Goal: Task Accomplishment & Management: Complete application form

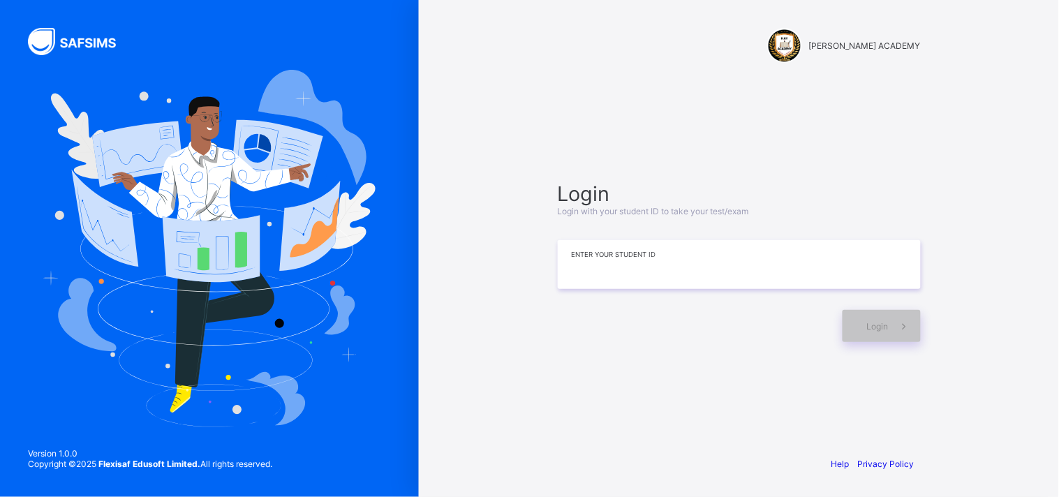
click at [707, 256] on input at bounding box center [739, 264] width 363 height 49
click at [680, 278] on input at bounding box center [739, 264] width 363 height 49
type input "*"
click at [607, 256] on input "*******" at bounding box center [739, 264] width 363 height 49
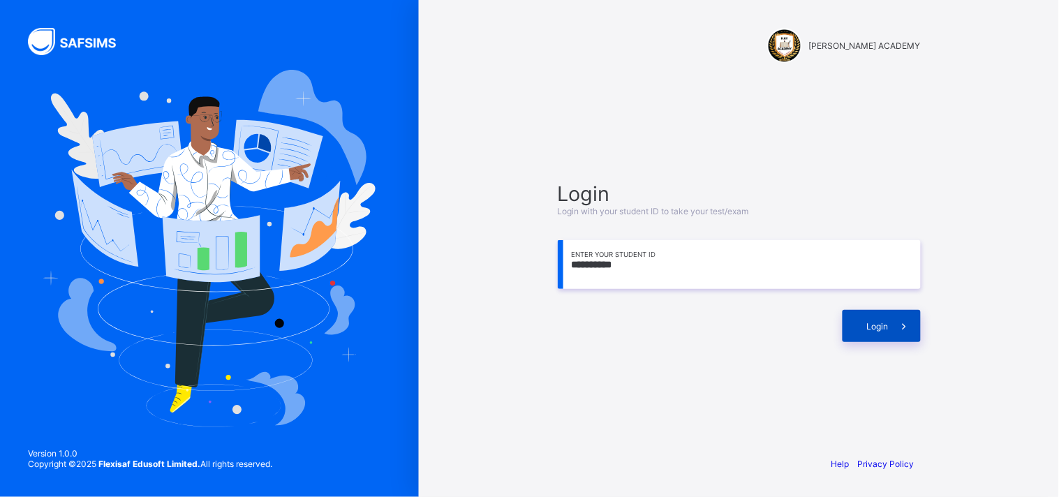
type input "**********"
click at [887, 334] on div "Login" at bounding box center [882, 326] width 78 height 32
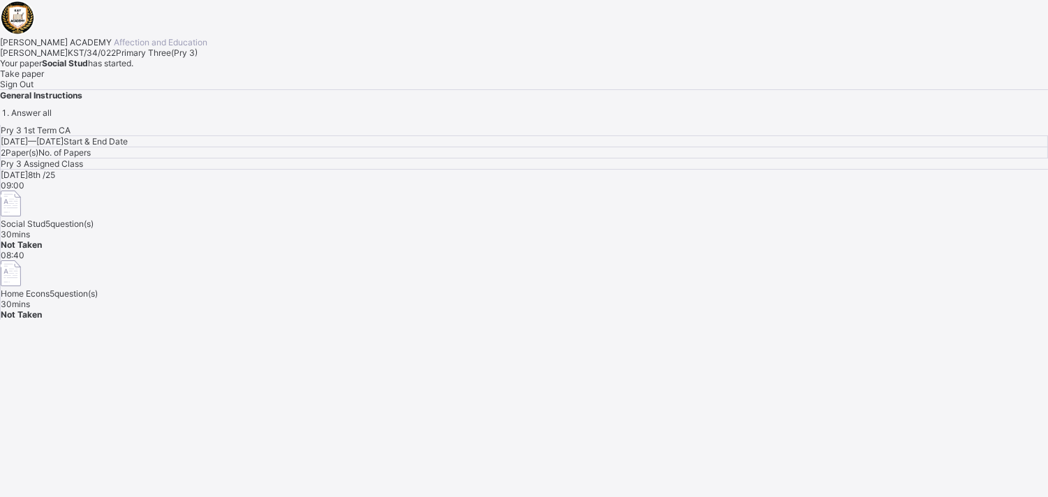
click at [44, 79] on span "Take paper" at bounding box center [22, 73] width 44 height 10
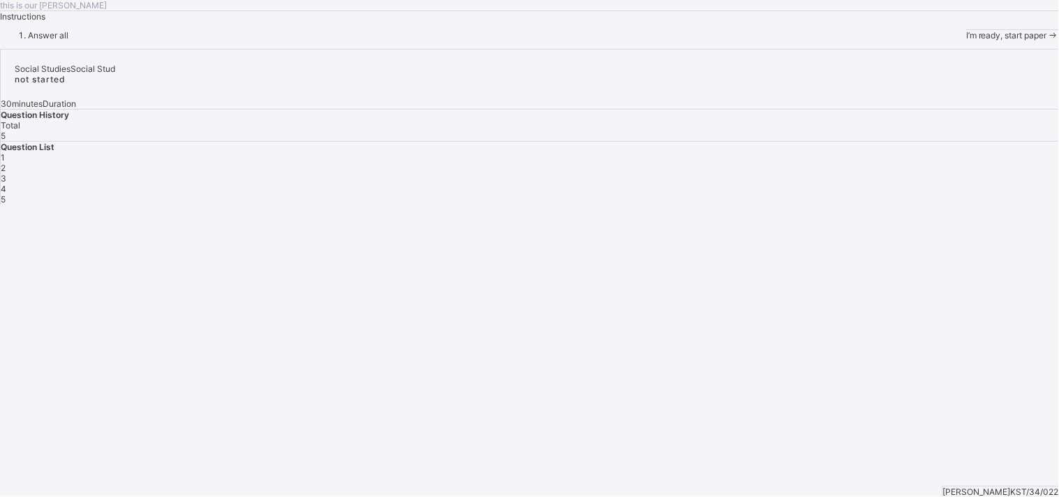
click at [966, 40] on div "I’m ready, start paper" at bounding box center [1012, 34] width 93 height 11
click at [966, 40] on span "I’m ready, start paper" at bounding box center [1006, 35] width 81 height 10
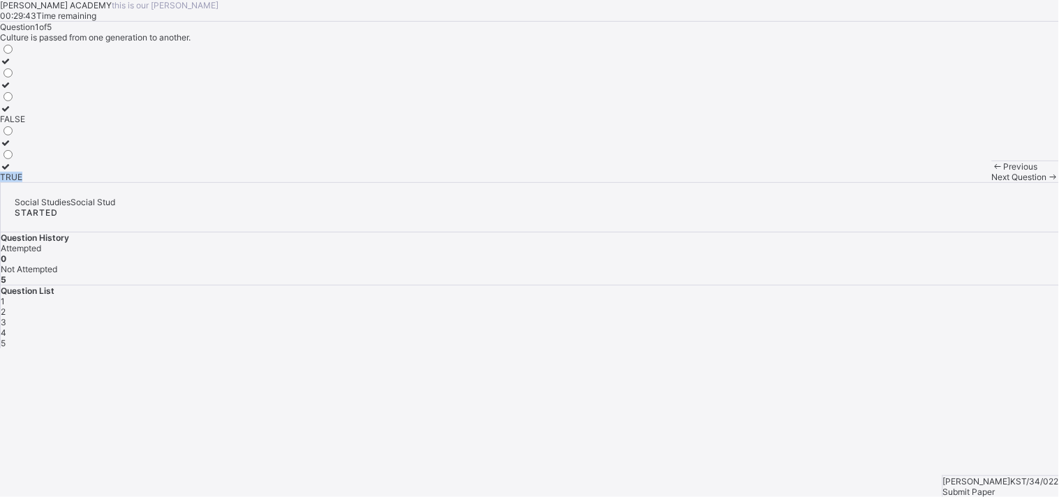
drag, startPoint x: 148, startPoint y: 302, endPoint x: 136, endPoint y: 392, distance: 90.8
click at [25, 182] on div "FALSE TRUE" at bounding box center [12, 113] width 25 height 140
click at [25, 182] on label "TRUE" at bounding box center [12, 171] width 25 height 21
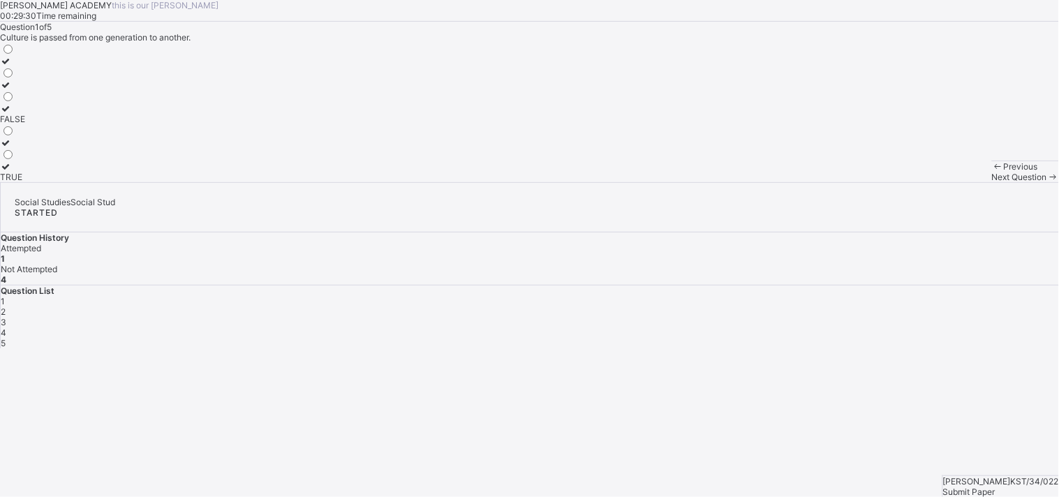
click at [992, 182] on div "Previous Next Question" at bounding box center [1025, 172] width 67 height 22
click at [992, 182] on div "Next Question" at bounding box center [1025, 177] width 67 height 10
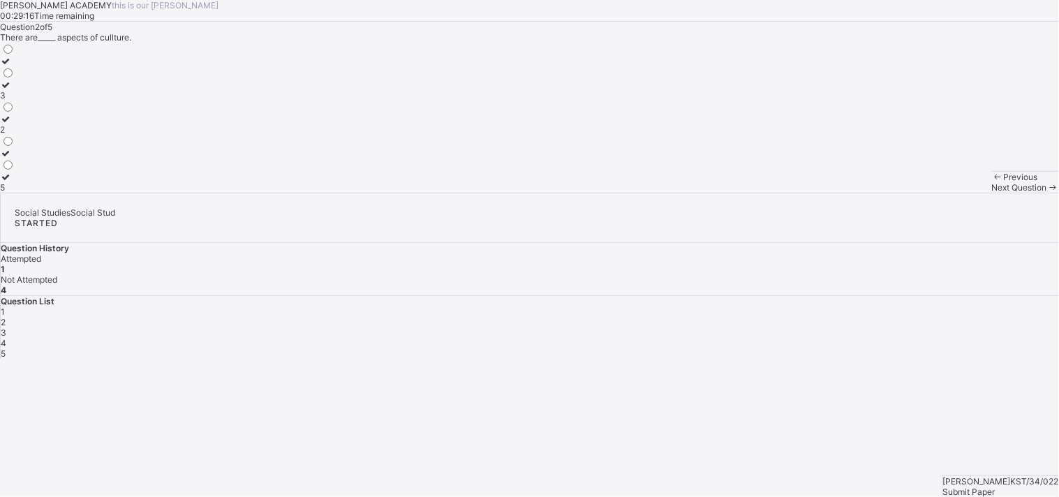
click at [15, 135] on div "2" at bounding box center [7, 129] width 15 height 10
click at [992, 193] on div "Next Question" at bounding box center [1025, 187] width 67 height 10
click at [32, 111] on label "life" at bounding box center [16, 100] width 32 height 21
click at [992, 193] on span "Next Question" at bounding box center [1019, 187] width 55 height 10
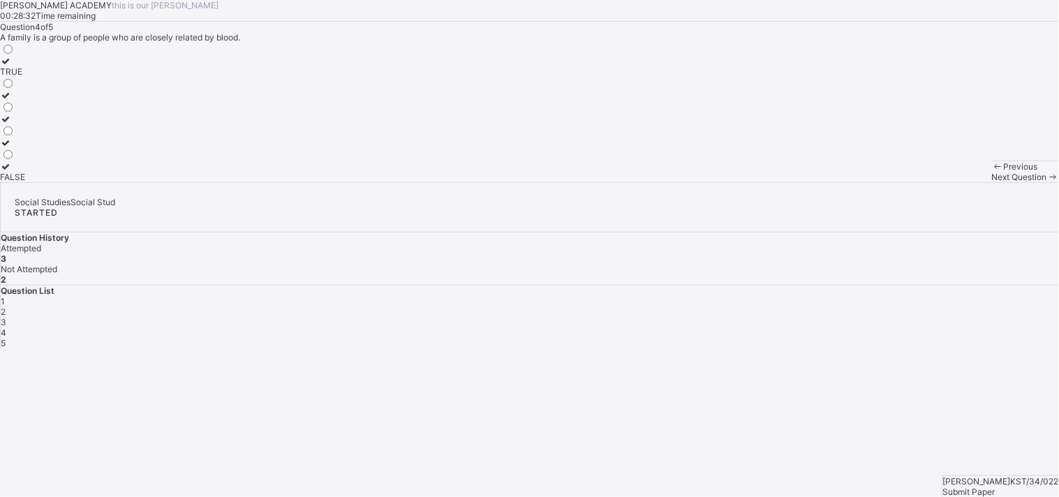
click at [996, 487] on span "Submit Paper" at bounding box center [969, 492] width 52 height 10
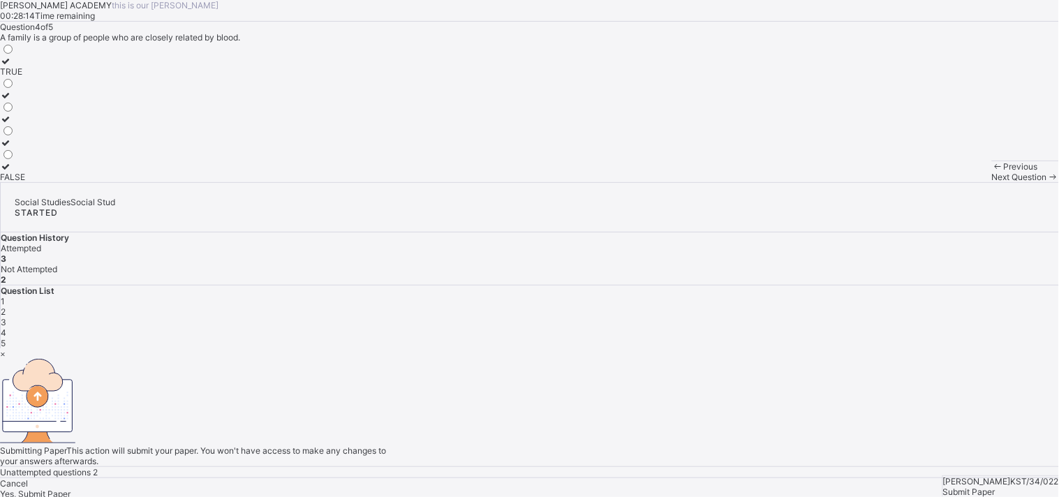
click at [550, 489] on div "Yes, Submit Paper" at bounding box center [529, 494] width 1059 height 10
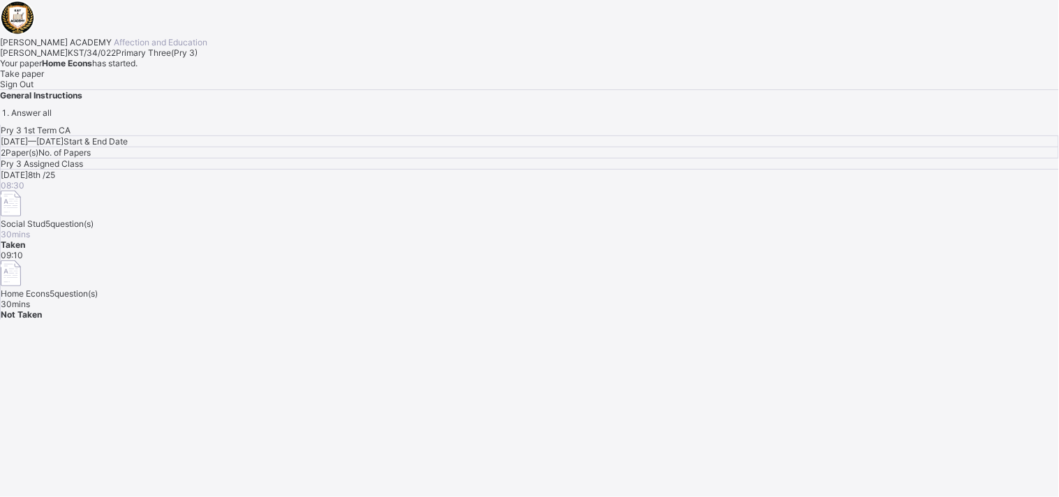
click at [550, 320] on div "Pry 3 1st Term CA Wed, Oct 8th 2025 — Wed, Oct 8th 2025 Start & End Date 2 Pape…" at bounding box center [529, 222] width 1059 height 195
click at [200, 79] on div "Take paper" at bounding box center [529, 73] width 1059 height 10
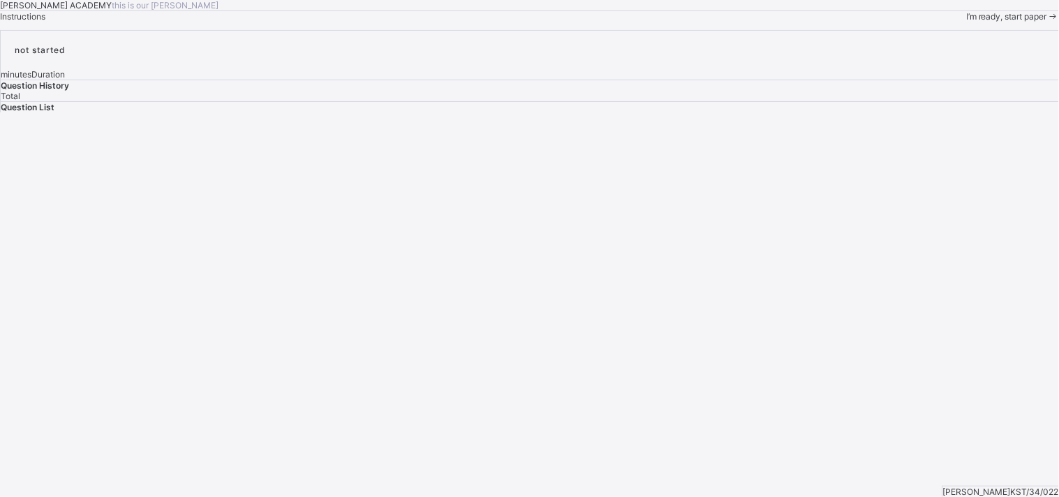
click at [966, 22] on span "I’m ready, start paper" at bounding box center [1006, 16] width 81 height 10
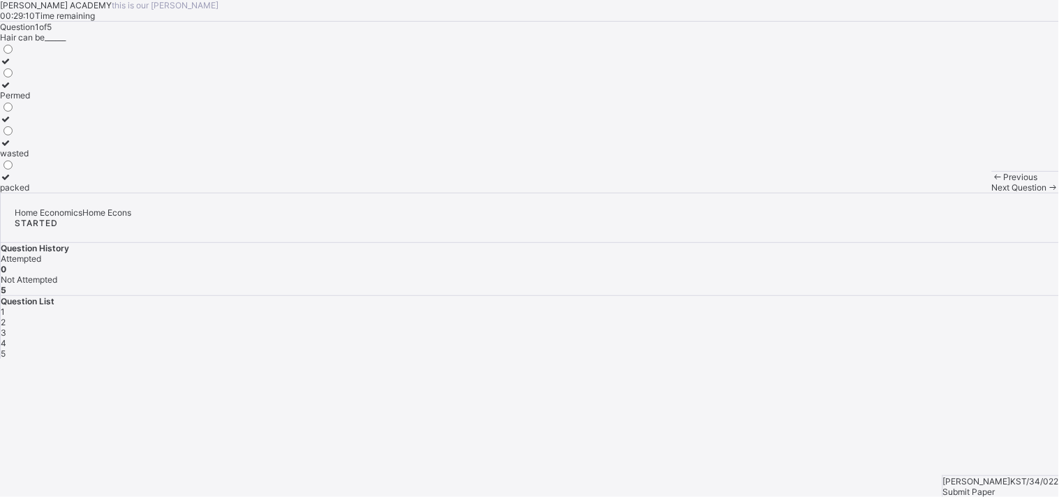
click at [30, 193] on label "packed" at bounding box center [15, 182] width 30 height 21
click at [992, 193] on span "Next Question" at bounding box center [1019, 187] width 55 height 10
click at [265, 193] on div "chalk Sponge sand" at bounding box center [529, 118] width 1059 height 150
click at [30, 111] on div "Sponge" at bounding box center [15, 106] width 30 height 10
click at [992, 193] on span "Next Question" at bounding box center [1019, 187] width 55 height 10
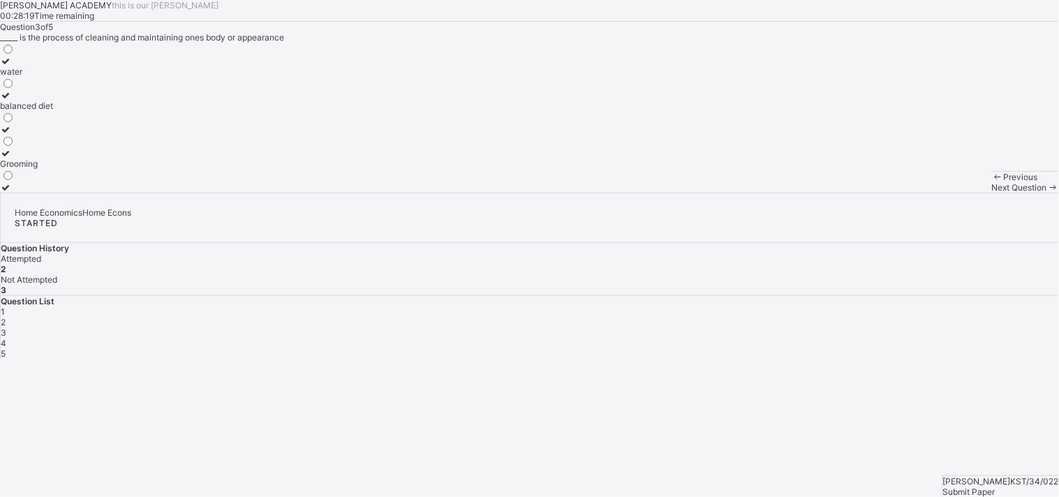
click at [53, 169] on div "Grooming" at bounding box center [26, 163] width 53 height 10
click at [1047, 193] on span at bounding box center [1053, 187] width 12 height 10
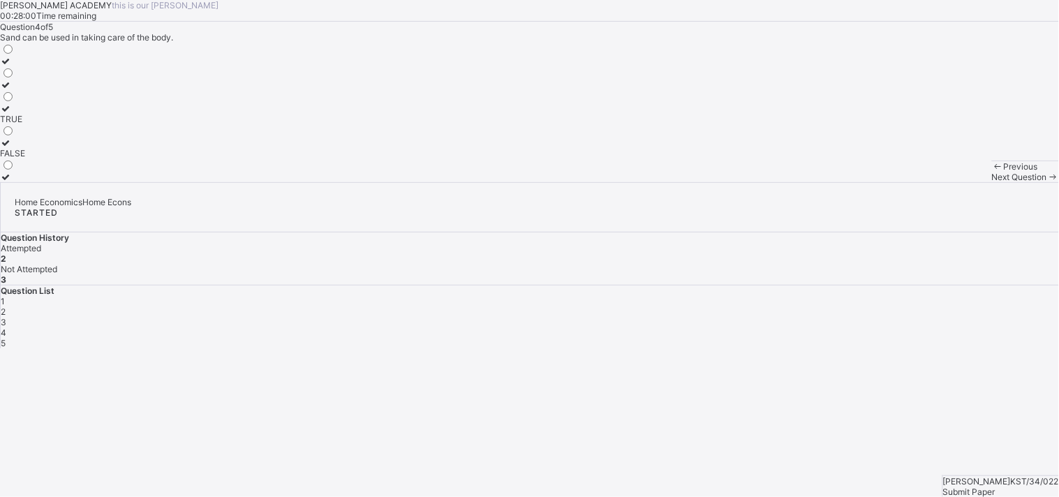
click at [25, 158] on div "FALSE" at bounding box center [12, 153] width 25 height 10
click at [992, 182] on span "Next Question" at bounding box center [1019, 177] width 55 height 10
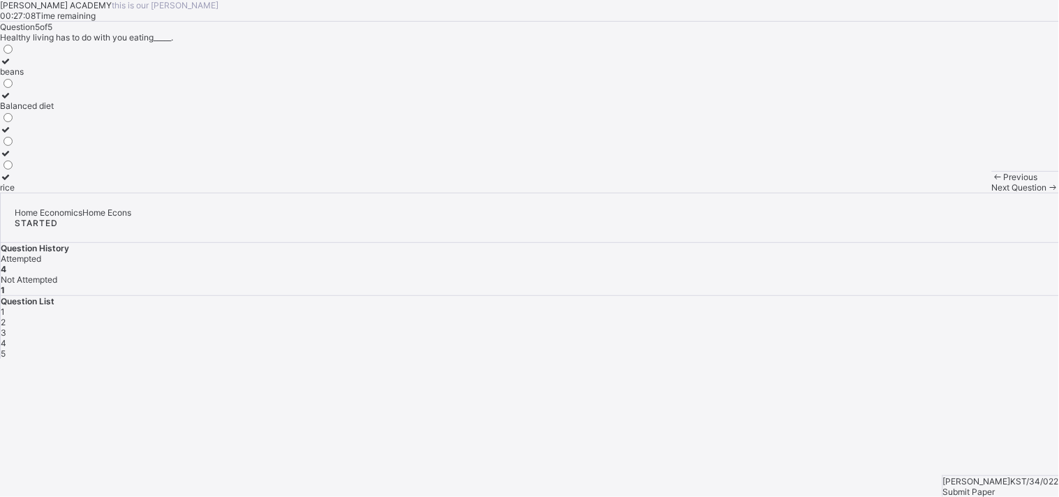
click at [54, 111] on div "Balanced diet" at bounding box center [27, 106] width 54 height 10
click at [996, 487] on span "Submit Paper" at bounding box center [969, 492] width 52 height 10
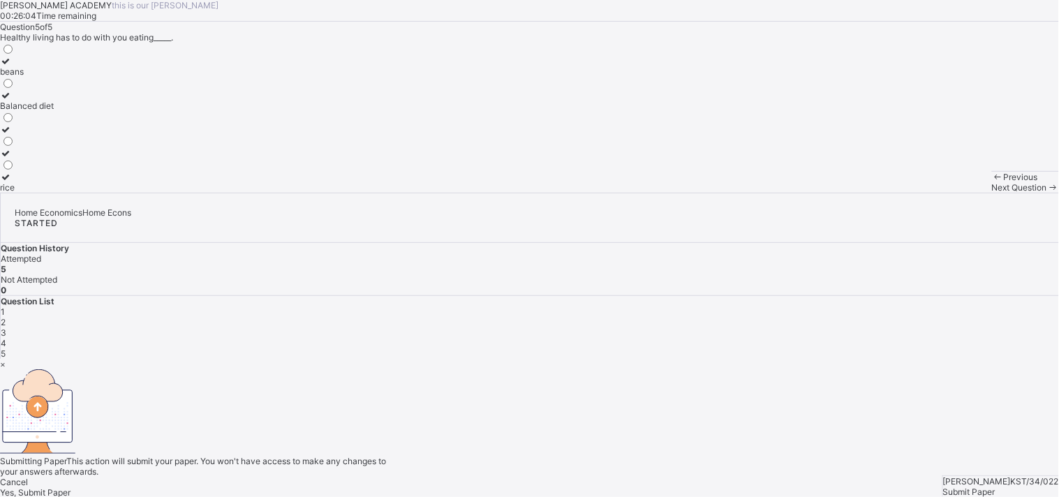
click at [550, 487] on div "Yes, Submit Paper" at bounding box center [529, 492] width 1059 height 10
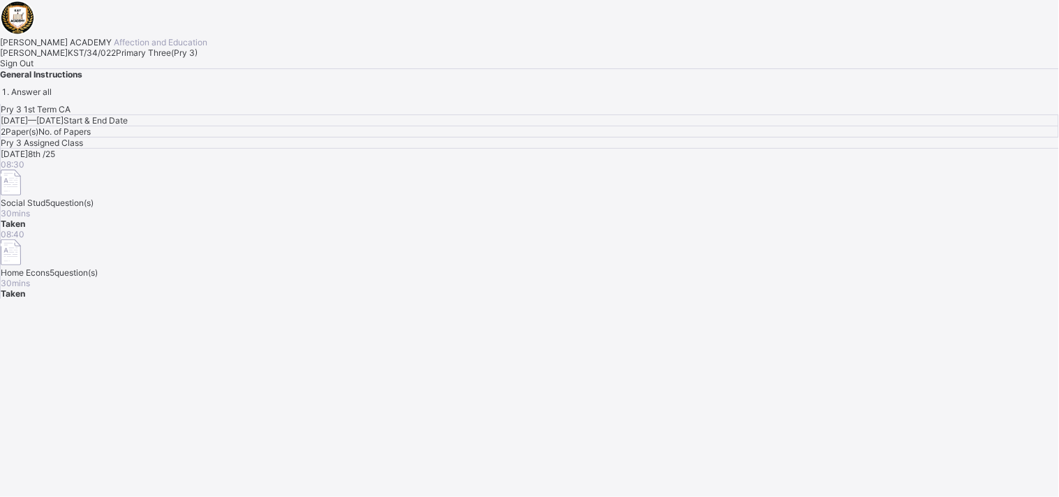
click at [34, 68] on span "Sign Out" at bounding box center [17, 63] width 34 height 10
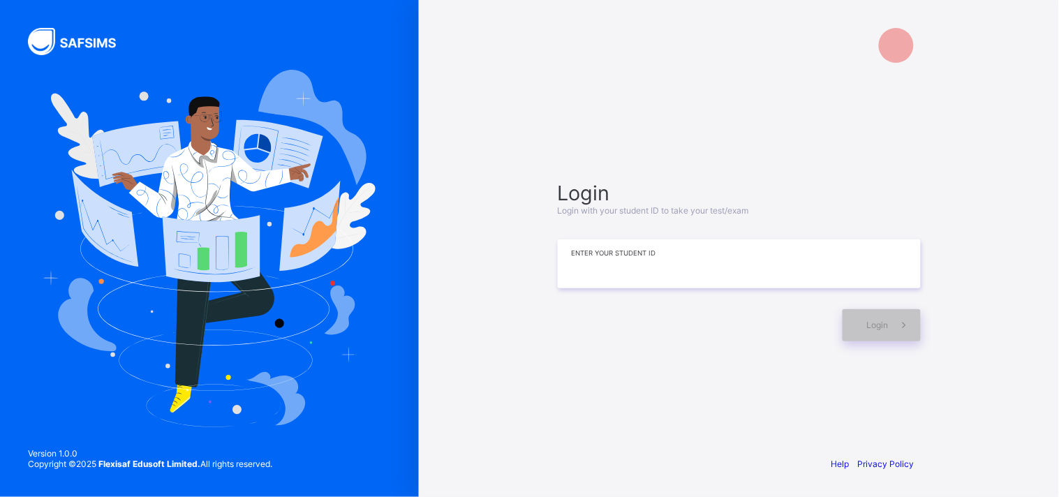
click at [862, 266] on input at bounding box center [739, 263] width 363 height 49
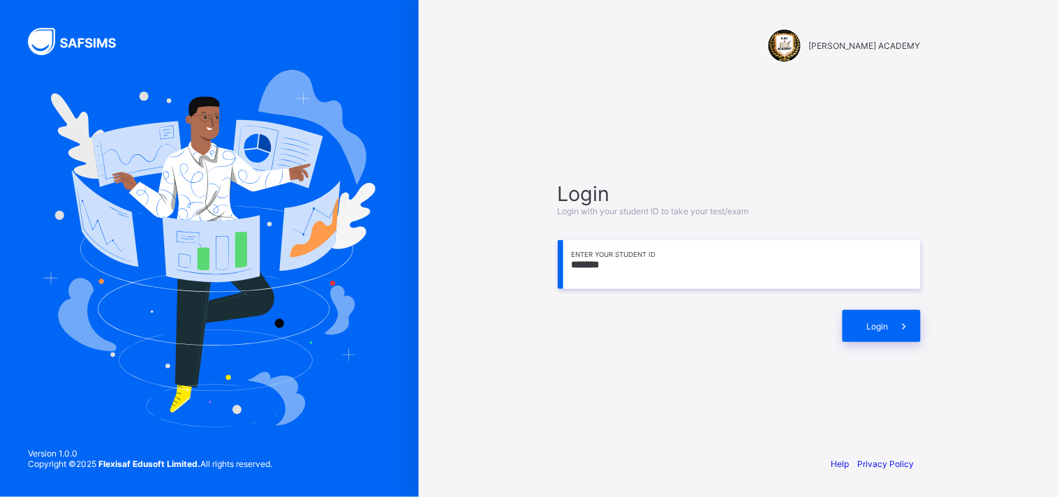
click at [607, 267] on input "*******" at bounding box center [739, 264] width 363 height 49
click at [691, 267] on input "*******" at bounding box center [739, 264] width 363 height 49
type input "*********"
click at [871, 324] on span "Login" at bounding box center [878, 326] width 22 height 10
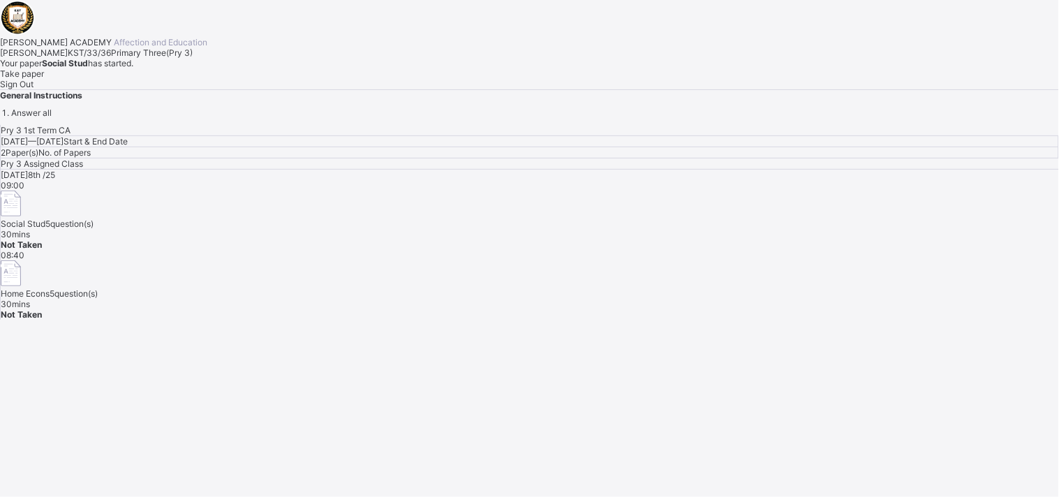
click at [44, 79] on span "Take paper" at bounding box center [22, 73] width 44 height 10
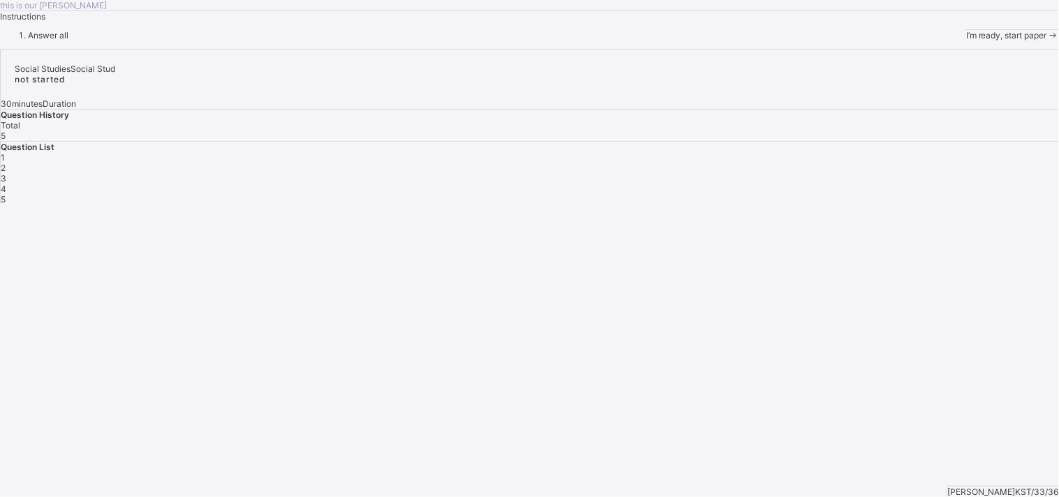
click at [966, 40] on span "I’m ready, start paper" at bounding box center [1006, 35] width 81 height 10
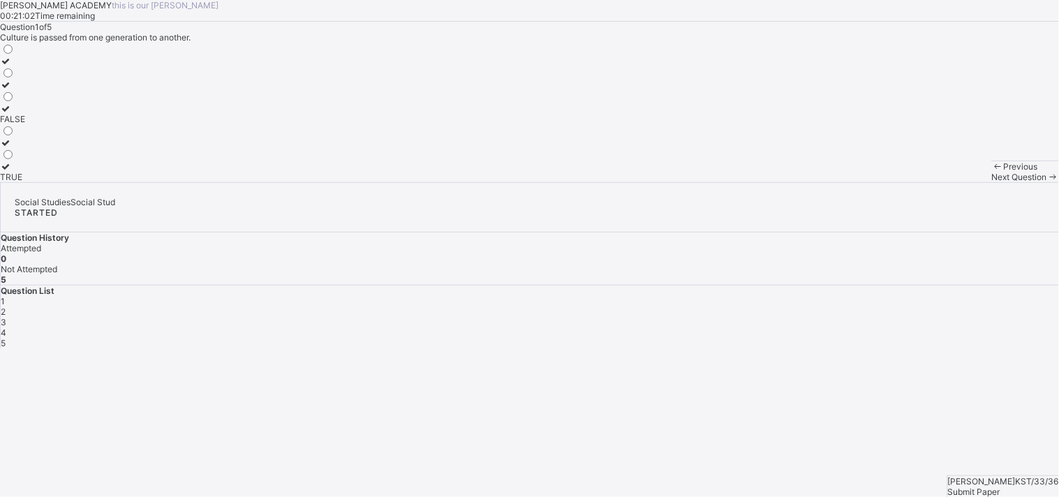
click at [1004, 172] on span "Previous" at bounding box center [1021, 166] width 34 height 10
drag, startPoint x: 113, startPoint y: 435, endPoint x: 169, endPoint y: 218, distance: 224.2
click at [169, 182] on div "KAY ACADEMY this is our motton 00:18:55 Time remaining Question 1 of 5 Culture …" at bounding box center [529, 91] width 1059 height 182
click at [25, 182] on div "TRUE" at bounding box center [12, 177] width 25 height 10
drag, startPoint x: 690, startPoint y: 464, endPoint x: 571, endPoint y: 287, distance: 213.4
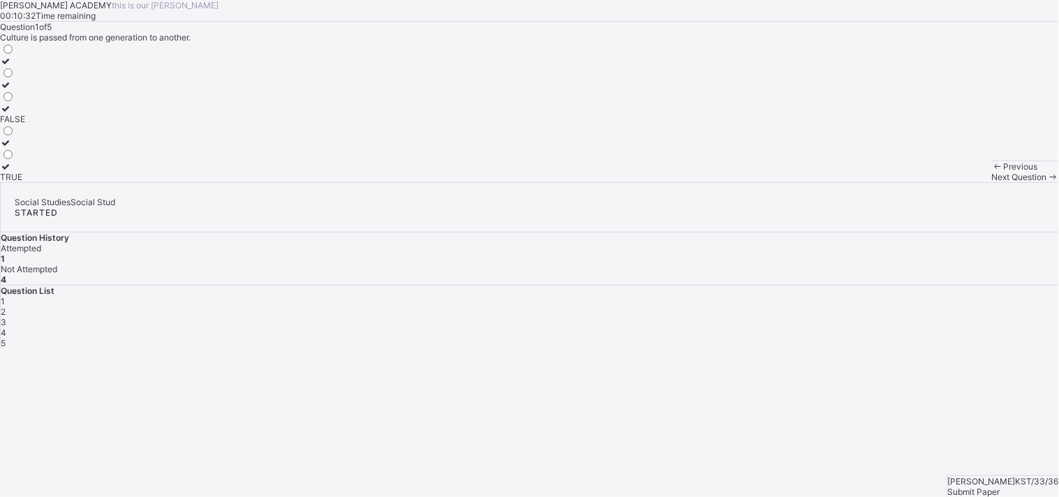
click at [571, 182] on div "Question 1 of 5 Culture is passed from one generation to another. FALSE TRUE" at bounding box center [529, 102] width 1059 height 161
click at [992, 182] on div "Next Question" at bounding box center [1025, 177] width 67 height 10
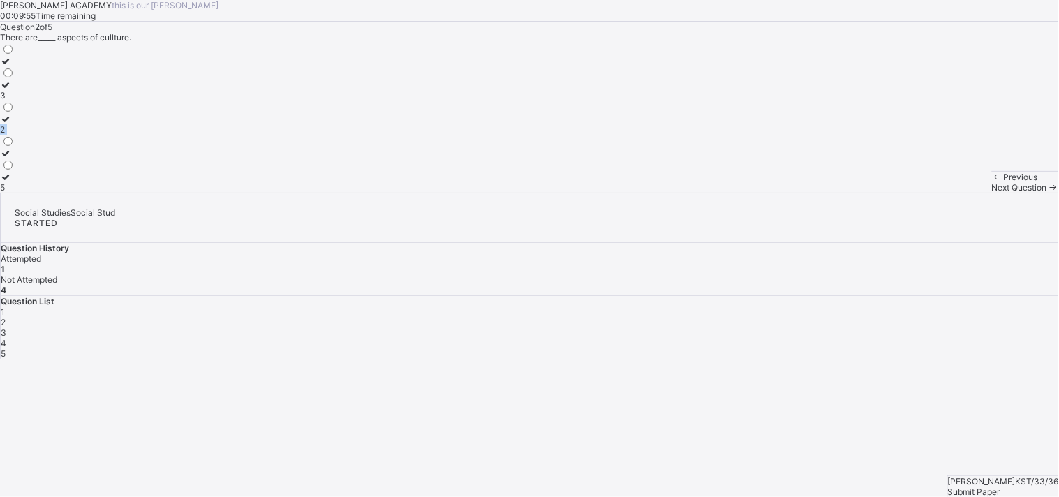
drag, startPoint x: 101, startPoint y: 372, endPoint x: 137, endPoint y: 235, distance: 142.1
click at [15, 193] on div "3 2 5" at bounding box center [7, 118] width 15 height 150
click at [15, 101] on label "3" at bounding box center [7, 90] width 15 height 21
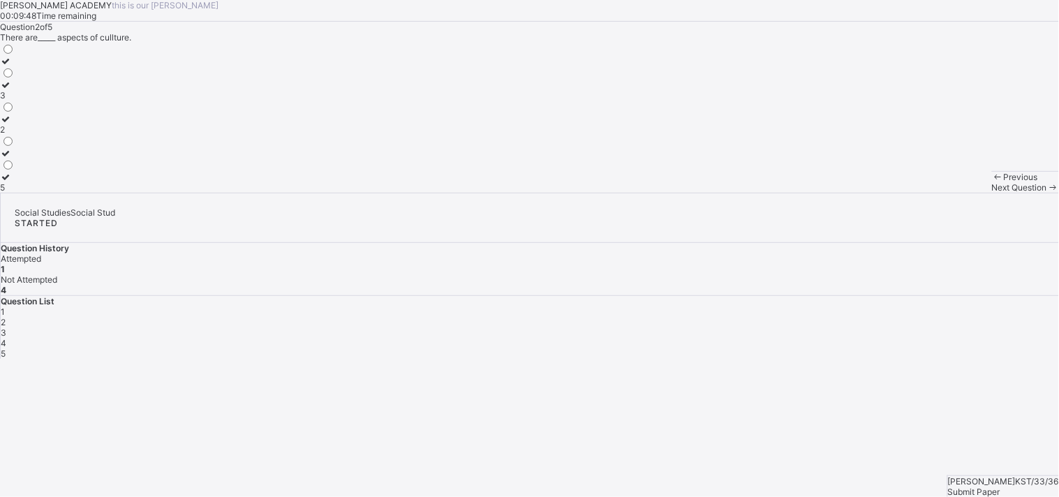
click at [15, 101] on label "3" at bounding box center [7, 90] width 15 height 21
click at [992, 193] on span "Next Question" at bounding box center [1019, 187] width 55 height 10
click at [32, 169] on div at bounding box center [16, 169] width 32 height 0
click at [992, 193] on span "Next Question" at bounding box center [1019, 187] width 55 height 10
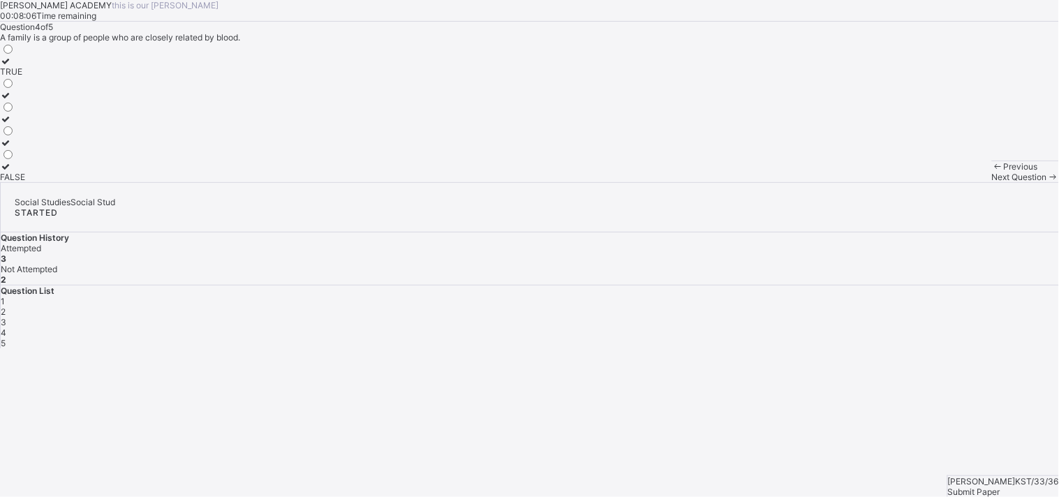
click at [25, 124] on label at bounding box center [12, 119] width 25 height 10
click at [992, 182] on div "Previous Next Question" at bounding box center [1025, 172] width 67 height 22
click at [992, 182] on div "Next Question" at bounding box center [1025, 177] width 67 height 10
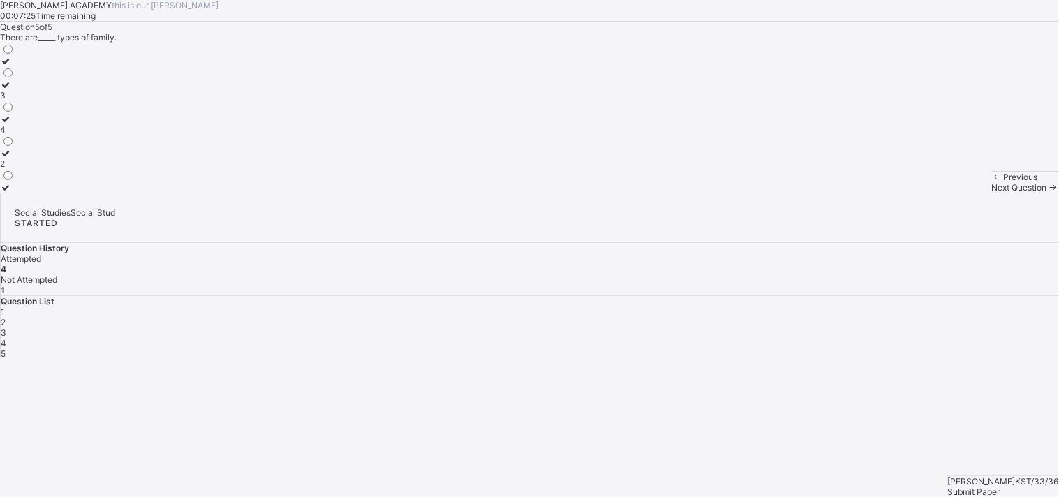
click at [15, 101] on label "3" at bounding box center [7, 90] width 15 height 21
click at [992, 193] on span "Next Question" at bounding box center [1019, 187] width 55 height 10
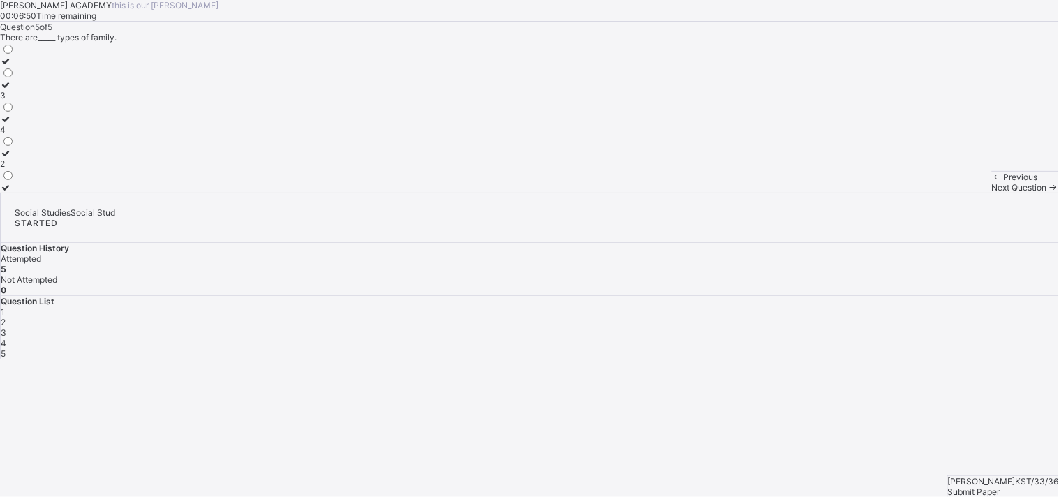
click at [992, 193] on div "Next Question" at bounding box center [1025, 187] width 67 height 10
click at [992, 193] on div "Previous Next Question" at bounding box center [1025, 182] width 67 height 22
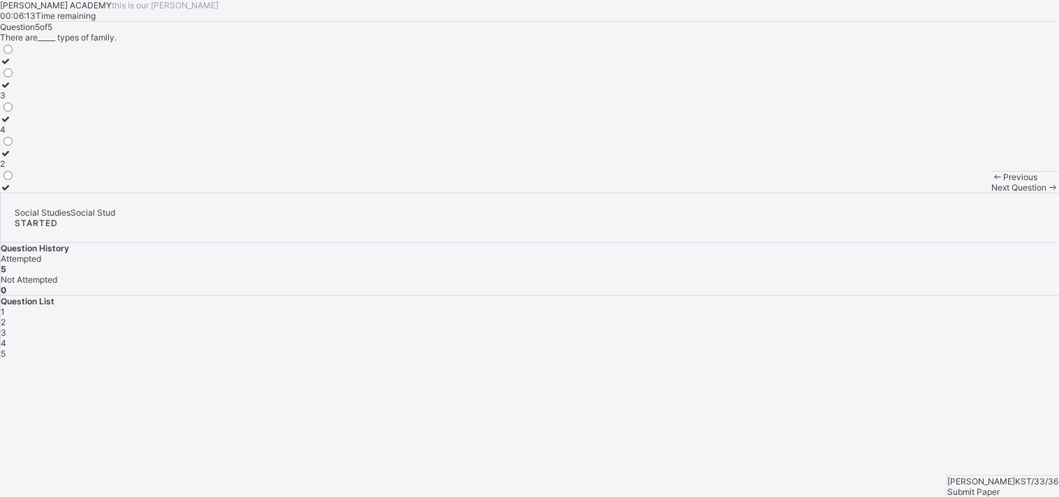
click at [992, 193] on div "Previous Next Question" at bounding box center [1025, 182] width 67 height 22
click at [992, 193] on div "Next Question" at bounding box center [1025, 187] width 67 height 10
drag, startPoint x: 1010, startPoint y: 473, endPoint x: 1042, endPoint y: 507, distance: 46.9
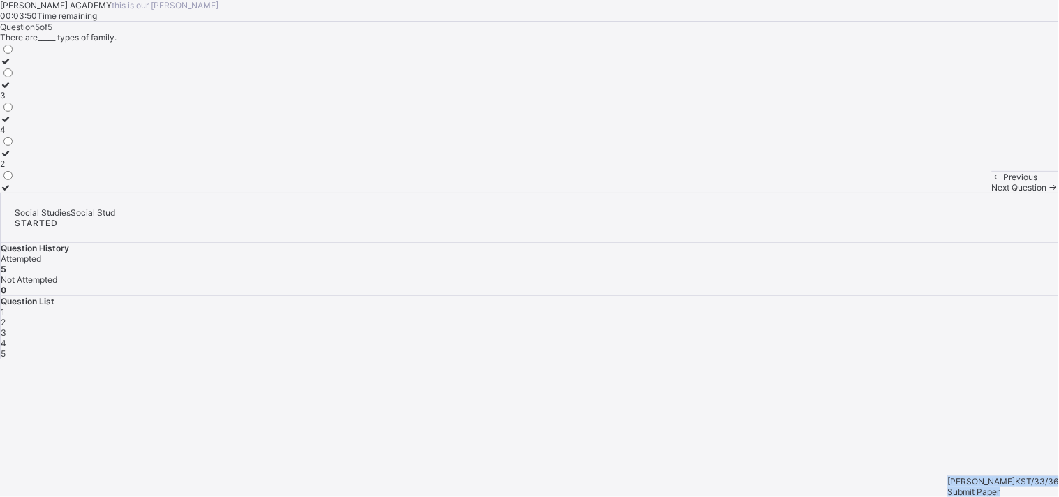
click at [1042, 496] on html "KAY ACADEMY this is our motton 00:03:50 Time remaining Question 5 of 5 There ar…" at bounding box center [529, 248] width 1059 height 497
click at [992, 193] on span "Next Question" at bounding box center [1019, 187] width 55 height 10
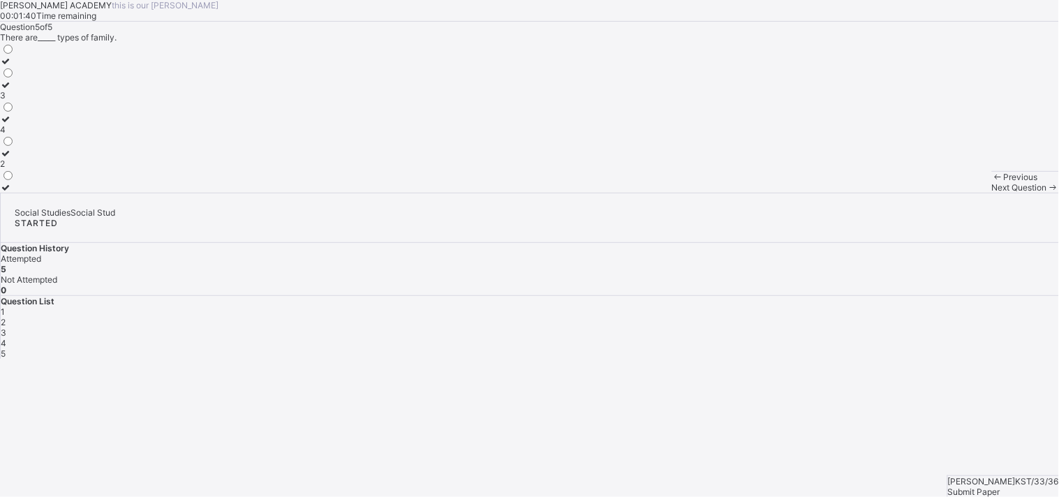
click at [992, 193] on span "Next Question" at bounding box center [1019, 187] width 55 height 10
click at [15, 101] on div "3" at bounding box center [7, 95] width 15 height 10
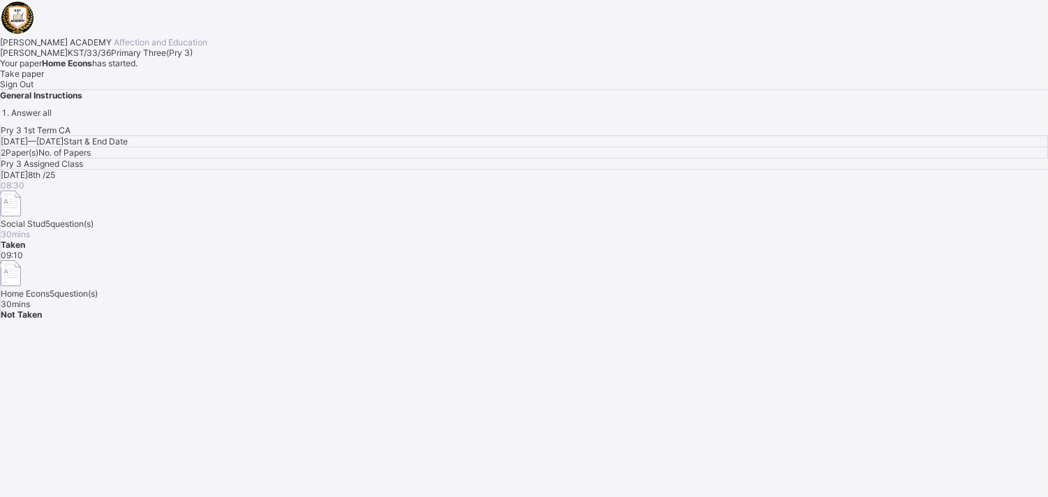
click at [44, 79] on span "Take paper" at bounding box center [22, 73] width 44 height 10
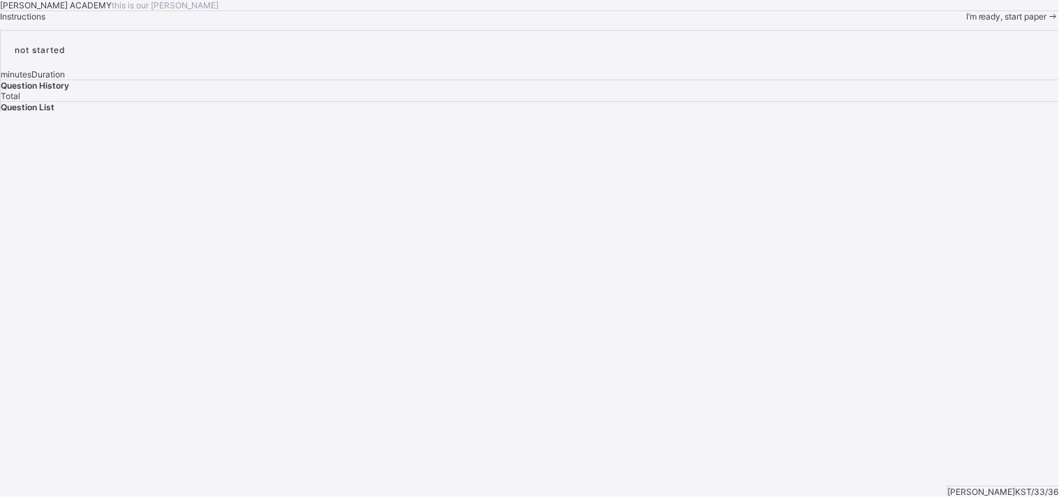
click at [843, 112] on div "not started minutes Duration Question History Total Question List Dorcas Ezekie…" at bounding box center [529, 71] width 1059 height 82
click at [966, 22] on div "I’m ready, start paper" at bounding box center [1012, 16] width 93 height 10
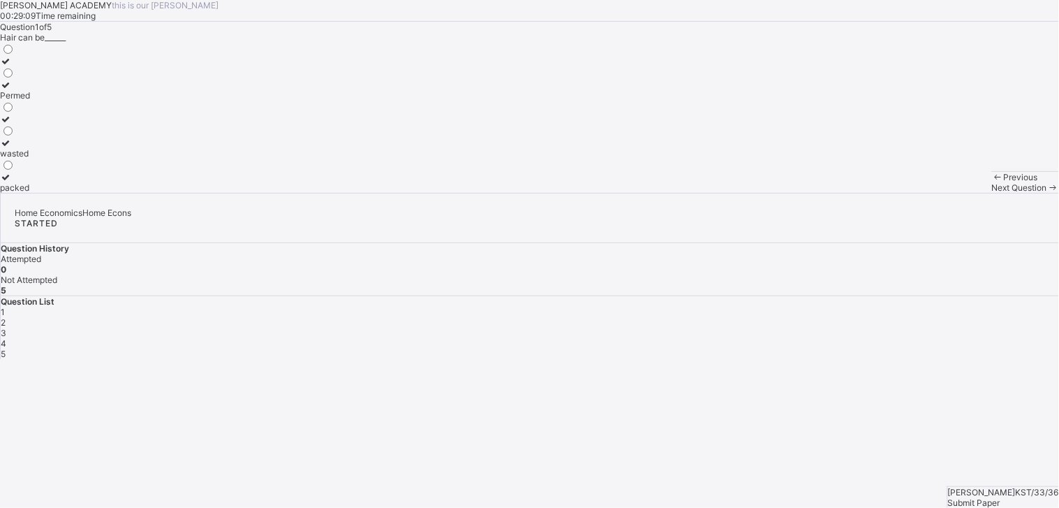
click at [30, 101] on div "Permed" at bounding box center [15, 95] width 30 height 10
click at [1050, 359] on div "Home Economics Home Econs STARTED Question History Attempted 1 Not Attempted 4 …" at bounding box center [529, 276] width 1059 height 166
drag, startPoint x: 1050, startPoint y: 429, endPoint x: 955, endPoint y: 287, distance: 170.6
click at [955, 287] on div "Home Economics Home Econs STARTED Question History Attempted 1 Not Attempted 4 …" at bounding box center [529, 276] width 1059 height 166
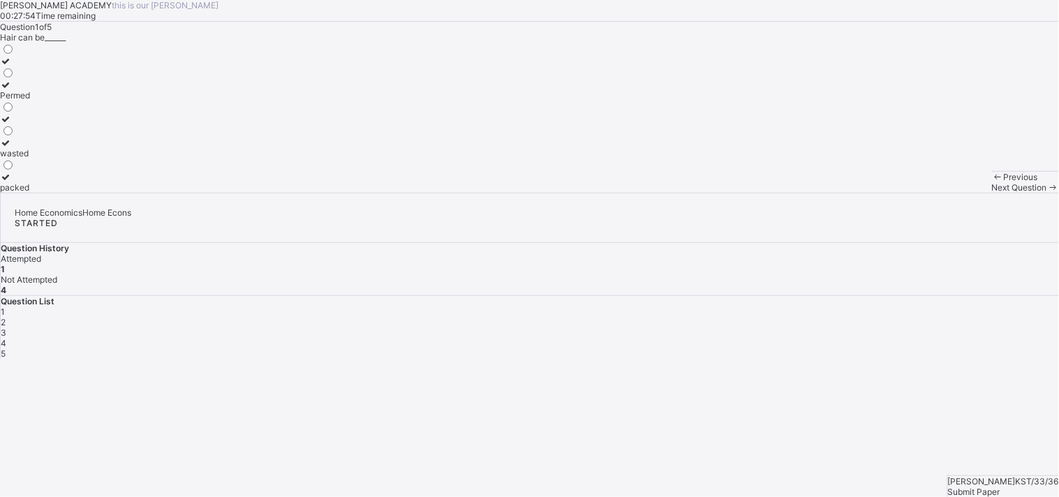
click at [992, 193] on span "Next Question" at bounding box center [1019, 187] width 55 height 10
click at [30, 111] on label "Sponge" at bounding box center [15, 100] width 30 height 21
click at [992, 193] on span "Next Question" at bounding box center [1019, 187] width 55 height 10
click at [53, 169] on div "Grooming" at bounding box center [26, 163] width 53 height 10
click at [1047, 193] on span at bounding box center [1053, 187] width 12 height 10
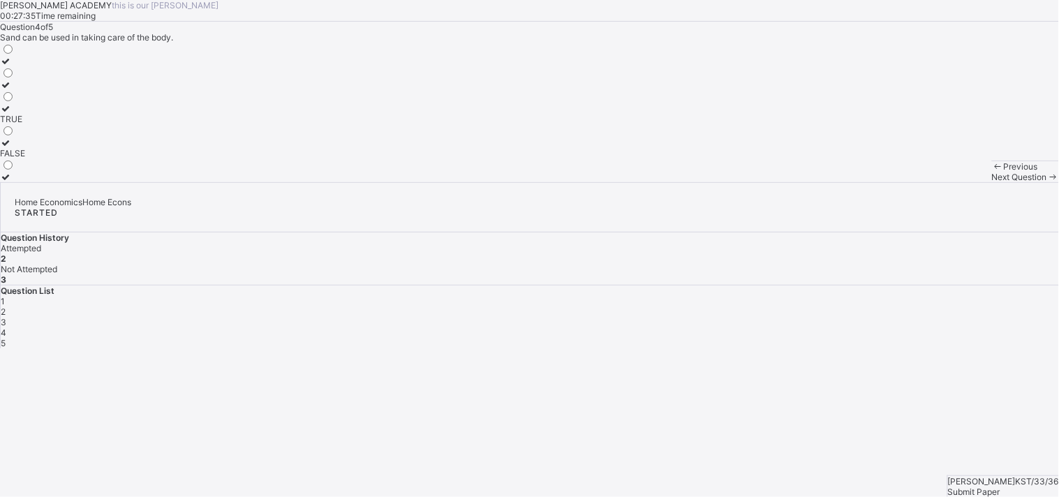
click at [25, 158] on div "FALSE" at bounding box center [12, 153] width 25 height 10
click at [992, 182] on span "Next Question" at bounding box center [1019, 177] width 55 height 10
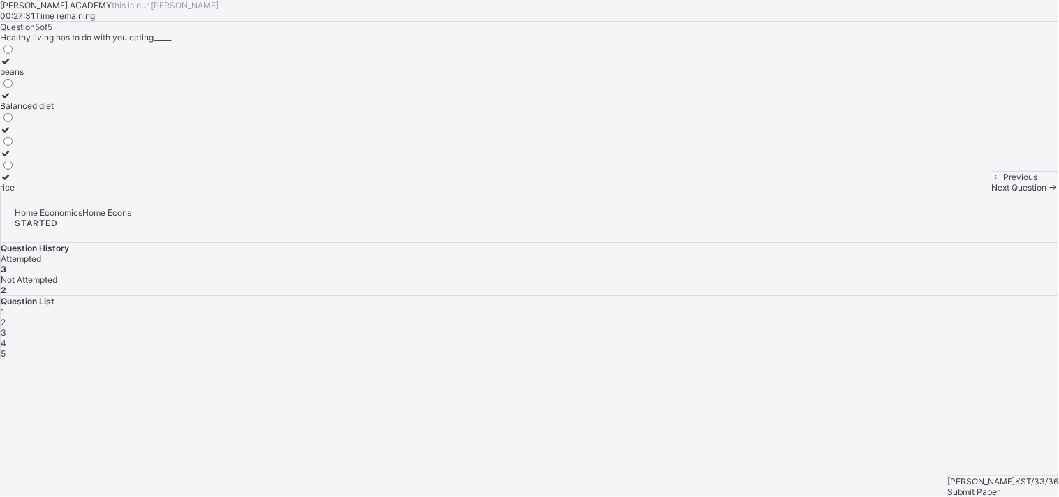
click at [54, 111] on div "Balanced diet" at bounding box center [27, 106] width 54 height 10
click at [885, 327] on div "3" at bounding box center [530, 332] width 1058 height 10
click at [992, 193] on span "Next Question" at bounding box center [1019, 187] width 55 height 10
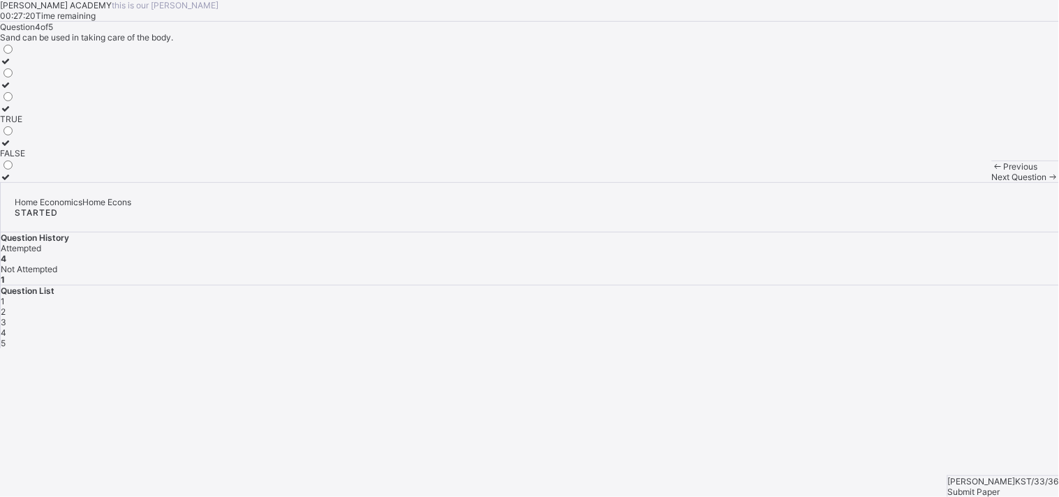
click at [6, 338] on span "5" at bounding box center [3, 343] width 5 height 10
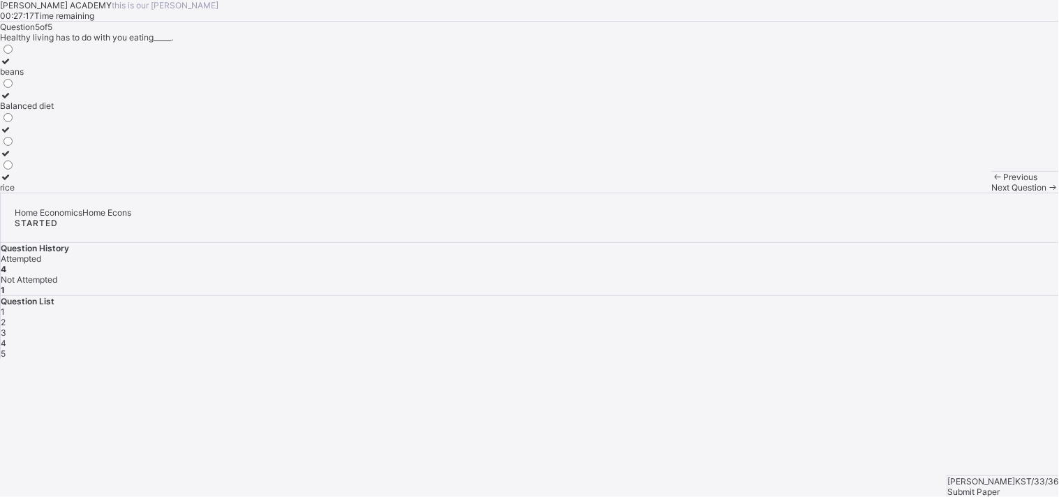
click at [54, 101] on div at bounding box center [27, 95] width 54 height 10
click at [1001, 487] on span "Submit Paper" at bounding box center [974, 492] width 52 height 10
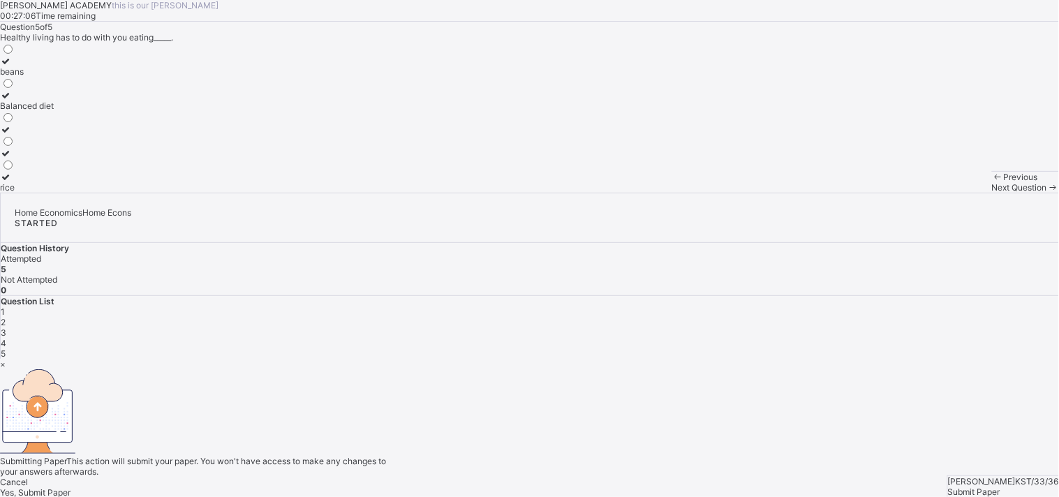
click at [71, 487] on span "Yes, Submit Paper" at bounding box center [35, 492] width 71 height 10
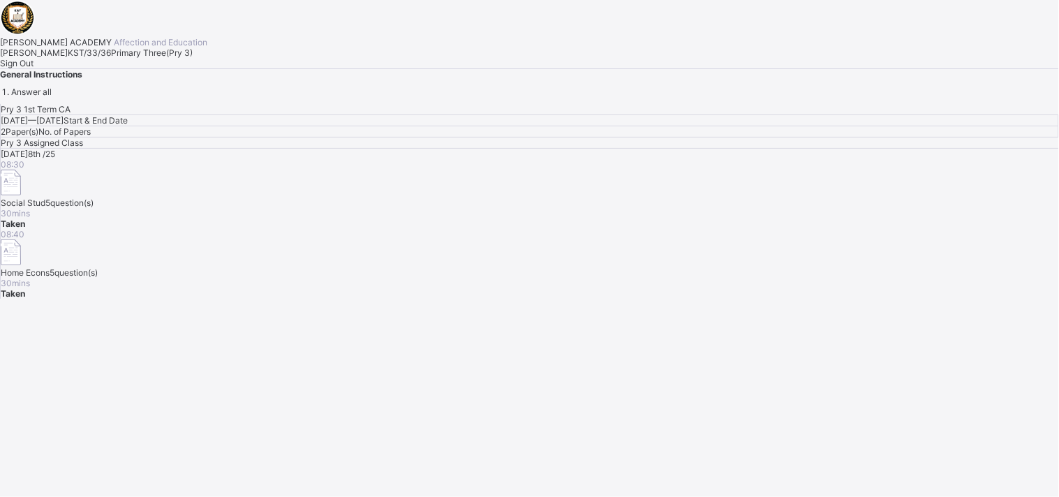
click at [34, 68] on span "Sign Out" at bounding box center [17, 63] width 34 height 10
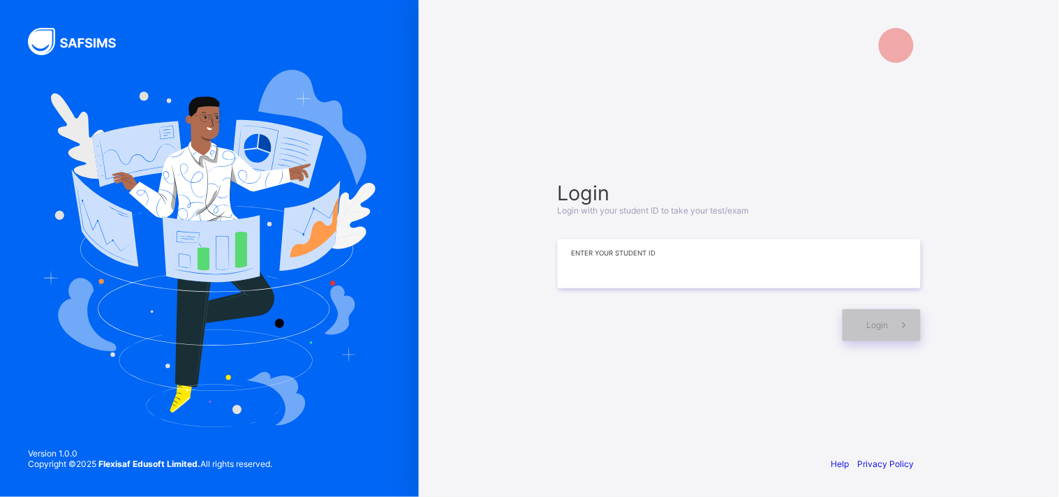
click at [672, 265] on input at bounding box center [739, 263] width 363 height 49
click at [672, 266] on input at bounding box center [739, 264] width 363 height 49
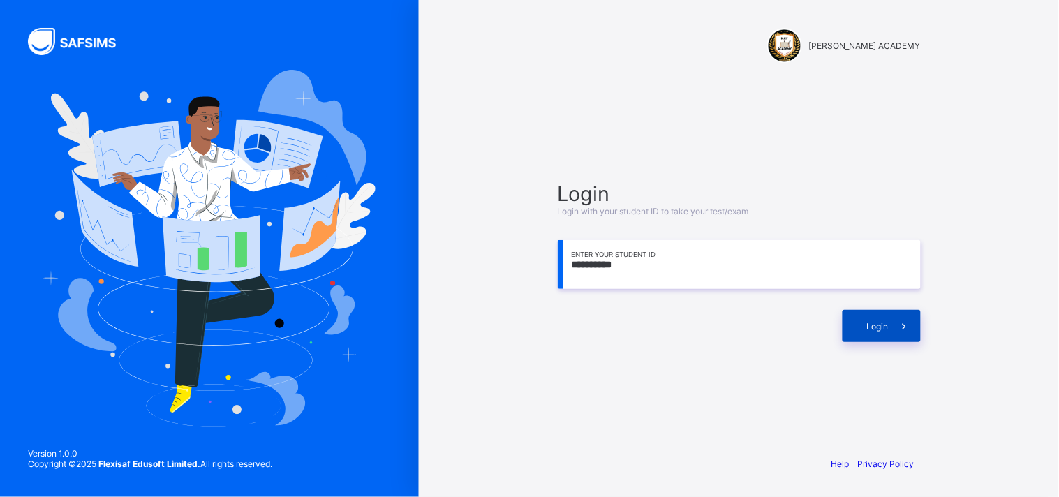
type input "**********"
click at [883, 319] on div "Login" at bounding box center [882, 326] width 78 height 32
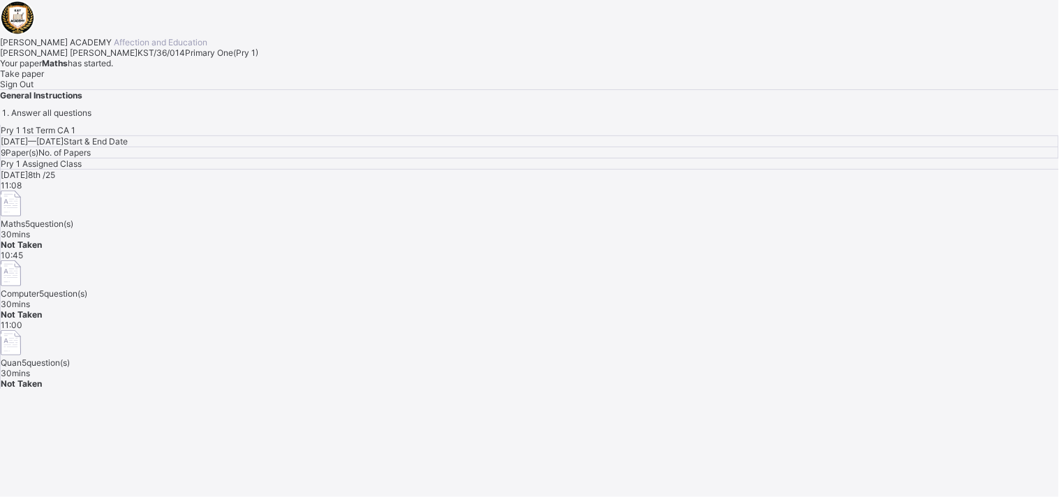
click at [985, 332] on div "Today 8th /25 11:08 Maths 5 question(s) 30 mins Not Taken 10:45 Computer 5 ques…" at bounding box center [530, 279] width 1058 height 219
click at [180, 79] on div "Take paper" at bounding box center [529, 73] width 1059 height 10
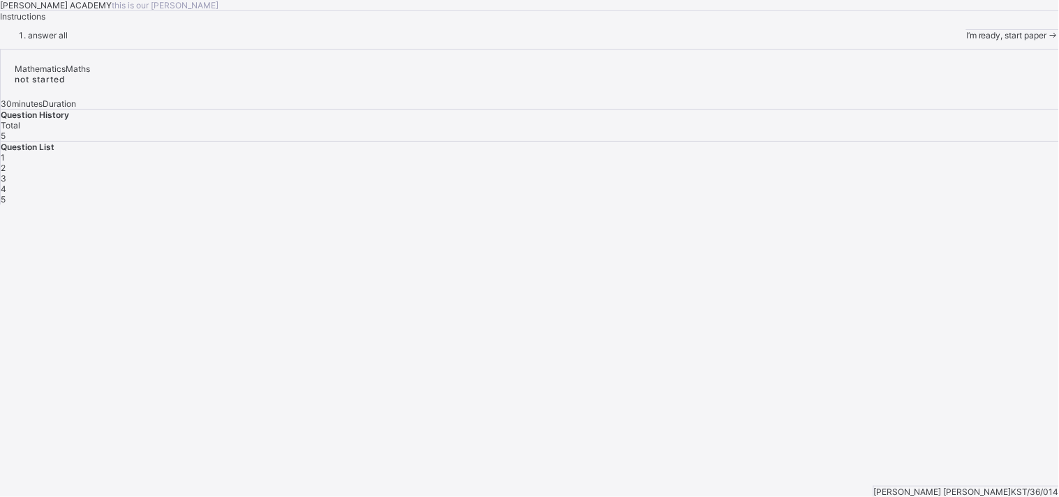
click at [966, 40] on span "I’m ready, start paper" at bounding box center [1006, 35] width 81 height 10
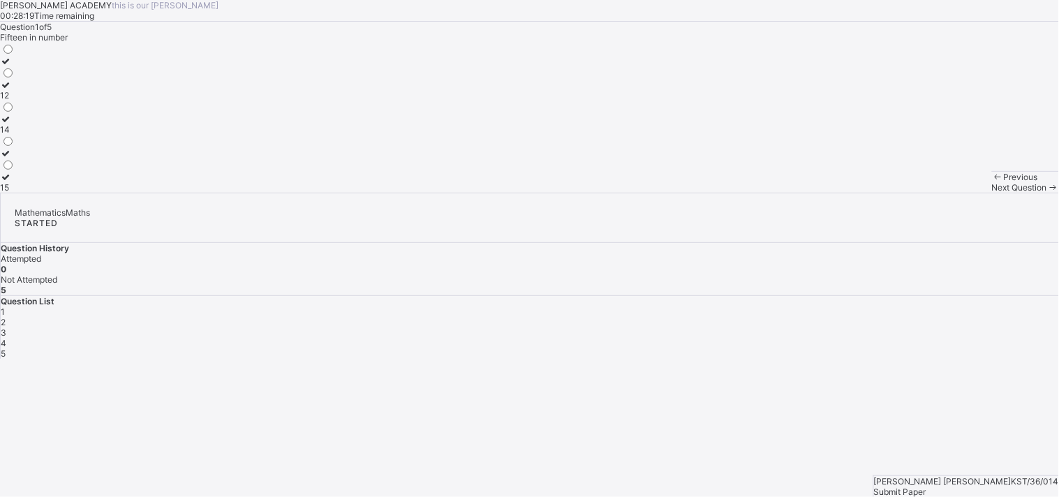
click at [15, 193] on label "15" at bounding box center [7, 182] width 15 height 21
drag, startPoint x: 99, startPoint y: 380, endPoint x: 606, endPoint y: 288, distance: 515.1
click at [606, 193] on div "Question 1 of 5 Fifteen in number 12 14 15" at bounding box center [529, 107] width 1059 height 171
click at [992, 193] on span "Next Question" at bounding box center [1019, 187] width 55 height 10
click at [65, 158] on div "TWENTY SEVEN" at bounding box center [32, 153] width 65 height 10
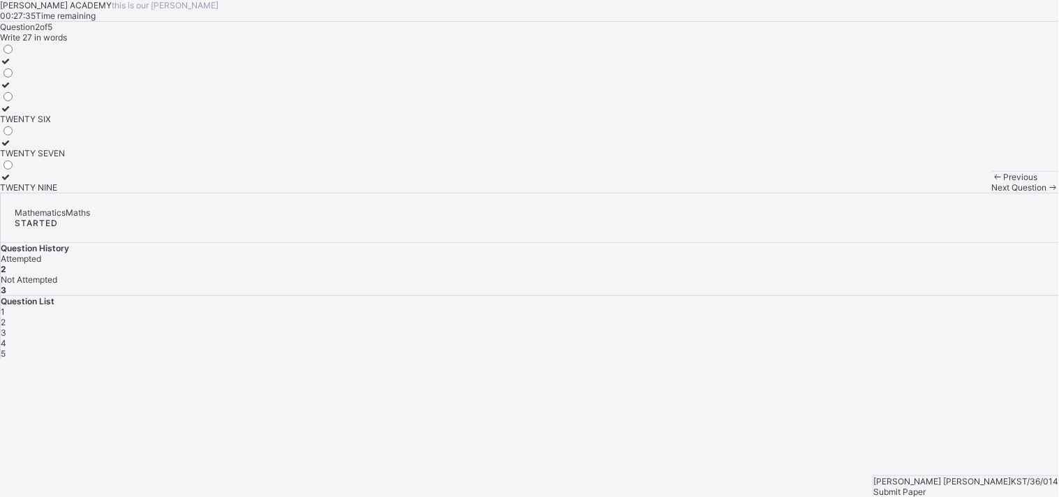
click at [992, 193] on span "Next Question" at bounding box center [1019, 187] width 55 height 10
click at [15, 77] on label "½" at bounding box center [7, 66] width 15 height 21
click at [992, 193] on span "Next Question" at bounding box center [1019, 187] width 55 height 10
click at [55, 158] on div "THIRTY FIVE" at bounding box center [27, 153] width 55 height 10
click at [992, 193] on span "Next Question" at bounding box center [1019, 187] width 55 height 10
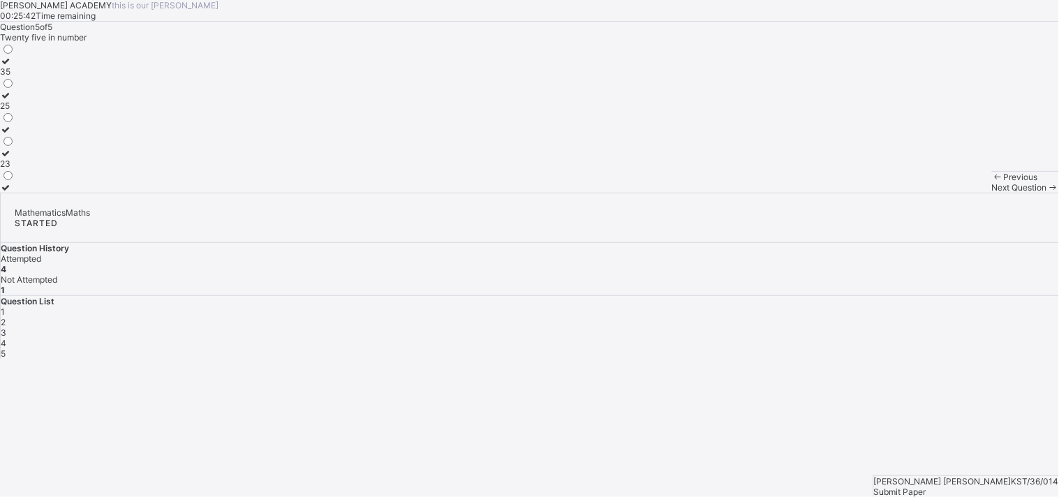
click at [15, 111] on label "25" at bounding box center [7, 100] width 15 height 21
click at [1021, 487] on div "Submit Paper" at bounding box center [966, 492] width 185 height 10
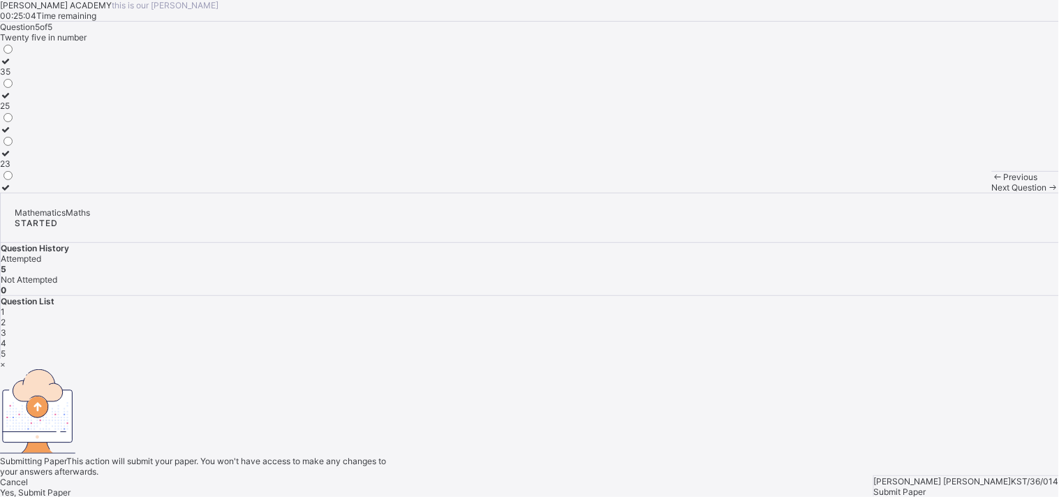
click at [563, 487] on div "Yes, Submit Paper" at bounding box center [529, 492] width 1059 height 10
click at [71, 487] on span "Yes, Submit Paper" at bounding box center [35, 492] width 71 height 10
click at [535, 487] on div "Yes, Submit Paper" at bounding box center [529, 492] width 1059 height 10
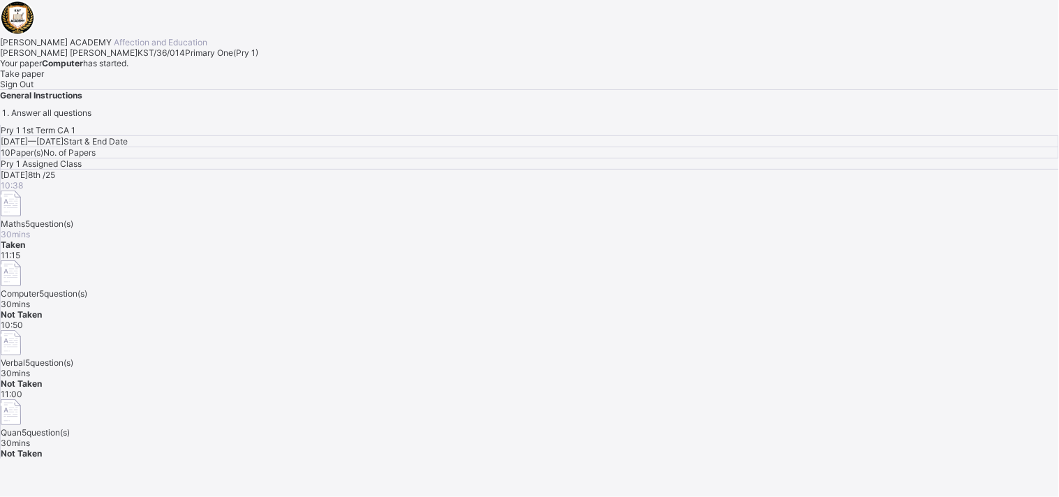
click at [165, 79] on div "Take paper" at bounding box center [529, 73] width 1059 height 10
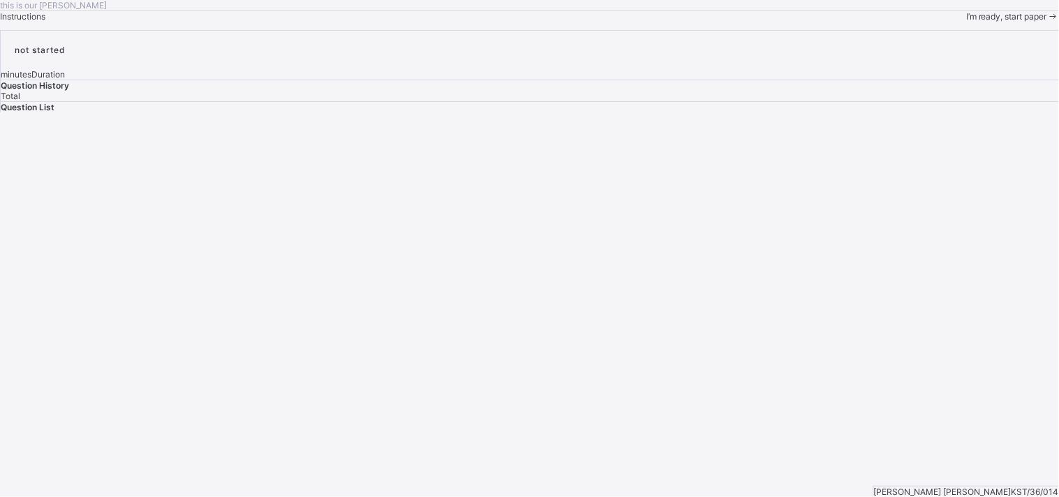
click at [966, 22] on div "I’m ready, start paper" at bounding box center [1012, 16] width 93 height 10
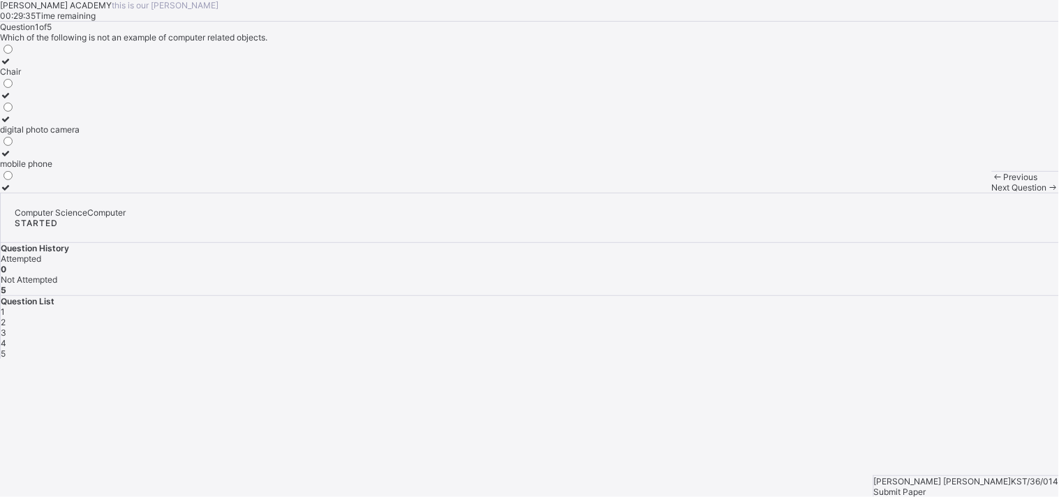
click at [80, 77] on div "Chair" at bounding box center [40, 71] width 80 height 10
click at [992, 193] on span "Next Question" at bounding box center [1019, 187] width 55 height 10
click at [32, 135] on label "Pictures" at bounding box center [16, 124] width 32 height 21
click at [992, 193] on span "Next Question" at bounding box center [1019, 187] width 55 height 10
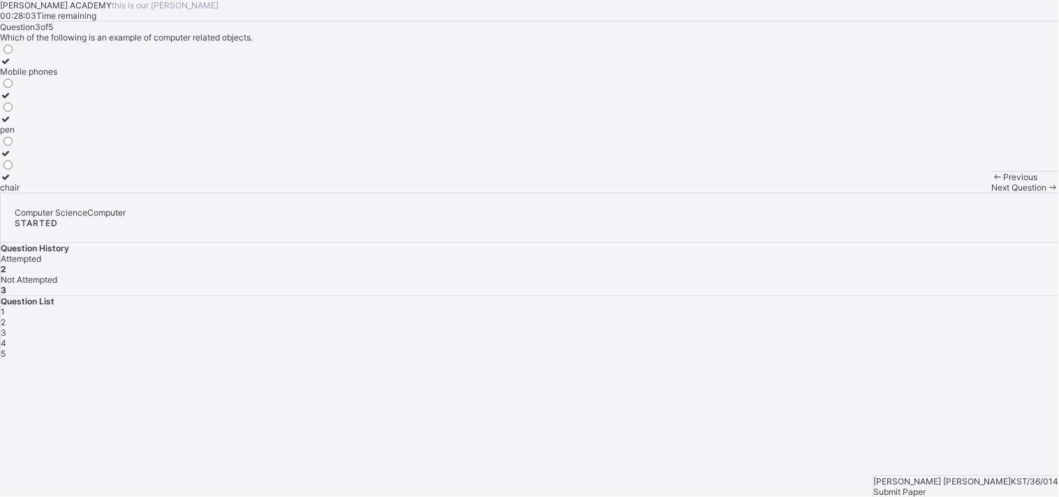
click at [6, 327] on span "3" at bounding box center [4, 332] width 6 height 10
click at [992, 193] on span "Next Question" at bounding box center [1019, 187] width 55 height 10
click at [56, 135] on div "Calls" at bounding box center [28, 129] width 56 height 10
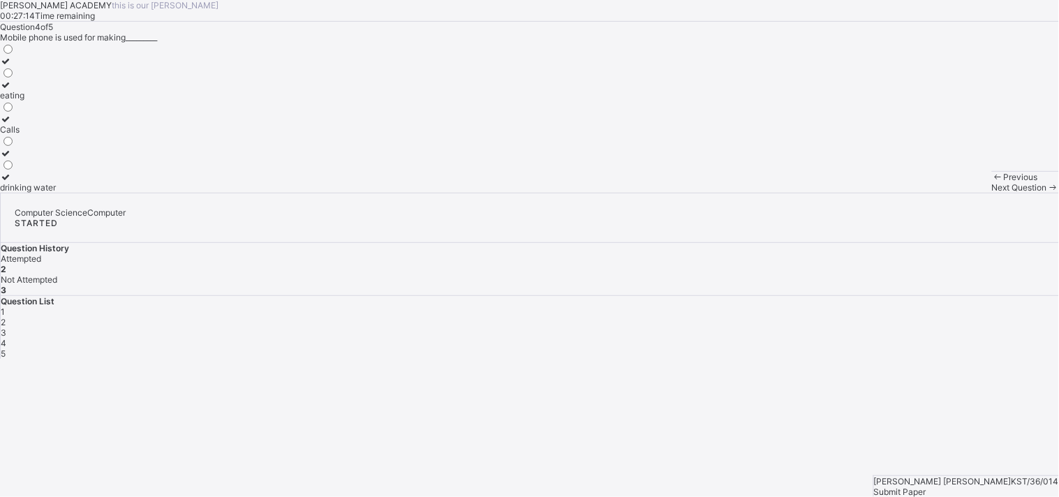
click at [56, 135] on div "Calls" at bounding box center [28, 129] width 56 height 10
click at [992, 193] on span "Next Question" at bounding box center [1019, 187] width 55 height 10
click at [34, 135] on div "Features" at bounding box center [17, 129] width 34 height 10
click at [885, 327] on div "3" at bounding box center [530, 332] width 1058 height 10
click at [57, 77] on div "Mobile phones" at bounding box center [28, 71] width 57 height 10
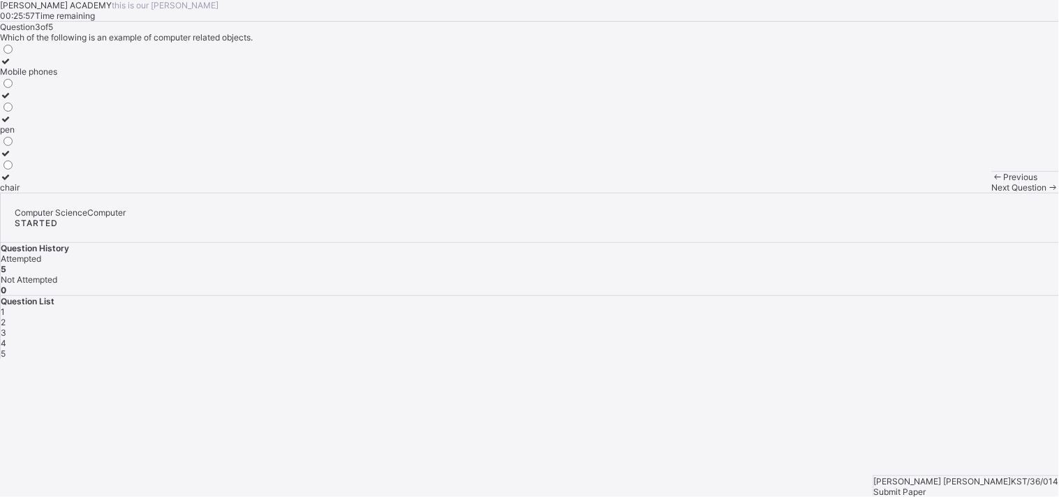
click at [992, 193] on div "Next Question" at bounding box center [1025, 187] width 67 height 10
click at [994, 487] on div "Submit Paper" at bounding box center [966, 492] width 185 height 10
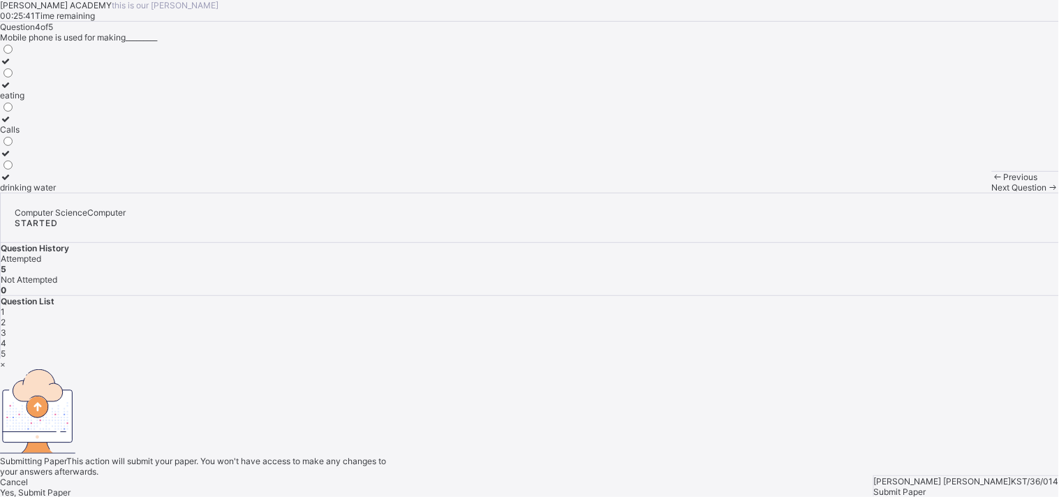
click at [589, 487] on div "Yes, Submit Paper" at bounding box center [529, 492] width 1059 height 10
click at [71, 487] on span "Yes, Submit Paper" at bounding box center [35, 492] width 71 height 10
click at [564, 487] on div "Yes, Submit Paper" at bounding box center [529, 492] width 1059 height 10
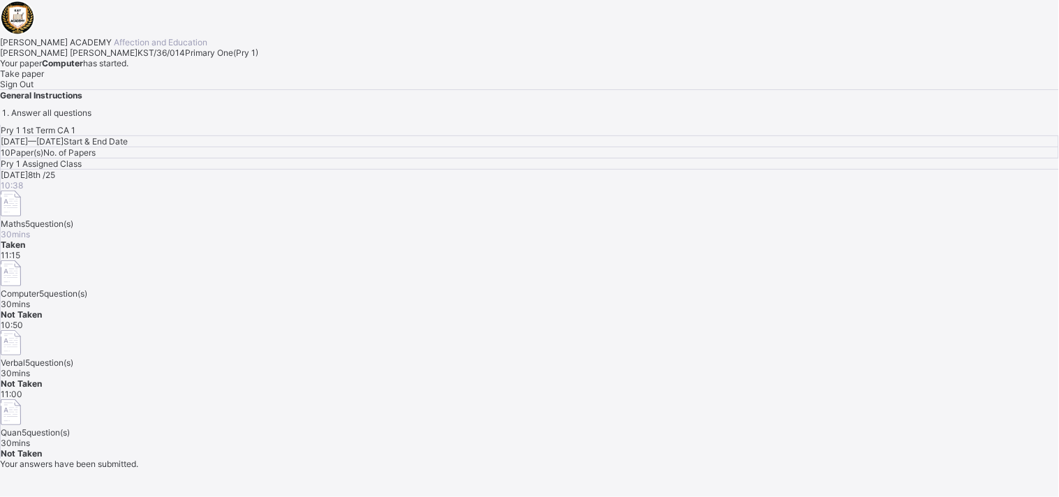
click at [22, 389] on span "11:00" at bounding box center [12, 394] width 22 height 10
click at [44, 79] on span "Take paper" at bounding box center [22, 73] width 44 height 10
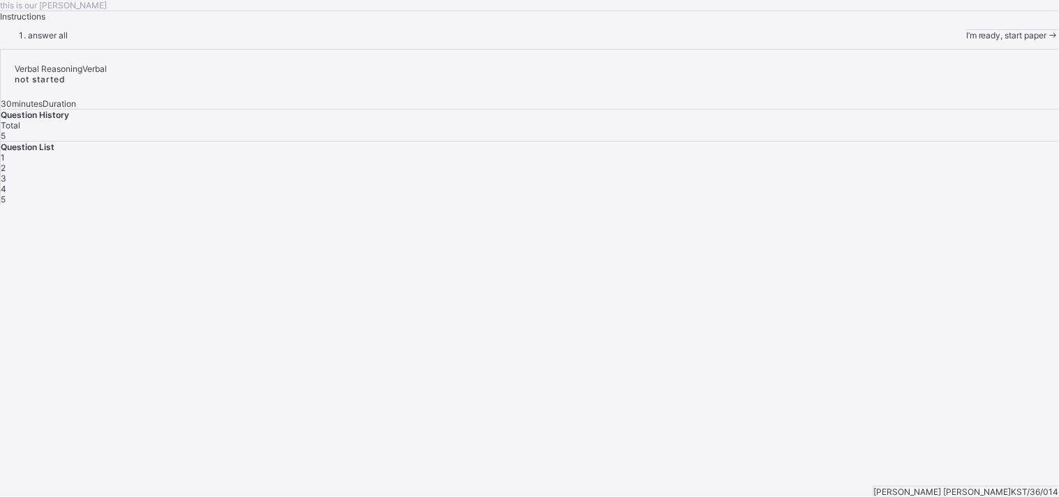
click at [966, 40] on span "I’m ready, start paper" at bounding box center [1006, 35] width 81 height 10
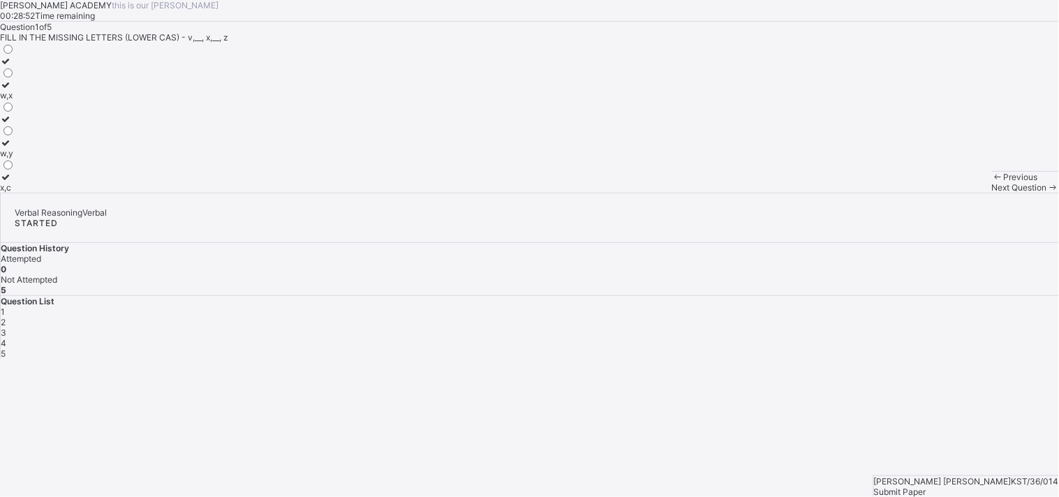
click at [15, 158] on div "w,y" at bounding box center [7, 153] width 15 height 10
click at [992, 193] on div "Next Question" at bounding box center [1025, 187] width 67 height 10
click at [399, 193] on div "Question 2 of 5 FILL IN THE MISSING LETTERS (UPPER CASE) - K,__, M,__, O L,N N,…" at bounding box center [529, 107] width 1059 height 171
click at [15, 77] on div "L,N" at bounding box center [7, 71] width 15 height 10
click at [992, 193] on span "Next Question" at bounding box center [1019, 187] width 55 height 10
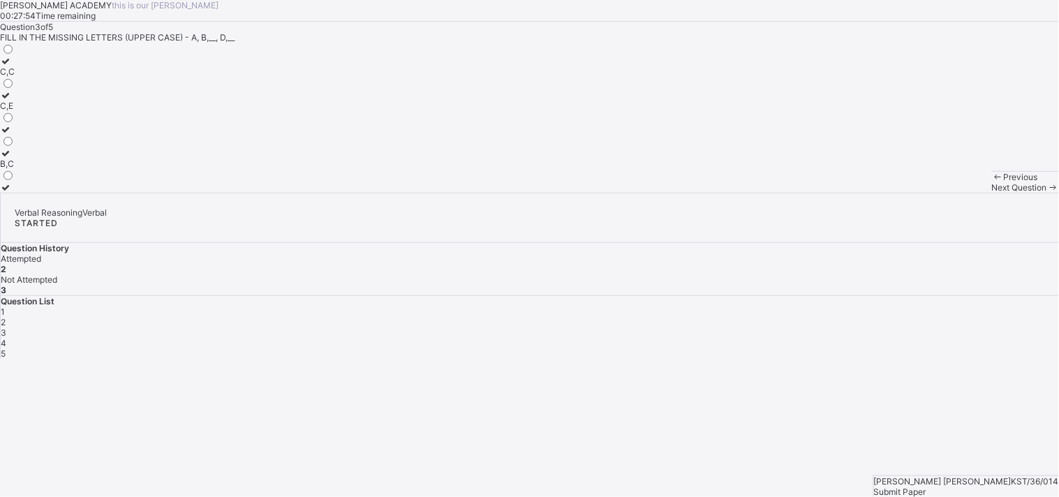
click at [15, 111] on label "C,E" at bounding box center [7, 100] width 15 height 21
click at [1047, 193] on icon at bounding box center [1053, 187] width 12 height 10
click at [21, 135] on div "K,F,H" at bounding box center [10, 129] width 21 height 10
click at [992, 193] on span "Next Question" at bounding box center [1019, 187] width 55 height 10
click at [15, 111] on div "r,t" at bounding box center [7, 106] width 15 height 10
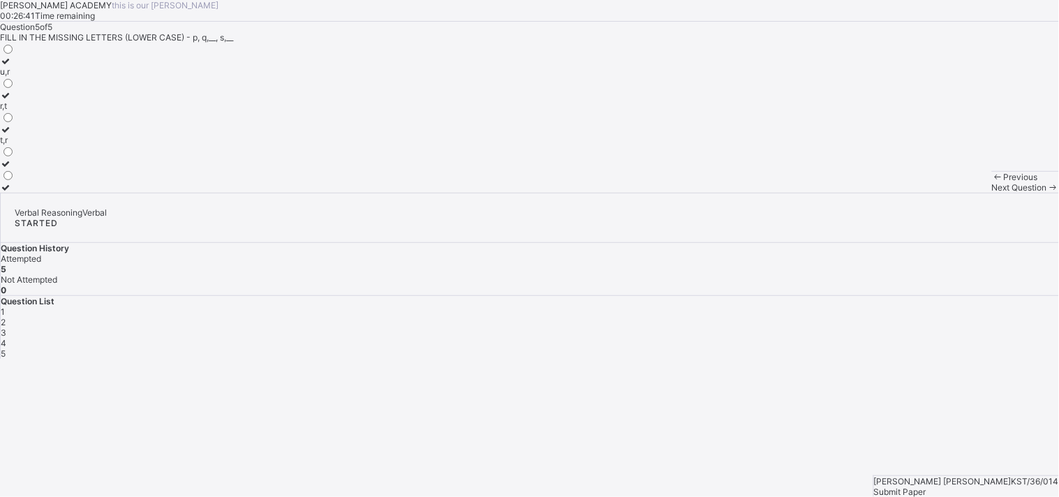
click at [992, 193] on div "Next Question" at bounding box center [1025, 187] width 67 height 10
click at [945, 348] on div "5" at bounding box center [530, 353] width 1058 height 10
click at [927, 487] on span "Submit Paper" at bounding box center [900, 492] width 52 height 10
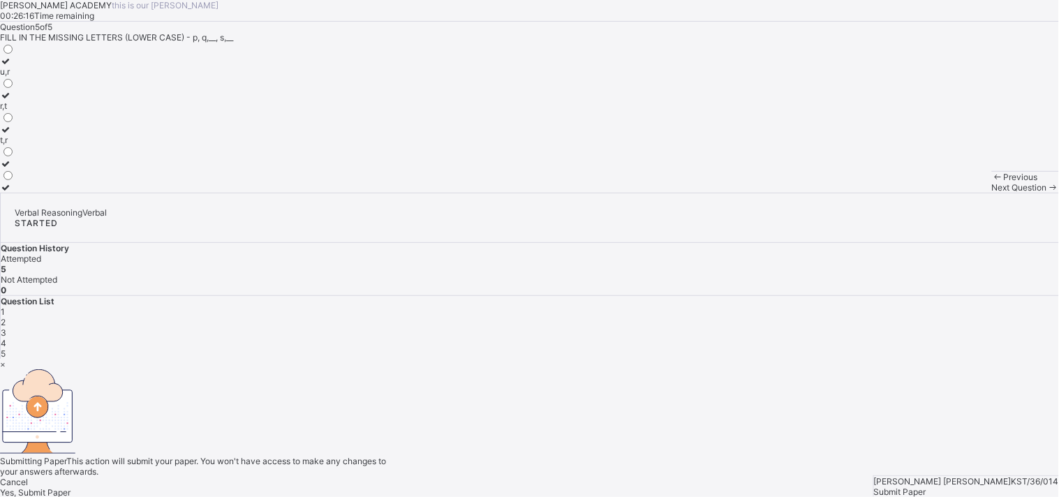
click at [71, 487] on span "Yes, Submit Paper" at bounding box center [35, 492] width 71 height 10
click at [570, 487] on div "Yes, Submit Paper" at bounding box center [529, 492] width 1059 height 10
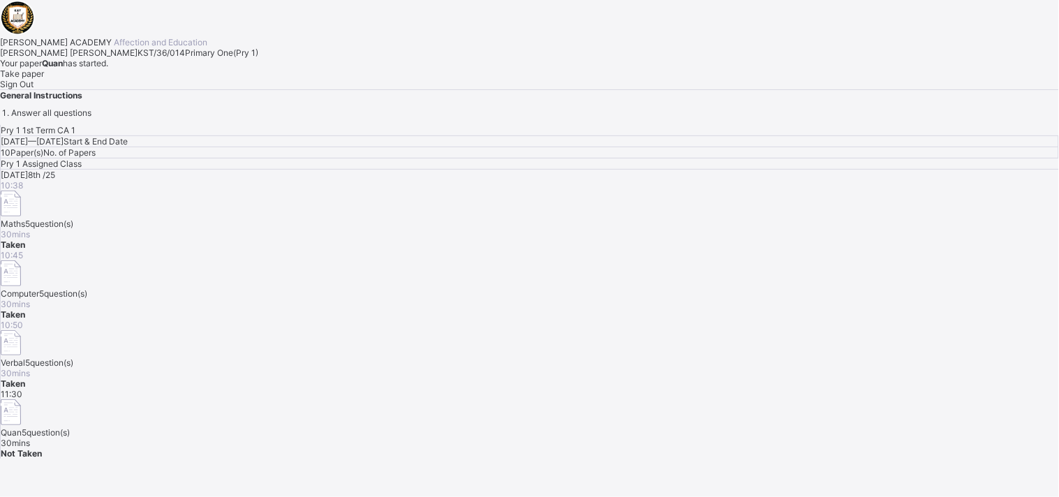
click at [44, 79] on span "Take paper" at bounding box center [22, 73] width 44 height 10
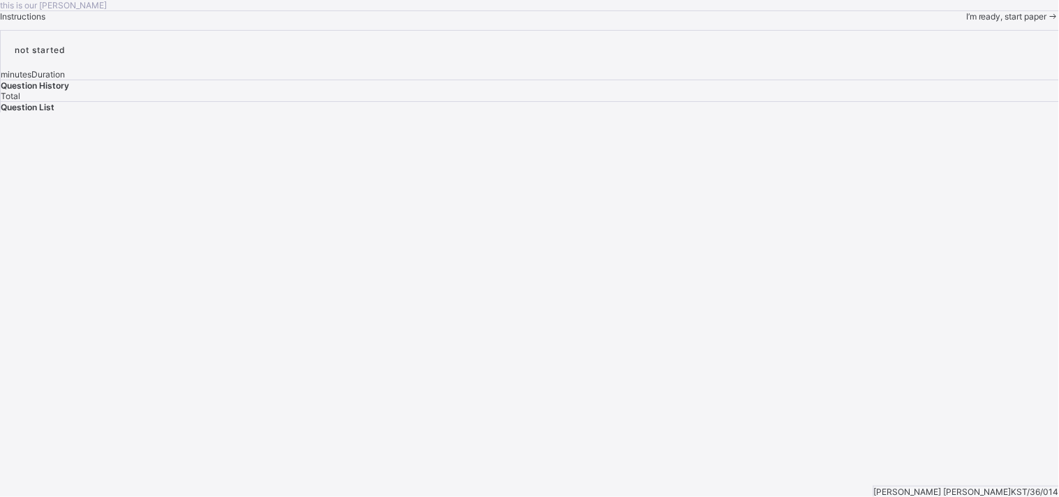
click at [966, 22] on span "I’m ready, start paper" at bounding box center [1006, 16] width 81 height 10
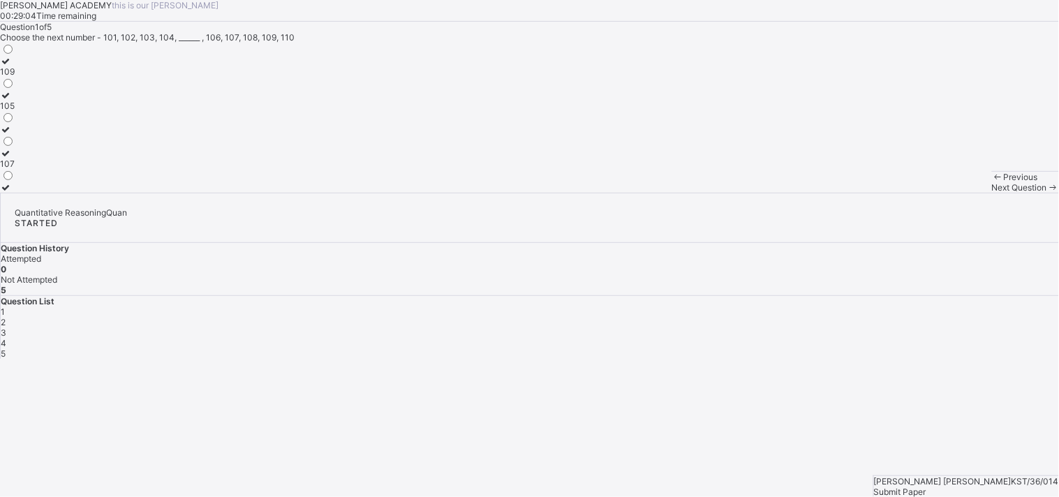
click at [15, 111] on label "105" at bounding box center [7, 100] width 15 height 21
click at [992, 193] on span "Next Question" at bounding box center [1019, 187] width 55 height 10
click at [15, 193] on label "8" at bounding box center [7, 182] width 15 height 21
click at [1047, 193] on span at bounding box center [1053, 187] width 12 height 10
click at [15, 193] on div "23" at bounding box center [7, 187] width 15 height 10
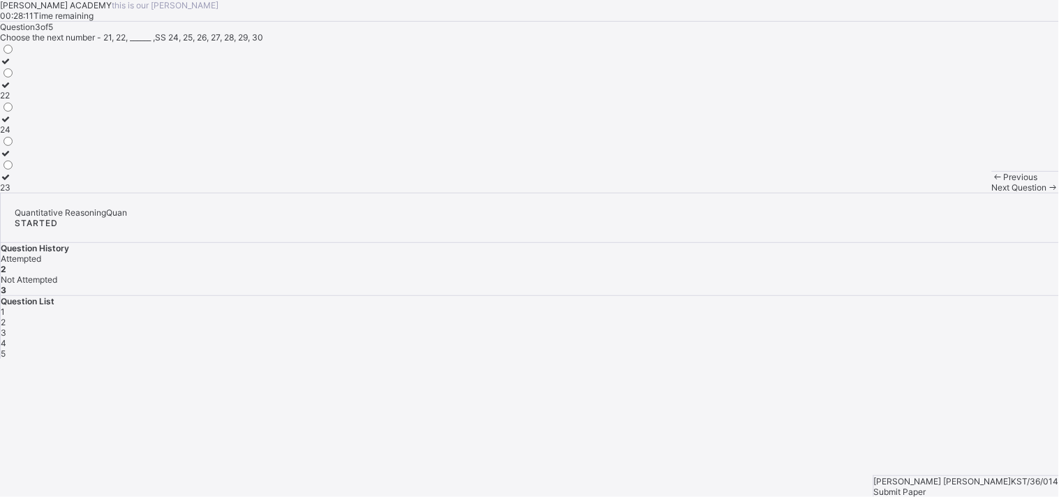
click at [992, 193] on span "Next Question" at bounding box center [1019, 187] width 55 height 10
click at [15, 101] on label "70" at bounding box center [7, 90] width 15 height 21
click at [992, 193] on div "Next Question" at bounding box center [1025, 187] width 67 height 10
click at [15, 77] on label "15" at bounding box center [7, 66] width 15 height 21
click at [927, 487] on span "Submit Paper" at bounding box center [900, 492] width 52 height 10
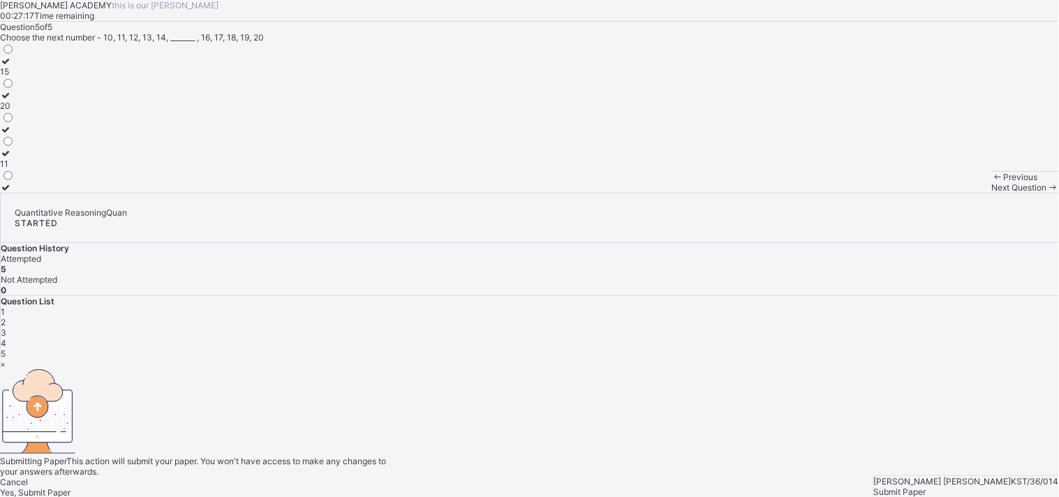
click at [561, 487] on div "Yes, Submit Paper" at bounding box center [529, 492] width 1059 height 10
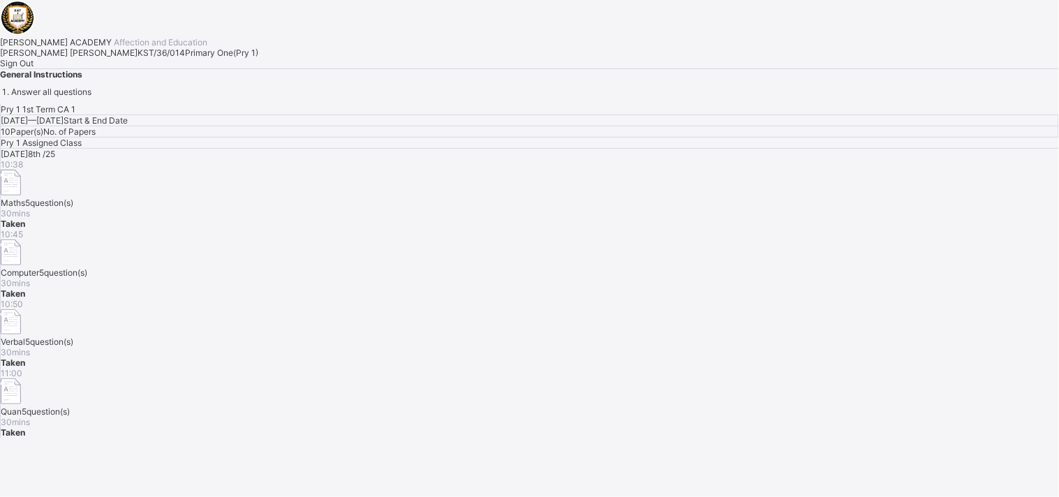
click at [34, 68] on span "Sign Out" at bounding box center [17, 63] width 34 height 10
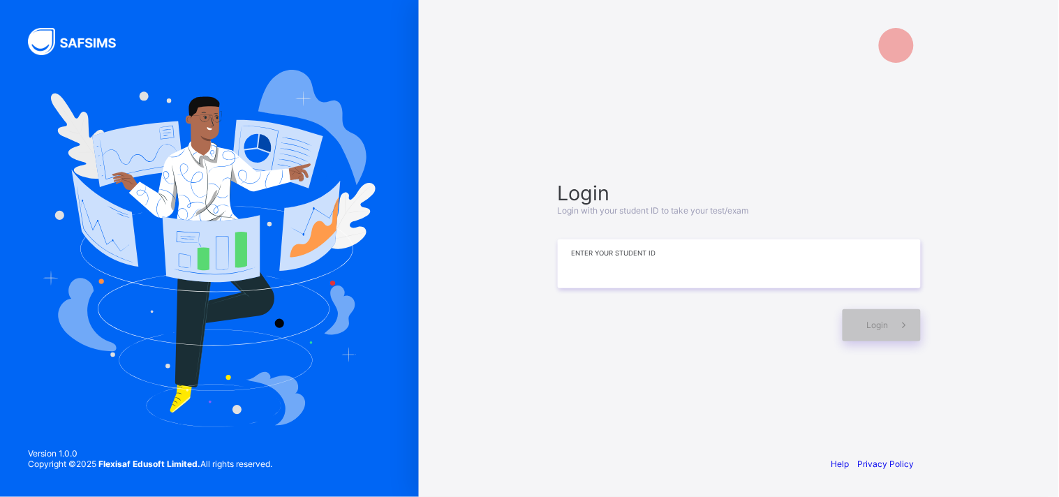
click at [737, 263] on input at bounding box center [739, 263] width 363 height 49
type input "**********"
click at [874, 330] on div "Login" at bounding box center [882, 325] width 78 height 32
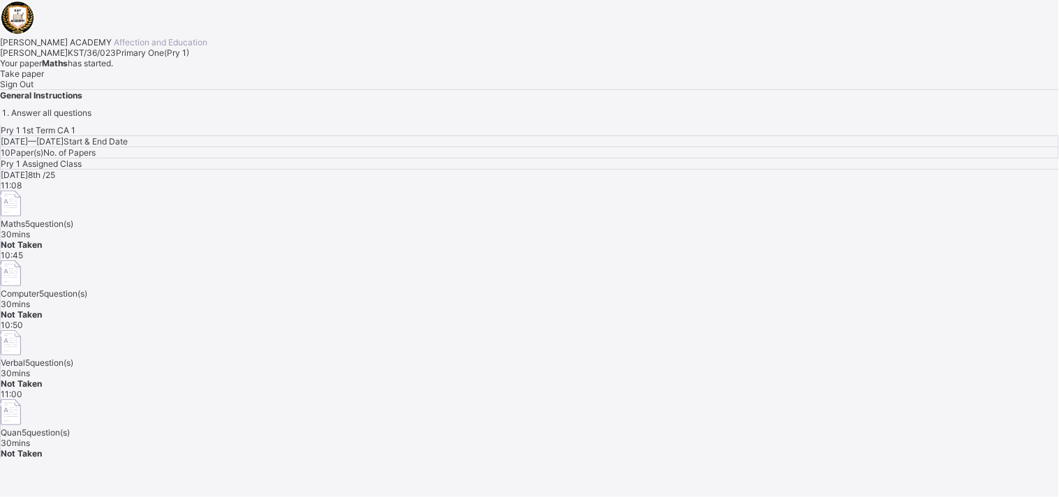
click at [873, 330] on div "Today 8th /25 11:08 Maths 5 question(s) 30 mins Not Taken 10:45 Computer 5 ques…" at bounding box center [530, 314] width 1058 height 289
click at [44, 79] on span "Take paper" at bounding box center [22, 73] width 44 height 10
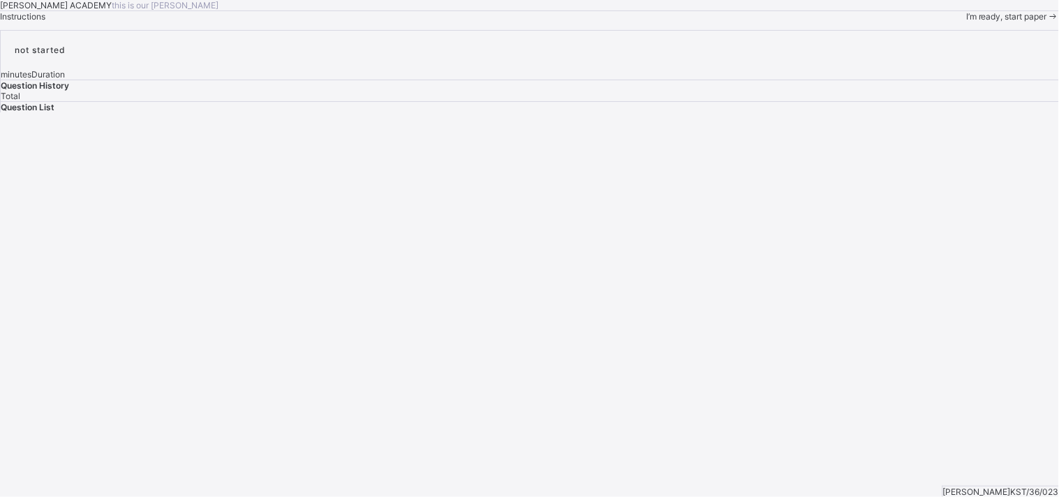
click at [966, 22] on span "I’m ready, start paper" at bounding box center [1006, 16] width 81 height 10
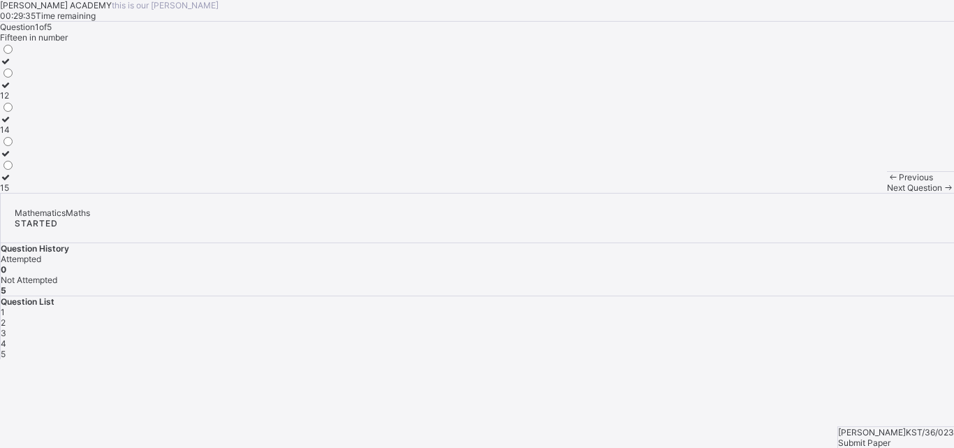
click at [15, 193] on div "15" at bounding box center [7, 187] width 15 height 10
click at [887, 193] on div "Next Question" at bounding box center [920, 187] width 67 height 10
click at [65, 158] on div "TWENTY SEVEN" at bounding box center [32, 153] width 65 height 10
click at [887, 193] on span "Next Question" at bounding box center [914, 187] width 55 height 10
drag, startPoint x: 114, startPoint y: 193, endPoint x: 86, endPoint y: 166, distance: 39.0
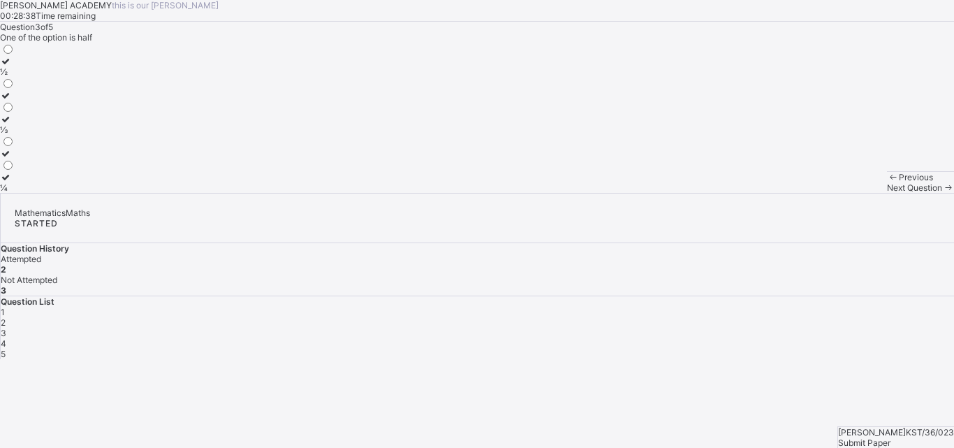
click at [86, 166] on div "Question 3 of 5 One of the option is half ½ ⅓ ¼" at bounding box center [477, 107] width 954 height 171
click at [15, 77] on div "½" at bounding box center [7, 71] width 15 height 10
click at [887, 193] on span "Next Question" at bounding box center [914, 187] width 55 height 10
click at [55, 158] on div "THIRTY FIVE" at bounding box center [27, 153] width 55 height 10
click at [887, 193] on span "Next Question" at bounding box center [914, 187] width 55 height 10
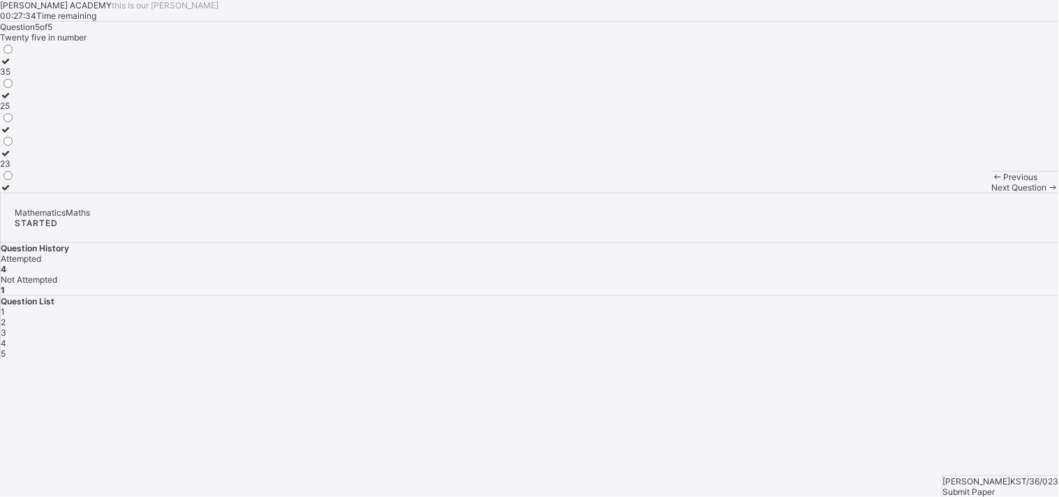
click at [15, 111] on div "25" at bounding box center [7, 106] width 15 height 10
click at [996, 487] on span "Submit Paper" at bounding box center [969, 492] width 52 height 10
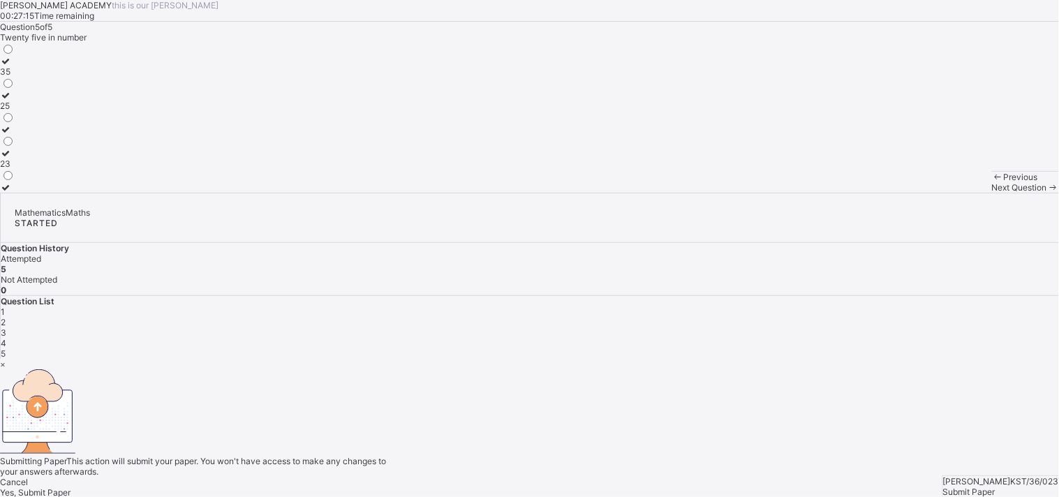
click at [543, 477] on div "Cancel Yes, Submit Paper" at bounding box center [529, 487] width 1059 height 21
click at [540, 487] on div "Yes, Submit Paper" at bounding box center [529, 492] width 1059 height 10
click at [71, 487] on span "Yes, Submit Paper" at bounding box center [35, 492] width 71 height 10
click at [540, 487] on div "Yes, Submit Paper" at bounding box center [529, 492] width 1059 height 10
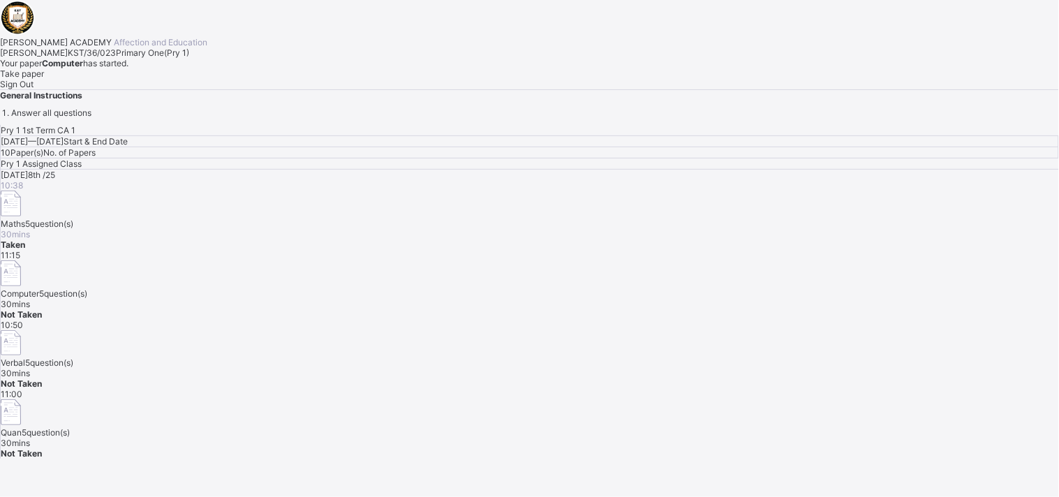
click at [44, 79] on span "Take paper" at bounding box center [22, 73] width 44 height 10
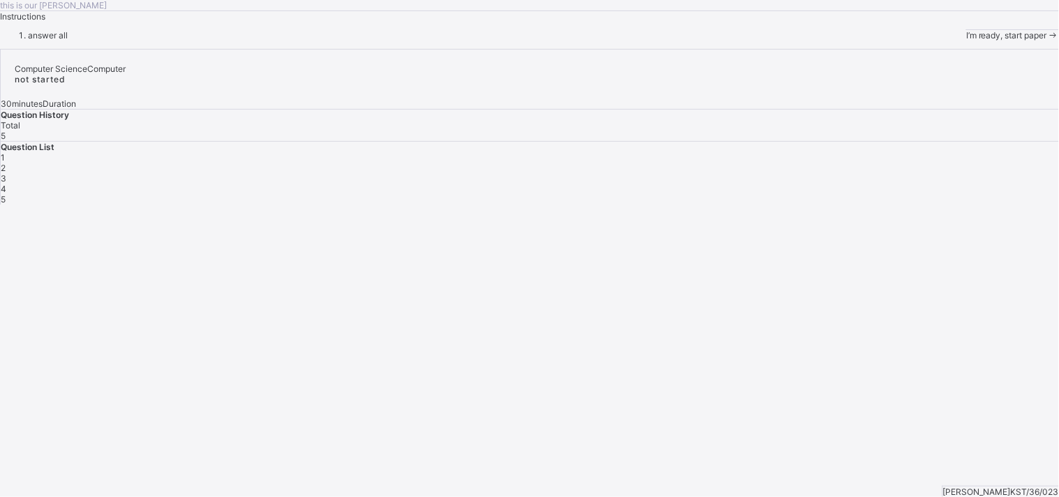
click at [966, 40] on span "I’m ready, start paper" at bounding box center [1006, 35] width 81 height 10
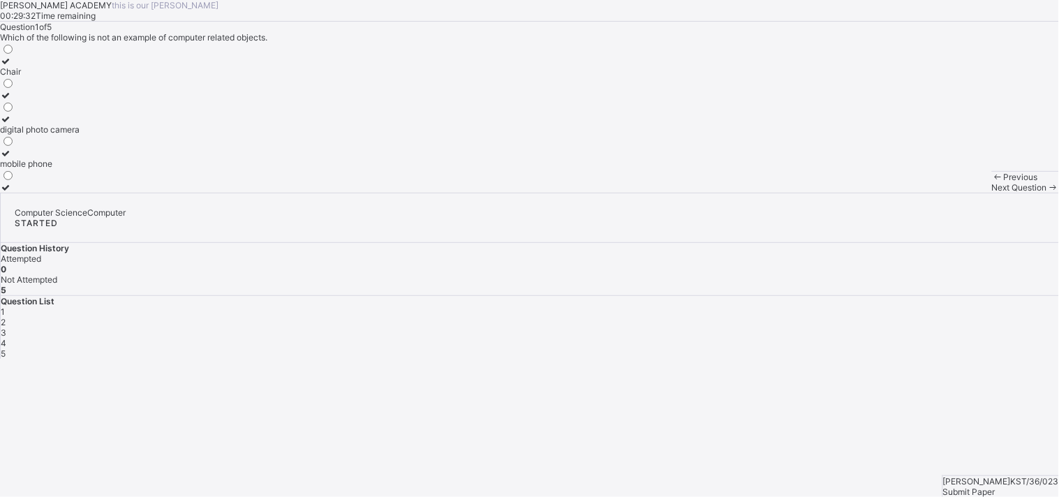
click at [80, 77] on div "Chair" at bounding box center [40, 71] width 80 height 10
click at [992, 193] on span "Next Question" at bounding box center [1019, 187] width 55 height 10
click at [32, 135] on div "Pictures" at bounding box center [16, 129] width 32 height 10
click at [992, 193] on span "Next Question" at bounding box center [1019, 187] width 55 height 10
click at [57, 77] on div "Mobile phones" at bounding box center [28, 71] width 57 height 10
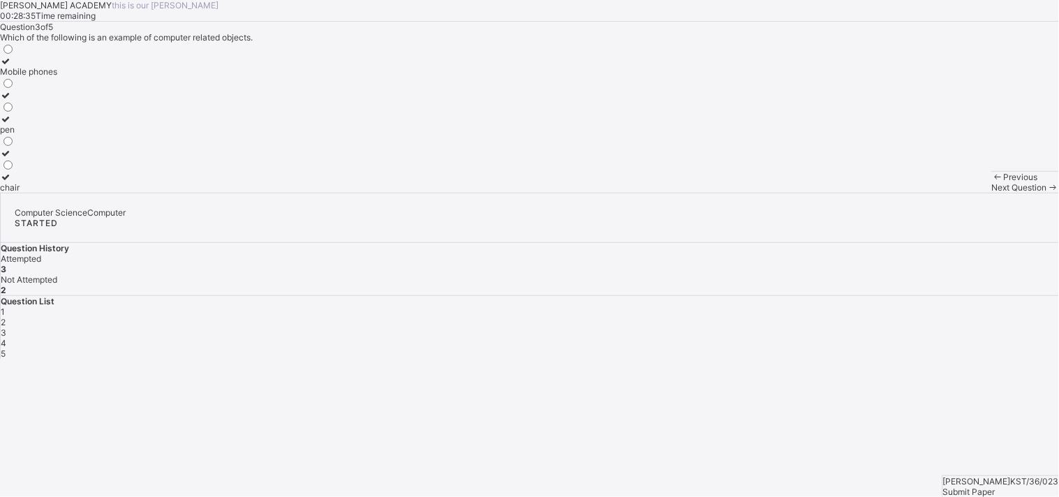
click at [992, 193] on span "Next Question" at bounding box center [1019, 187] width 55 height 10
click at [56, 135] on label "Calls" at bounding box center [28, 124] width 56 height 21
drag, startPoint x: 137, startPoint y: 298, endPoint x: 338, endPoint y: 384, distance: 218.7
click at [338, 193] on div "eating Calls drinking water" at bounding box center [529, 118] width 1059 height 150
click at [992, 193] on span "Next Question" at bounding box center [1019, 187] width 55 height 10
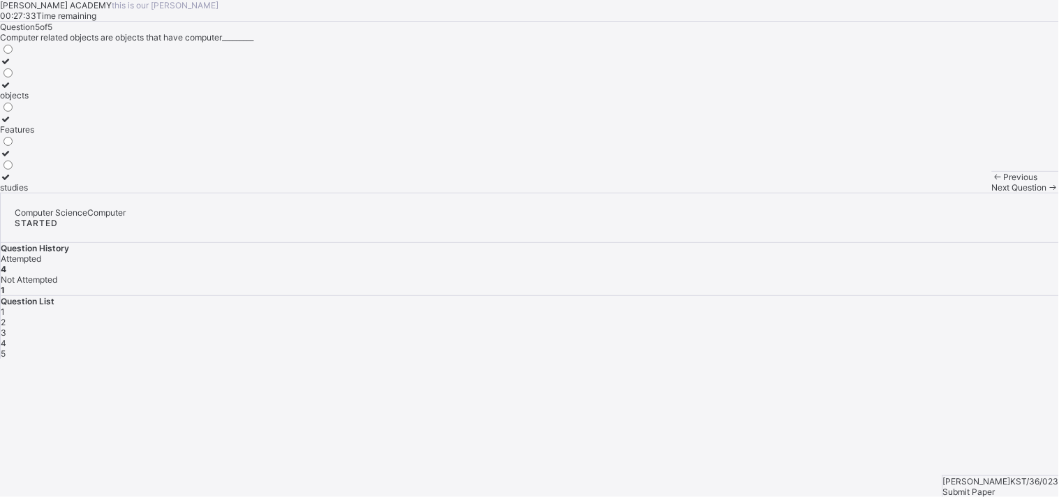
click at [34, 135] on label "Features" at bounding box center [17, 124] width 34 height 21
click at [996, 487] on span "Submit Paper" at bounding box center [969, 492] width 52 height 10
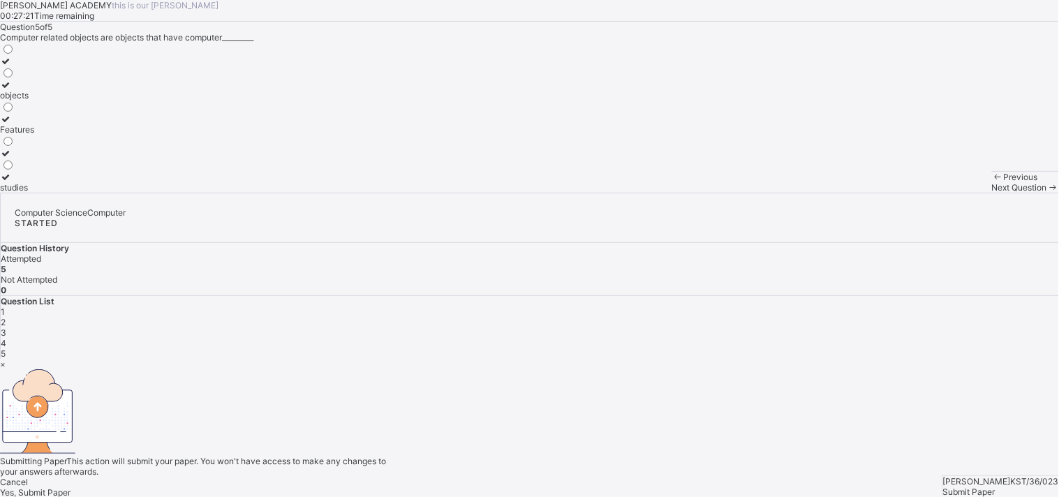
click at [71, 487] on span "Yes, Submit Paper" at bounding box center [35, 492] width 71 height 10
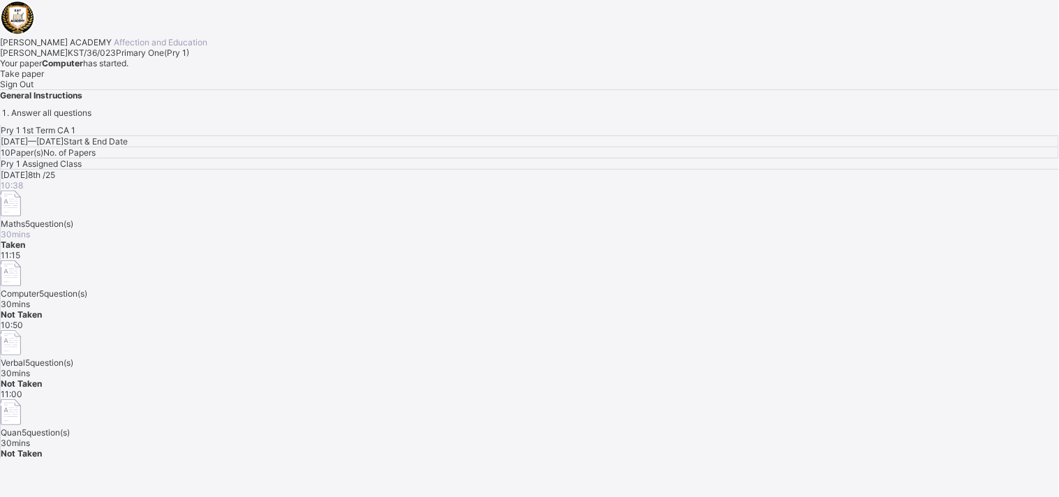
click at [73, 357] on span "5 question(s)" at bounding box center [49, 362] width 48 height 10
click at [21, 330] on img at bounding box center [11, 343] width 20 height 26
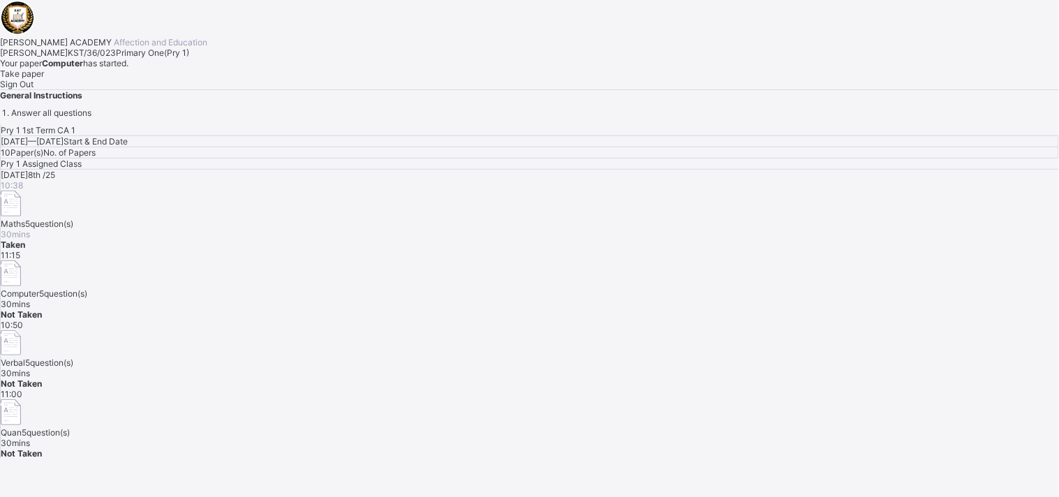
click at [21, 330] on img at bounding box center [11, 343] width 20 height 26
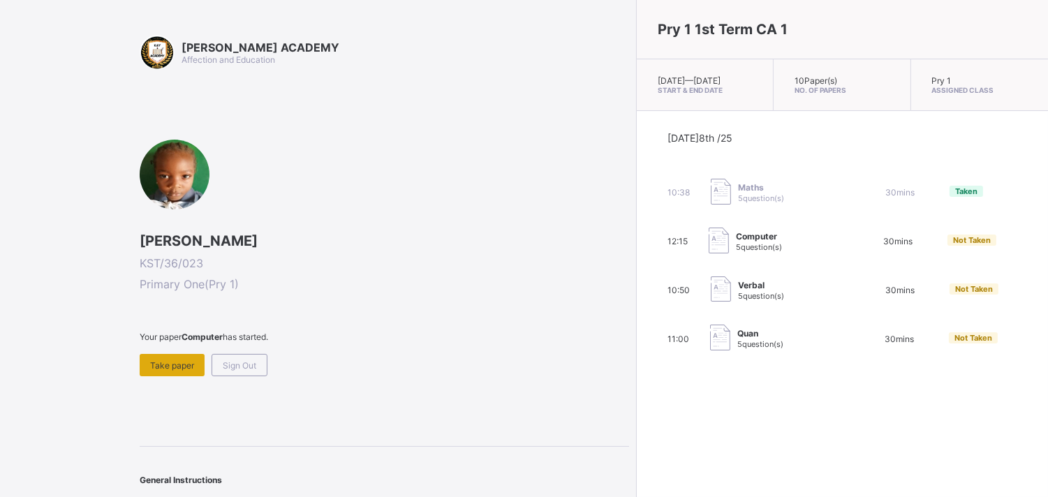
click at [186, 356] on div "Take paper" at bounding box center [172, 365] width 65 height 22
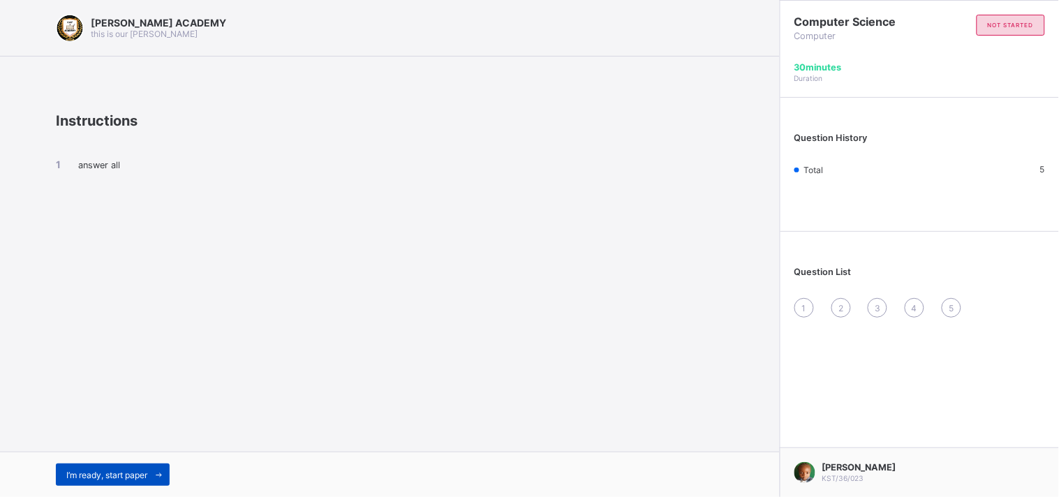
click at [158, 478] on icon at bounding box center [159, 475] width 10 height 9
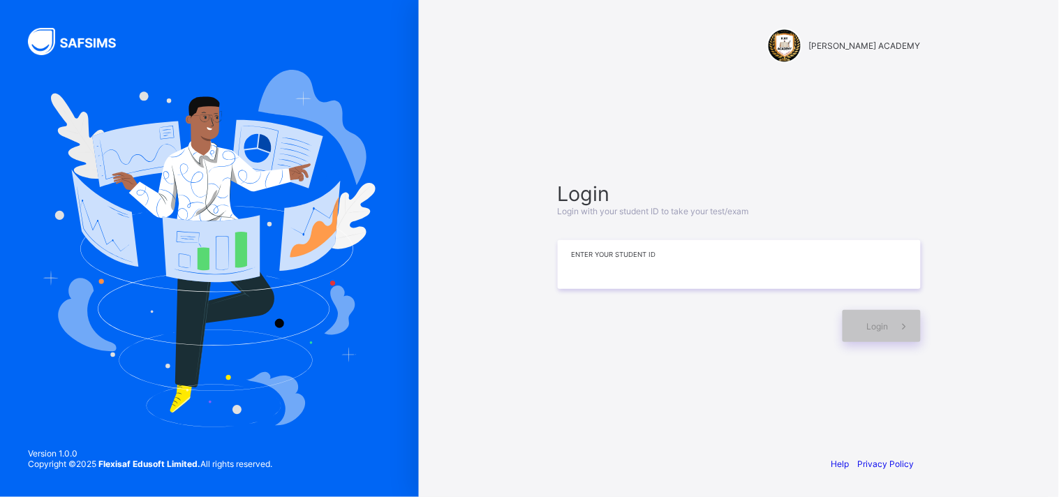
click at [692, 269] on input at bounding box center [739, 264] width 363 height 49
type input "**********"
click at [892, 327] on span at bounding box center [905, 326] width 32 height 32
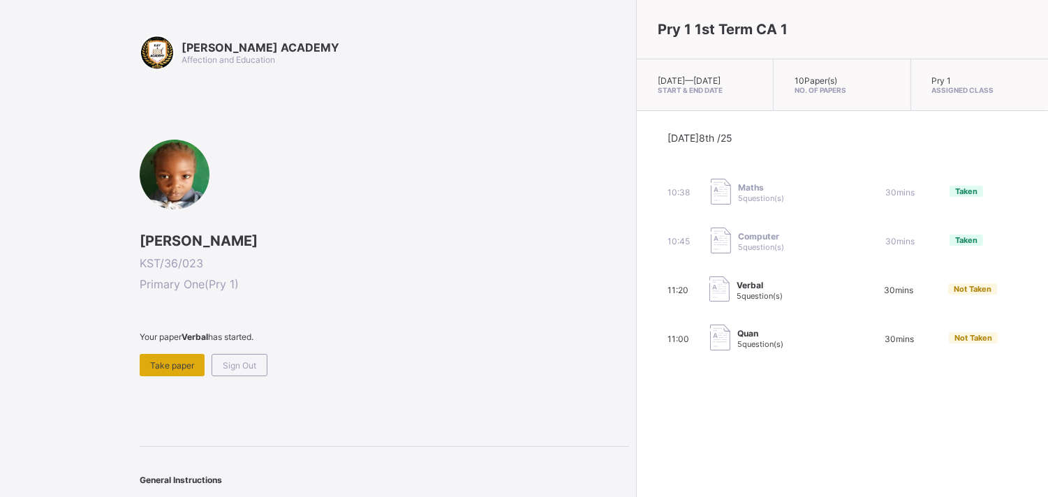
click at [164, 366] on span "Take paper" at bounding box center [172, 365] width 44 height 10
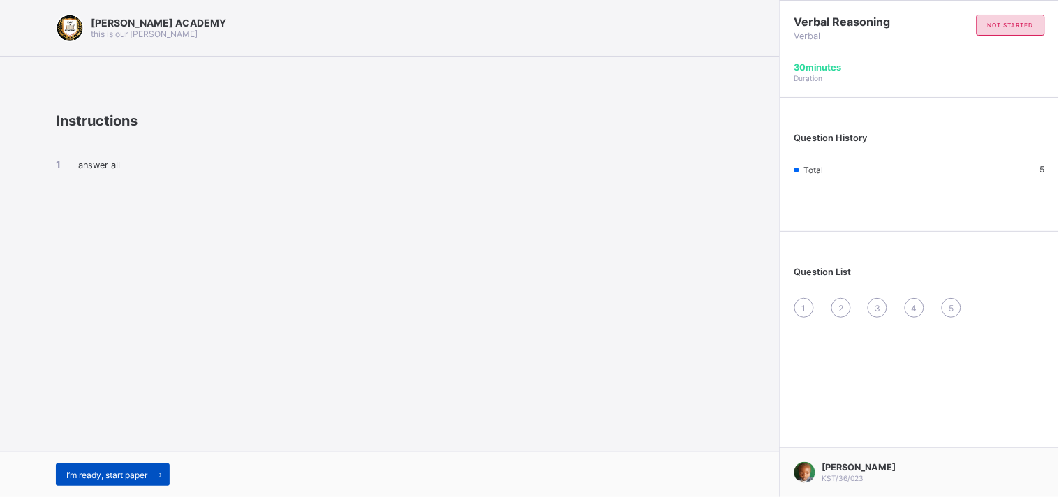
click at [162, 475] on icon at bounding box center [159, 475] width 10 height 9
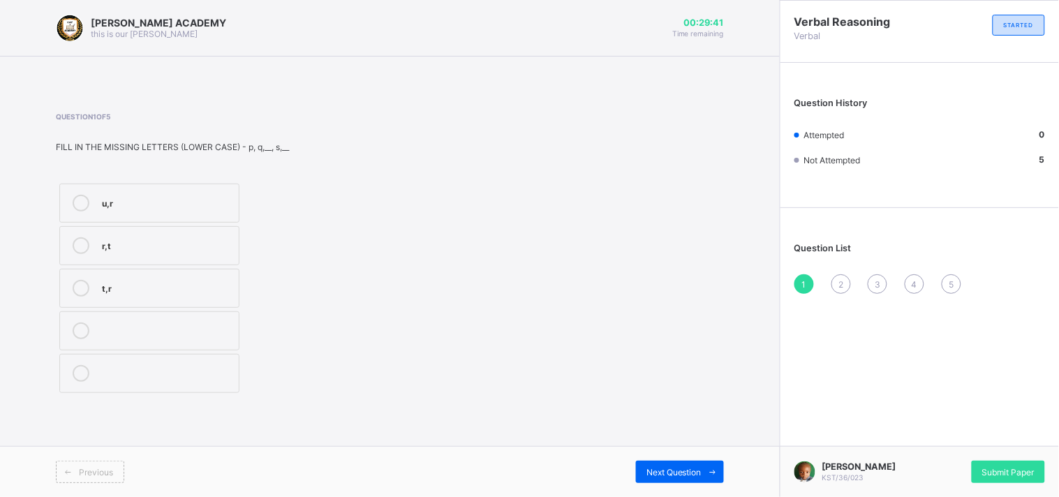
click at [158, 243] on div "r,t" at bounding box center [167, 244] width 130 height 14
click at [707, 478] on span at bounding box center [713, 472] width 22 height 22
click at [214, 386] on label "x,c" at bounding box center [149, 373] width 180 height 39
click at [213, 386] on label "x,c" at bounding box center [149, 373] width 180 height 39
click at [102, 380] on div "x,c" at bounding box center [167, 373] width 130 height 17
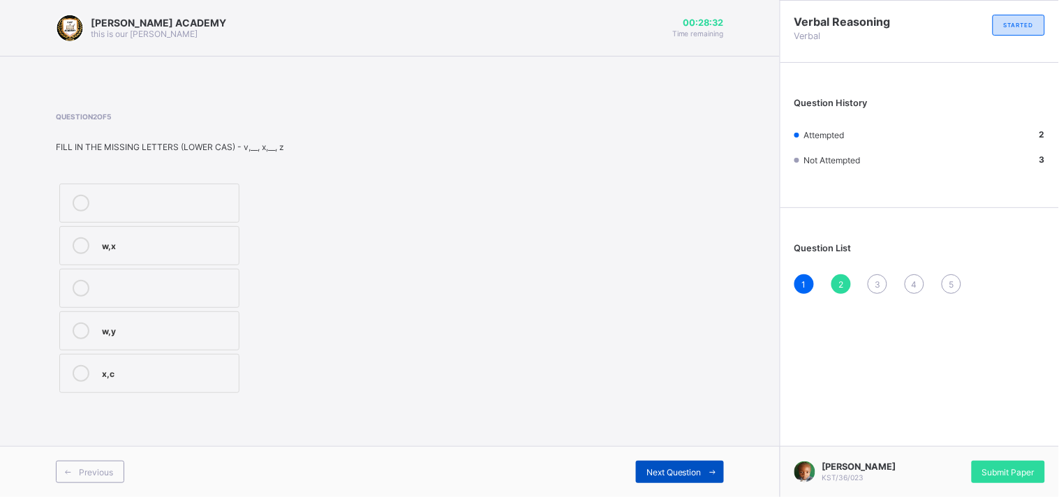
click at [696, 467] on span "Next Question" at bounding box center [674, 472] width 55 height 10
click at [212, 189] on label "L,N" at bounding box center [149, 203] width 180 height 39
click at [667, 465] on div "Next Question" at bounding box center [680, 472] width 88 height 22
click at [227, 246] on div "C,E" at bounding box center [167, 244] width 130 height 14
click at [674, 471] on span "Next Question" at bounding box center [674, 472] width 55 height 10
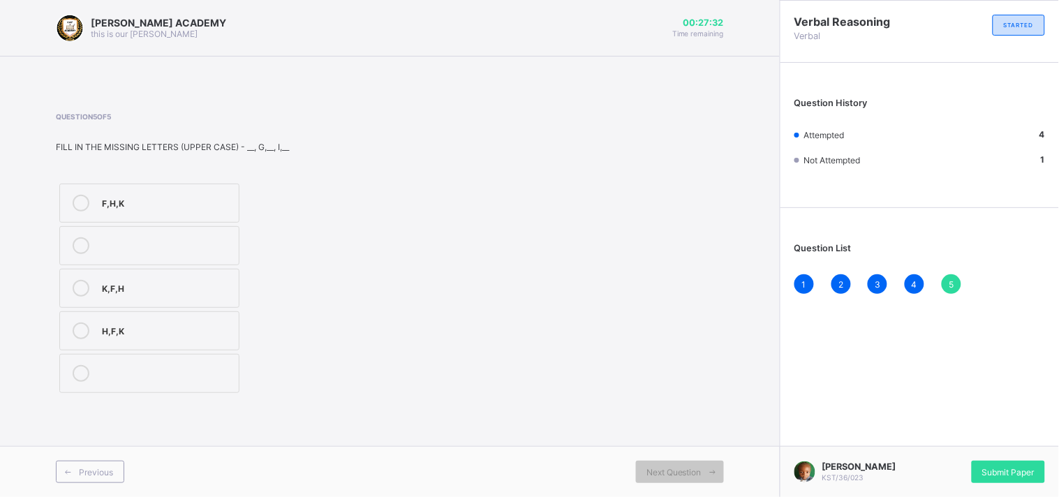
click at [154, 206] on div "F,H,K" at bounding box center [167, 202] width 130 height 14
click at [674, 465] on div "Next Question" at bounding box center [680, 472] width 88 height 22
click at [1033, 461] on div "Submit Paper" at bounding box center [1008, 472] width 73 height 22
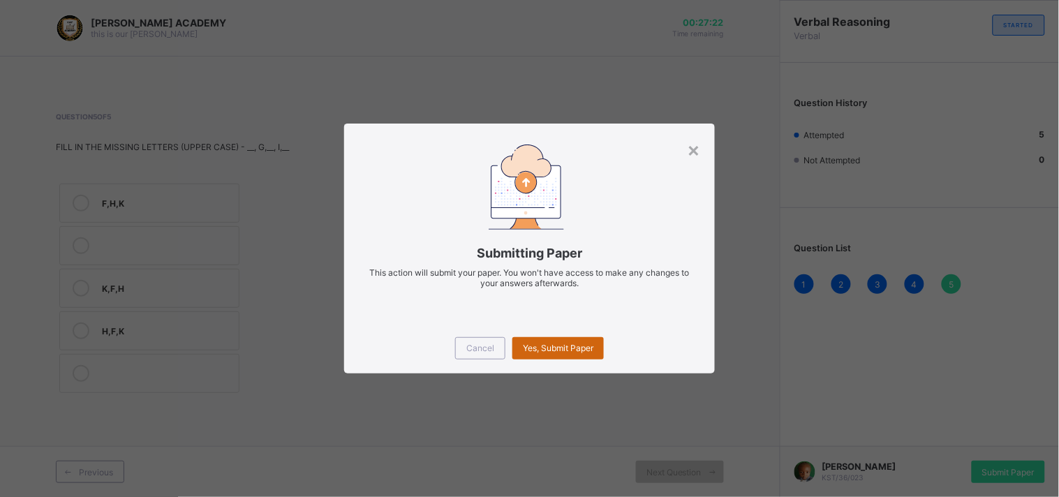
click at [570, 349] on span "Yes, Submit Paper" at bounding box center [558, 348] width 71 height 10
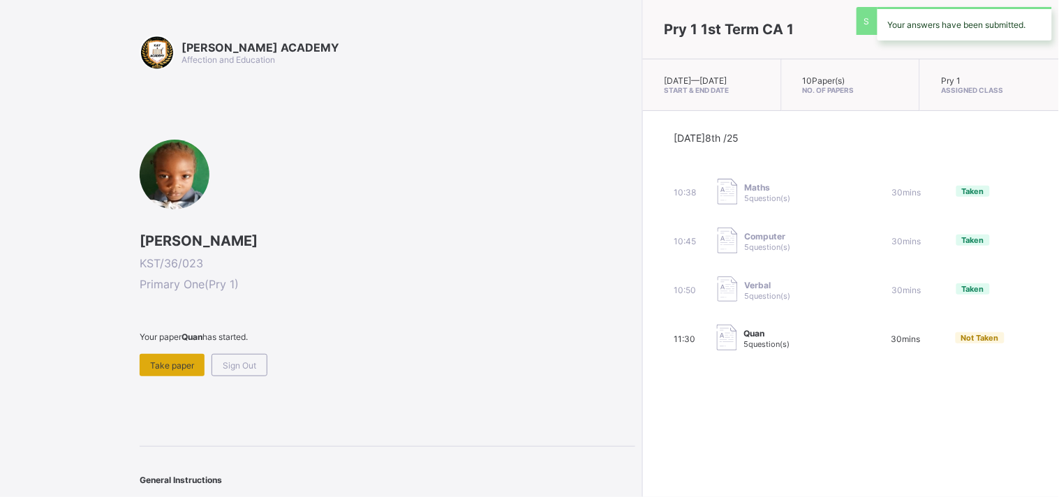
click at [178, 354] on div "Take paper" at bounding box center [172, 365] width 65 height 22
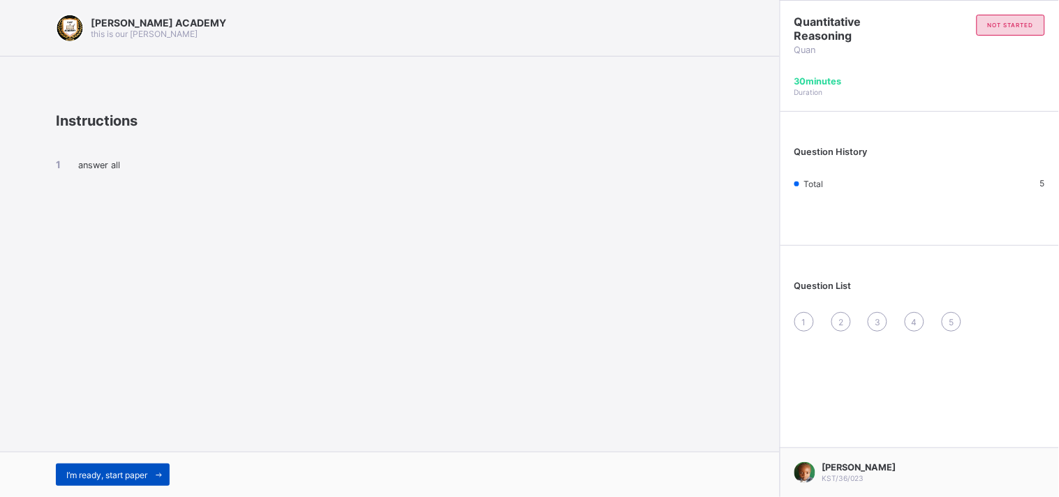
click at [106, 468] on div "I’m ready, start paper" at bounding box center [113, 475] width 114 height 22
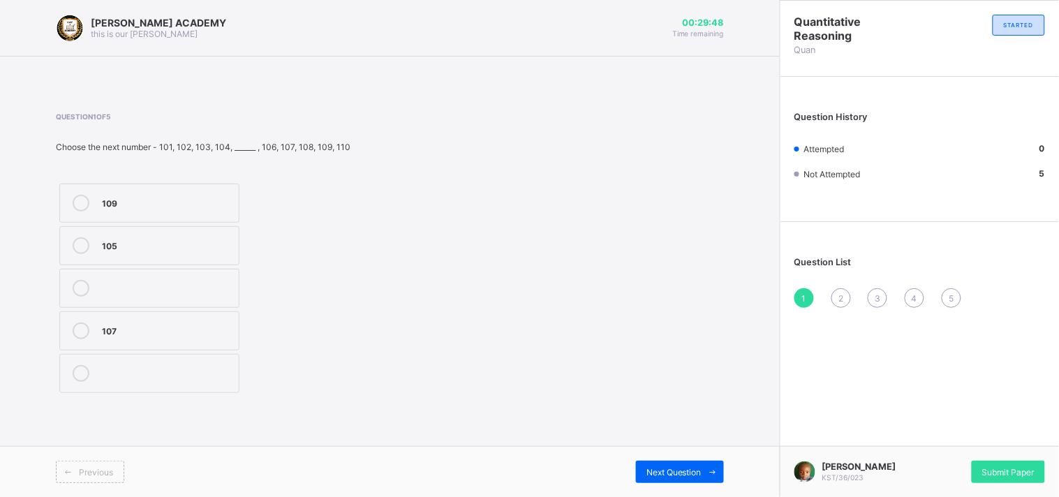
click at [163, 252] on div "105" at bounding box center [167, 245] width 130 height 17
click at [672, 473] on span "Next Question" at bounding box center [674, 472] width 55 height 10
click at [112, 373] on div "8" at bounding box center [167, 372] width 130 height 14
click at [668, 469] on span "Next Question" at bounding box center [674, 472] width 55 height 10
click at [218, 364] on label "23" at bounding box center [149, 373] width 180 height 39
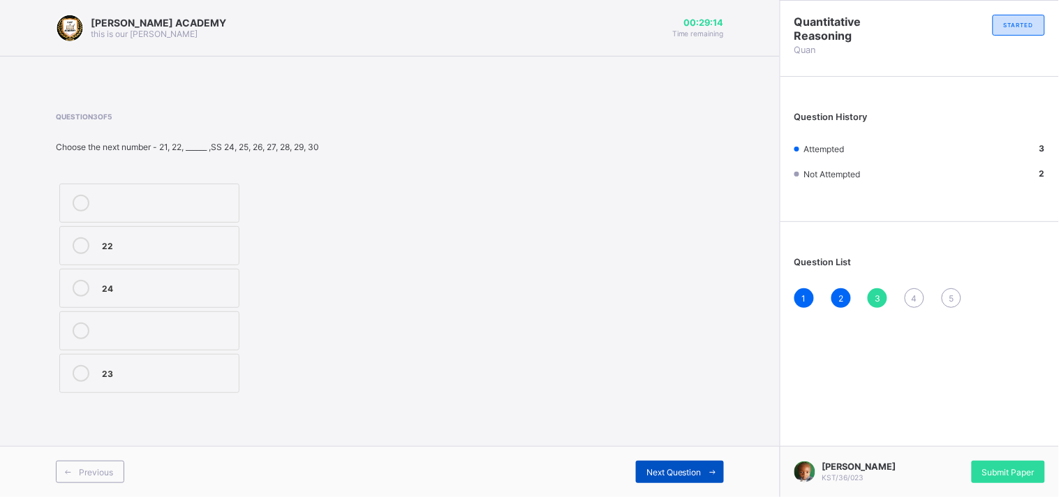
click at [686, 473] on span "Next Question" at bounding box center [674, 472] width 55 height 10
click at [190, 254] on label "70" at bounding box center [149, 245] width 180 height 39
click at [681, 463] on div "Next Question" at bounding box center [680, 472] width 88 height 22
click at [170, 193] on label "15" at bounding box center [149, 203] width 180 height 39
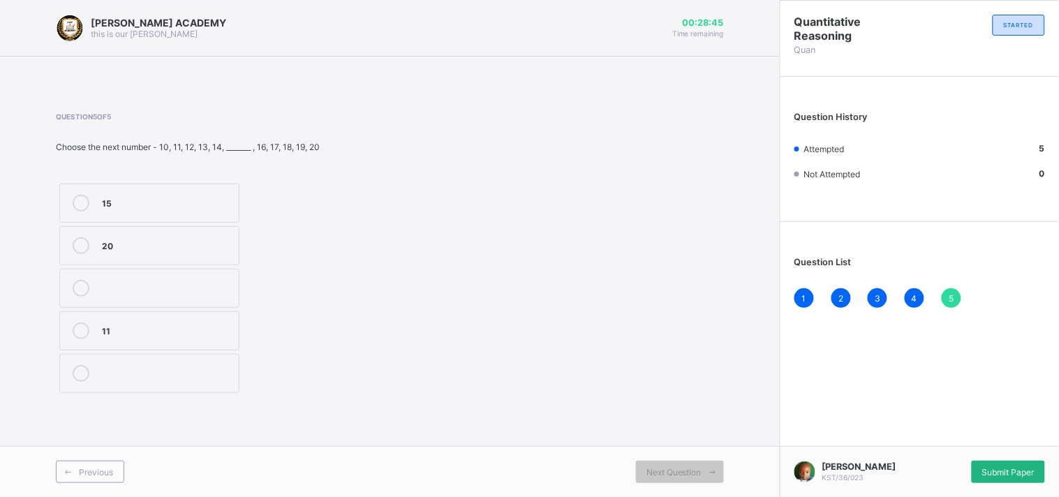
click at [980, 461] on div "Submit Paper" at bounding box center [1008, 472] width 73 height 22
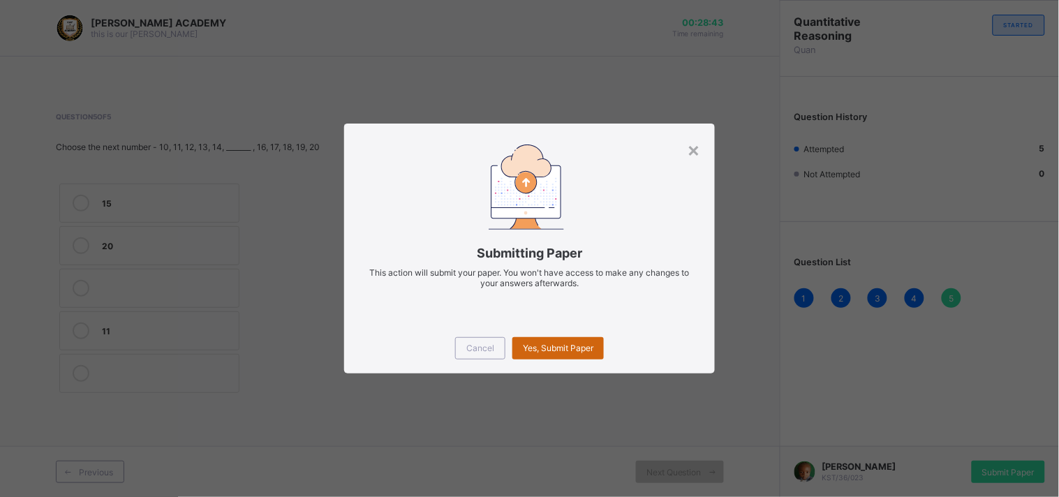
click at [554, 342] on div "Yes, Submit Paper" at bounding box center [557, 348] width 91 height 22
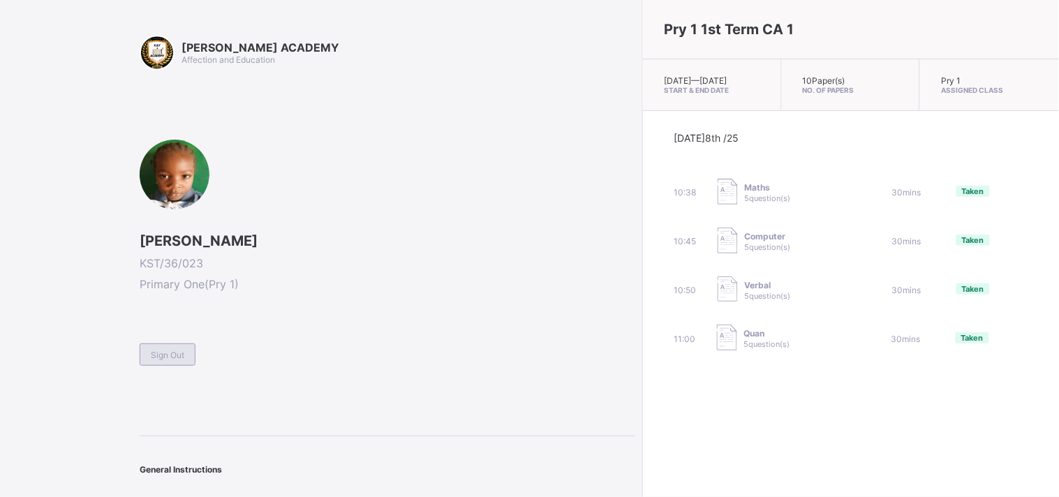
click at [193, 357] on div "Sign Out" at bounding box center [168, 355] width 56 height 22
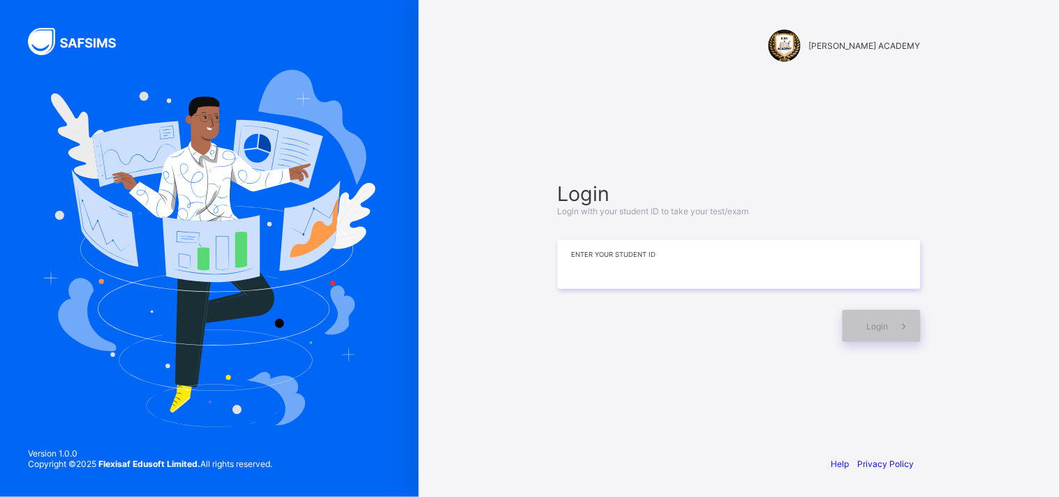
click at [742, 273] on input at bounding box center [739, 264] width 363 height 49
type input "*"
type input "**********"
click at [906, 332] on span at bounding box center [905, 326] width 32 height 32
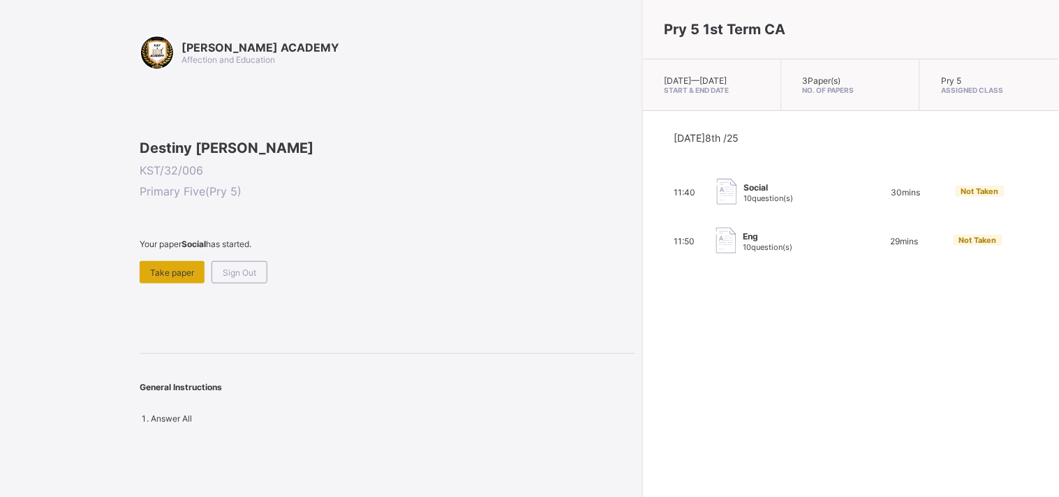
click at [158, 278] on span "Take paper" at bounding box center [172, 272] width 44 height 10
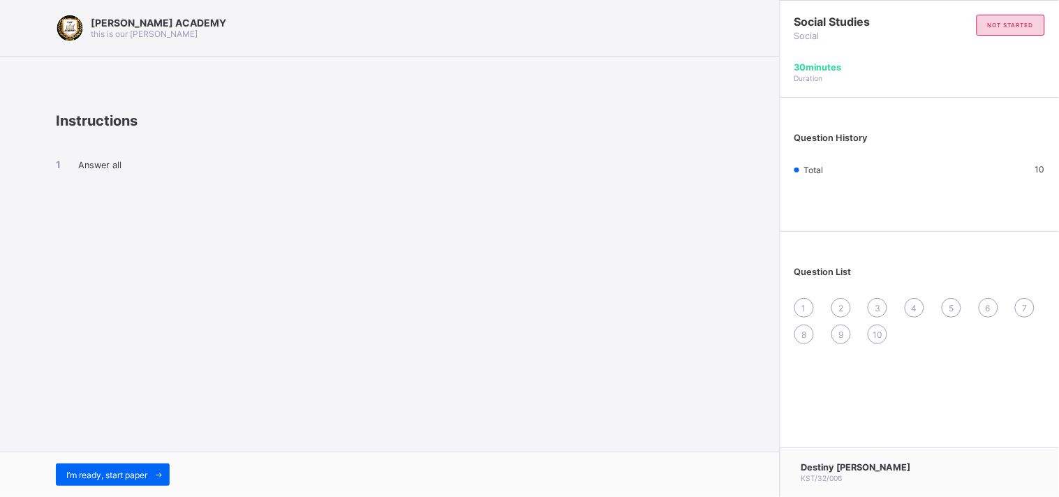
drag, startPoint x: 158, startPoint y: 357, endPoint x: 206, endPoint y: 344, distance: 50.2
click at [206, 344] on div "[PERSON_NAME] ACADEMY this is our [PERSON_NAME] Instructions Answer all I’m rea…" at bounding box center [390, 248] width 780 height 497
drag, startPoint x: 206, startPoint y: 344, endPoint x: 200, endPoint y: 353, distance: 11.3
click at [200, 353] on div "[PERSON_NAME] ACADEMY this is our [PERSON_NAME] Instructions Answer all I’m rea…" at bounding box center [390, 248] width 780 height 497
click at [130, 470] on span "I’m ready, start paper" at bounding box center [106, 475] width 81 height 10
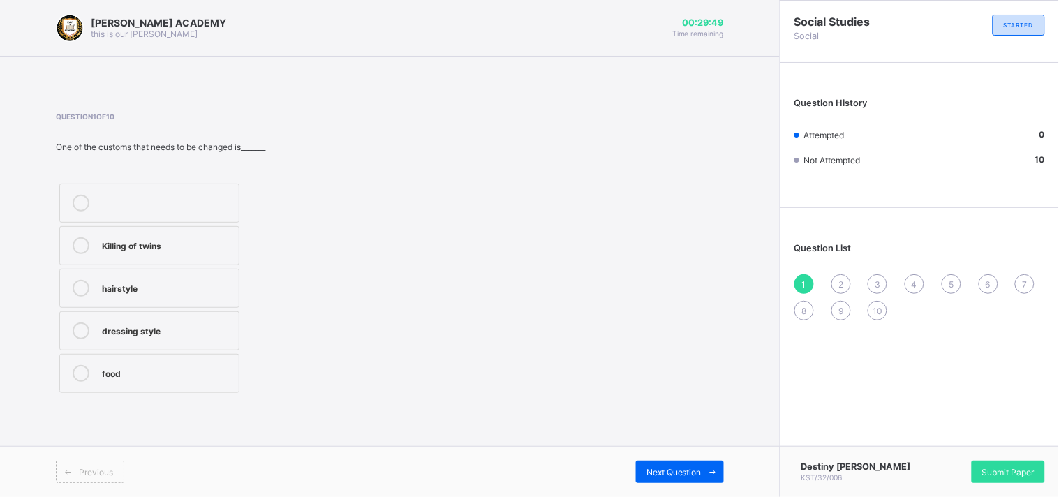
click at [149, 248] on div "Killing of twins" at bounding box center [167, 244] width 130 height 14
click at [667, 470] on span "Next Question" at bounding box center [674, 472] width 55 height 10
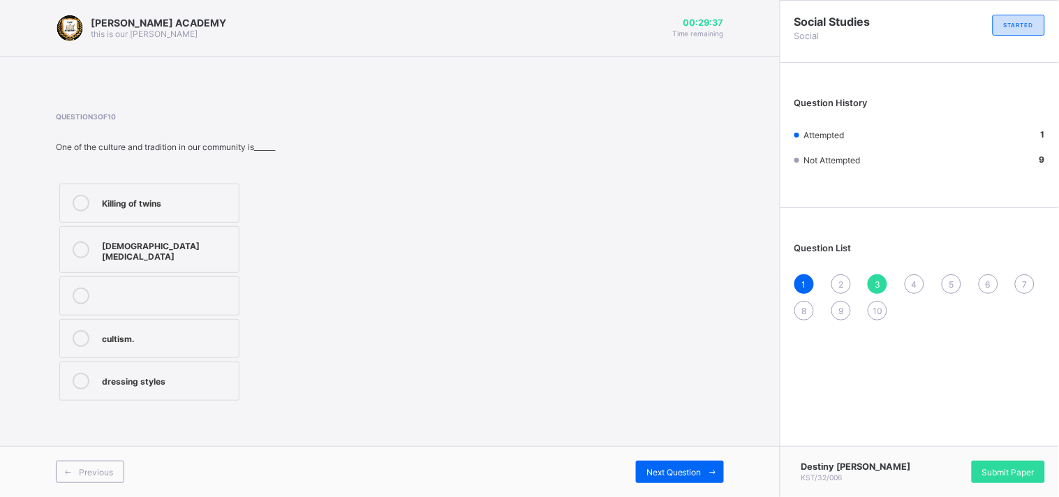
click at [842, 280] on span "2" at bounding box center [841, 284] width 5 height 10
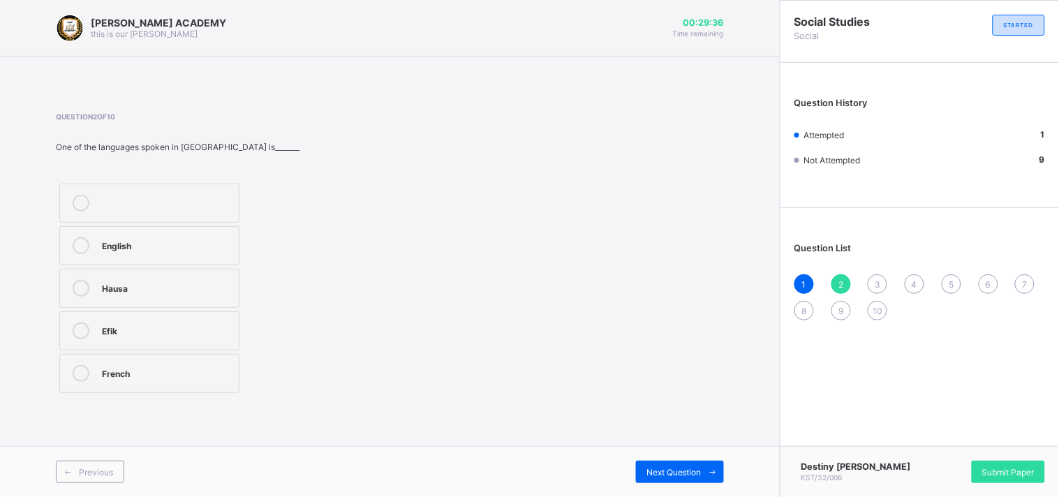
click at [842, 280] on span "2" at bounding box center [841, 284] width 5 height 10
click at [172, 243] on div "English" at bounding box center [167, 244] width 130 height 14
click at [689, 468] on span "Next Question" at bounding box center [674, 472] width 55 height 10
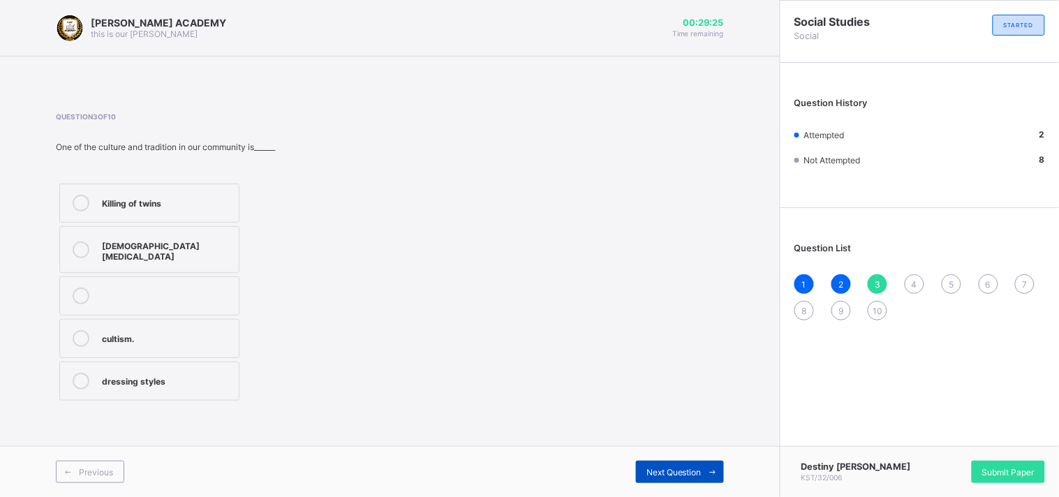
click at [689, 468] on span "Next Question" at bounding box center [674, 472] width 55 height 10
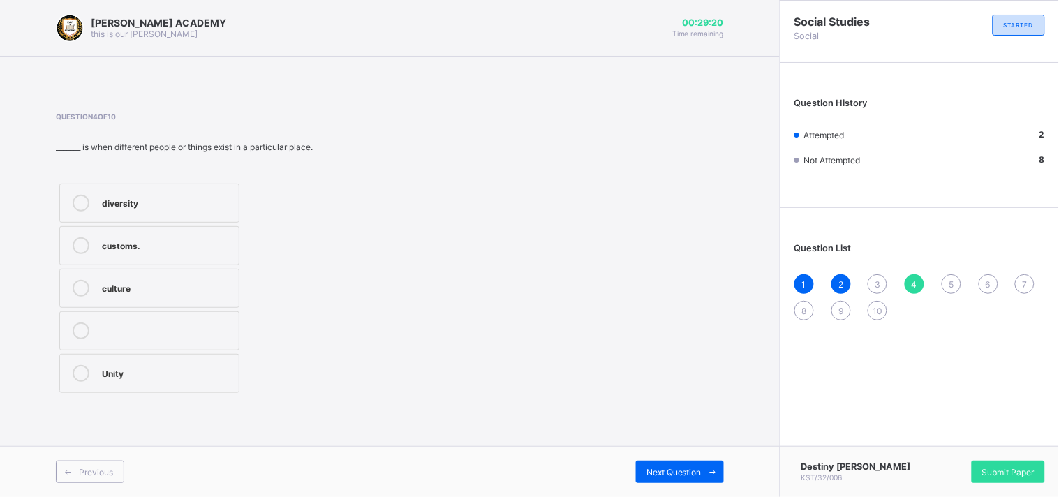
click at [875, 282] on div "3" at bounding box center [878, 284] width 20 height 20
click at [119, 246] on div "[DEMOGRAPHIC_DATA][MEDICAL_DATA]" at bounding box center [167, 249] width 130 height 24
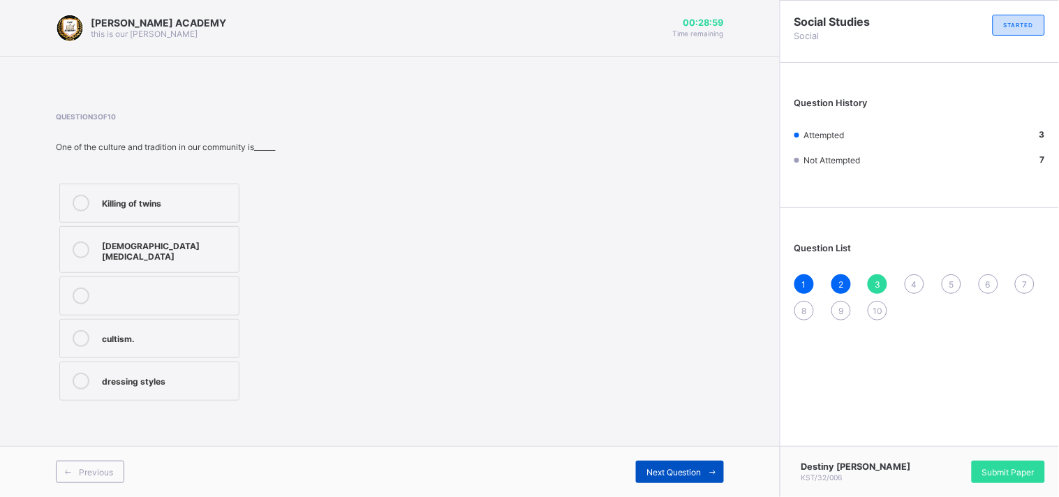
click at [704, 473] on span at bounding box center [713, 472] width 22 height 22
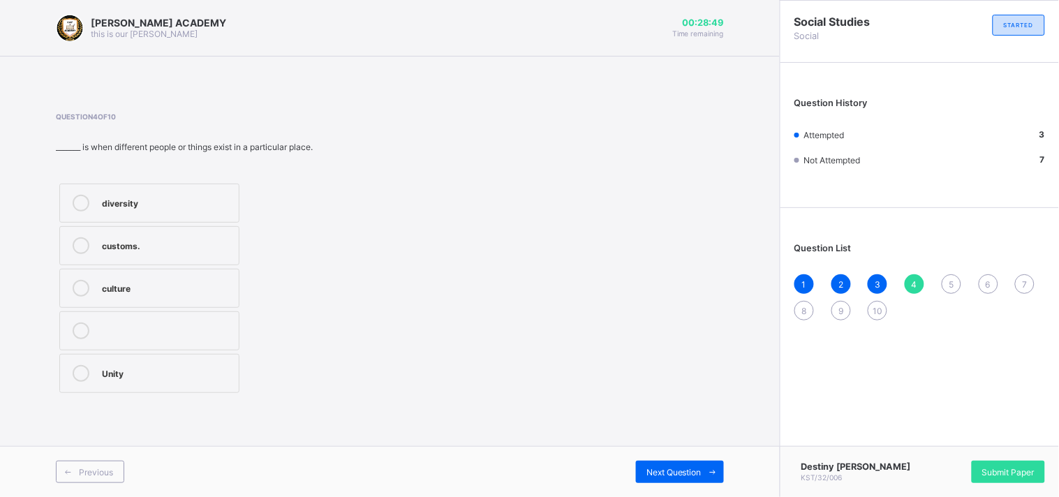
click at [119, 371] on div "Unity" at bounding box center [167, 372] width 130 height 14
click at [699, 466] on div "Next Question" at bounding box center [680, 472] width 88 height 22
click at [201, 202] on div "diversity" at bounding box center [167, 202] width 130 height 14
click at [696, 463] on div "Next Question" at bounding box center [680, 472] width 88 height 22
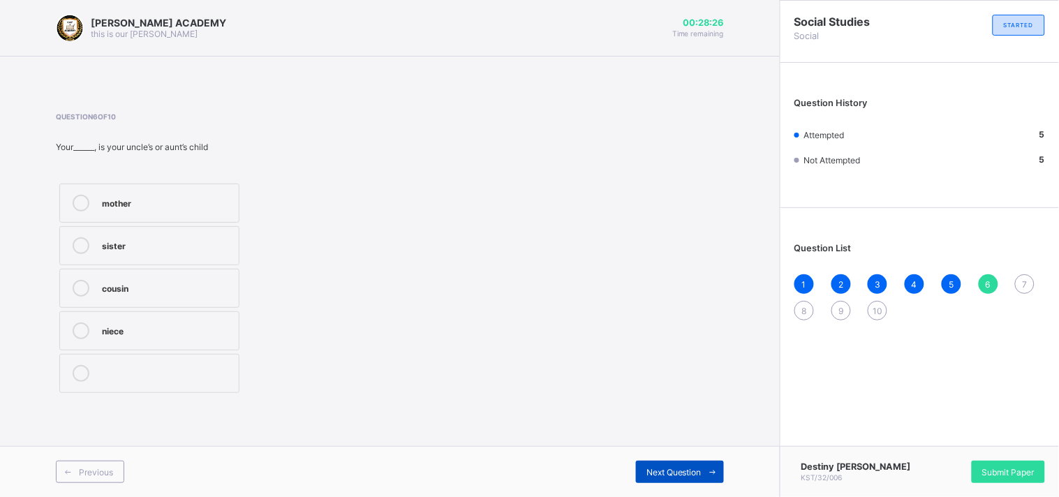
click at [696, 463] on div "Next Question" at bounding box center [680, 472] width 88 height 22
click at [187, 322] on label "two" at bounding box center [149, 330] width 180 height 39
click at [702, 472] on span at bounding box center [713, 472] width 22 height 22
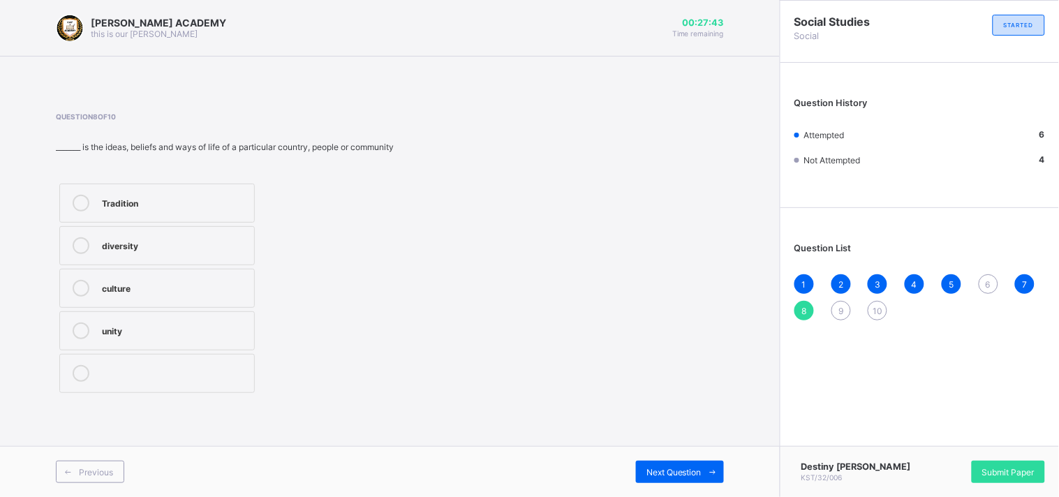
click at [182, 278] on label "culture" at bounding box center [157, 288] width 196 height 39
click at [667, 462] on div "Next Question" at bounding box center [680, 472] width 88 height 22
click at [987, 279] on span "6" at bounding box center [988, 284] width 5 height 10
click at [182, 277] on label "cousin" at bounding box center [149, 288] width 180 height 39
click at [840, 306] on span "9" at bounding box center [841, 311] width 5 height 10
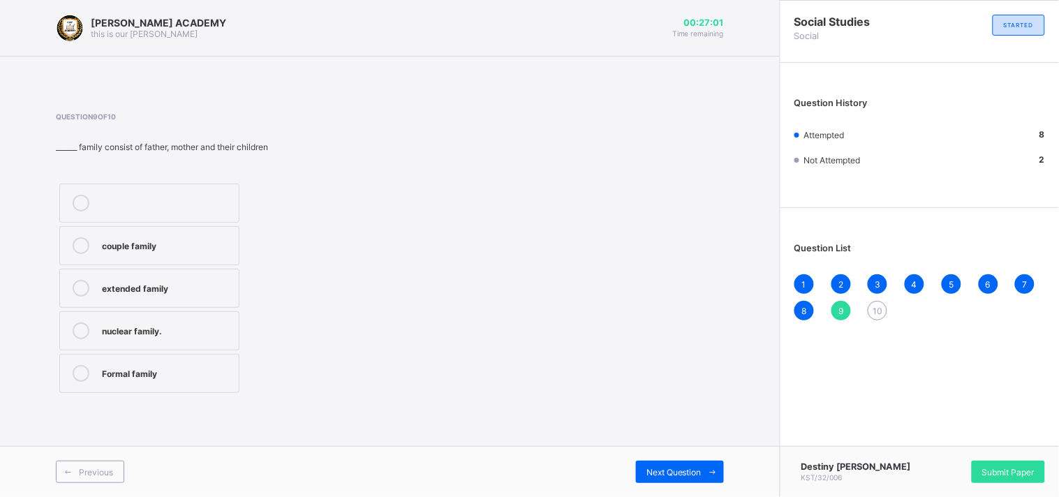
click at [524, 179] on div "Question 9 of 10 ______ family consist of father, mother and their children cou…" at bounding box center [390, 254] width 668 height 284
click at [157, 325] on div "nuclear family." at bounding box center [167, 330] width 130 height 14
click at [685, 469] on span "Next Question" at bounding box center [674, 472] width 55 height 10
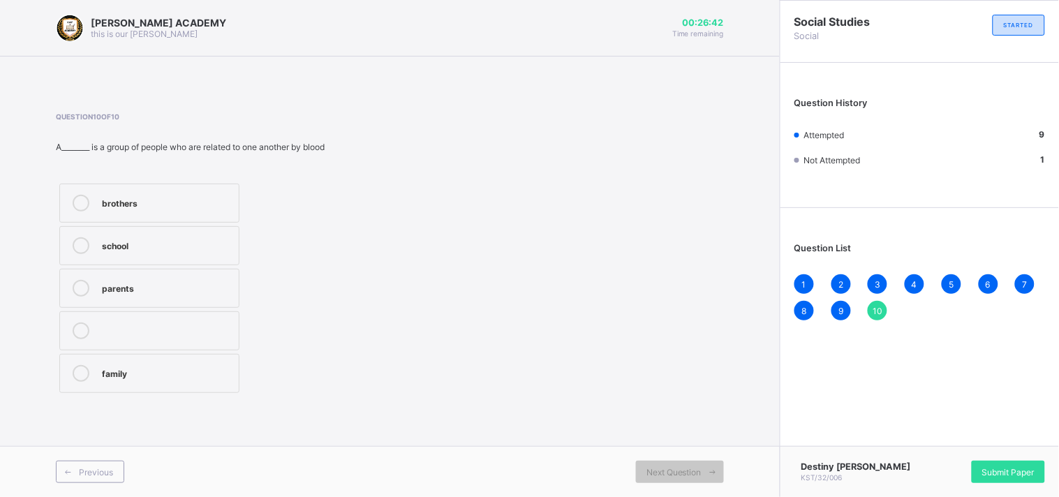
click at [231, 367] on div "family" at bounding box center [167, 372] width 130 height 14
click at [1023, 471] on span "Submit Paper" at bounding box center [1008, 472] width 52 height 10
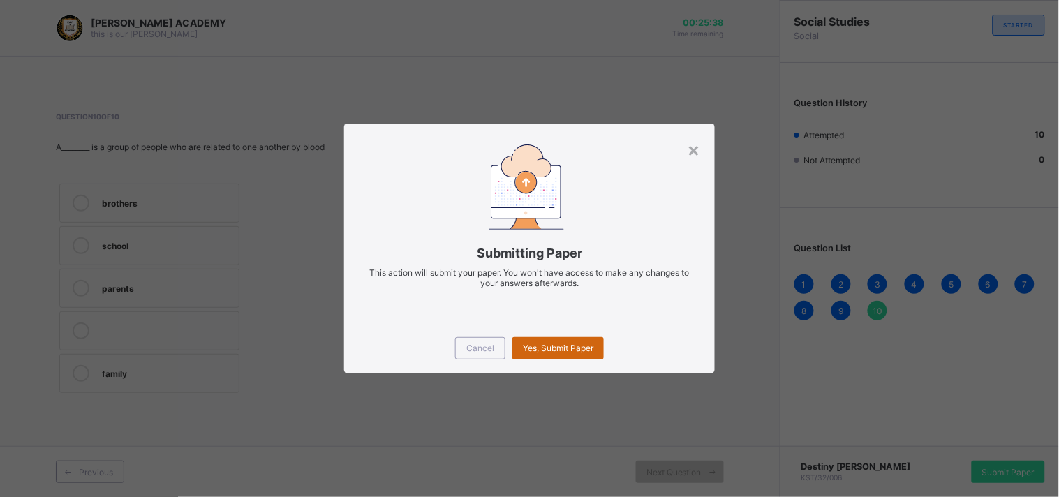
click at [563, 343] on span "Yes, Submit Paper" at bounding box center [558, 348] width 71 height 10
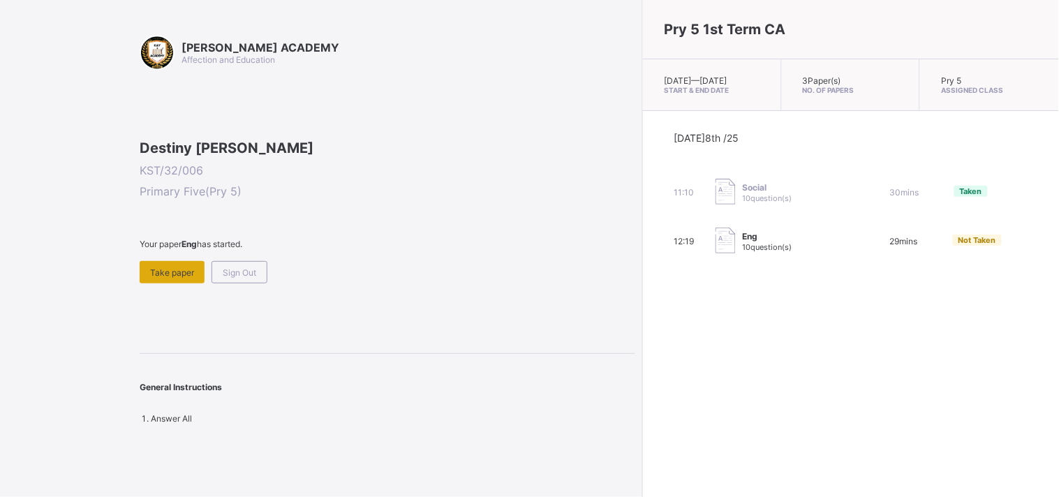
click at [161, 278] on span "Take paper" at bounding box center [172, 272] width 44 height 10
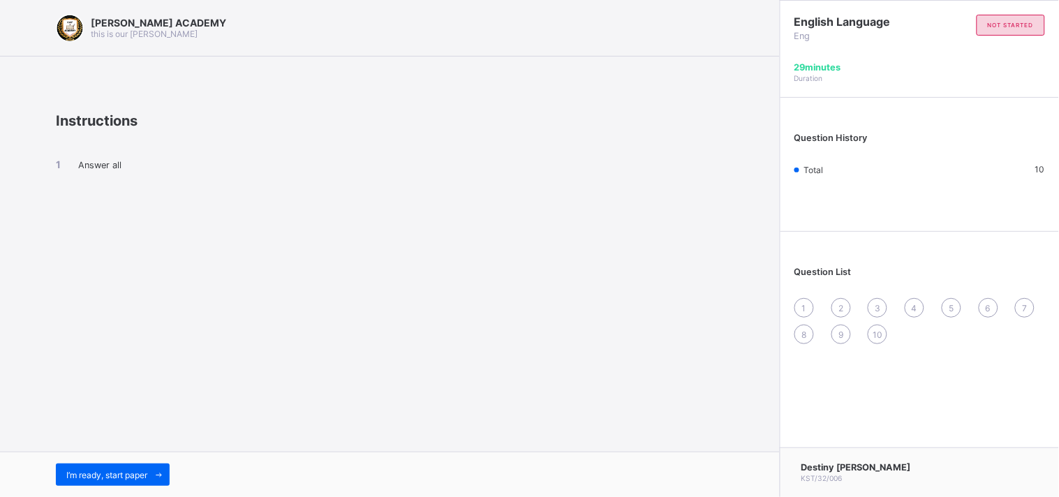
click at [138, 462] on div "I’m ready, start paper" at bounding box center [390, 474] width 780 height 45
click at [137, 473] on span "I’m ready, start paper" at bounding box center [106, 475] width 81 height 10
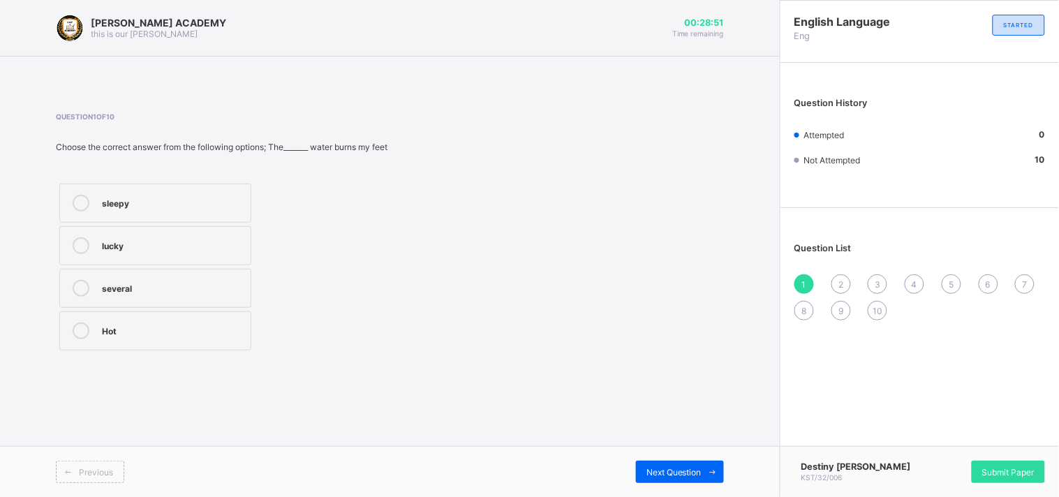
click at [162, 337] on div "Hot" at bounding box center [173, 331] width 142 height 17
click at [700, 461] on div "Next Question" at bounding box center [680, 472] width 88 height 22
click at [226, 379] on div "lucky, excited" at bounding box center [182, 372] width 161 height 14
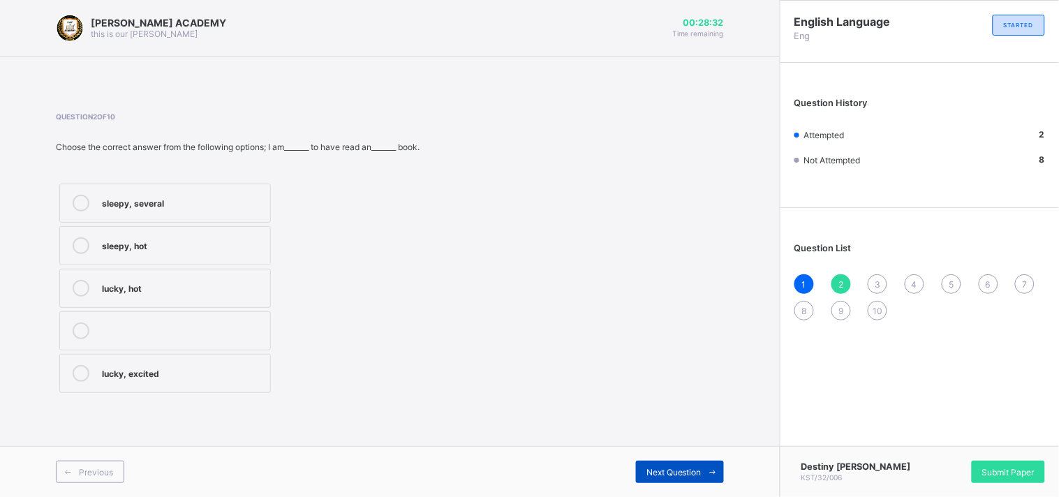
click at [658, 466] on div "Next Question" at bounding box center [680, 472] width 88 height 22
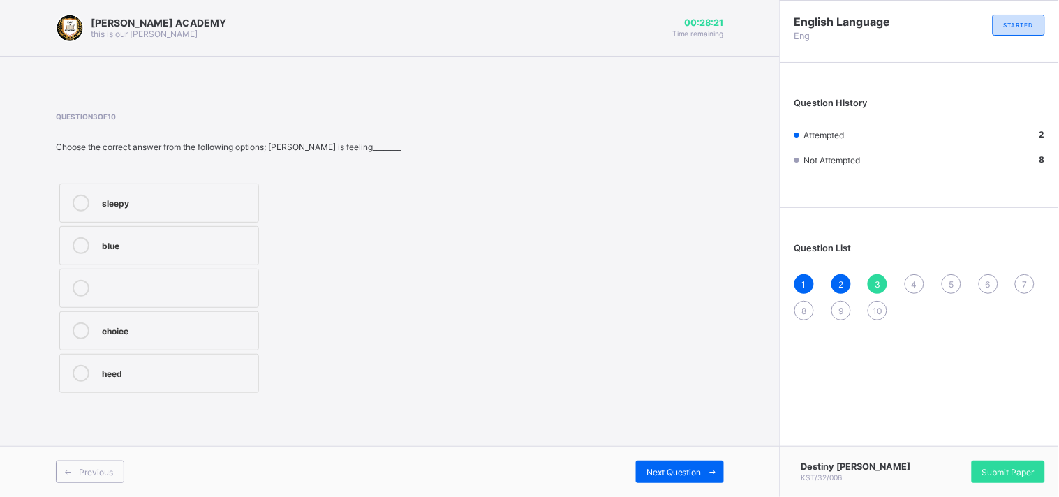
click at [207, 208] on div "sleepy" at bounding box center [176, 203] width 149 height 17
click at [655, 471] on span "Next Question" at bounding box center [674, 472] width 55 height 10
click at [200, 372] on div "severel" at bounding box center [176, 372] width 149 height 14
click at [686, 476] on span "Next Question" at bounding box center [674, 472] width 55 height 10
click at [202, 212] on div "choice" at bounding box center [187, 212] width 170 height 14
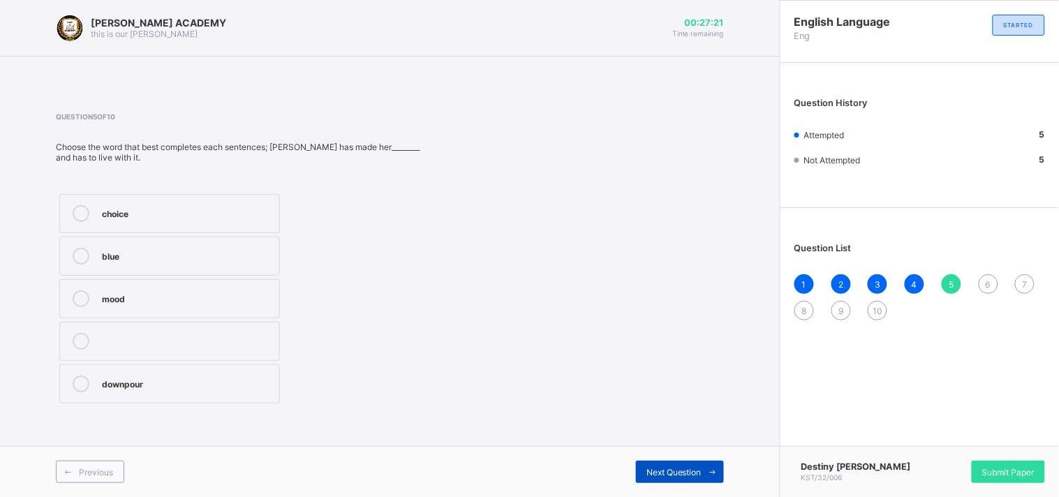
click at [677, 463] on div "Next Question" at bounding box center [680, 472] width 88 height 22
click at [235, 384] on div "announcer" at bounding box center [187, 383] width 171 height 14
click at [667, 462] on div "Next Question" at bounding box center [680, 472] width 88 height 22
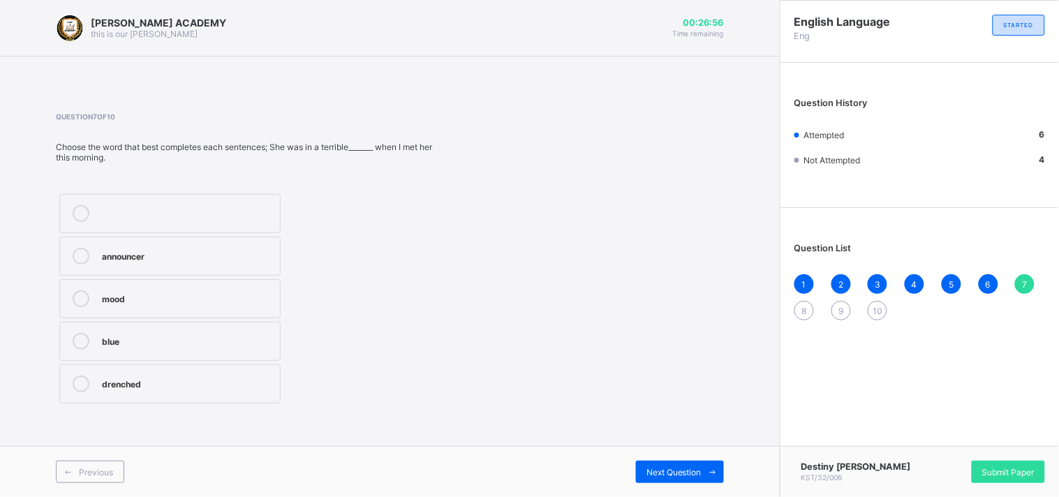
click at [156, 298] on div "mood" at bounding box center [187, 297] width 171 height 14
click at [686, 462] on div "Next Question" at bounding box center [680, 472] width 88 height 22
click at [186, 214] on div "heed" at bounding box center [185, 212] width 166 height 14
click at [665, 475] on span "Next Question" at bounding box center [674, 472] width 55 height 10
click at [215, 376] on div "drenched" at bounding box center [187, 383] width 170 height 14
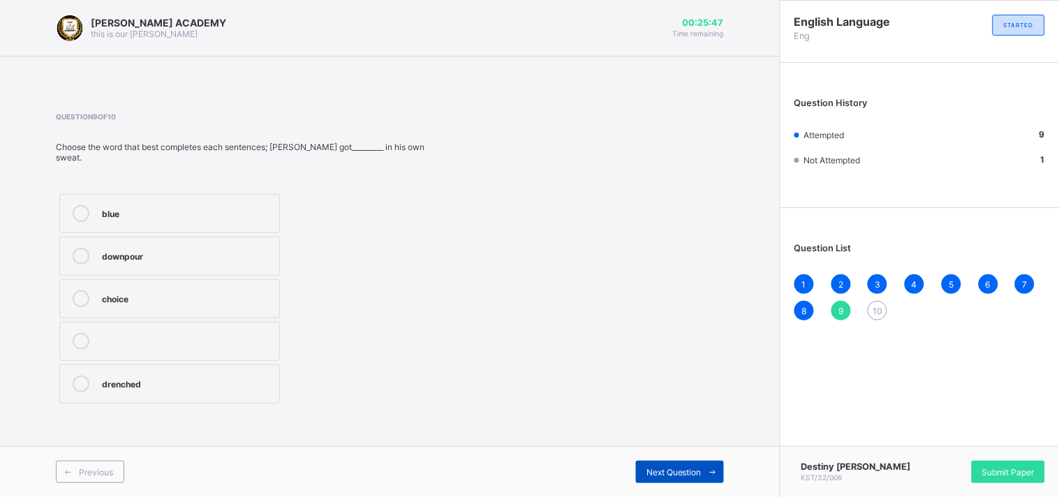
click at [681, 467] on span "Next Question" at bounding box center [674, 472] width 55 height 10
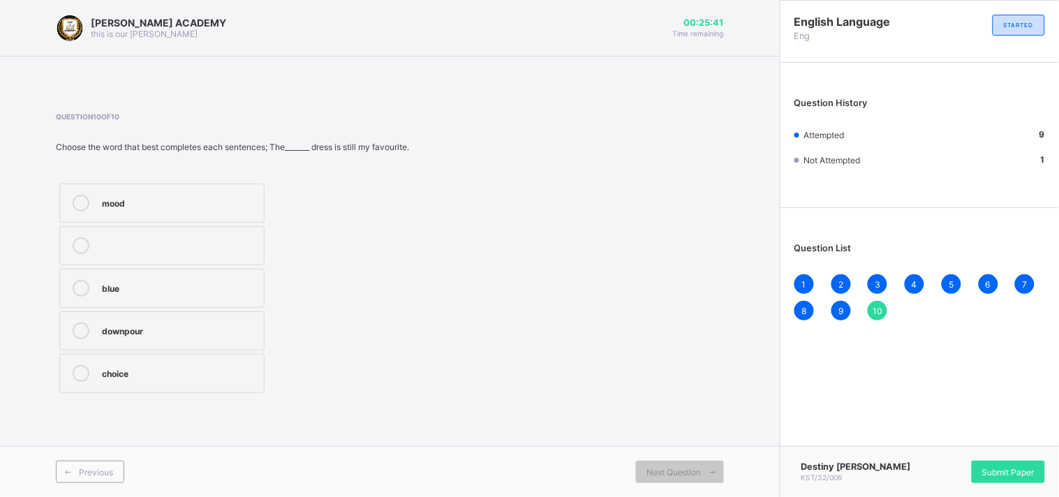
click at [128, 284] on div "blue" at bounding box center [179, 287] width 155 height 14
click at [842, 306] on span "9" at bounding box center [841, 311] width 5 height 10
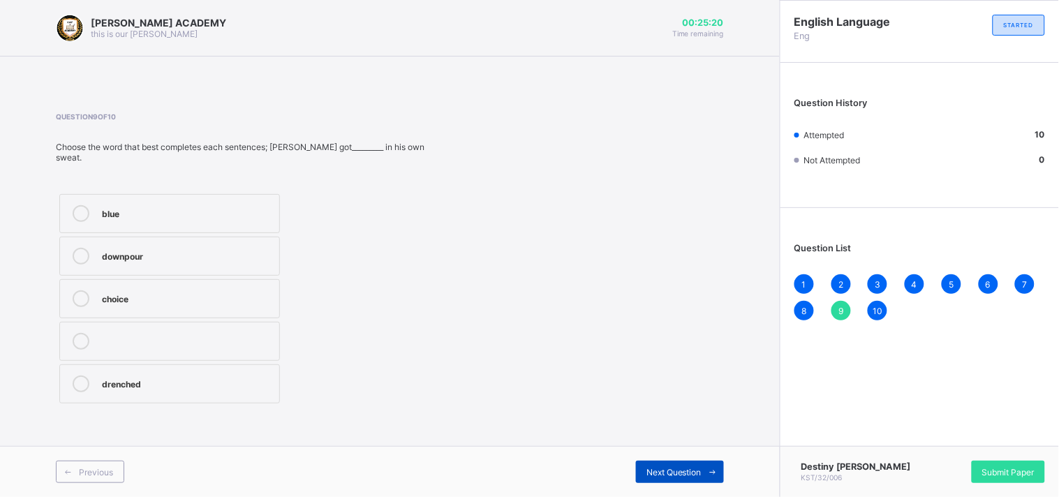
click at [682, 466] on div "Next Question" at bounding box center [680, 472] width 88 height 22
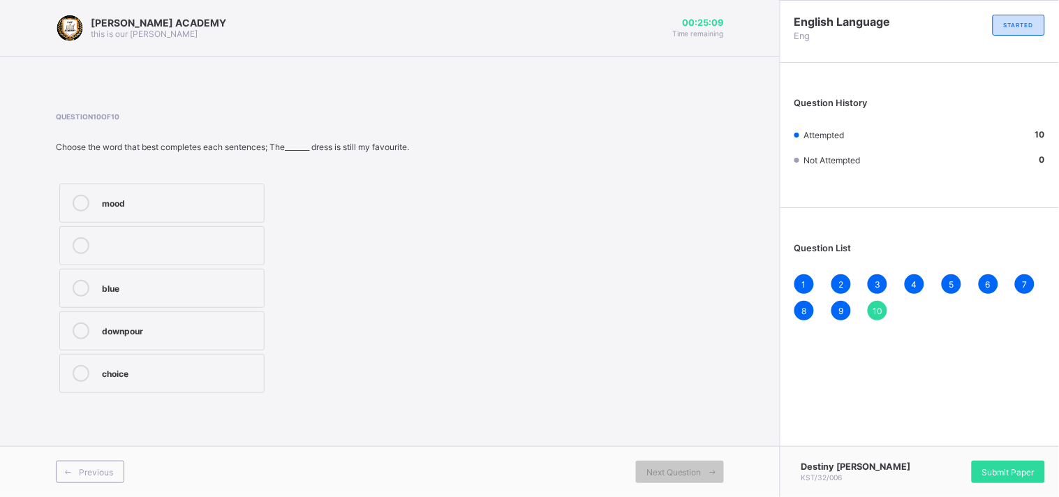
click at [877, 306] on span "10" at bounding box center [878, 311] width 10 height 10
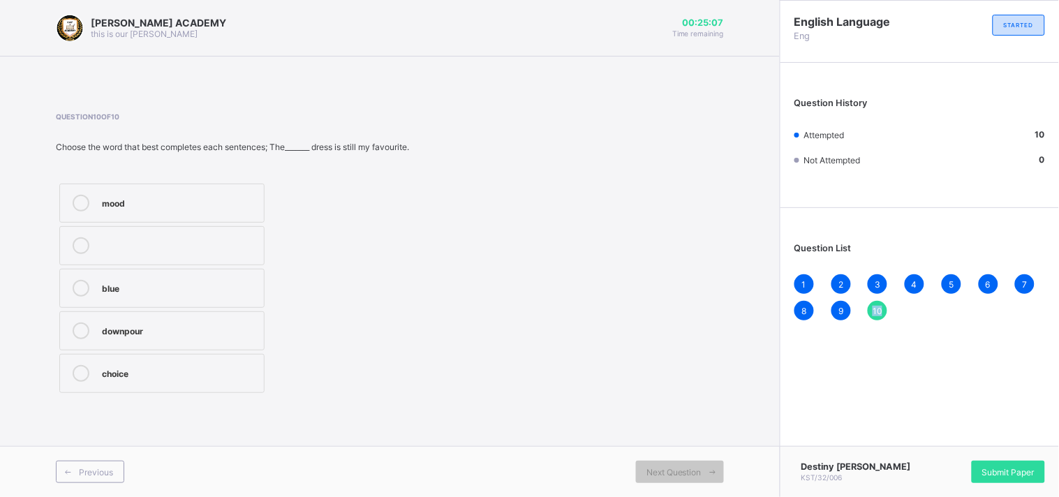
click at [877, 306] on span "10" at bounding box center [878, 311] width 10 height 10
click at [1002, 471] on span "Submit Paper" at bounding box center [1008, 472] width 52 height 10
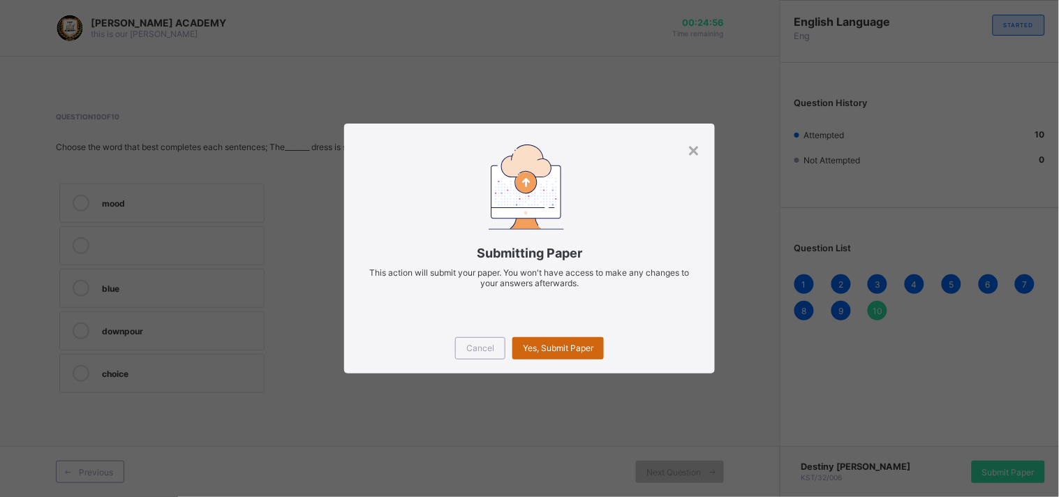
click at [547, 346] on span "Yes, Submit Paper" at bounding box center [558, 348] width 71 height 10
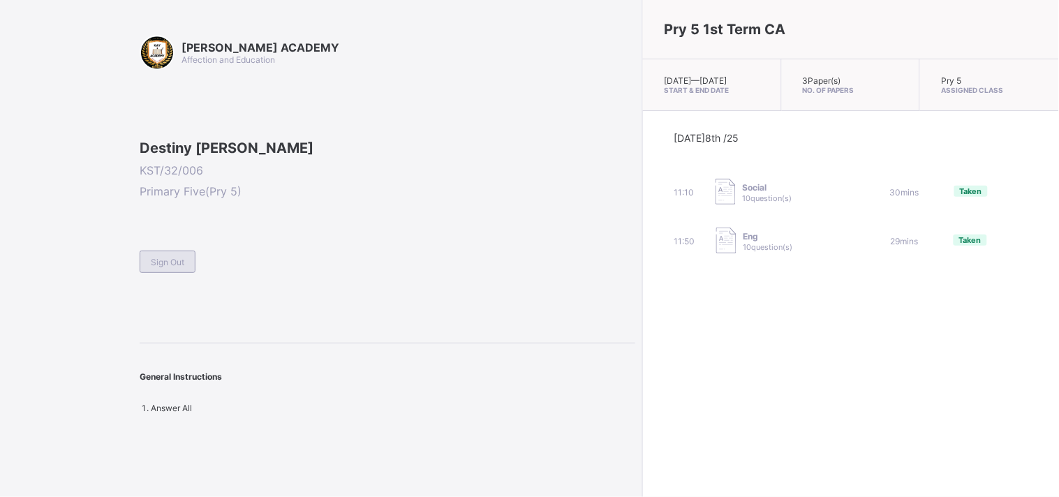
click at [164, 267] on span "Sign Out" at bounding box center [168, 262] width 34 height 10
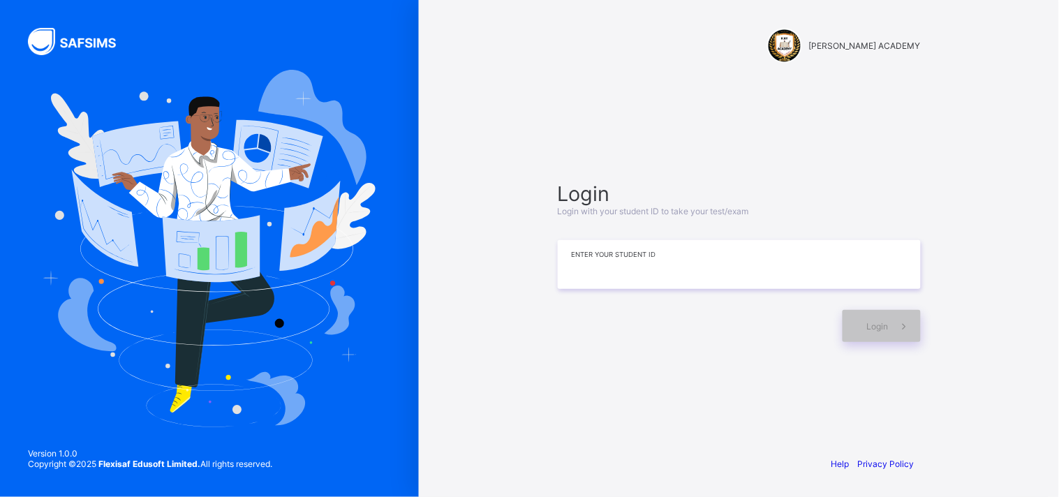
click at [762, 276] on input at bounding box center [739, 264] width 363 height 49
type input "**********"
click at [883, 321] on span "Login" at bounding box center [878, 326] width 22 height 10
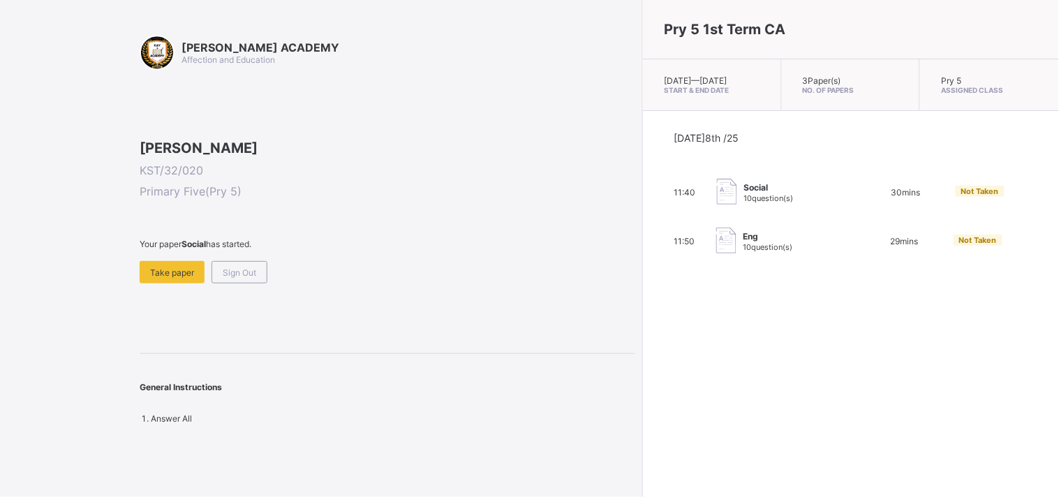
click at [744, 193] on span "Social" at bounding box center [769, 187] width 50 height 10
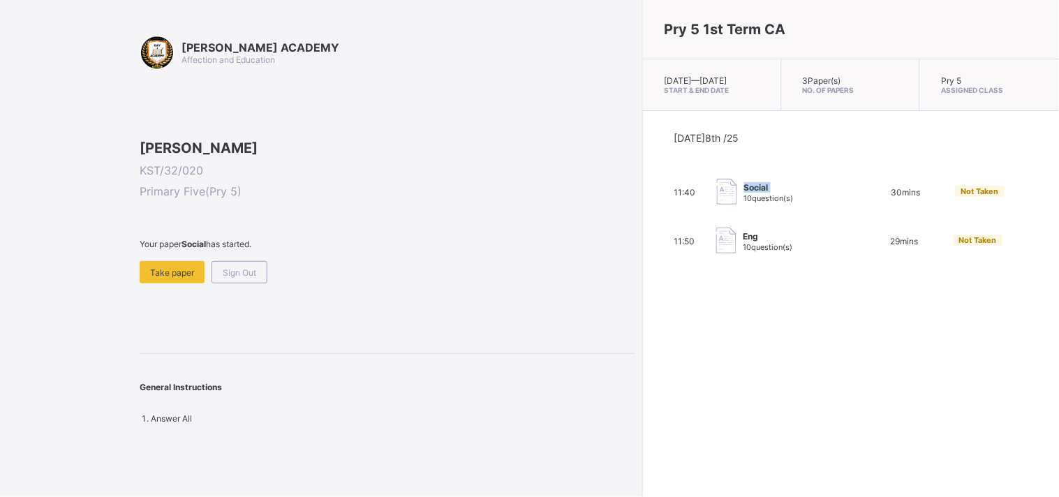
click at [744, 193] on span "Social" at bounding box center [769, 187] width 50 height 10
click at [171, 278] on span "Take paper" at bounding box center [172, 272] width 44 height 10
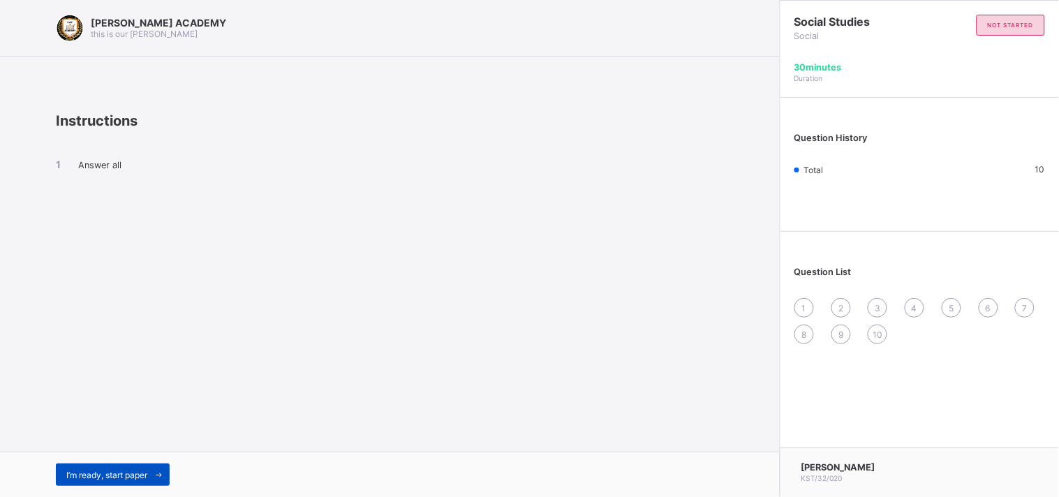
click at [91, 470] on span "I’m ready, start paper" at bounding box center [106, 475] width 81 height 10
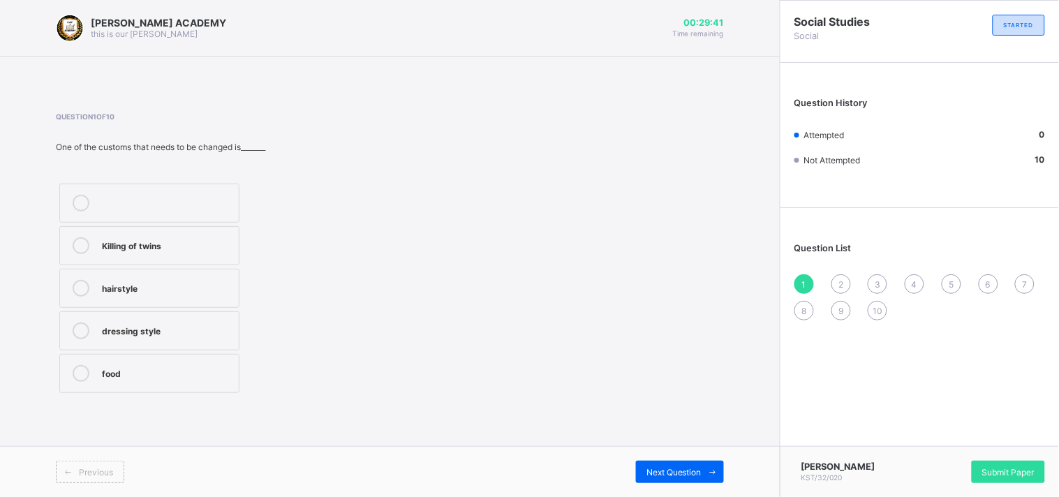
click at [128, 369] on div "food" at bounding box center [167, 372] width 130 height 14
click at [657, 463] on div "Next Question" at bounding box center [680, 472] width 88 height 22
click at [87, 242] on icon at bounding box center [81, 245] width 17 height 17
drag, startPoint x: 660, startPoint y: 466, endPoint x: 543, endPoint y: 345, distance: 168.4
click at [543, 345] on div "Question 2 of 10 One of the languages spoken in [GEOGRAPHIC_DATA] is_______ Eng…" at bounding box center [390, 254] width 668 height 284
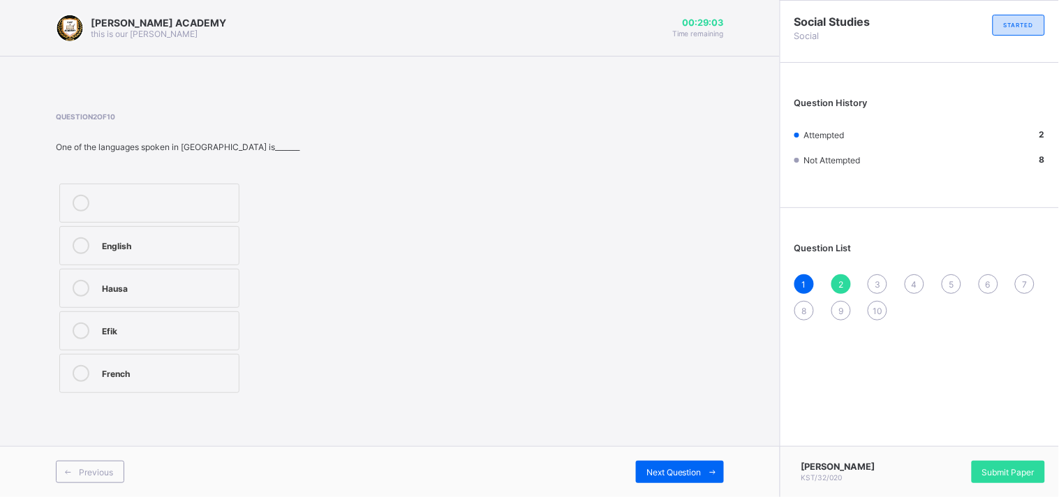
click at [543, 345] on div "Question 2 of 10 One of the languages spoken in [GEOGRAPHIC_DATA] is_______ Eng…" at bounding box center [390, 254] width 668 height 284
click at [557, 353] on div "Question 2 of 10 One of the languages spoken in [GEOGRAPHIC_DATA] is_______ Eng…" at bounding box center [390, 254] width 668 height 284
click at [671, 462] on div "Next Question" at bounding box center [680, 472] width 88 height 22
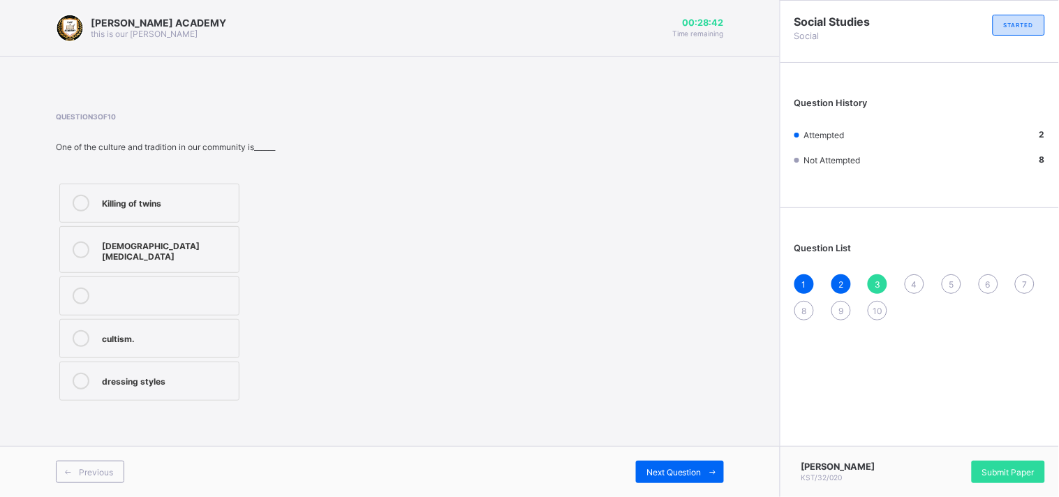
drag, startPoint x: 363, startPoint y: 418, endPoint x: 273, endPoint y: 301, distance: 147.3
click at [273, 313] on div "[PERSON_NAME] ACADEMY this is our [PERSON_NAME] 00:28:42 Time remaining Questio…" at bounding box center [390, 248] width 780 height 497
click at [163, 198] on div "Killing of twins" at bounding box center [167, 202] width 130 height 14
click at [654, 462] on div "Next Question" at bounding box center [680, 472] width 88 height 22
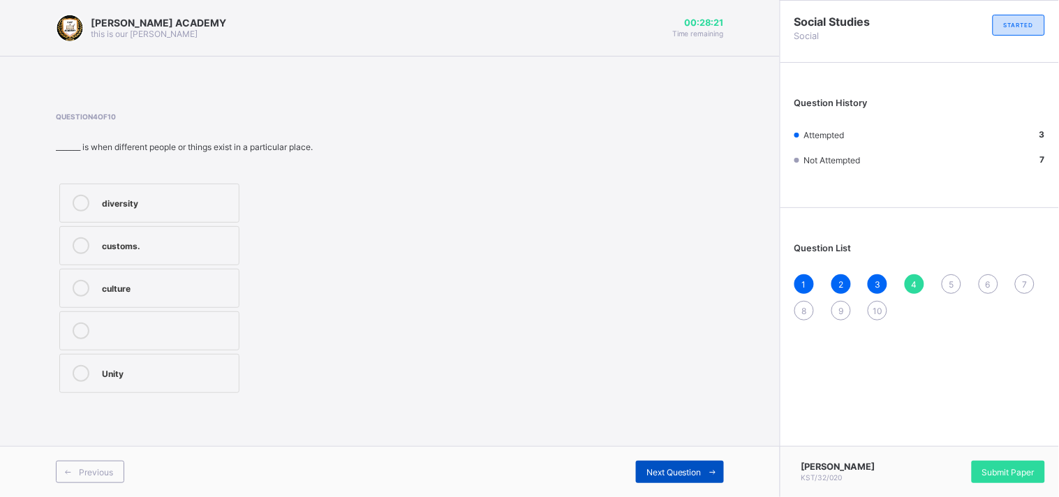
click at [654, 462] on div "Next Question" at bounding box center [680, 472] width 88 height 22
click at [913, 279] on span "4" at bounding box center [915, 284] width 6 height 10
click at [135, 172] on div "Question 4 of 10 _______ is when different people or things exist in a particul…" at bounding box center [212, 254] width 312 height 284
click at [183, 199] on div "diversity" at bounding box center [167, 202] width 130 height 14
click at [735, 483] on div "Previous Next Question" at bounding box center [390, 471] width 780 height 51
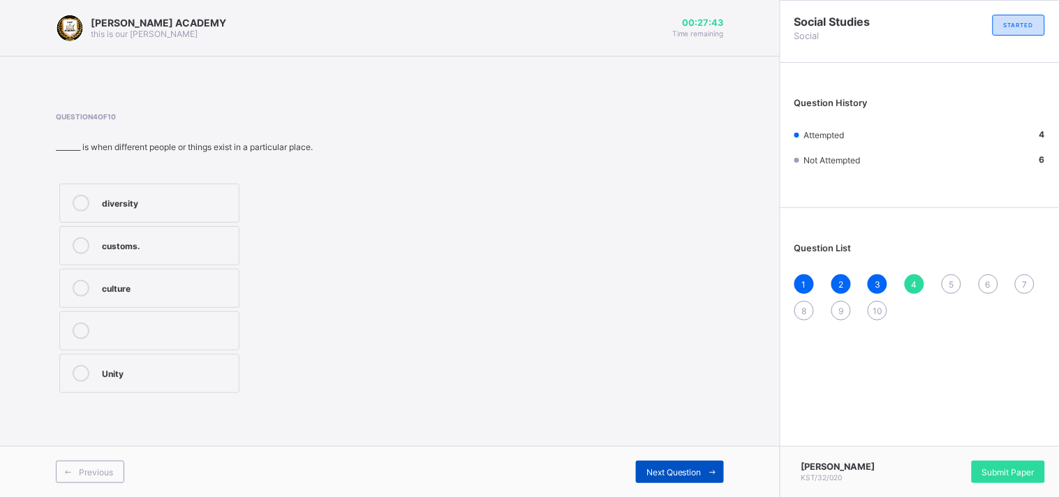
click at [662, 464] on div "Next Question" at bounding box center [680, 472] width 88 height 22
click at [115, 195] on div "diversity" at bounding box center [167, 202] width 130 height 14
click at [662, 467] on span "Next Question" at bounding box center [674, 472] width 55 height 10
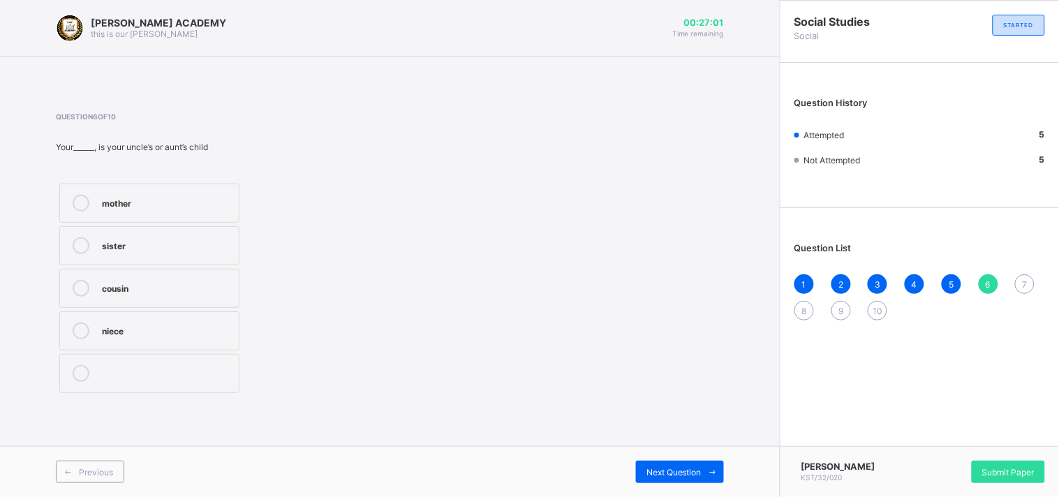
click at [522, 206] on div "Question 6 of 10 Your______, is your uncle’s or aunt’s child mother sister cous…" at bounding box center [390, 254] width 668 height 284
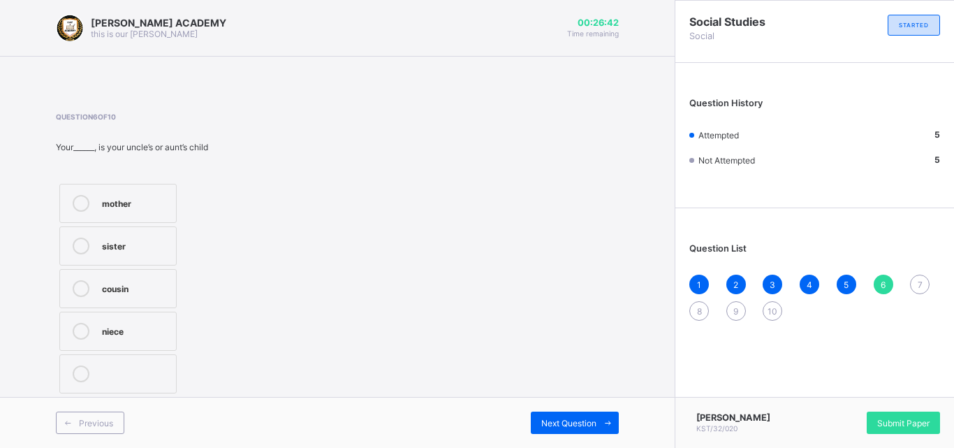
click at [444, 216] on div "Question 6 of 10 Your______, is your uncle’s or aunt’s child mother sister cous…" at bounding box center [337, 254] width 563 height 284
click at [103, 236] on label "sister" at bounding box center [117, 245] width 117 height 39
click at [565, 418] on span "Next Question" at bounding box center [568, 423] width 55 height 10
click at [119, 334] on div "two" at bounding box center [135, 330] width 67 height 14
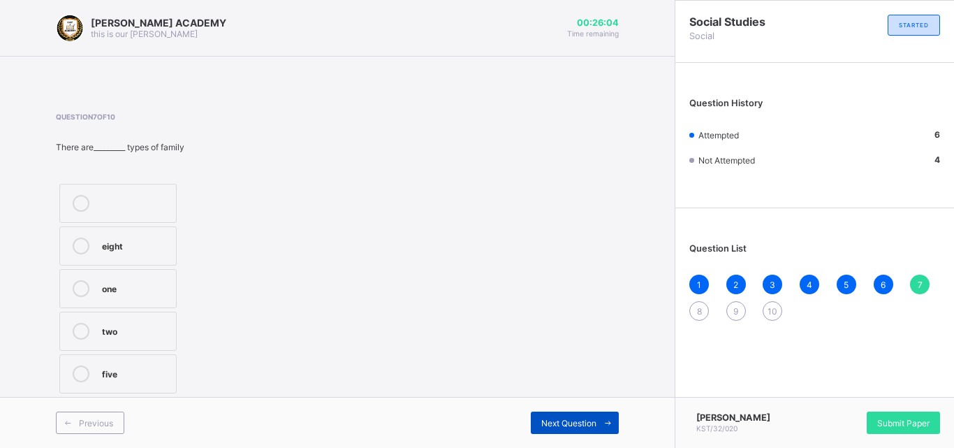
click at [549, 419] on span "Next Question" at bounding box center [568, 423] width 55 height 10
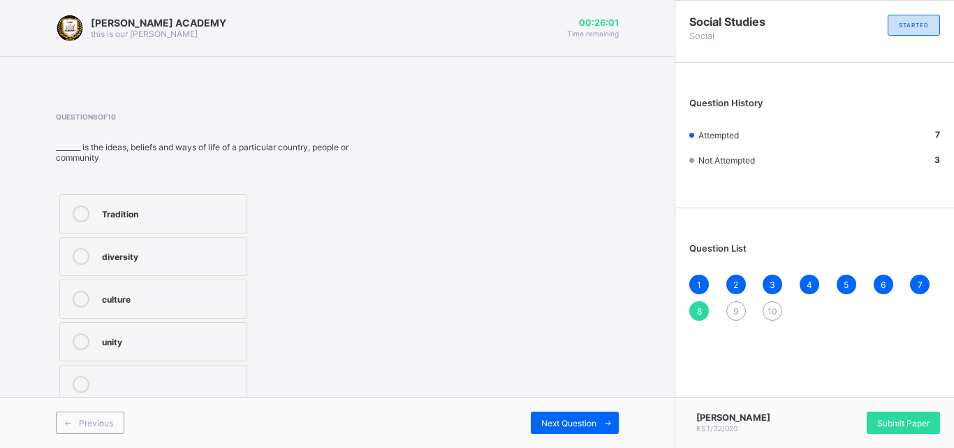
click at [549, 258] on div "Question 8 of 10 _______ is the ideas, beliefs and ways of life of a particular…" at bounding box center [337, 259] width 563 height 295
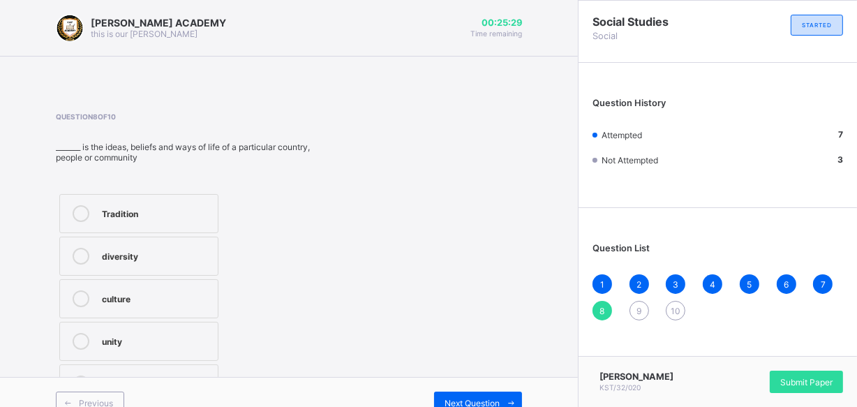
click at [607, 285] on div "1" at bounding box center [603, 284] width 20 height 20
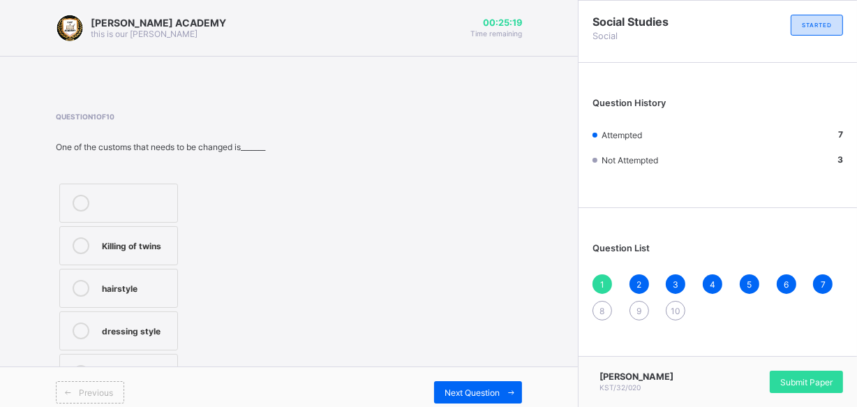
click at [607, 304] on div "8" at bounding box center [603, 311] width 20 height 20
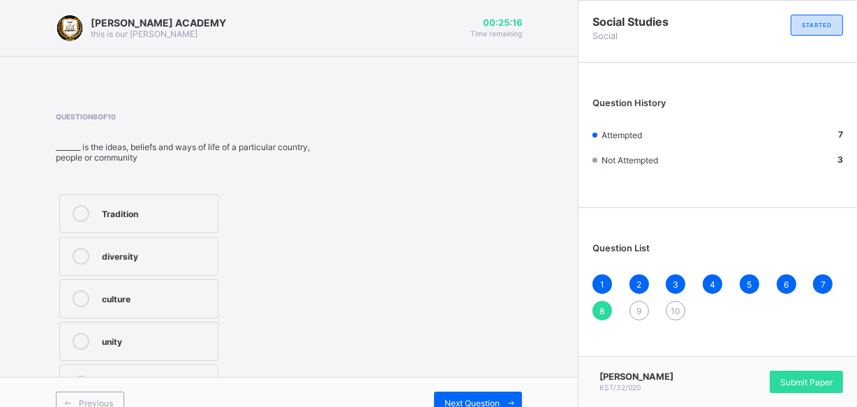
click at [470, 265] on div "Question 8 of 10 _______ is the ideas, beliefs and ways of life of a particular…" at bounding box center [289, 259] width 466 height 295
click at [353, 301] on div "Question 8 of 10 _______ is the ideas, beliefs and ways of life of a particular…" at bounding box center [289, 259] width 466 height 295
drag, startPoint x: 353, startPoint y: 301, endPoint x: 165, endPoint y: 343, distance: 192.4
click at [353, 301] on div "Question 8 of 10 _______ is the ideas, beliefs and ways of life of a particular…" at bounding box center [289, 259] width 466 height 295
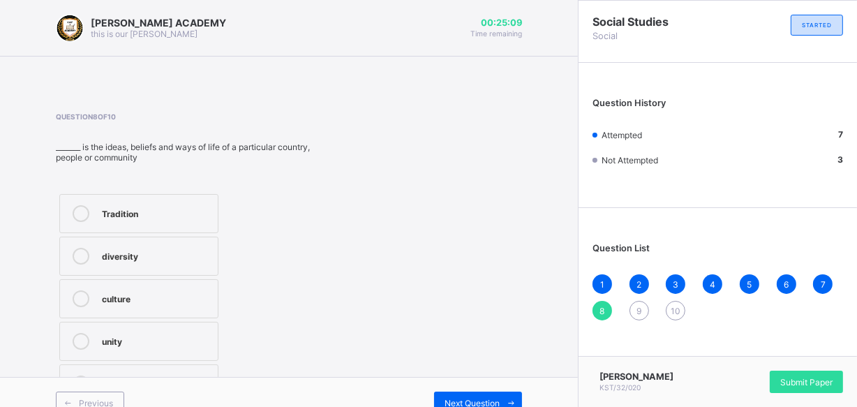
click at [353, 301] on div "Question 8 of 10 _______ is the ideas, beliefs and ways of life of a particular…" at bounding box center [289, 259] width 466 height 295
click at [288, 311] on div "Question 8 of 10 _______ is the ideas, beliefs and ways of life of a particular…" at bounding box center [289, 259] width 466 height 295
click at [105, 258] on div "diversity" at bounding box center [156, 255] width 109 height 14
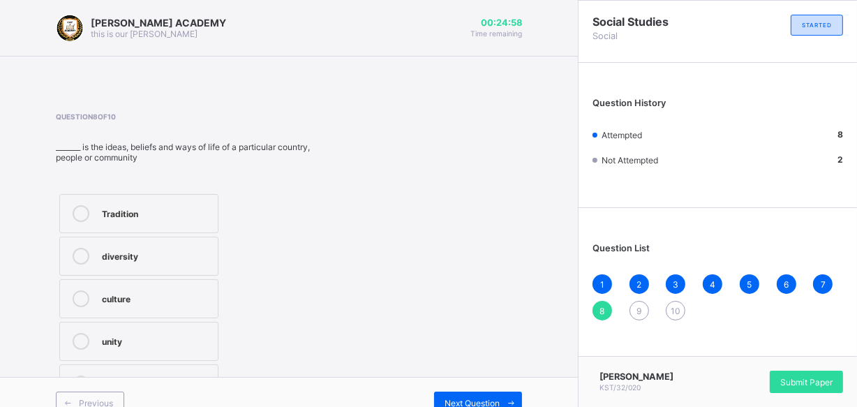
click at [645, 307] on div "9" at bounding box center [640, 311] width 20 height 20
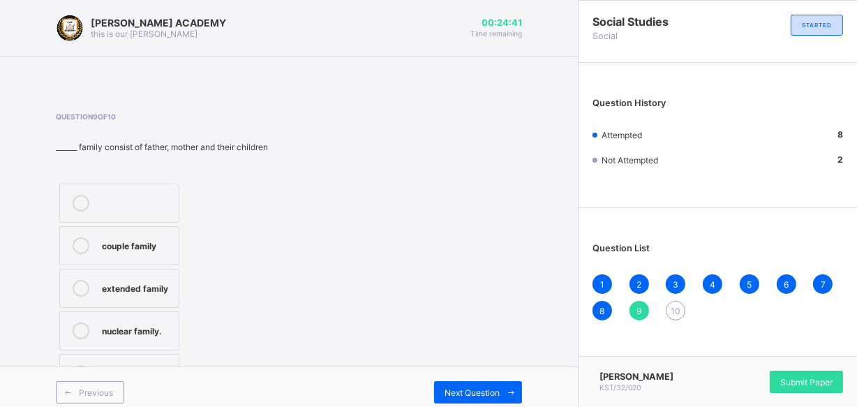
click at [119, 330] on div "nuclear family." at bounding box center [137, 330] width 70 height 14
click at [467, 390] on span "Next Question" at bounding box center [472, 393] width 55 height 10
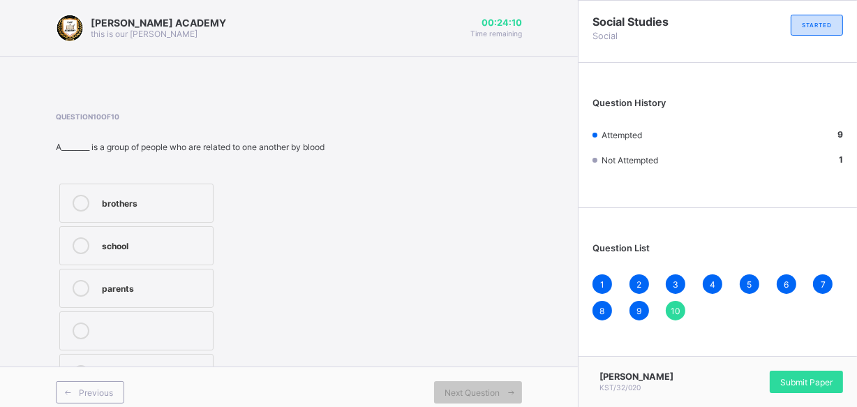
click at [103, 285] on div "parents" at bounding box center [154, 287] width 104 height 14
click at [788, 375] on div "Submit Paper" at bounding box center [806, 382] width 73 height 22
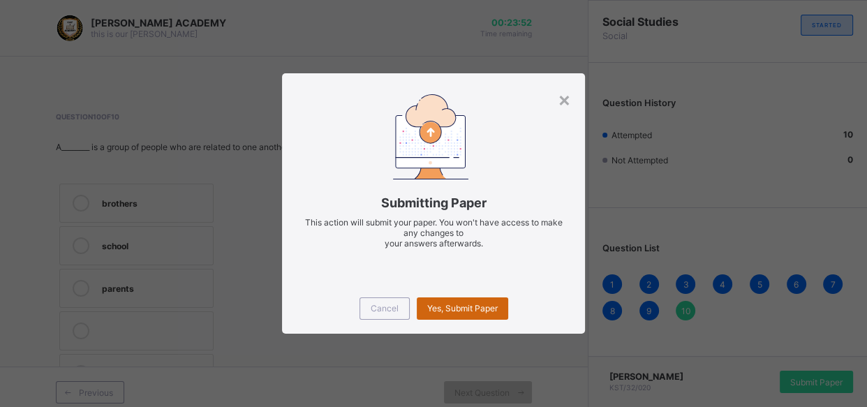
click at [473, 309] on span "Yes, Submit Paper" at bounding box center [462, 308] width 71 height 10
click at [473, 310] on span "Yes, Submit Paper" at bounding box center [462, 308] width 71 height 10
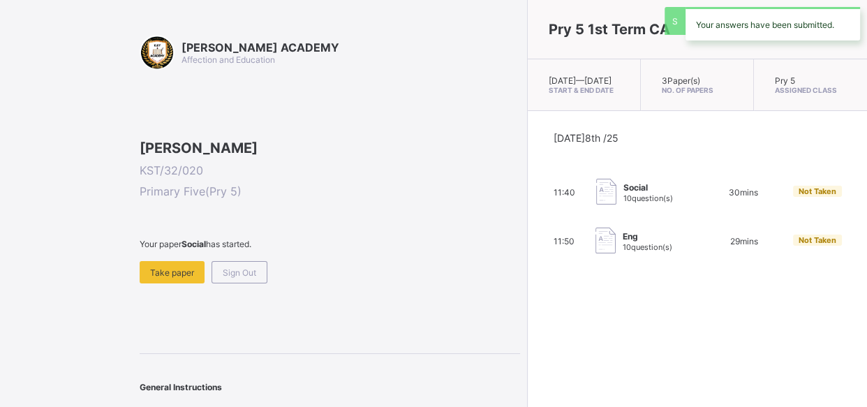
click at [596, 239] on div "Eng 10 question(s)" at bounding box center [646, 242] width 100 height 28
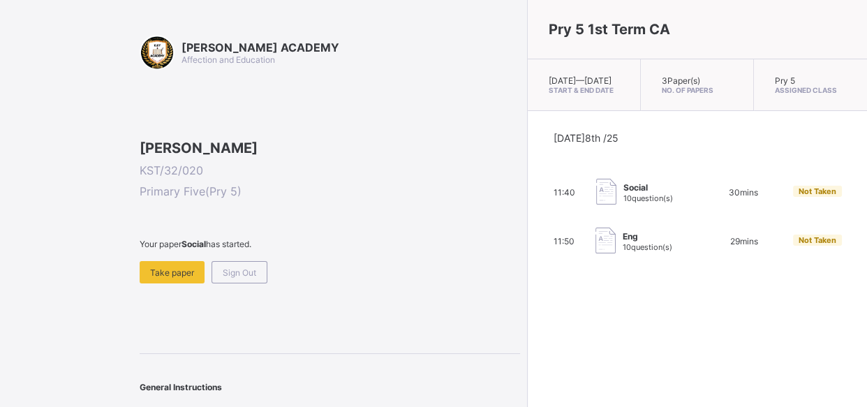
click at [596, 239] on div "Eng 10 question(s)" at bounding box center [646, 242] width 100 height 28
click at [585, 307] on div "Pry 5 1st Term CA [DATE] — [GEOGRAPHIC_DATA][DATE] Start & End Date 3 Paper(s) …" at bounding box center [697, 203] width 340 height 407
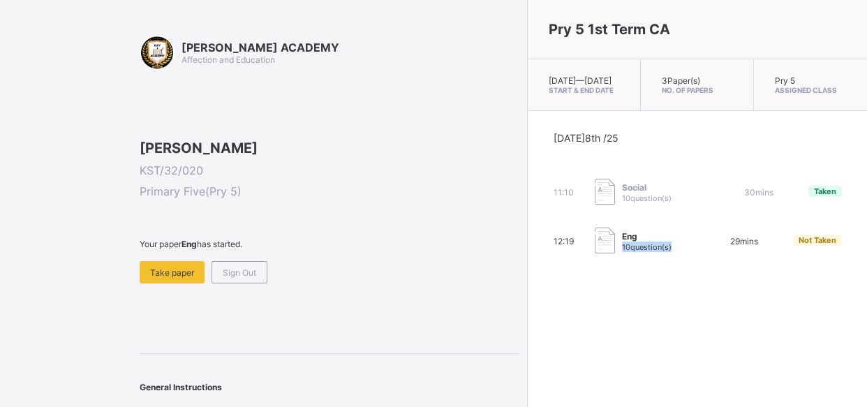
click at [585, 307] on div "Pry 5 1st Term CA [DATE] — [GEOGRAPHIC_DATA][DATE] Start & End Date 3 Paper(s) …" at bounding box center [697, 203] width 340 height 407
click at [622, 242] on span "Eng" at bounding box center [647, 236] width 50 height 10
click at [170, 278] on span "Take paper" at bounding box center [172, 272] width 44 height 10
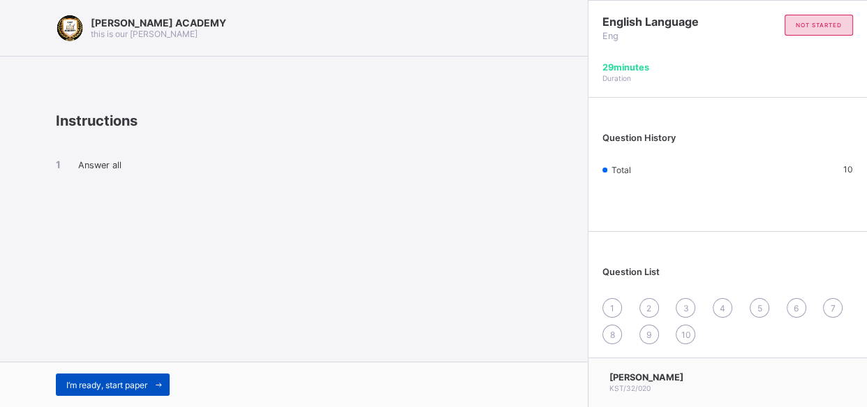
click at [120, 380] on span "I’m ready, start paper" at bounding box center [106, 385] width 81 height 10
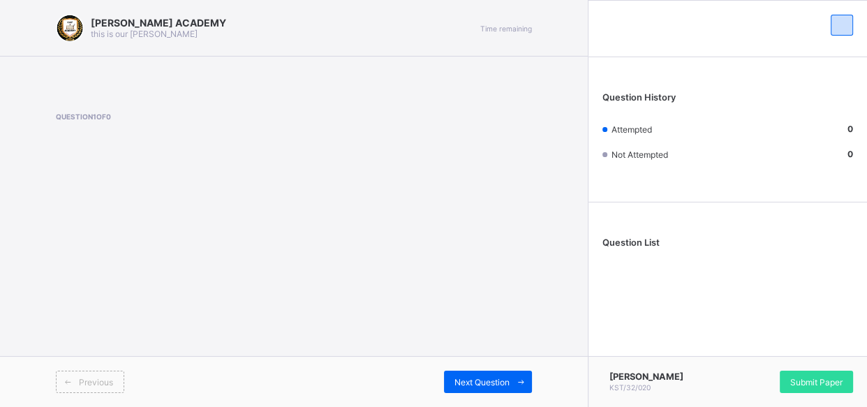
click at [202, 281] on div "[PERSON_NAME] ACADEMY this is our [PERSON_NAME] Time remaining Question 1 of 0 …" at bounding box center [294, 203] width 588 height 407
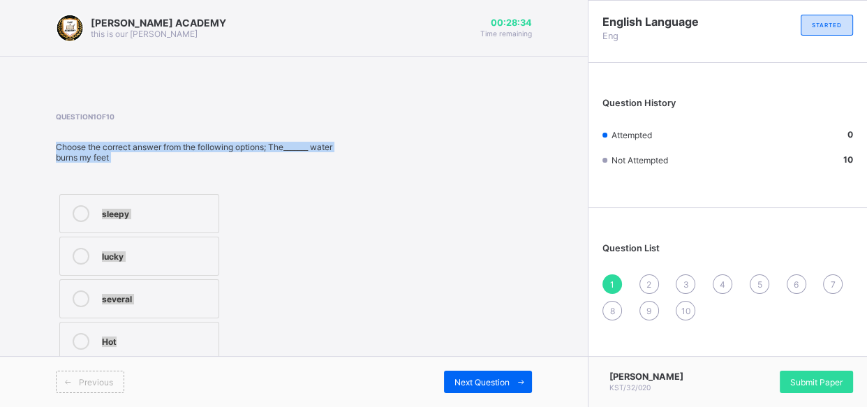
click at [135, 209] on div "sleepy" at bounding box center [157, 212] width 110 height 14
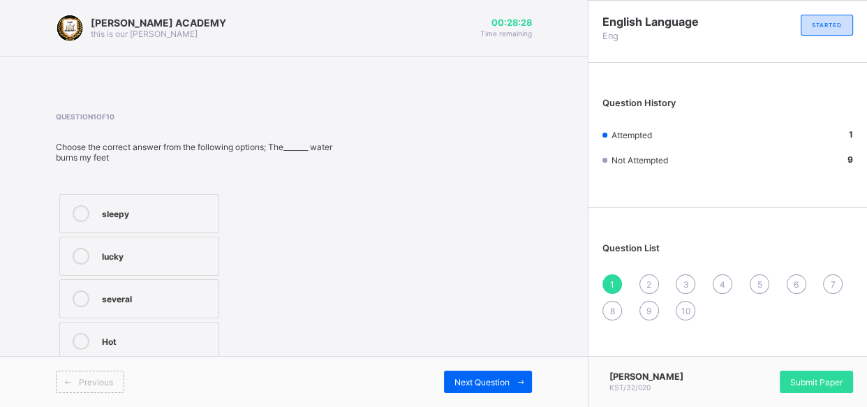
click at [443, 363] on div "Previous Next Question" at bounding box center [294, 381] width 588 height 51
click at [460, 371] on div "Next Question" at bounding box center [488, 382] width 88 height 22
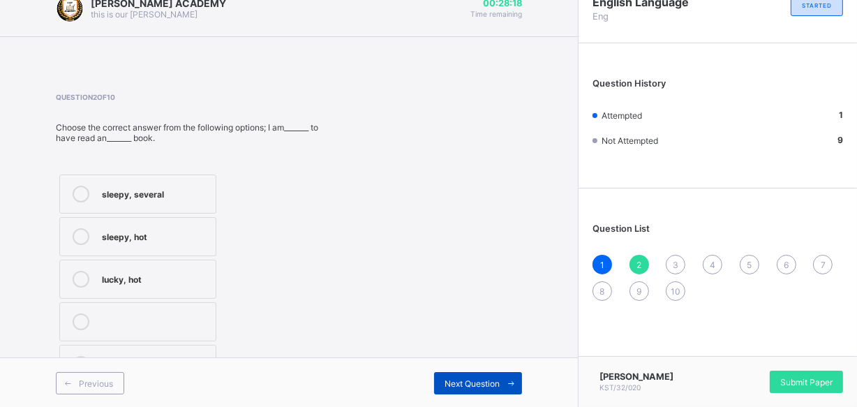
scroll to position [20, 0]
click at [141, 198] on div "sleepy, several" at bounding box center [155, 193] width 107 height 17
click at [459, 378] on span "Next Question" at bounding box center [472, 383] width 55 height 10
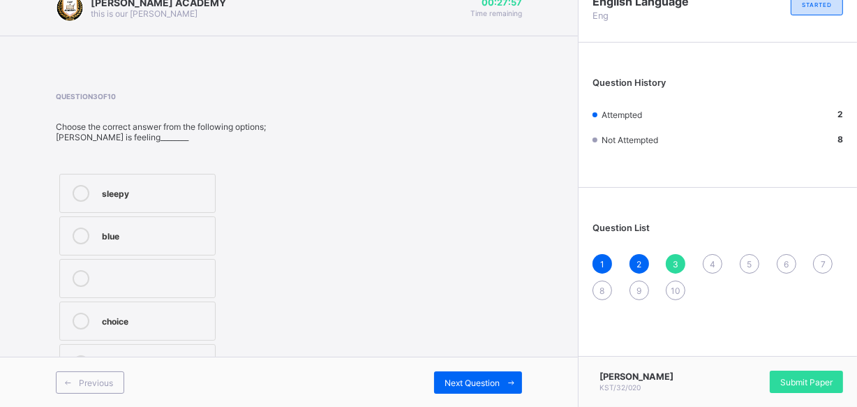
click at [121, 240] on div "blue" at bounding box center [155, 235] width 106 height 14
click at [490, 385] on span "Next Question" at bounding box center [472, 383] width 55 height 10
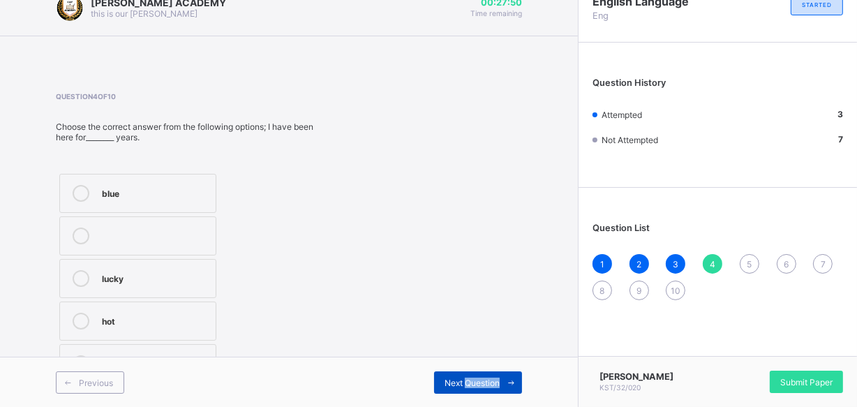
click at [490, 385] on span "Next Question" at bounding box center [472, 383] width 55 height 10
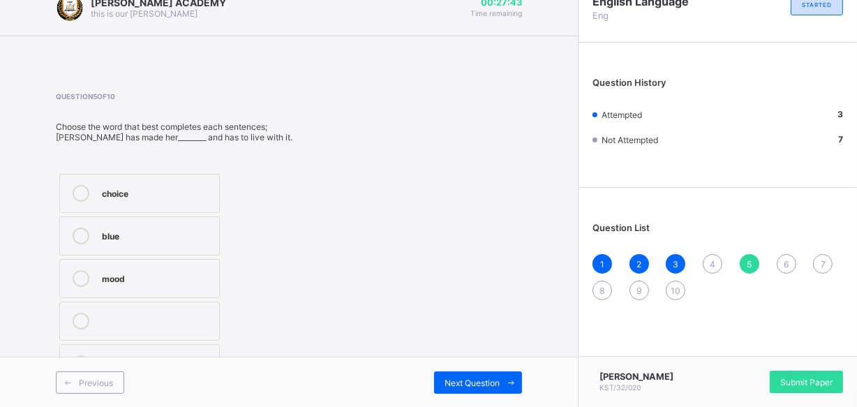
click at [718, 264] on div "4" at bounding box center [713, 264] width 20 height 20
click at [175, 318] on div "hot" at bounding box center [155, 320] width 107 height 14
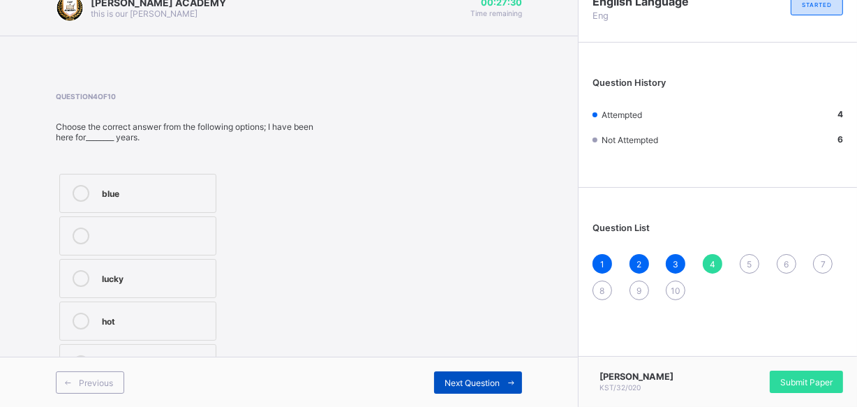
click at [478, 378] on span "Next Question" at bounding box center [472, 383] width 55 height 10
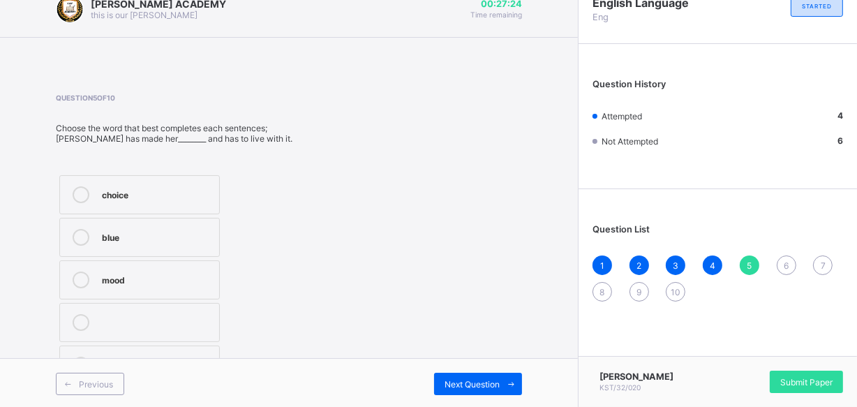
scroll to position [17, 0]
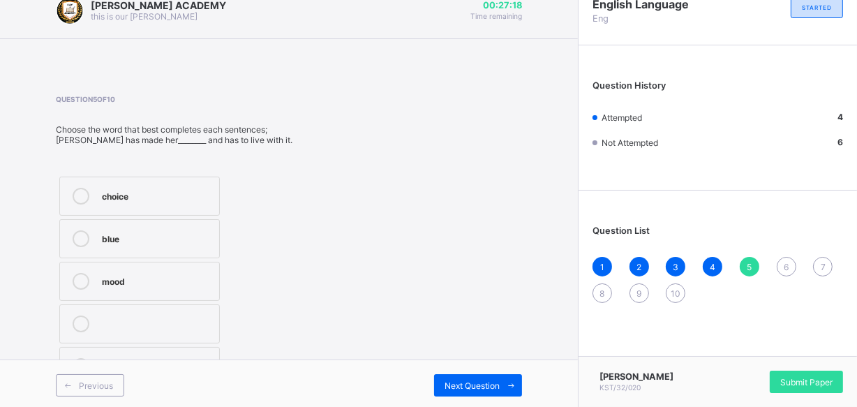
click at [169, 199] on div "choice" at bounding box center [157, 195] width 110 height 14
click at [459, 377] on div "Next Question" at bounding box center [478, 385] width 88 height 22
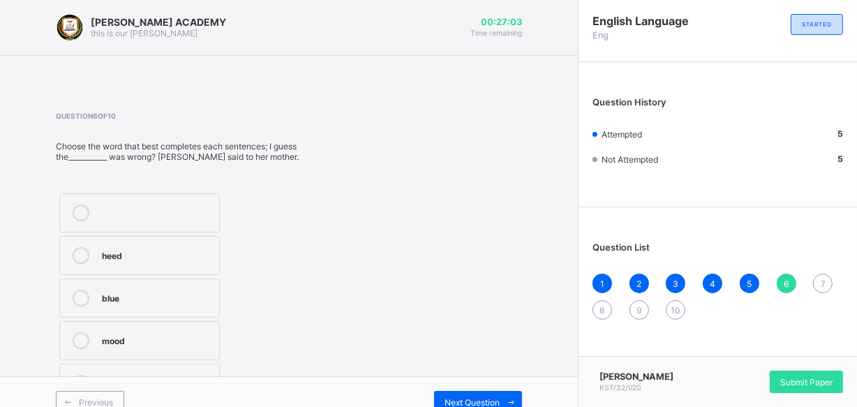
scroll to position [1, 0]
click at [451, 147] on div "Question 6 of 10 Choose the word that best completes each sentences; I guess th…" at bounding box center [289, 258] width 466 height 295
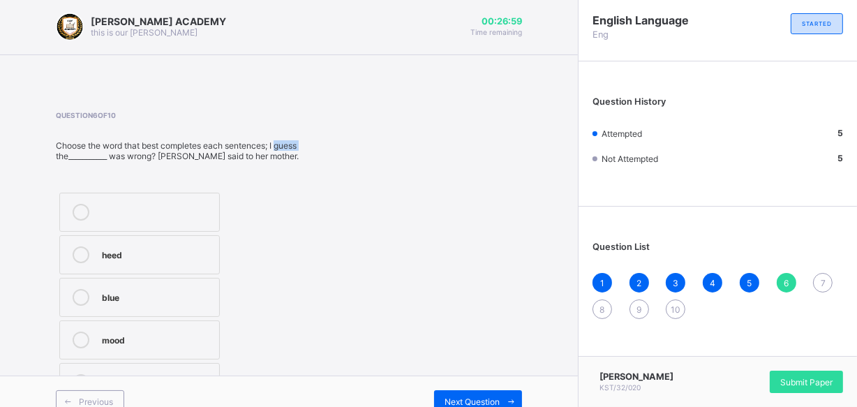
click at [451, 147] on div "Question 6 of 10 Choose the word that best completes each sentences; I guess th…" at bounding box center [289, 258] width 466 height 295
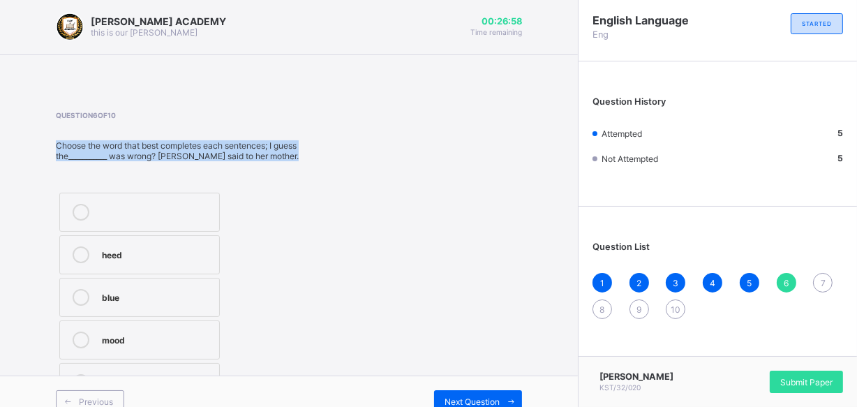
click at [451, 147] on div "Question 6 of 10 Choose the word that best completes each sentences; I guess th…" at bounding box center [289, 258] width 466 height 295
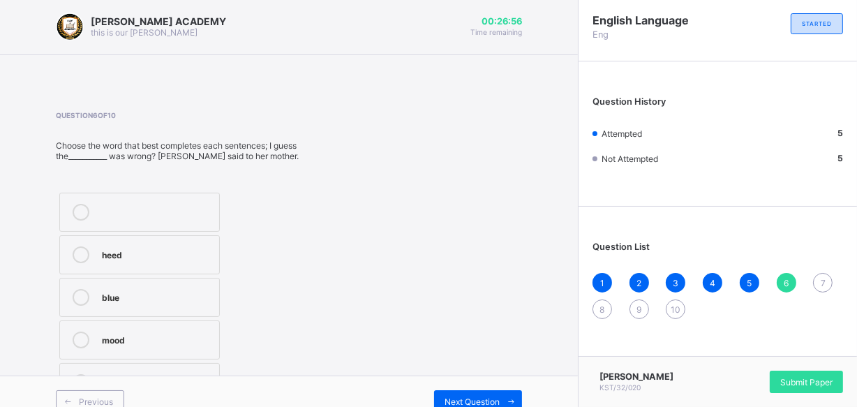
click at [371, 66] on span at bounding box center [289, 72] width 578 height 35
click at [376, 405] on div "Next Question" at bounding box center [405, 401] width 233 height 22
click at [434, 394] on div "Next Question" at bounding box center [405, 401] width 233 height 22
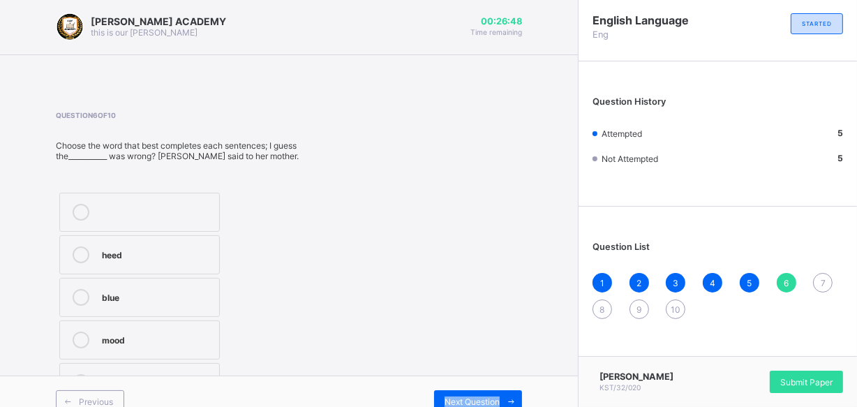
click at [434, 394] on div "Next Question" at bounding box center [405, 401] width 233 height 22
click at [119, 253] on div "heed" at bounding box center [157, 253] width 110 height 14
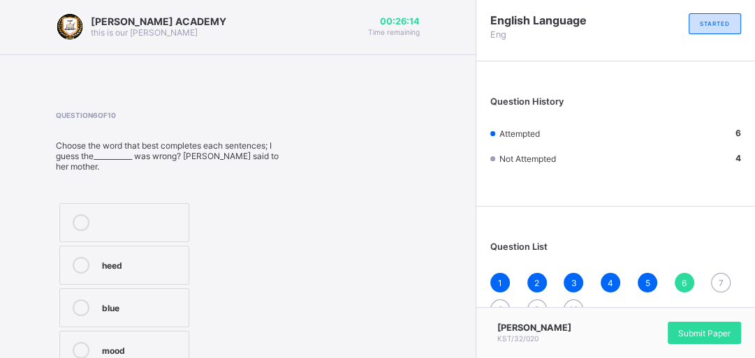
click at [408, 250] on div "Question 6 of 10 Choose the word that best completes each sentences; I guess th…" at bounding box center [238, 263] width 364 height 305
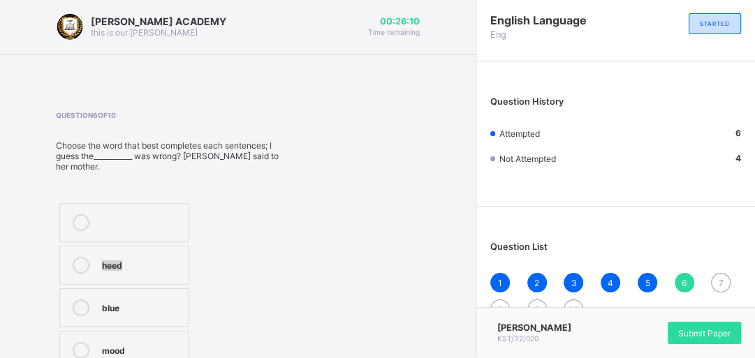
click at [408, 250] on div "Question 6 of 10 Choose the word that best completes each sentences; I guess th…" at bounding box center [238, 263] width 364 height 305
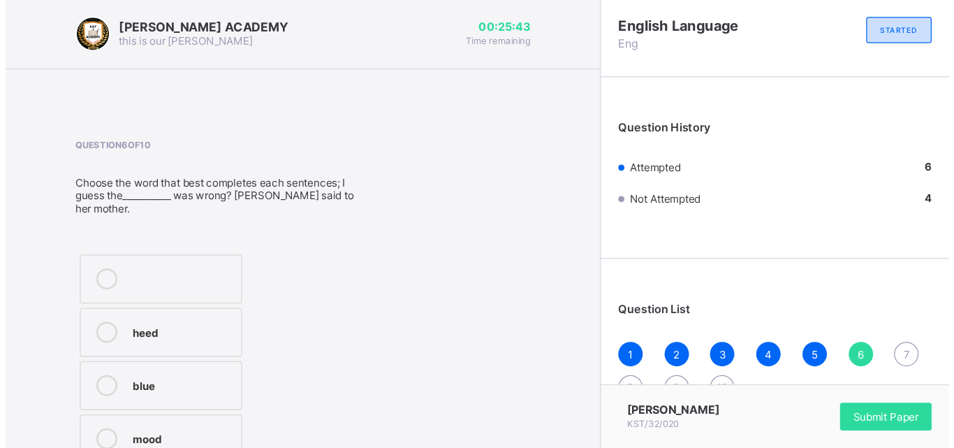
scroll to position [0, 0]
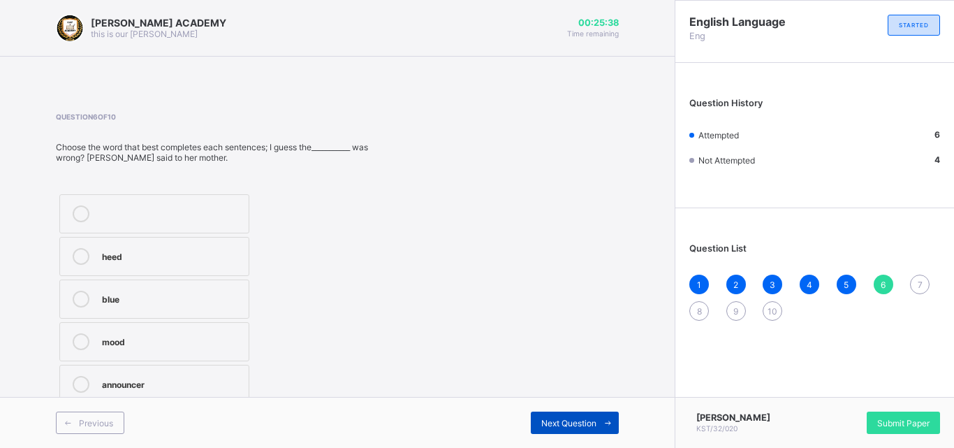
click at [553, 422] on span "Next Question" at bounding box center [568, 423] width 55 height 10
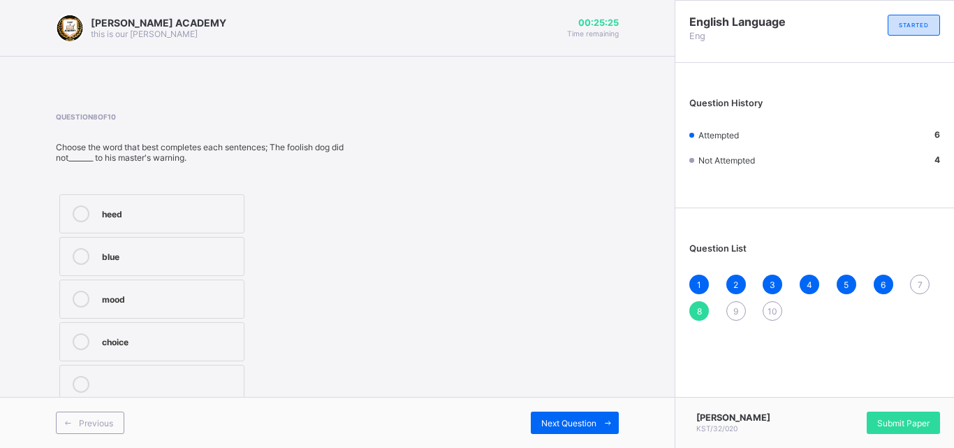
click at [165, 348] on div "choice" at bounding box center [169, 341] width 135 height 17
click at [563, 413] on div "Next Question" at bounding box center [575, 422] width 88 height 22
click at [138, 256] on div "downpour" at bounding box center [171, 255] width 139 height 14
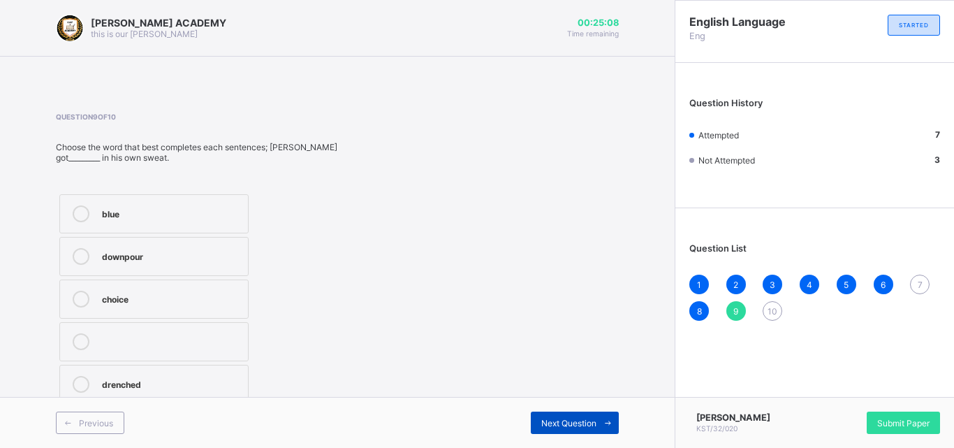
click at [580, 420] on span "Next Question" at bounding box center [568, 423] width 55 height 10
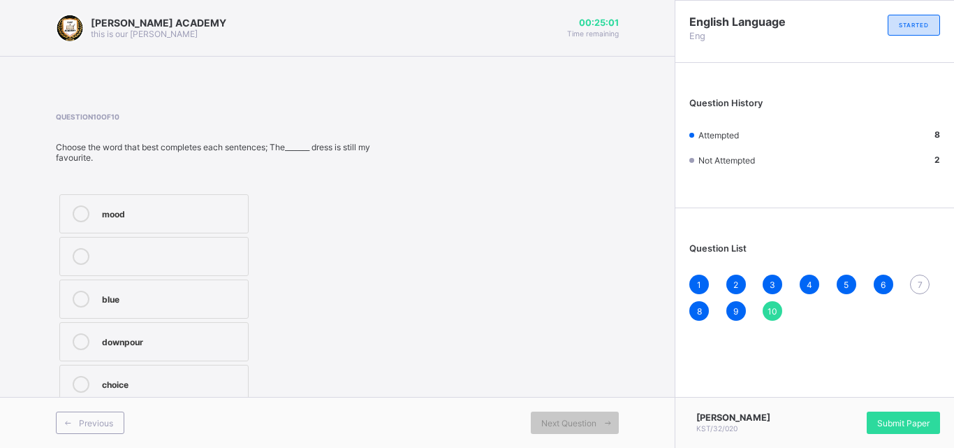
click at [128, 344] on div "downpour" at bounding box center [171, 340] width 139 height 14
click at [890, 422] on span "Submit Paper" at bounding box center [903, 423] width 52 height 10
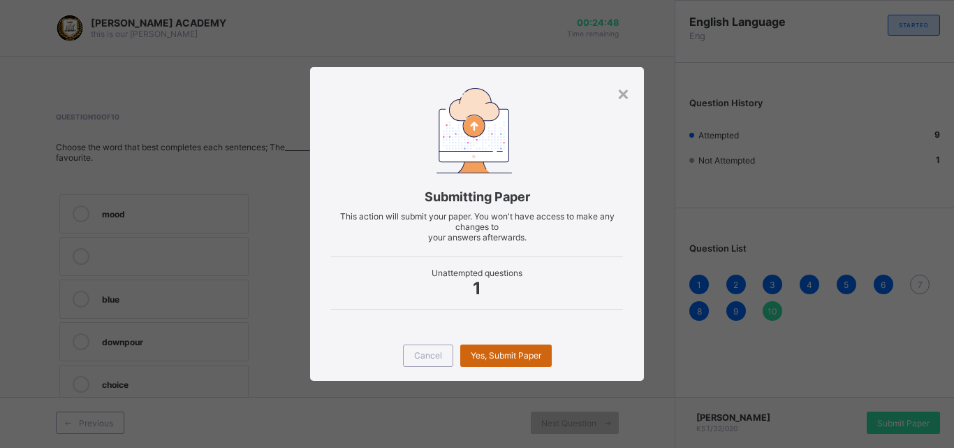
click at [496, 355] on span "Yes, Submit Paper" at bounding box center [506, 355] width 71 height 10
click at [496, 353] on div "Yes, Submit Paper" at bounding box center [505, 355] width 91 height 22
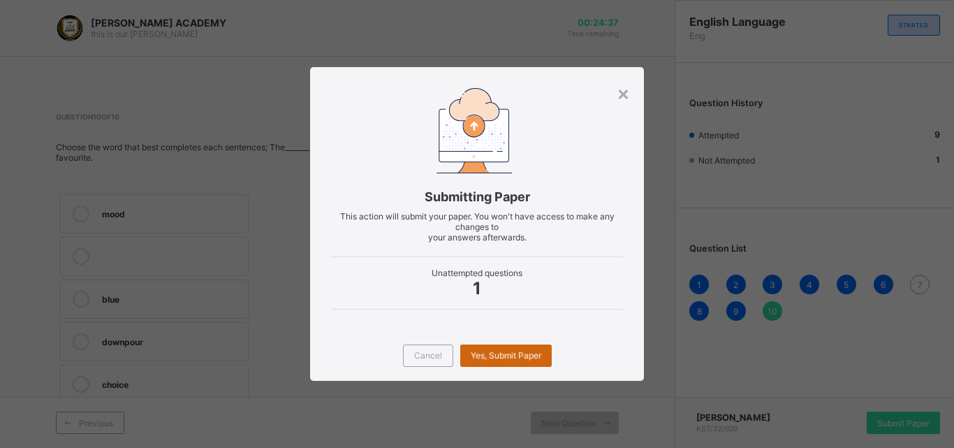
click at [496, 353] on div "Yes, Submit Paper" at bounding box center [505, 355] width 91 height 22
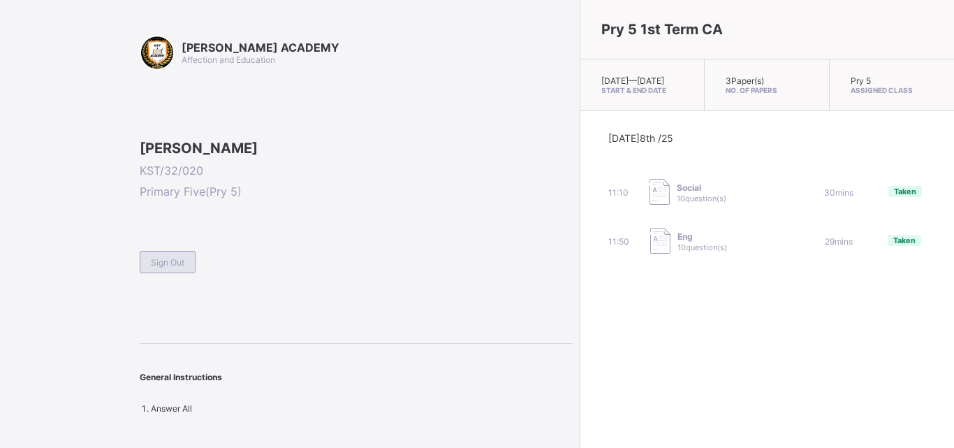
click at [175, 267] on span "Sign Out" at bounding box center [168, 262] width 34 height 10
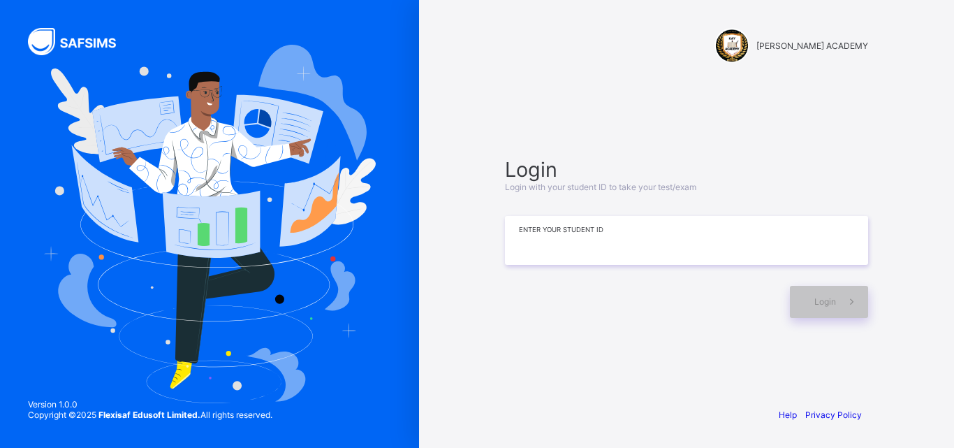
click at [754, 247] on input at bounding box center [686, 240] width 363 height 49
type input "*********"
click at [822, 291] on div "Login" at bounding box center [829, 302] width 78 height 32
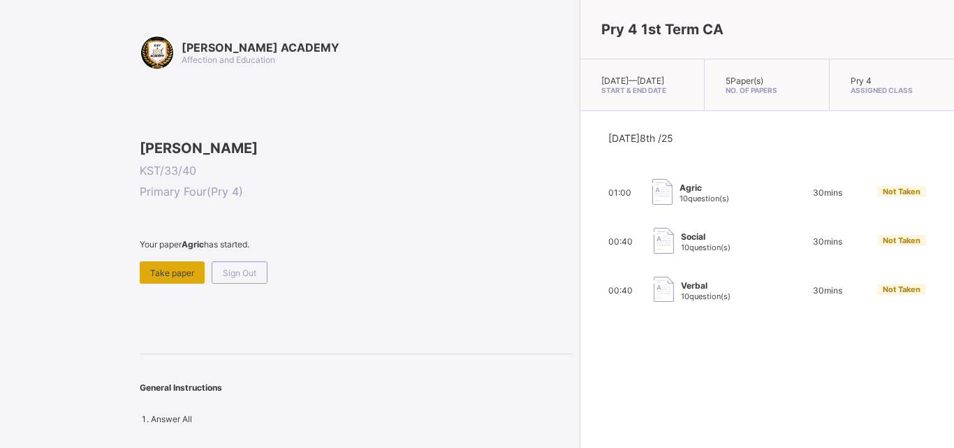
click at [164, 283] on div "Take paper" at bounding box center [172, 272] width 65 height 22
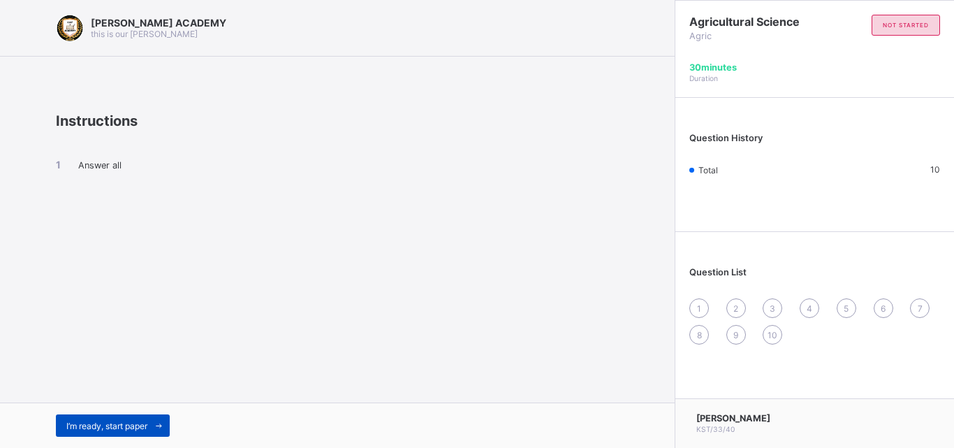
click at [161, 432] on span at bounding box center [158, 425] width 22 height 22
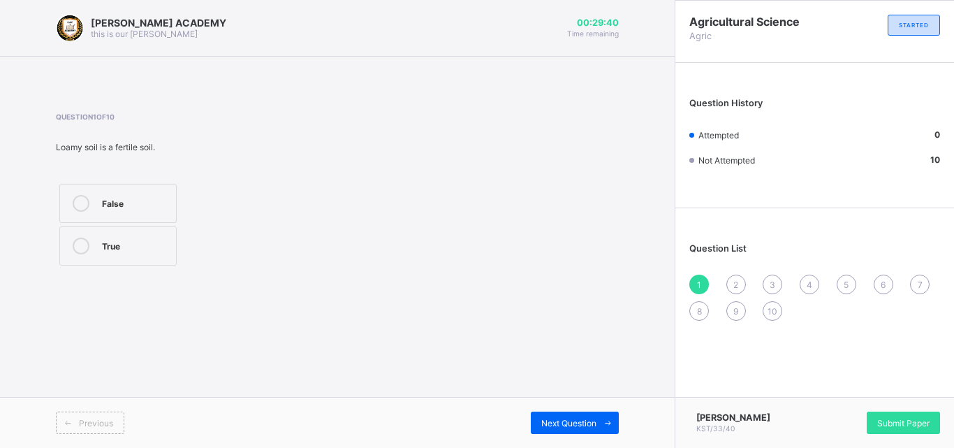
click at [66, 240] on label "True" at bounding box center [117, 245] width 117 height 39
click at [598, 430] on span at bounding box center [607, 422] width 22 height 22
click at [82, 276] on label "clay" at bounding box center [145, 288] width 172 height 39
click at [574, 411] on div "Previous Next Question" at bounding box center [337, 422] width 674 height 51
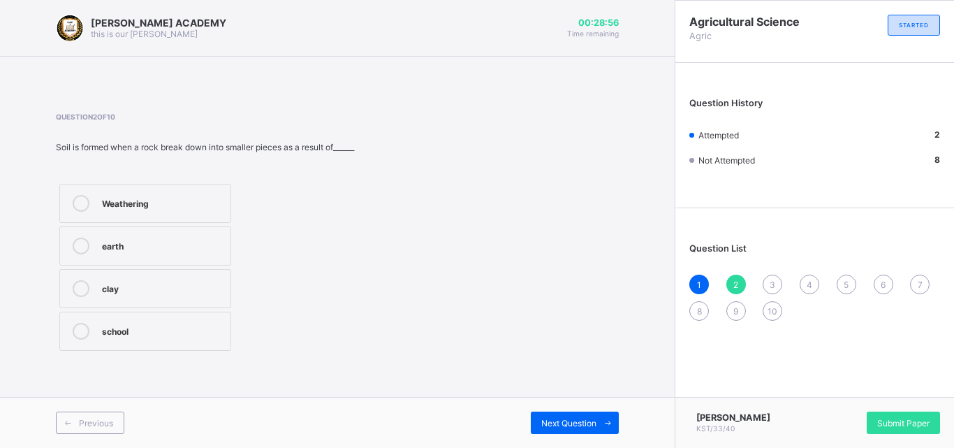
click at [574, 411] on div "Previous Next Question" at bounding box center [337, 422] width 674 height 51
click at [575, 425] on span "Next Question" at bounding box center [568, 423] width 55 height 10
click at [155, 193] on label "True" at bounding box center [138, 203] width 159 height 39
click at [549, 412] on div "Next Question" at bounding box center [575, 422] width 88 height 22
click at [138, 253] on div "True" at bounding box center [135, 245] width 67 height 17
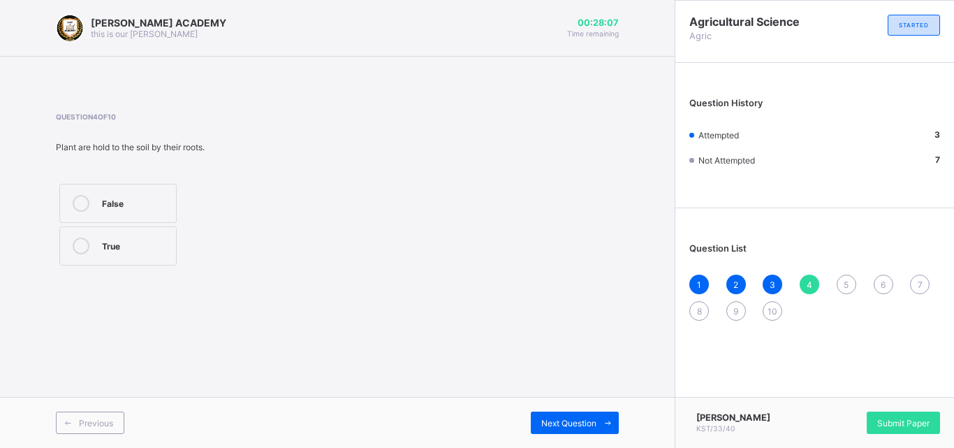
click at [545, 411] on div "Previous Next Question" at bounding box center [337, 422] width 674 height 51
click at [549, 413] on div "Next Question" at bounding box center [575, 422] width 88 height 22
click at [108, 255] on label "false" at bounding box center [126, 245] width 135 height 39
click at [407, 47] on div "[PERSON_NAME] ACADEMY this is our [PERSON_NAME] 00:27:32 Time remaining" at bounding box center [337, 28] width 674 height 57
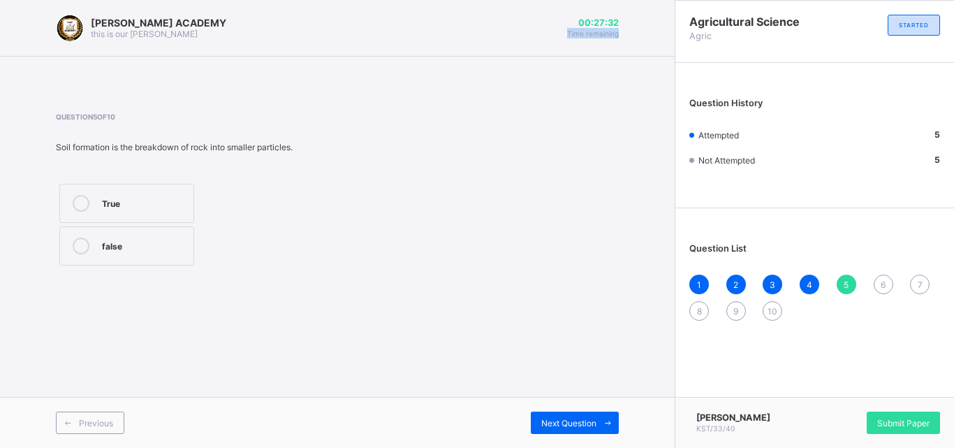
click at [407, 47] on div "[PERSON_NAME] ACADEMY this is our [PERSON_NAME] 00:27:32 Time remaining" at bounding box center [337, 28] width 674 height 57
click at [549, 425] on span "Next Question" at bounding box center [568, 423] width 55 height 10
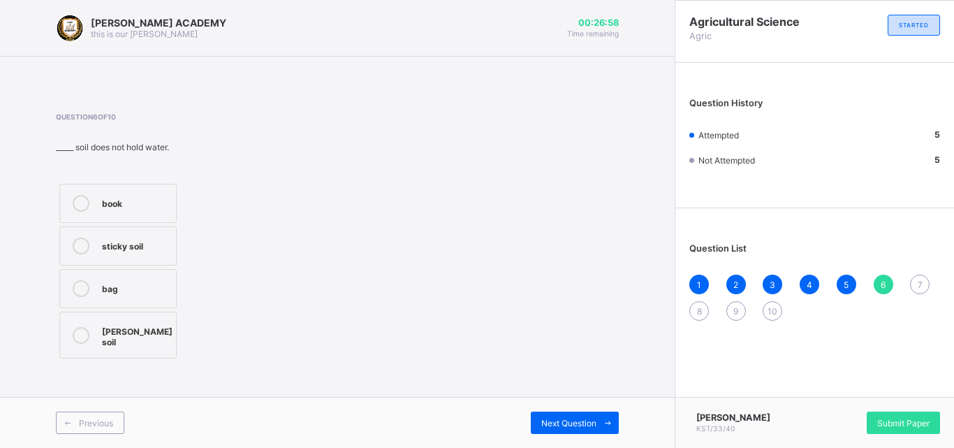
click at [84, 320] on label "[PERSON_NAME] soil" at bounding box center [117, 334] width 117 height 47
click at [584, 413] on div "Next Question" at bounding box center [575, 422] width 88 height 22
click at [87, 332] on icon at bounding box center [81, 331] width 17 height 17
drag, startPoint x: 87, startPoint y: 332, endPoint x: 364, endPoint y: 293, distance: 280.0
click at [364, 293] on div "Question 7 of 10 _____ is the best soil for growing crops. house soil school so…" at bounding box center [337, 233] width 563 height 242
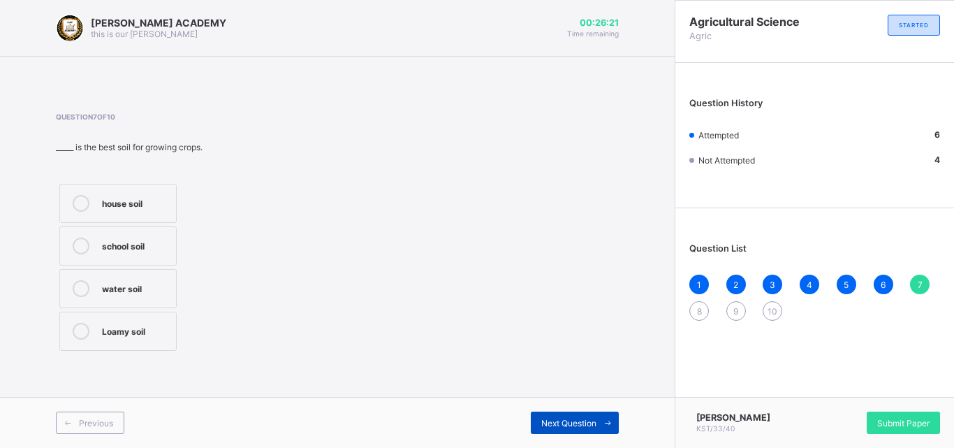
click at [564, 418] on span "Next Question" at bounding box center [568, 423] width 55 height 10
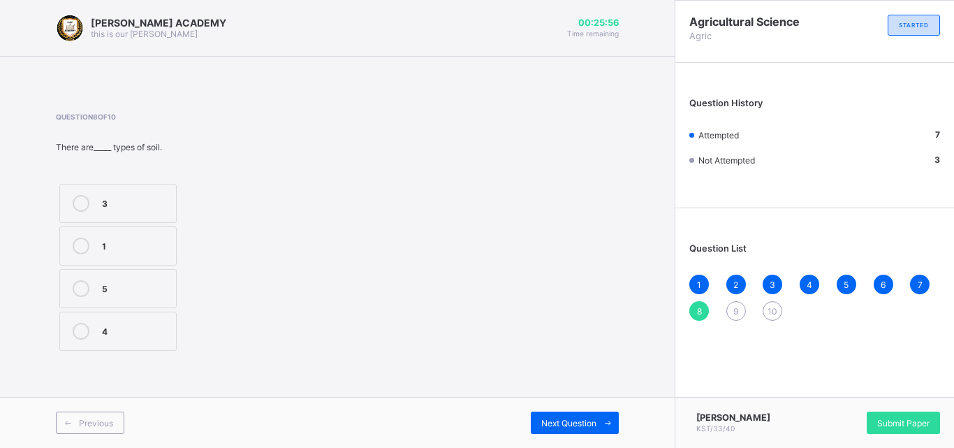
click at [135, 206] on div "3" at bounding box center [135, 202] width 67 height 14
click at [590, 415] on div "Next Question" at bounding box center [575, 422] width 88 height 22
click at [156, 193] on label "True" at bounding box center [117, 203] width 117 height 39
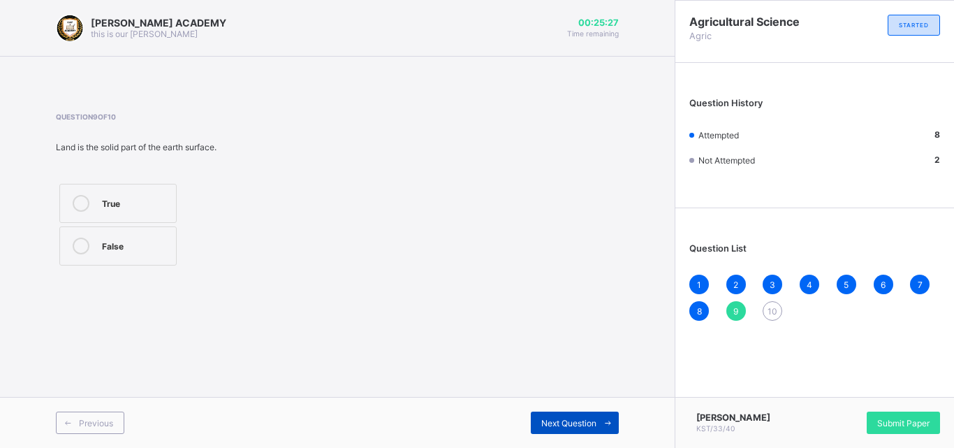
click at [592, 412] on div "Next Question" at bounding box center [575, 422] width 88 height 22
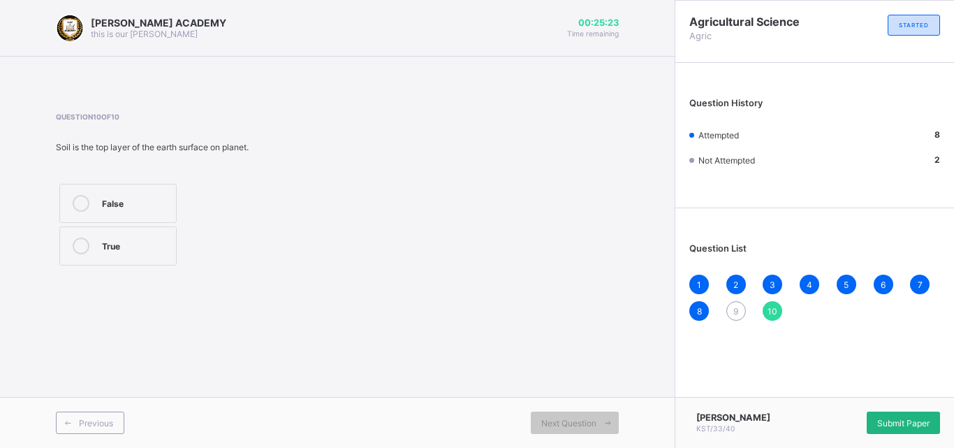
click at [891, 419] on span "Submit Paper" at bounding box center [903, 423] width 52 height 10
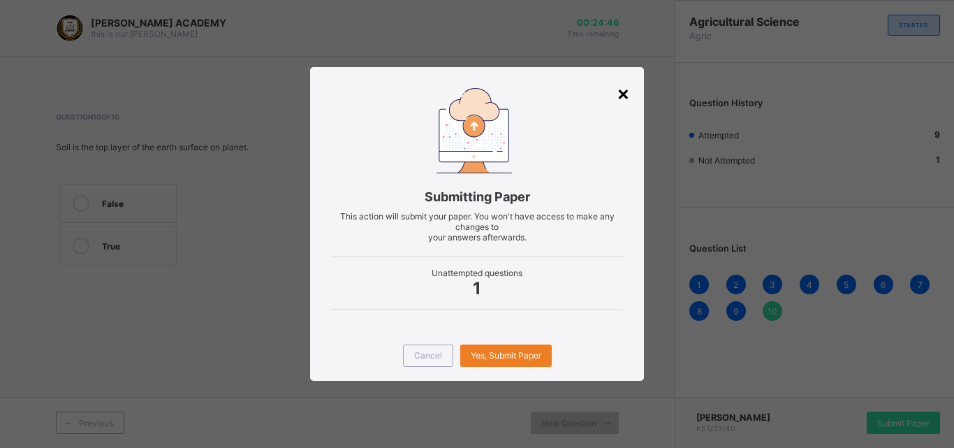
click at [619, 91] on div "×" at bounding box center [623, 93] width 13 height 24
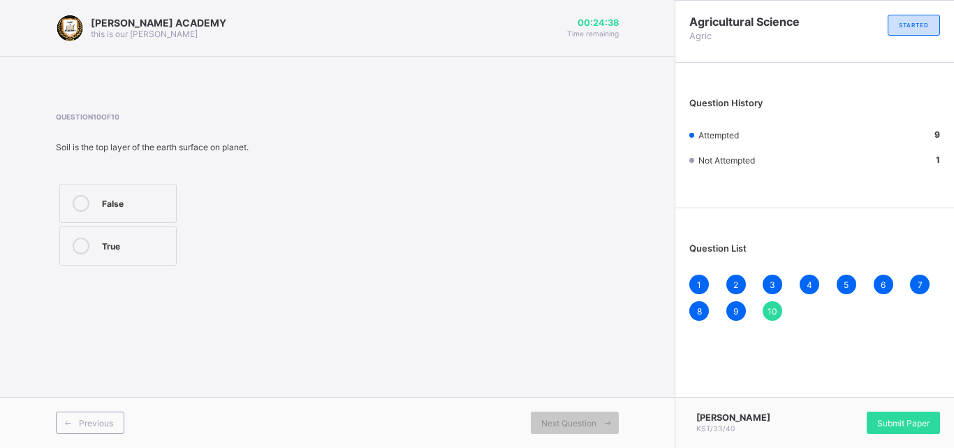
click at [157, 233] on label "True" at bounding box center [117, 245] width 117 height 39
click at [927, 411] on div "Submit Paper" at bounding box center [902, 422] width 73 height 22
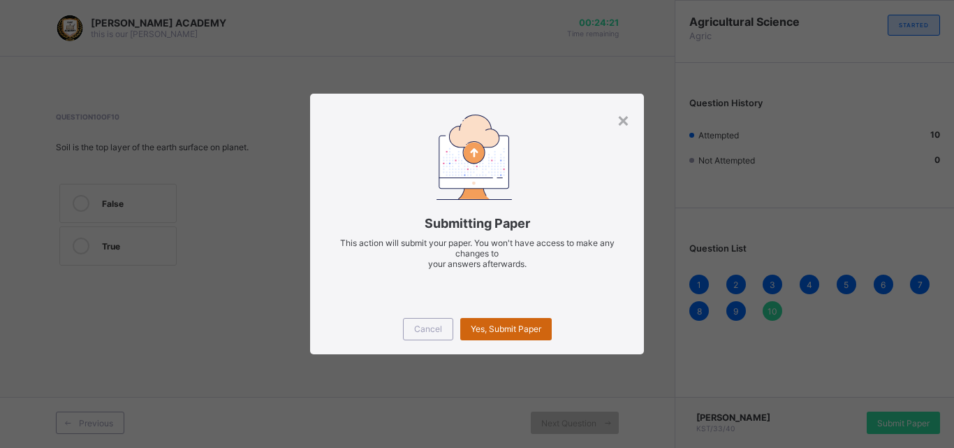
click at [508, 325] on span "Yes, Submit Paper" at bounding box center [506, 328] width 71 height 10
click at [508, 325] on div "Yes, Submit Paper" at bounding box center [505, 329] width 91 height 22
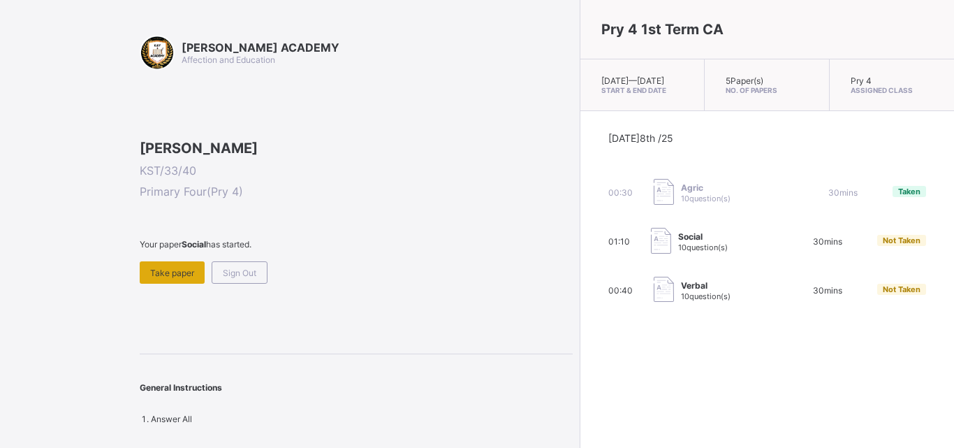
click at [179, 278] on span "Take paper" at bounding box center [172, 272] width 44 height 10
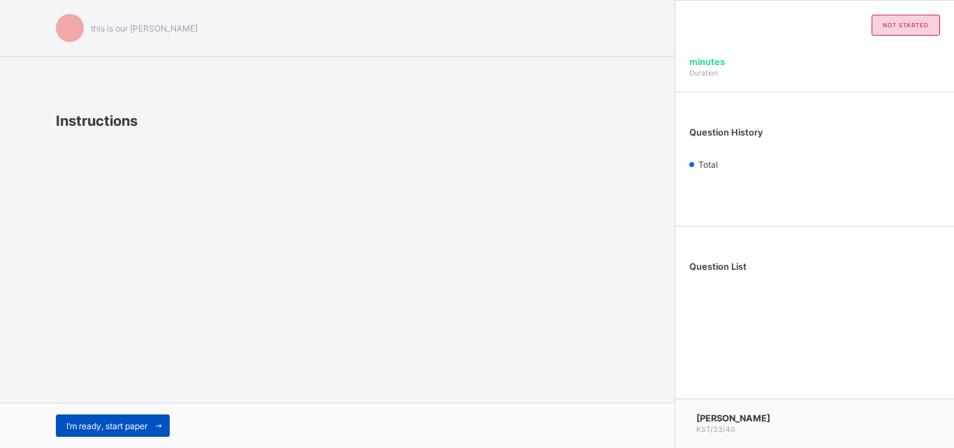
click at [77, 422] on span "I’m ready, start paper" at bounding box center [106, 425] width 81 height 10
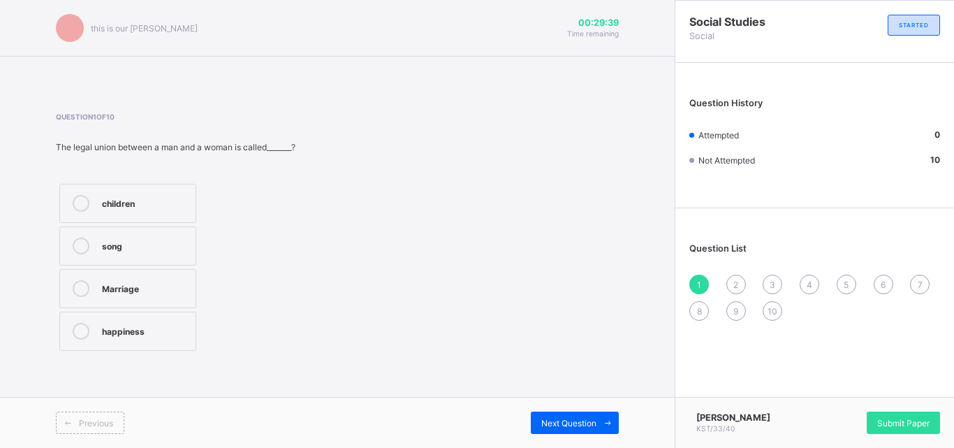
click at [140, 295] on div "Marriage" at bounding box center [145, 288] width 87 height 17
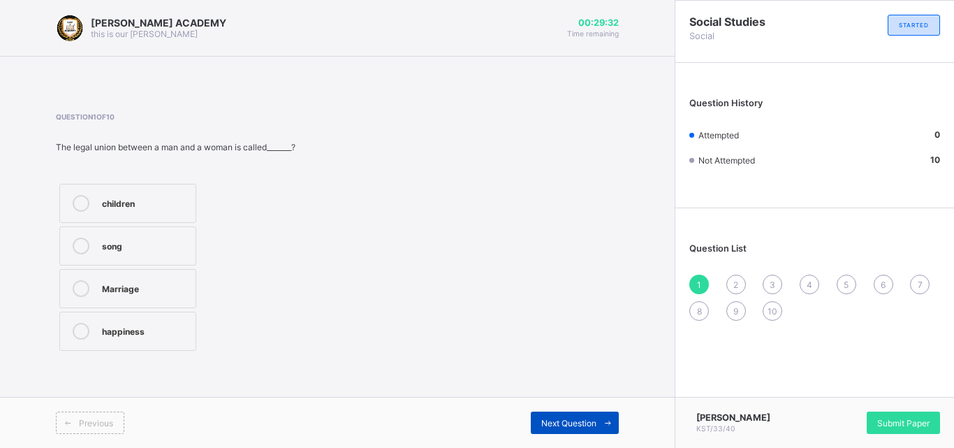
click at [573, 422] on span "Next Question" at bounding box center [568, 423] width 55 height 10
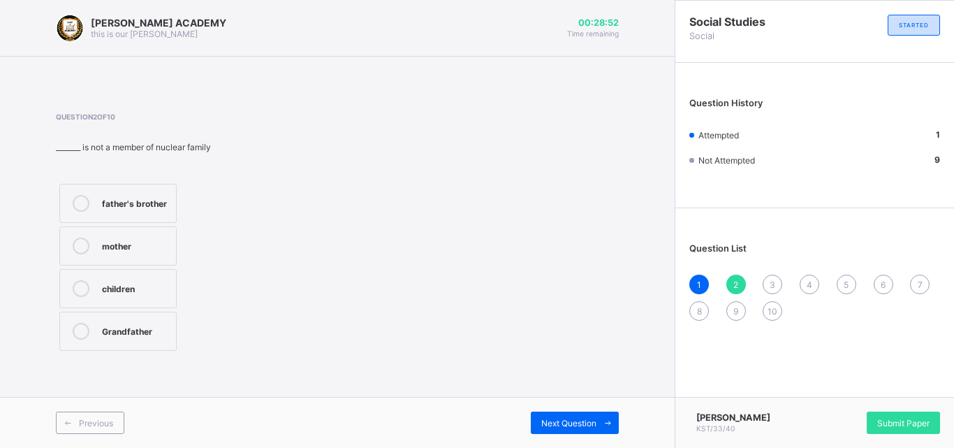
click at [143, 327] on div "Grandfather" at bounding box center [135, 330] width 67 height 14
click at [550, 413] on div "Next Question" at bounding box center [575, 422] width 88 height 22
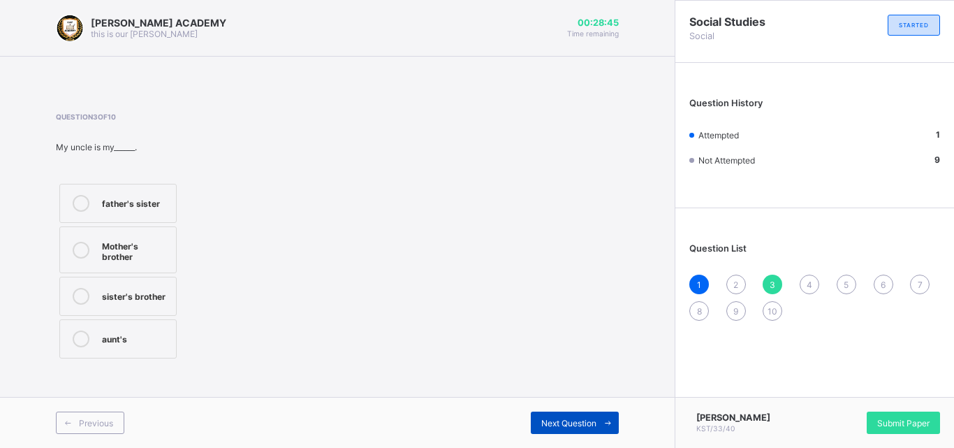
click at [550, 413] on div "Next Question" at bounding box center [575, 422] width 88 height 22
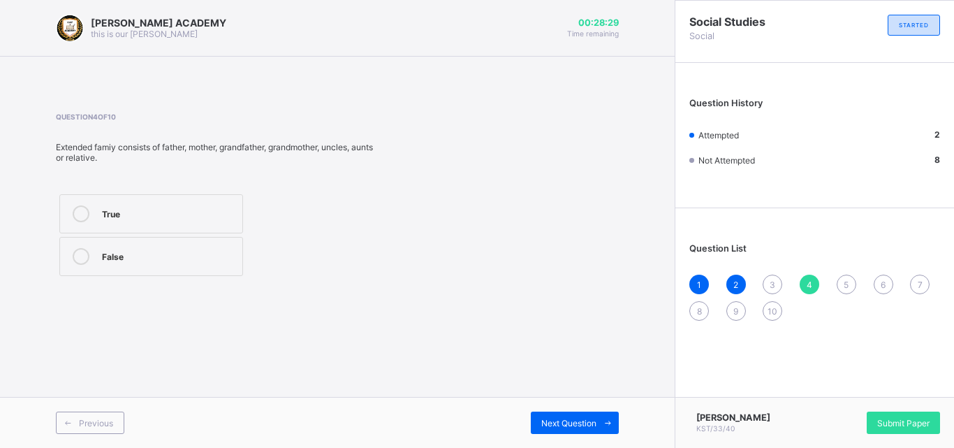
click at [769, 279] on span "3" at bounding box center [772, 284] width 6 height 10
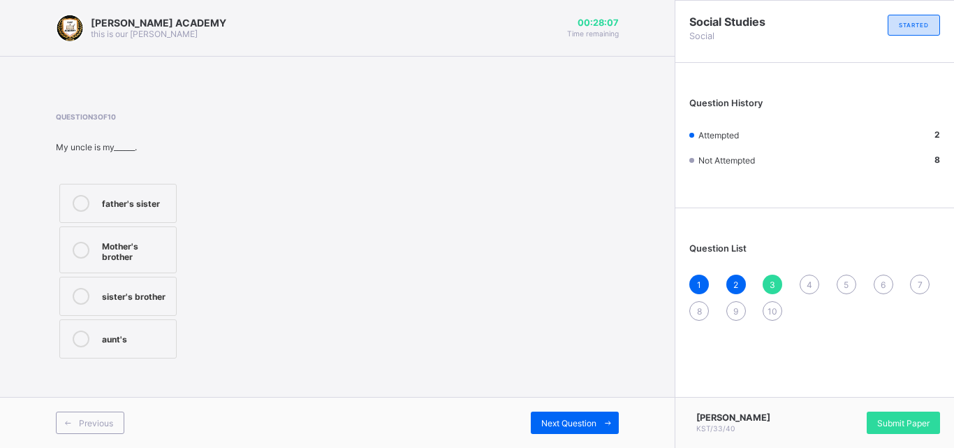
click at [115, 304] on label "sister's brother" at bounding box center [117, 295] width 117 height 39
click at [538, 420] on div "Next Question" at bounding box center [575, 422] width 88 height 22
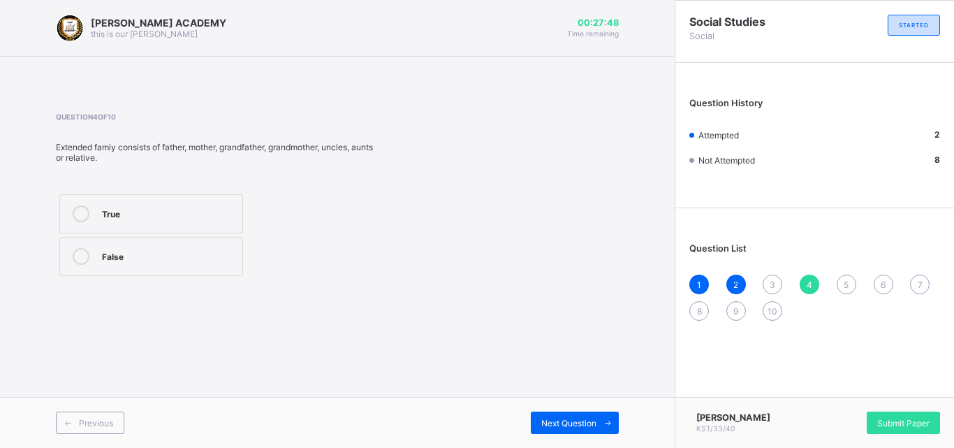
click at [95, 202] on label "True" at bounding box center [151, 213] width 184 height 39
click at [584, 415] on div "Next Question" at bounding box center [575, 422] width 88 height 22
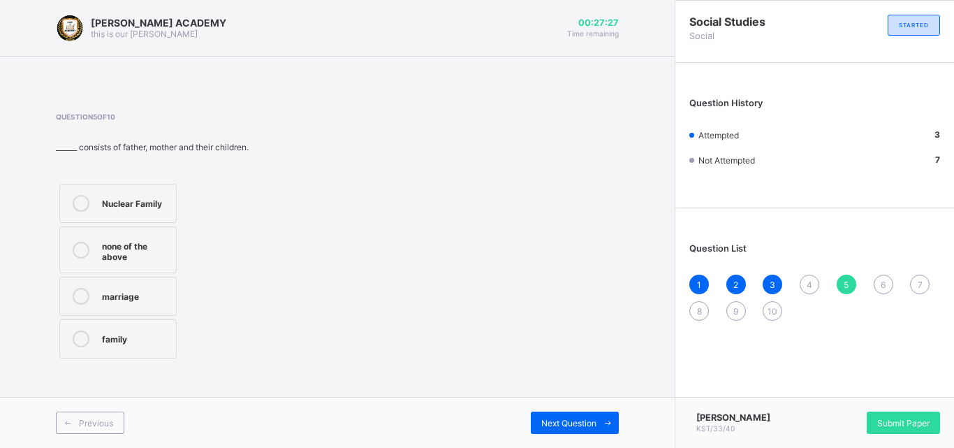
click at [120, 286] on label "marriage" at bounding box center [117, 295] width 117 height 39
click at [564, 420] on span "Next Question" at bounding box center [568, 423] width 55 height 10
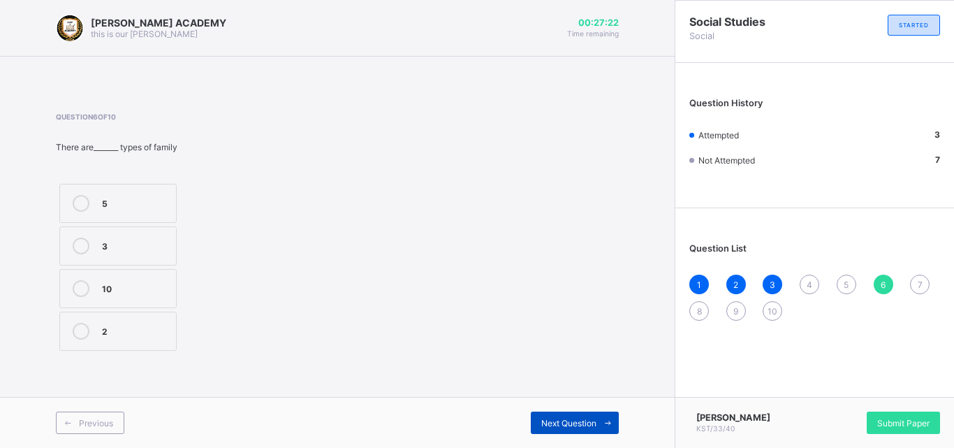
click at [564, 420] on span "Next Question" at bounding box center [568, 423] width 55 height 10
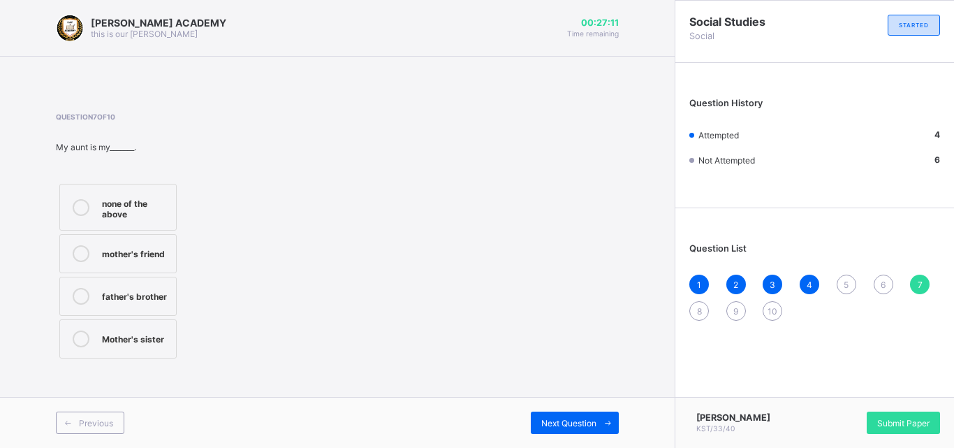
click at [880, 283] on span "6" at bounding box center [882, 284] width 5 height 10
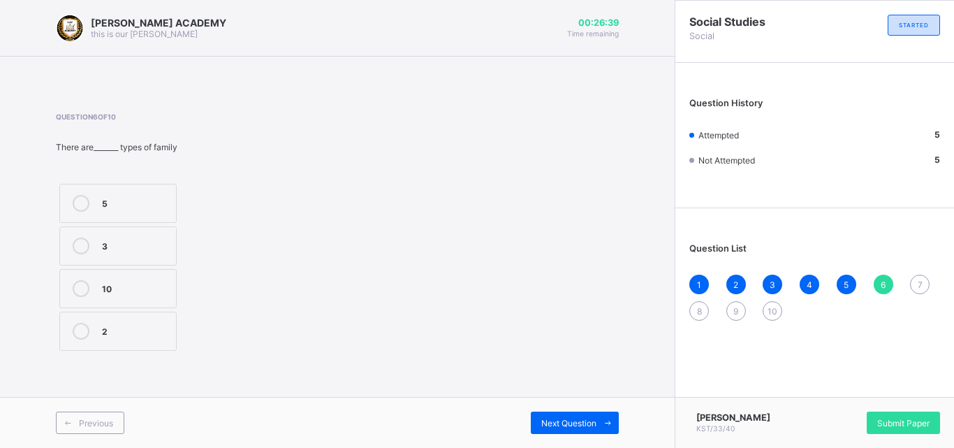
click at [140, 205] on div "5" at bounding box center [135, 202] width 67 height 14
click at [598, 418] on span at bounding box center [607, 422] width 22 height 22
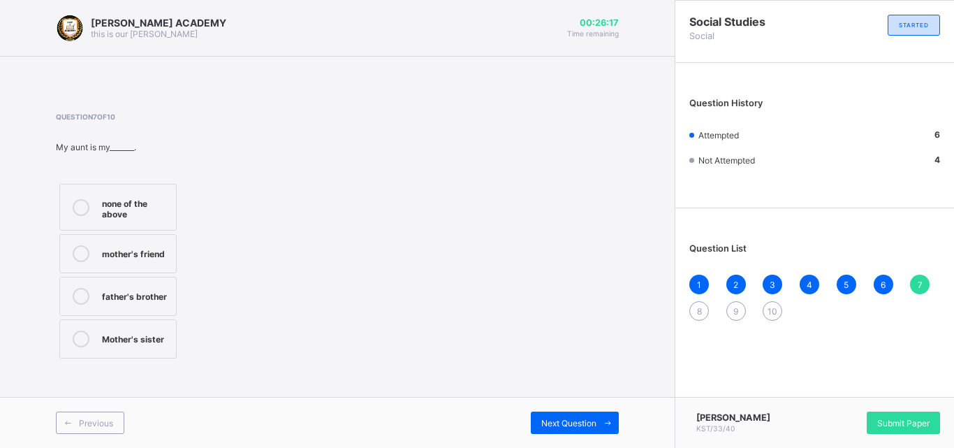
click at [111, 350] on label "Mother's sister" at bounding box center [117, 338] width 117 height 39
click at [580, 415] on div "Next Question" at bounding box center [575, 422] width 88 height 22
click at [136, 293] on div "sister's parent" at bounding box center [135, 295] width 67 height 14
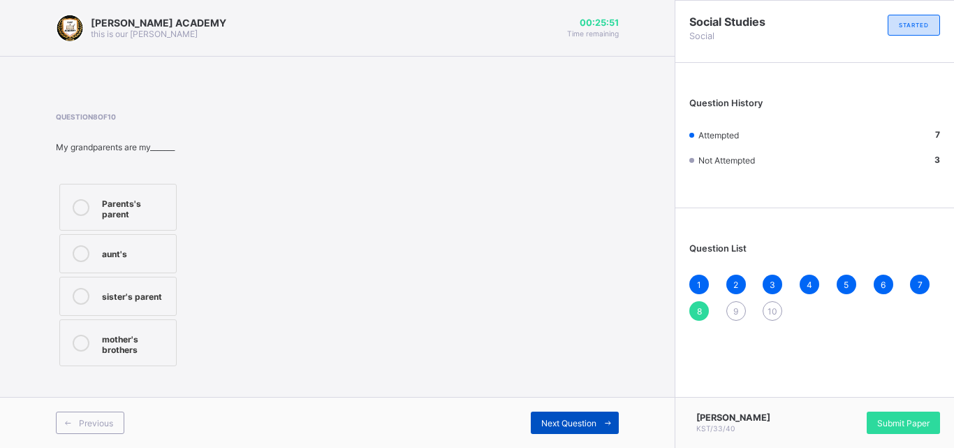
click at [584, 418] on span "Next Question" at bounding box center [568, 423] width 55 height 10
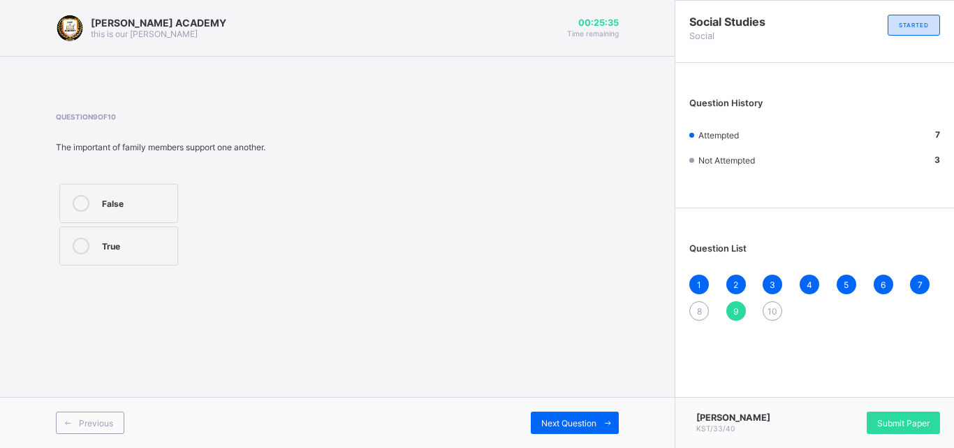
click at [735, 302] on div "9" at bounding box center [736, 311] width 20 height 20
click at [114, 243] on div "True" at bounding box center [136, 244] width 68 height 14
click at [592, 418] on span "Next Question" at bounding box center [568, 423] width 55 height 10
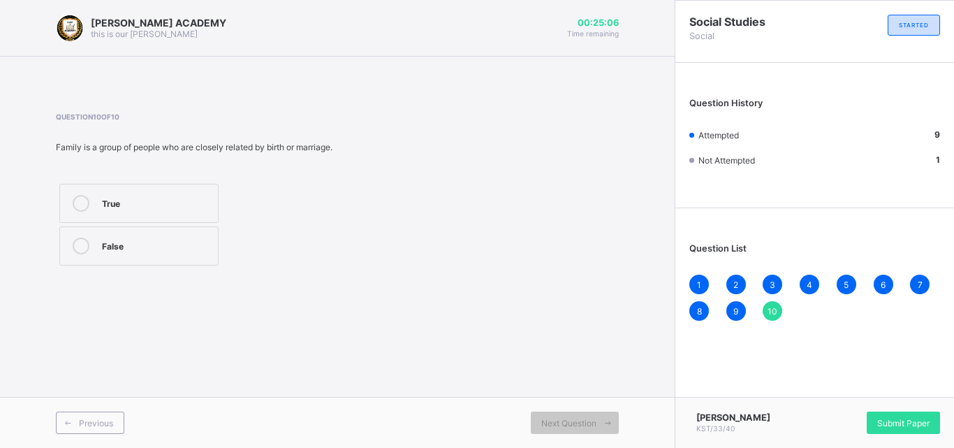
click at [127, 197] on div "True" at bounding box center [156, 202] width 109 height 14
click at [872, 422] on div "Submit Paper" at bounding box center [902, 422] width 73 height 22
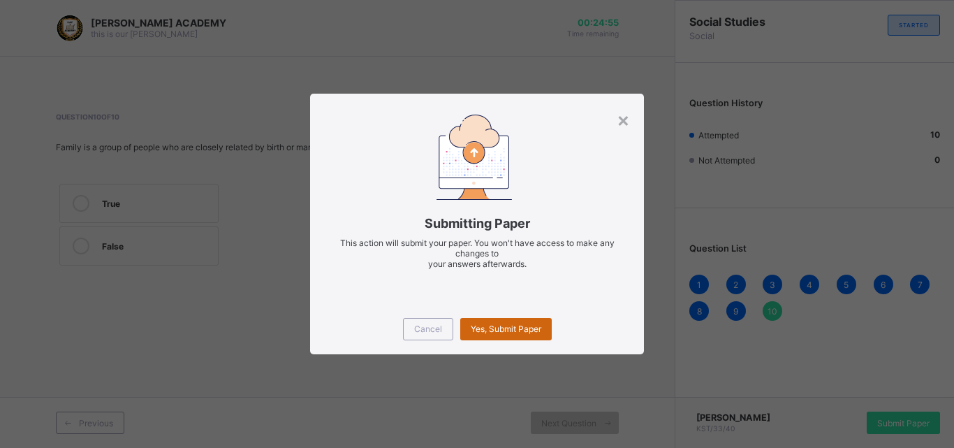
click at [474, 332] on span "Yes, Submit Paper" at bounding box center [506, 328] width 71 height 10
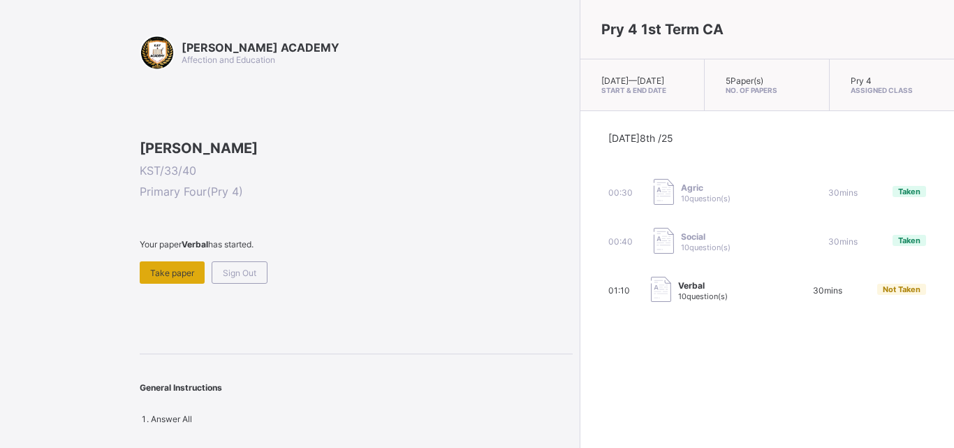
click at [197, 283] on div "Take paper" at bounding box center [172, 272] width 65 height 22
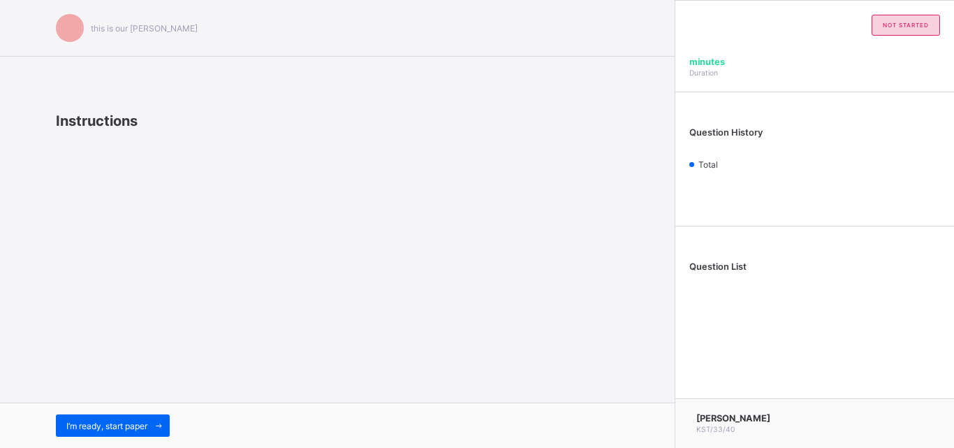
click at [196, 364] on div "this is our [PERSON_NAME] Instructions I’m ready, start paper" at bounding box center [337, 224] width 674 height 448
click at [196, 363] on div "this is our [PERSON_NAME] Instructions I’m ready, start paper" at bounding box center [337, 224] width 674 height 448
click at [84, 414] on div "I’m ready, start paper" at bounding box center [113, 425] width 114 height 22
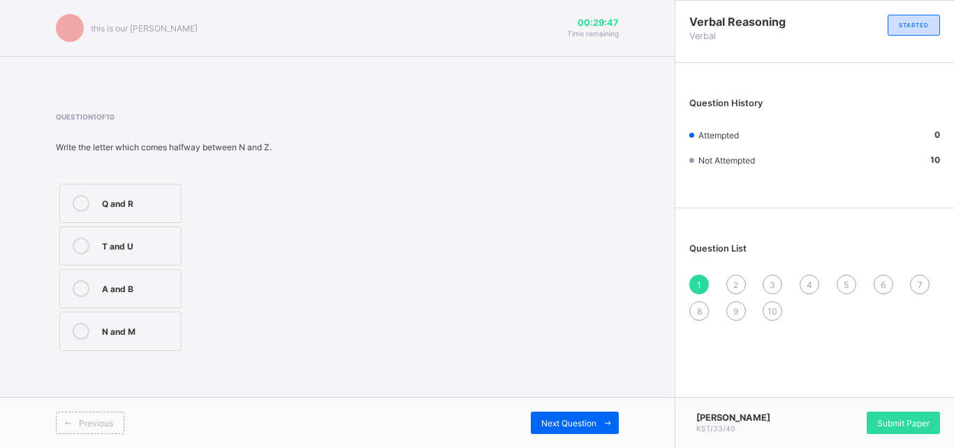
click at [91, 208] on div at bounding box center [81, 203] width 28 height 17
click at [591, 415] on div "Next Question" at bounding box center [575, 422] width 88 height 22
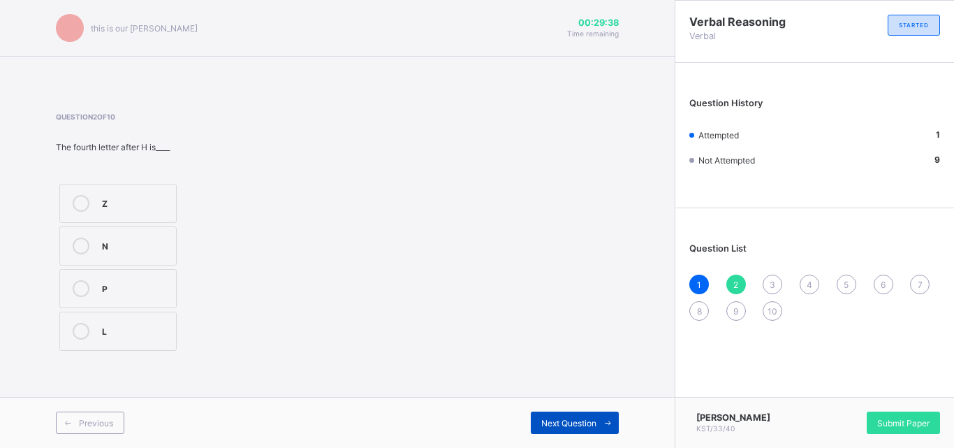
click at [591, 415] on div "Next Question" at bounding box center [575, 422] width 88 height 22
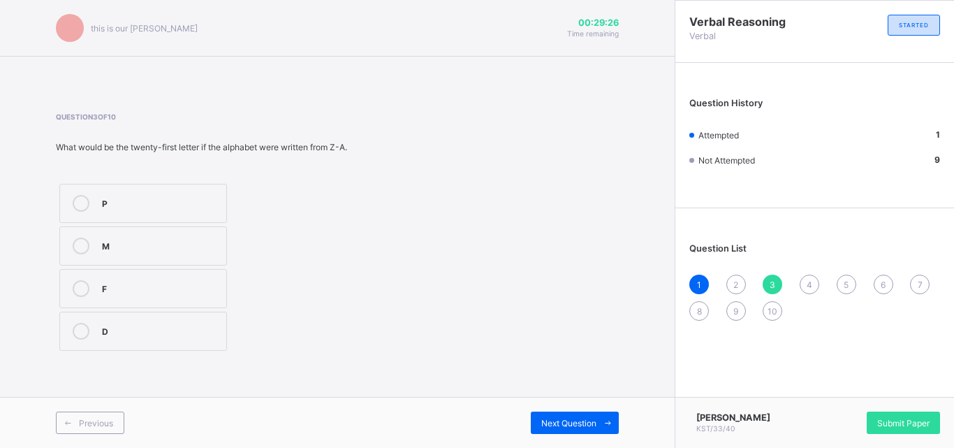
click at [205, 345] on label "D" at bounding box center [143, 330] width 168 height 39
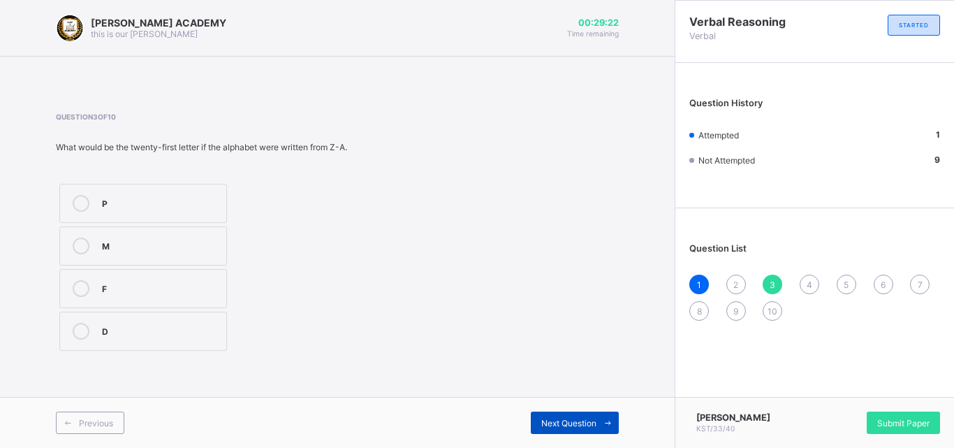
click at [576, 423] on span "Next Question" at bounding box center [568, 423] width 55 height 10
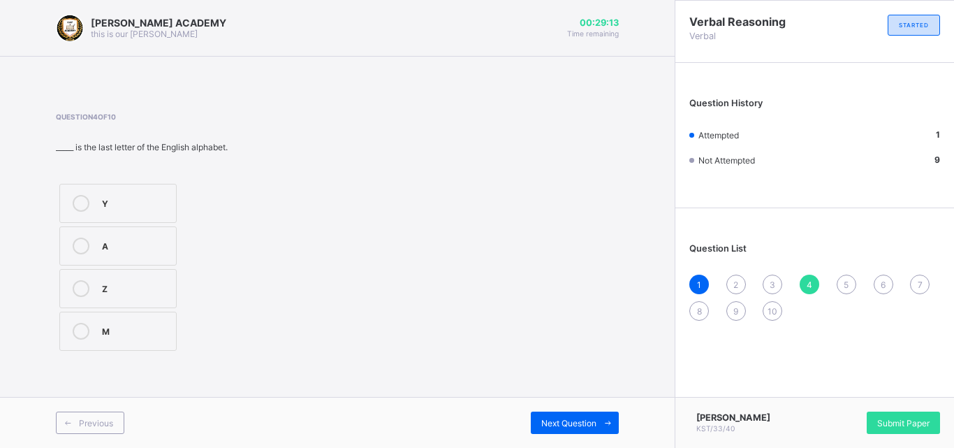
click at [770, 283] on span "3" at bounding box center [772, 284] width 6 height 10
click at [729, 281] on div "2" at bounding box center [736, 284] width 20 height 20
click at [71, 205] on div at bounding box center [81, 203] width 28 height 17
click at [569, 418] on span "Next Question" at bounding box center [568, 423] width 55 height 10
click at [138, 340] on label "D" at bounding box center [143, 330] width 168 height 39
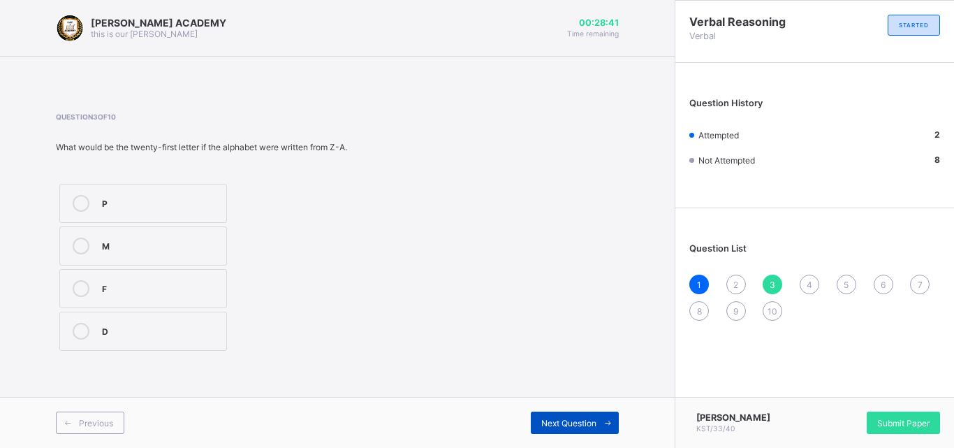
click at [539, 422] on div "Next Question" at bounding box center [575, 422] width 88 height 22
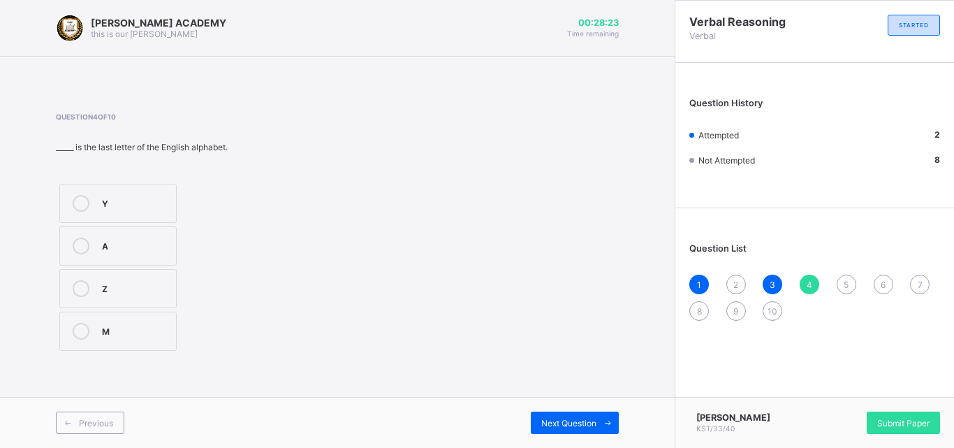
click at [104, 248] on div "A" at bounding box center [135, 244] width 67 height 14
click at [551, 419] on span "Next Question" at bounding box center [568, 423] width 55 height 10
click at [143, 343] on label "A" at bounding box center [132, 330] width 147 height 39
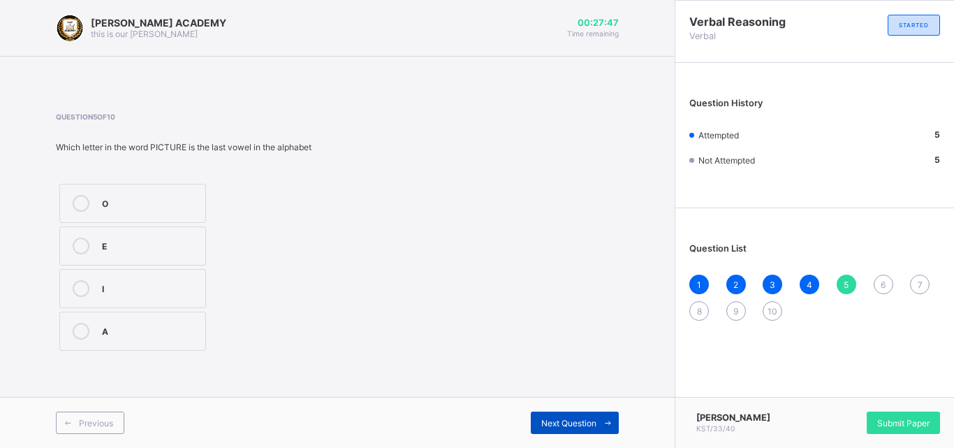
click at [596, 420] on span at bounding box center [607, 422] width 22 height 22
click at [112, 295] on div "3" at bounding box center [135, 288] width 67 height 17
click at [552, 413] on div "Next Question" at bounding box center [575, 422] width 88 height 22
click at [561, 419] on span "Next Question" at bounding box center [568, 423] width 55 height 10
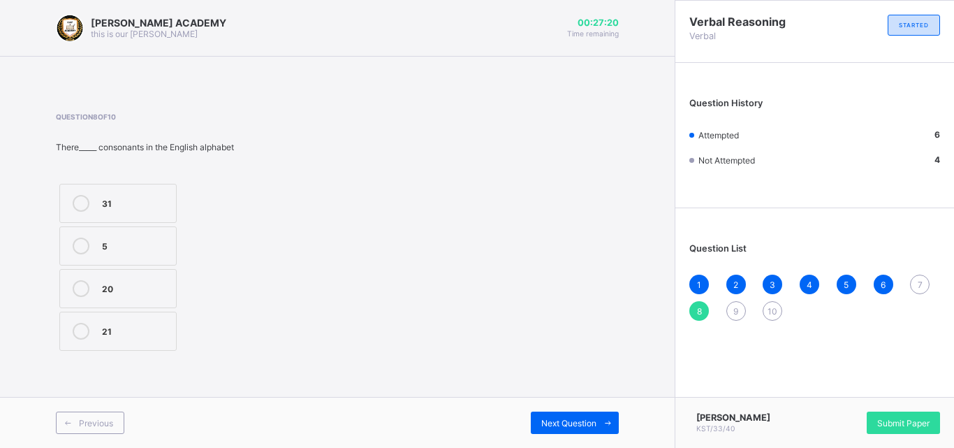
click at [149, 244] on div "5" at bounding box center [135, 244] width 67 height 14
click at [564, 412] on div "Next Question" at bounding box center [575, 422] width 88 height 22
click at [130, 273] on label "5" at bounding box center [117, 288] width 117 height 39
click at [577, 426] on span "Next Question" at bounding box center [568, 423] width 55 height 10
click at [147, 341] on label "26" at bounding box center [117, 330] width 117 height 39
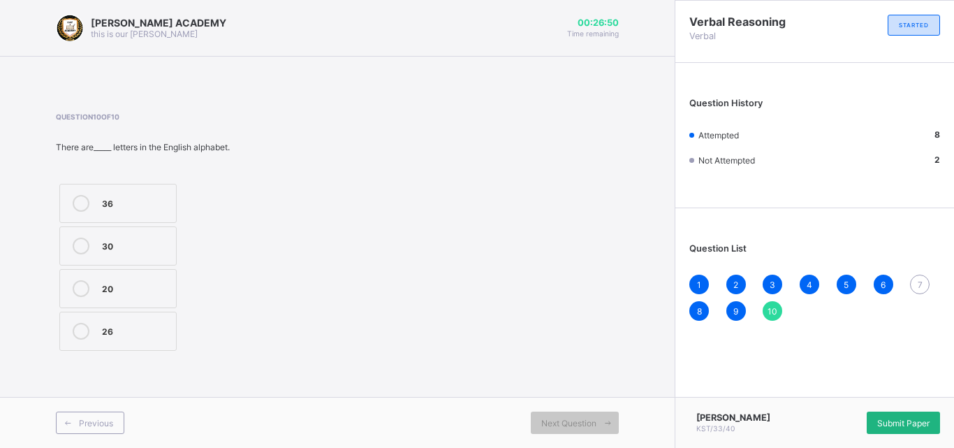
click at [897, 423] on div "Submit Paper" at bounding box center [902, 422] width 73 height 22
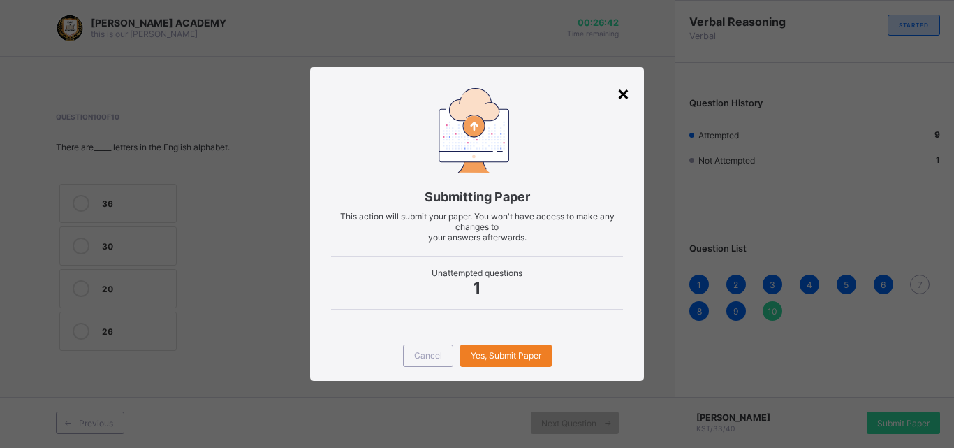
click at [621, 89] on div "×" at bounding box center [623, 93] width 13 height 24
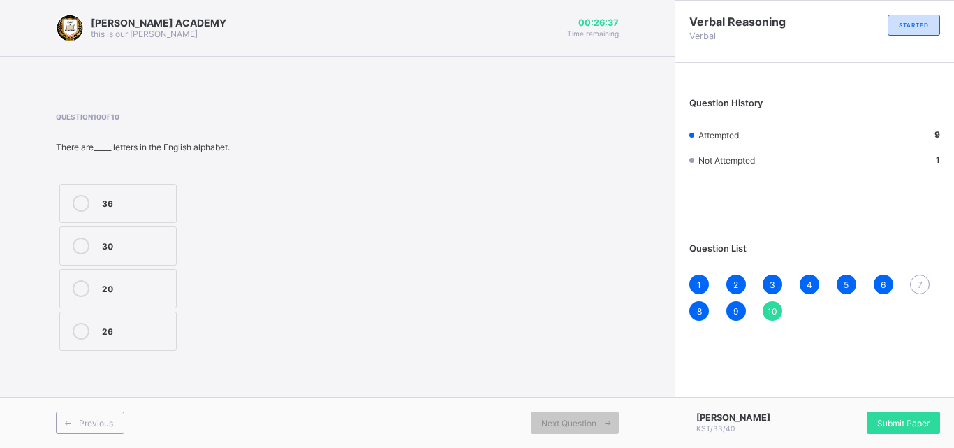
click at [918, 282] on span "7" at bounding box center [919, 284] width 5 height 10
click at [152, 300] on label "A" at bounding box center [117, 288] width 117 height 39
click at [603, 421] on icon at bounding box center [608, 422] width 10 height 9
click at [550, 415] on div "Next Question" at bounding box center [575, 422] width 88 height 22
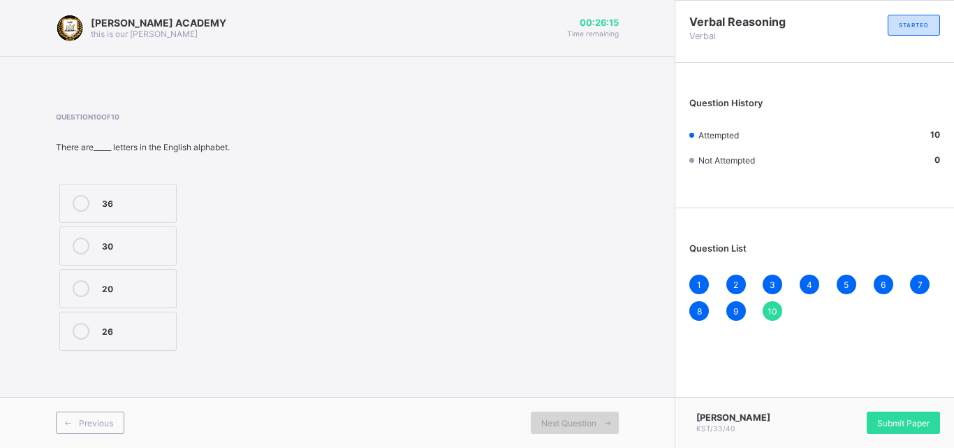
click at [550, 415] on div "Next Question" at bounding box center [575, 422] width 88 height 22
click at [898, 411] on div "Submit Paper" at bounding box center [902, 422] width 73 height 22
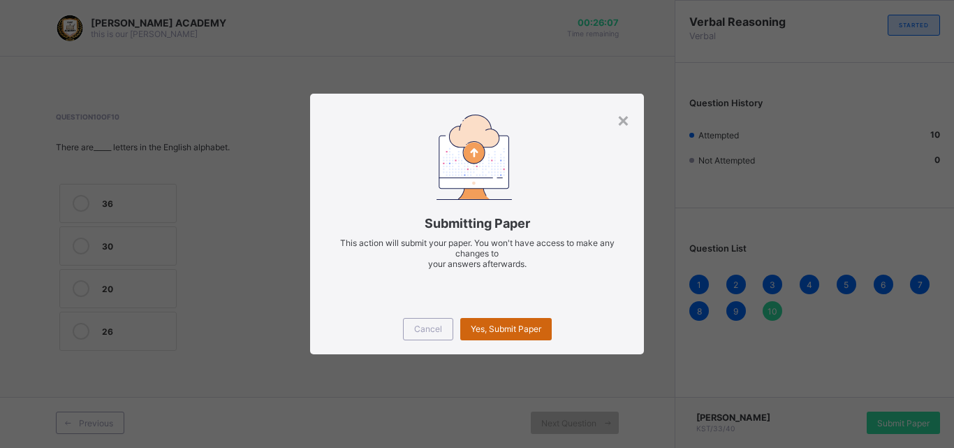
click at [501, 334] on div "Yes, Submit Paper" at bounding box center [505, 329] width 91 height 22
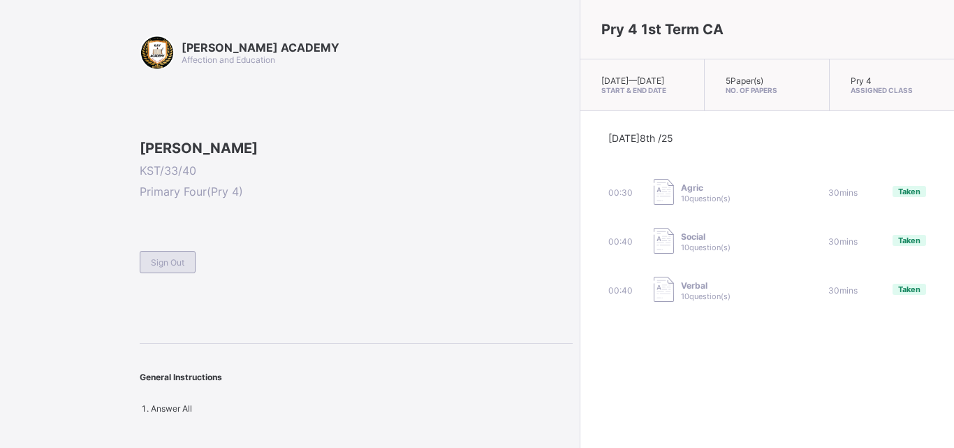
click at [180, 267] on span "Sign Out" at bounding box center [168, 262] width 34 height 10
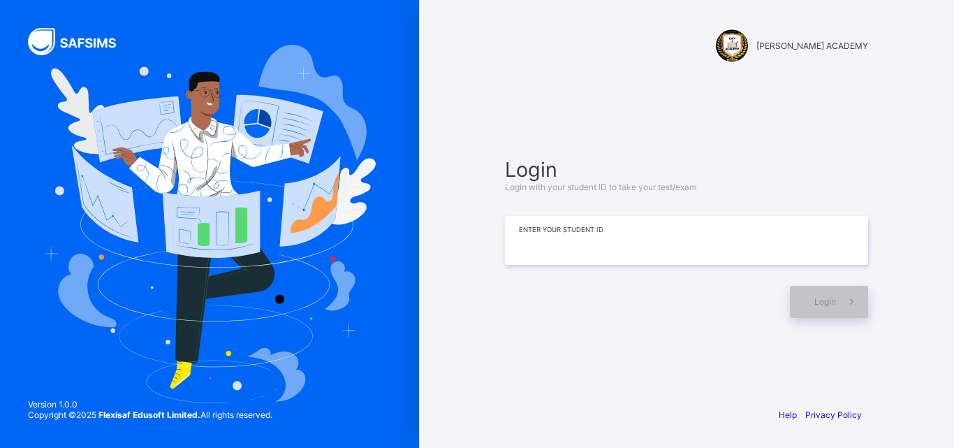
click at [645, 257] on input at bounding box center [686, 240] width 363 height 49
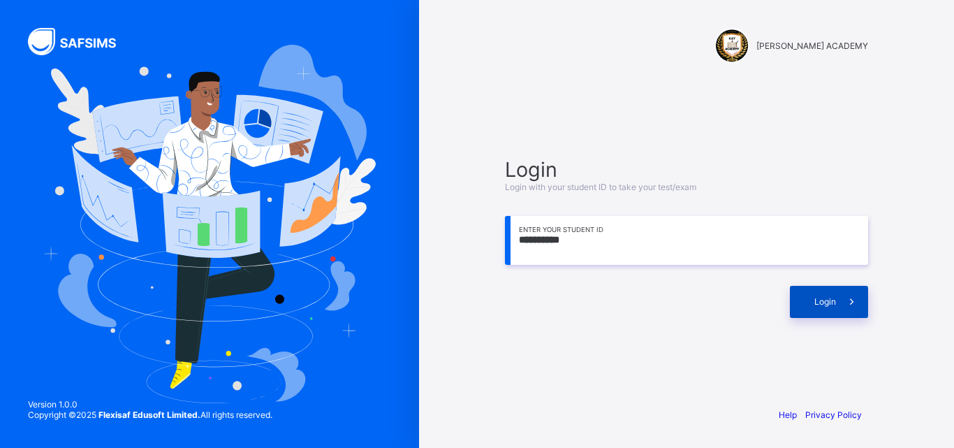
type input "**********"
click at [825, 297] on span "Login" at bounding box center [825, 301] width 22 height 10
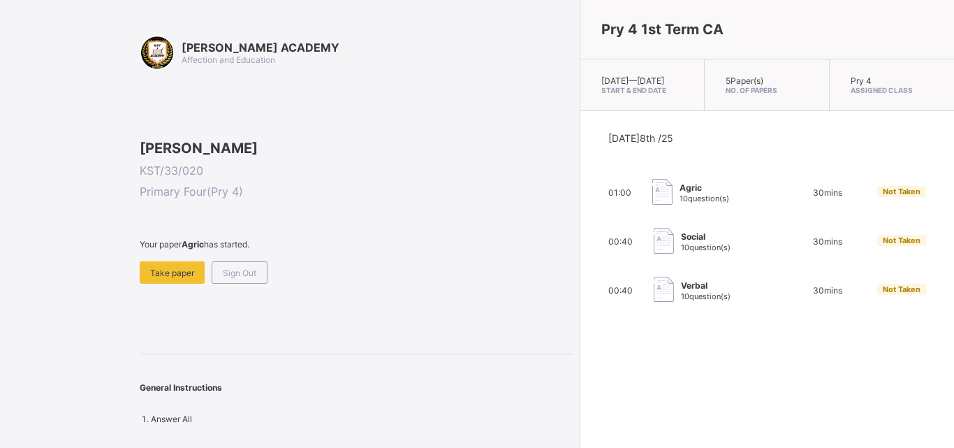
click at [168, 261] on span at bounding box center [356, 255] width 433 height 12
click at [168, 283] on div "Take paper" at bounding box center [172, 272] width 65 height 22
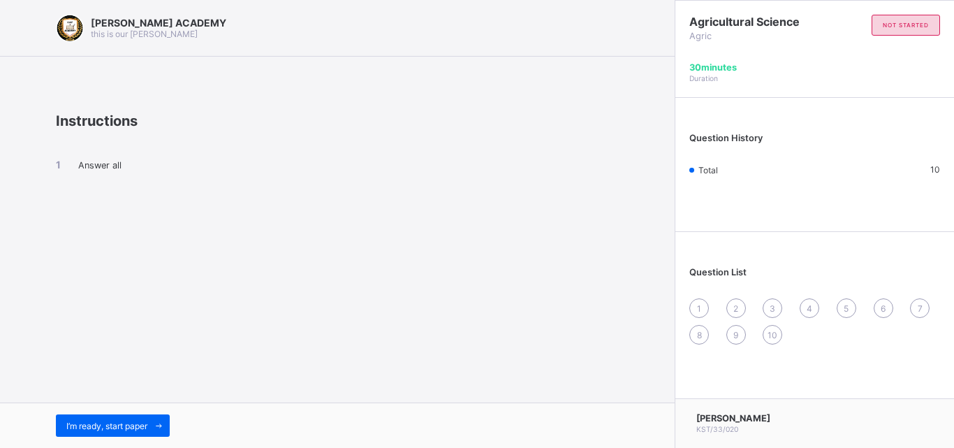
click at [693, 304] on div "1" at bounding box center [699, 308] width 20 height 20
click at [695, 304] on div "1" at bounding box center [699, 308] width 20 height 20
click at [154, 422] on span at bounding box center [158, 425] width 22 height 22
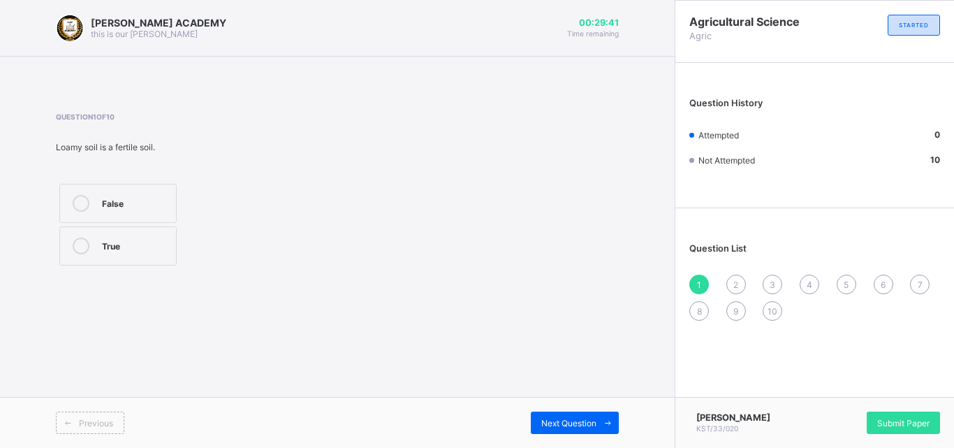
click at [100, 219] on label "False" at bounding box center [117, 203] width 117 height 39
click at [731, 280] on div "2" at bounding box center [736, 284] width 20 height 20
click at [206, 284] on div "clay" at bounding box center [162, 287] width 121 height 14
click at [769, 280] on span "3" at bounding box center [772, 284] width 6 height 10
click at [199, 205] on div "True" at bounding box center [156, 202] width 109 height 14
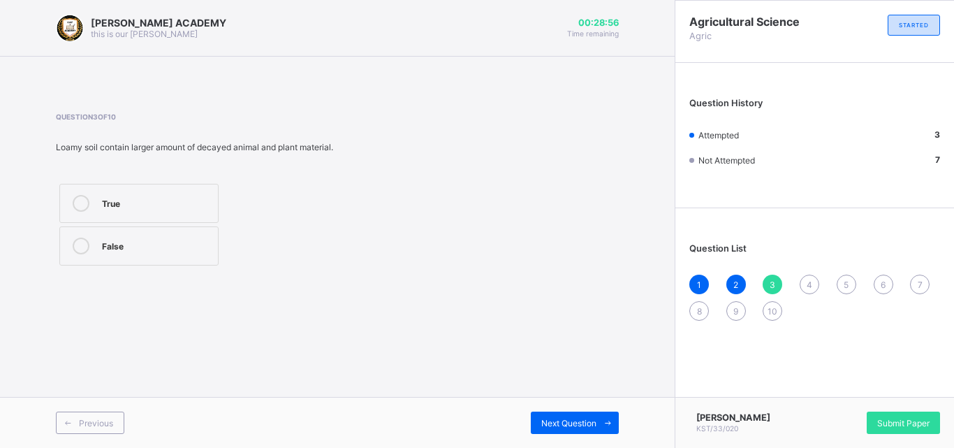
click at [803, 279] on div "4" at bounding box center [809, 284] width 20 height 20
click at [164, 250] on div "True" at bounding box center [135, 244] width 67 height 14
click at [848, 276] on div "5" at bounding box center [846, 284] width 20 height 20
click at [150, 202] on div "True" at bounding box center [144, 202] width 84 height 14
click at [880, 281] on span "6" at bounding box center [882, 284] width 5 height 10
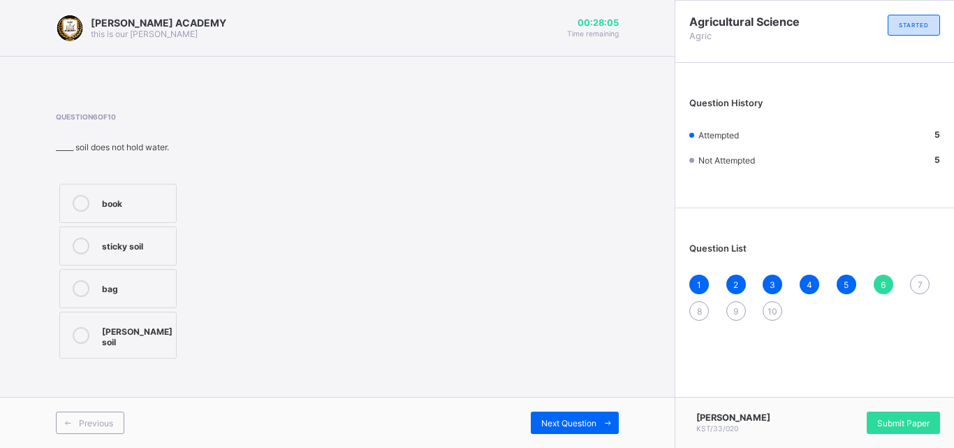
click at [112, 344] on label "[PERSON_NAME] soil" at bounding box center [117, 334] width 117 height 47
click at [917, 278] on div "7" at bounding box center [920, 284] width 20 height 20
click at [108, 325] on div "Loamy soil" at bounding box center [135, 330] width 67 height 14
click at [700, 306] on span "8" at bounding box center [699, 311] width 5 height 10
click at [102, 192] on label "3" at bounding box center [117, 203] width 117 height 39
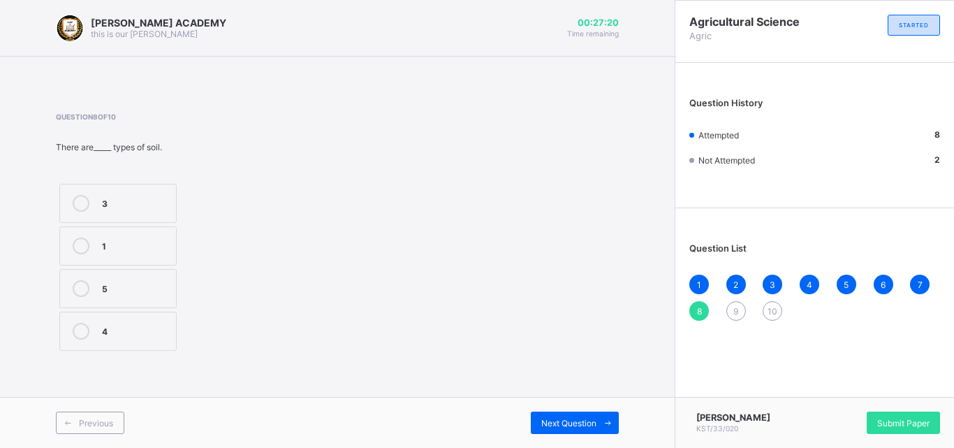
click at [733, 308] on span "9" at bounding box center [735, 311] width 5 height 10
click at [124, 189] on label "True" at bounding box center [117, 203] width 117 height 39
click at [775, 311] on span "10" at bounding box center [772, 311] width 10 height 10
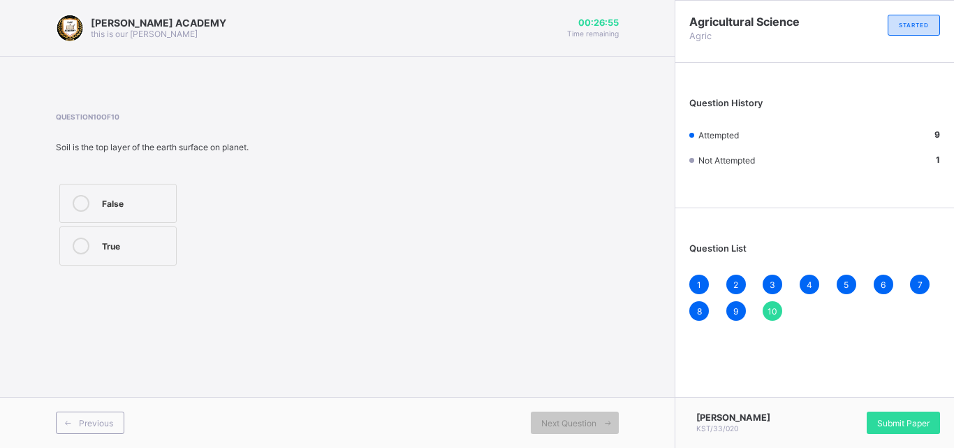
click at [149, 255] on label "True" at bounding box center [117, 245] width 117 height 39
click at [885, 412] on div "Submit Paper" at bounding box center [902, 422] width 73 height 22
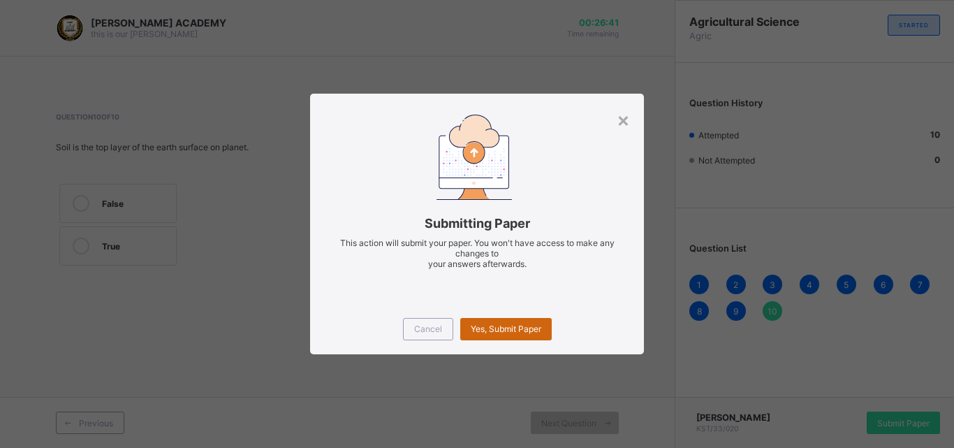
click at [521, 328] on span "Yes, Submit Paper" at bounding box center [506, 328] width 71 height 10
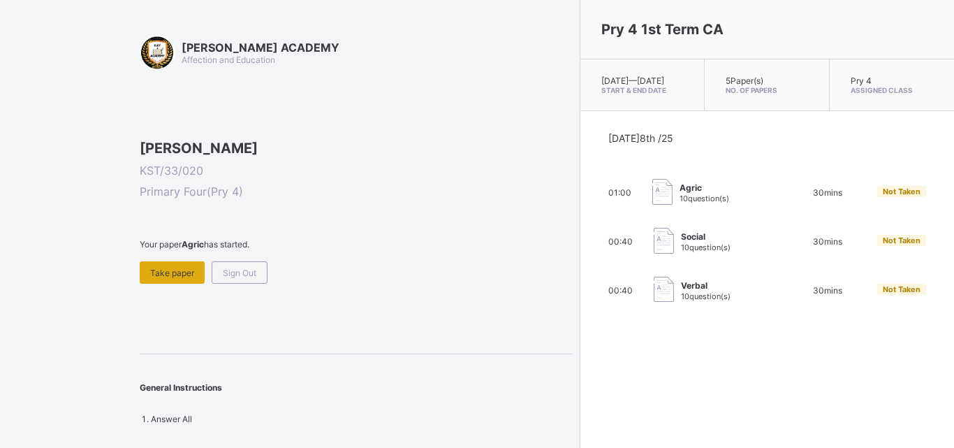
click at [165, 278] on span "Take paper" at bounding box center [172, 272] width 44 height 10
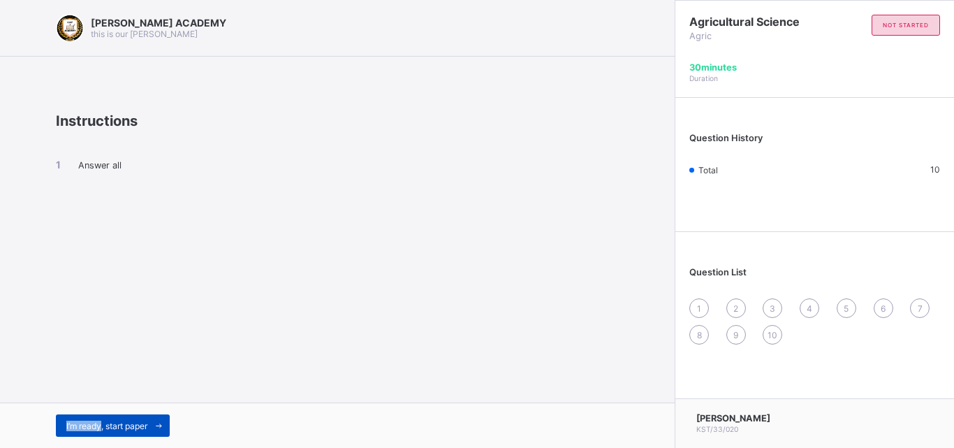
drag, startPoint x: 165, startPoint y: 362, endPoint x: 101, endPoint y: 417, distance: 84.7
click at [101, 417] on div "[PERSON_NAME] ACADEMY this is our [PERSON_NAME] Instructions Answer all I’m rea…" at bounding box center [337, 224] width 674 height 448
click at [101, 417] on div "I’m ready, start paper" at bounding box center [113, 425] width 114 height 22
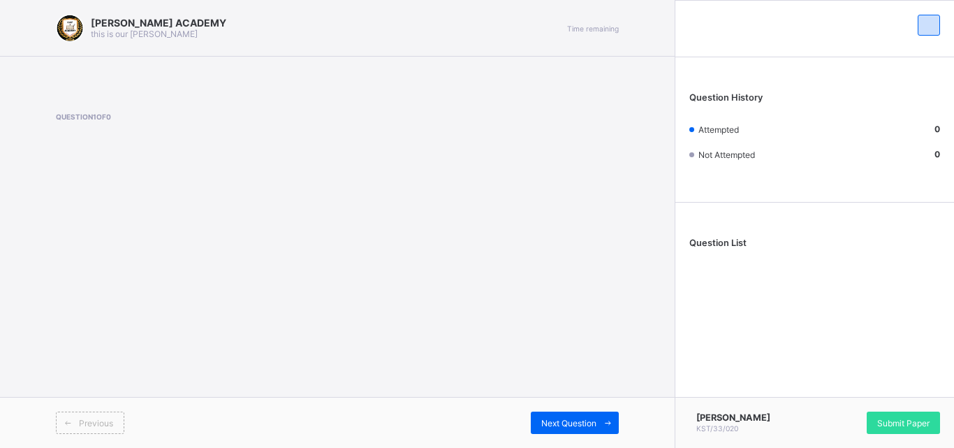
click at [157, 351] on div "[PERSON_NAME] ACADEMY this is our [PERSON_NAME] Time remaining Question 1 of 0 …" at bounding box center [337, 224] width 674 height 448
click at [587, 414] on div "Next Question" at bounding box center [575, 422] width 88 height 22
click at [907, 418] on span "Submit Paper" at bounding box center [903, 423] width 52 height 10
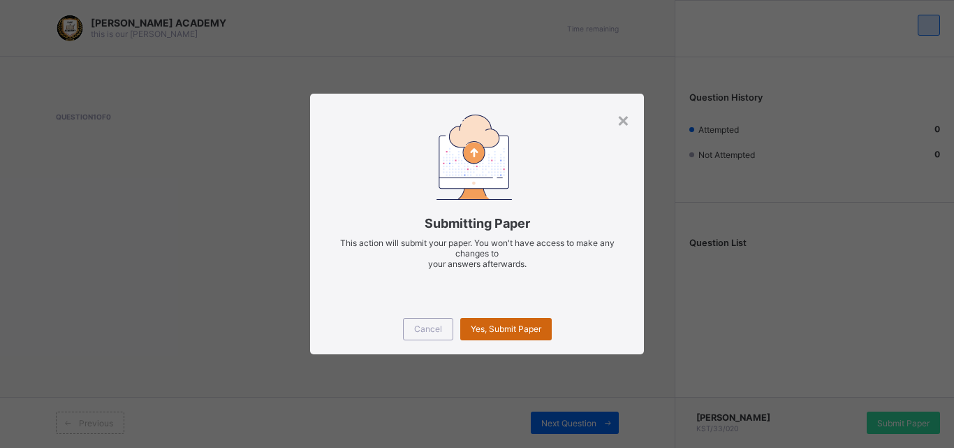
click at [503, 327] on span "Yes, Submit Paper" at bounding box center [506, 328] width 71 height 10
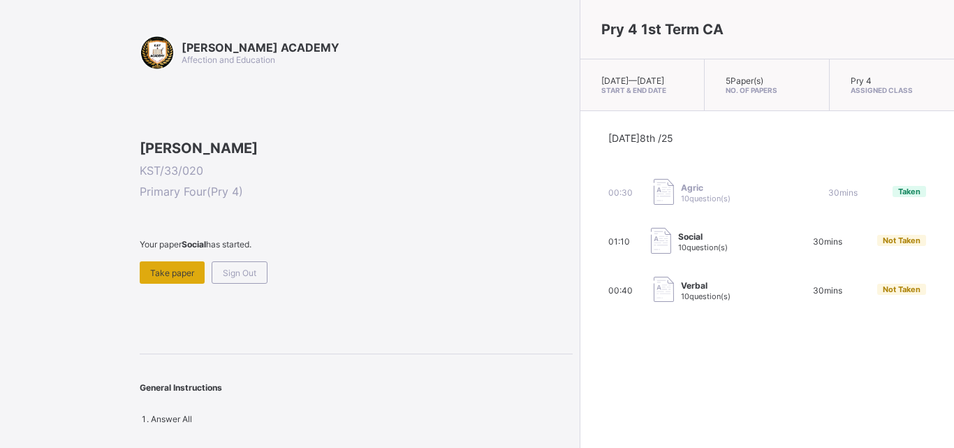
click at [191, 278] on span "Take paper" at bounding box center [172, 272] width 44 height 10
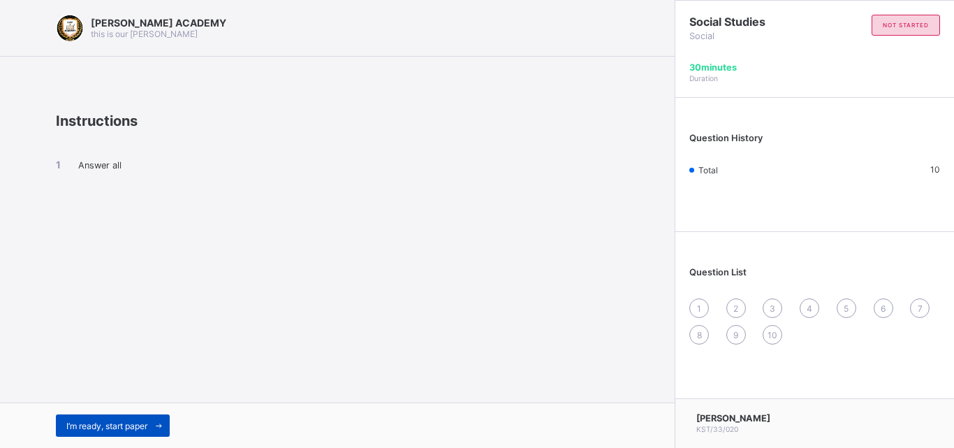
click at [154, 422] on span at bounding box center [158, 425] width 22 height 22
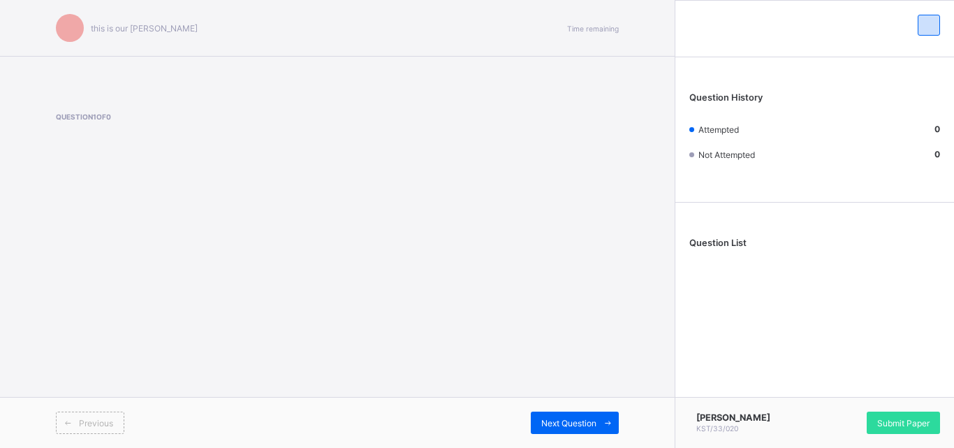
click at [274, 311] on div "this is our [PERSON_NAME] Time remaining Question 1 of 0 Previous Next Question" at bounding box center [337, 224] width 674 height 448
click at [362, 277] on div "this is our [PERSON_NAME] Time remaining Question 1 of 0 Previous Next Question" at bounding box center [337, 224] width 674 height 448
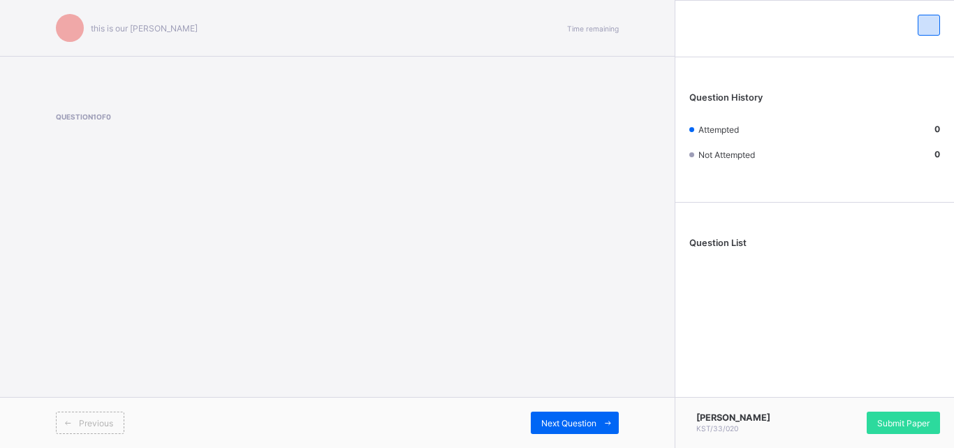
click at [362, 277] on div "this is our [PERSON_NAME] Time remaining Question 1 of 0 Previous Next Question" at bounding box center [337, 224] width 674 height 448
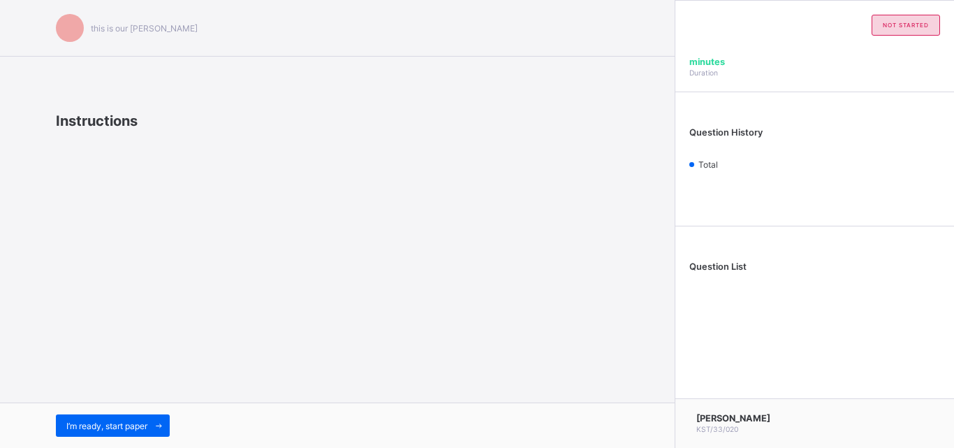
click at [492, 152] on div at bounding box center [337, 158] width 563 height 59
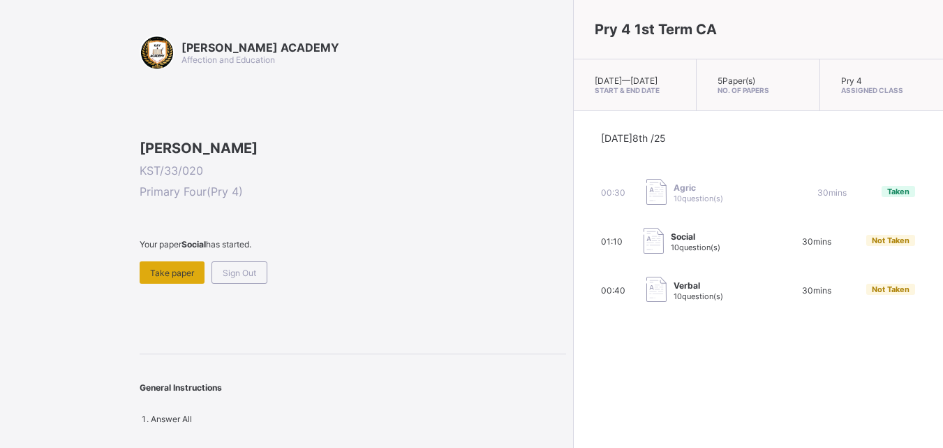
click at [190, 278] on span "Take paper" at bounding box center [172, 272] width 44 height 10
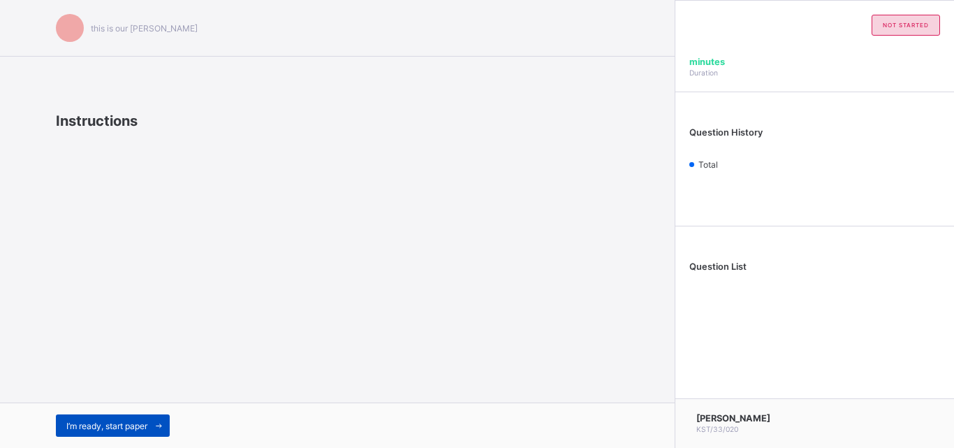
click at [151, 420] on span at bounding box center [158, 425] width 22 height 22
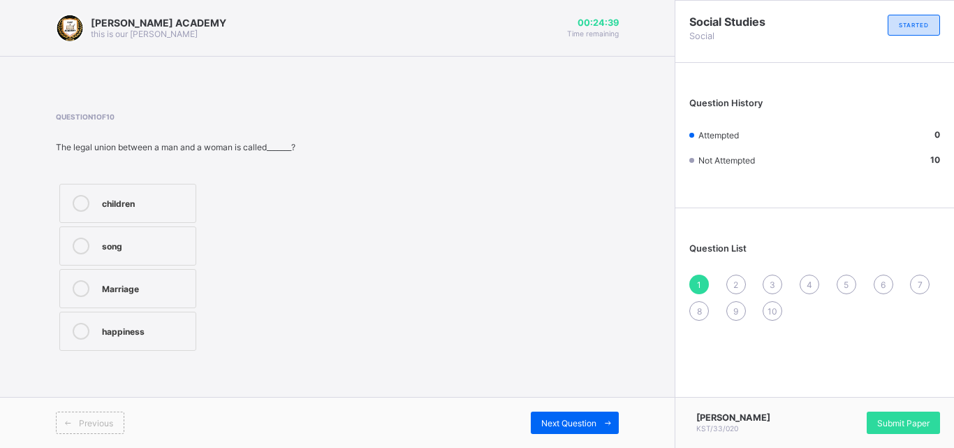
click at [169, 294] on div "Marriage" at bounding box center [145, 288] width 87 height 17
click at [738, 281] on span "2" at bounding box center [735, 284] width 5 height 10
click at [698, 281] on span "1" at bounding box center [699, 284] width 4 height 10
click at [633, 265] on div "[PERSON_NAME] ACADEMY this is our [PERSON_NAME] 00:24:10 Time remaining Questio…" at bounding box center [337, 224] width 674 height 448
click at [129, 195] on div "Nuclear Family" at bounding box center [135, 202] width 67 height 14
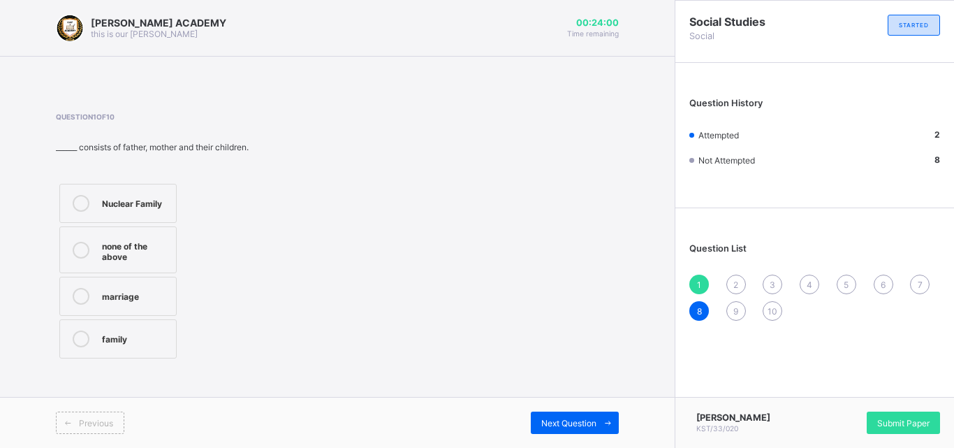
click at [826, 385] on div "Social Studies Social STARTED Question History Attempted 2 Not Attempted 8 Ques…" at bounding box center [813, 224] width 279 height 448
click at [732, 284] on div "2" at bounding box center [736, 284] width 20 height 20
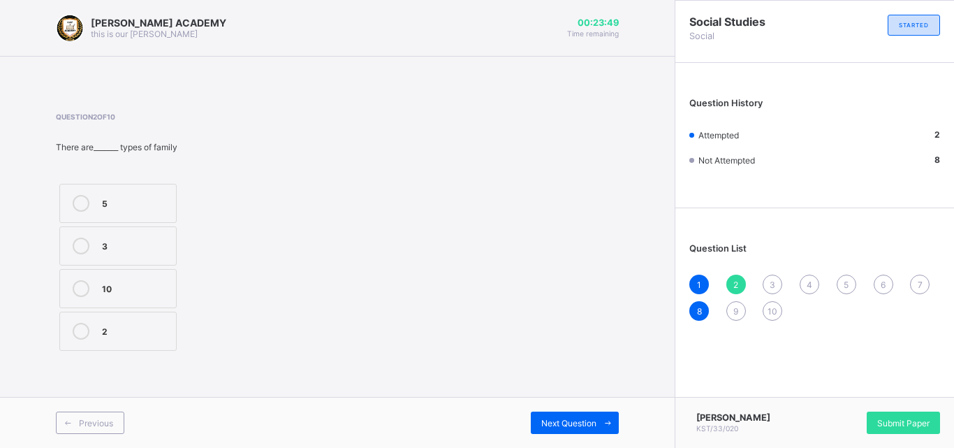
click at [156, 320] on label "2" at bounding box center [117, 330] width 117 height 39
click at [765, 281] on div "3" at bounding box center [772, 284] width 20 height 20
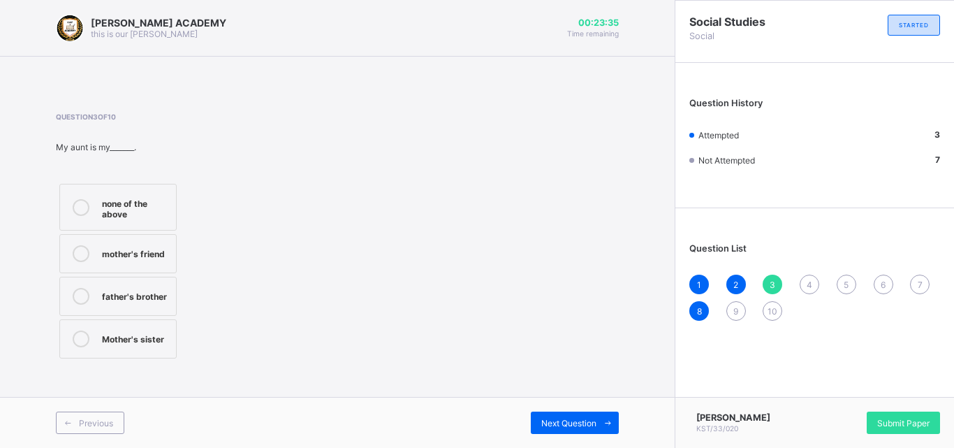
click at [154, 332] on div "Mother's sister" at bounding box center [135, 337] width 67 height 14
click at [803, 281] on div "4" at bounding box center [809, 284] width 20 height 20
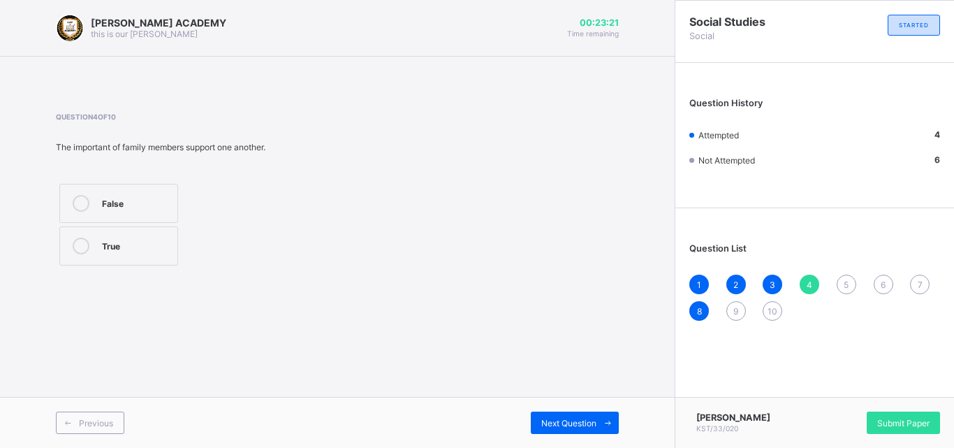
click at [115, 238] on div "True" at bounding box center [136, 244] width 68 height 14
click at [846, 274] on div "Question List 1 2 3 4 5 6 7 8 9 10" at bounding box center [814, 274] width 279 height 119
click at [849, 286] on div "5" at bounding box center [846, 284] width 20 height 20
click at [143, 228] on label "True" at bounding box center [151, 213] width 184 height 39
click at [877, 284] on div "6" at bounding box center [883, 284] width 20 height 20
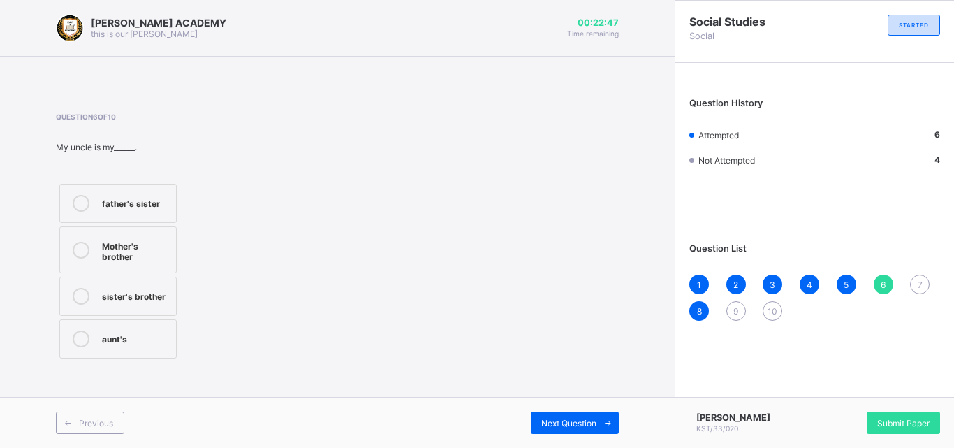
click at [148, 244] on div "Mother's brother" at bounding box center [135, 249] width 67 height 24
click at [915, 285] on div "7" at bounding box center [920, 284] width 20 height 20
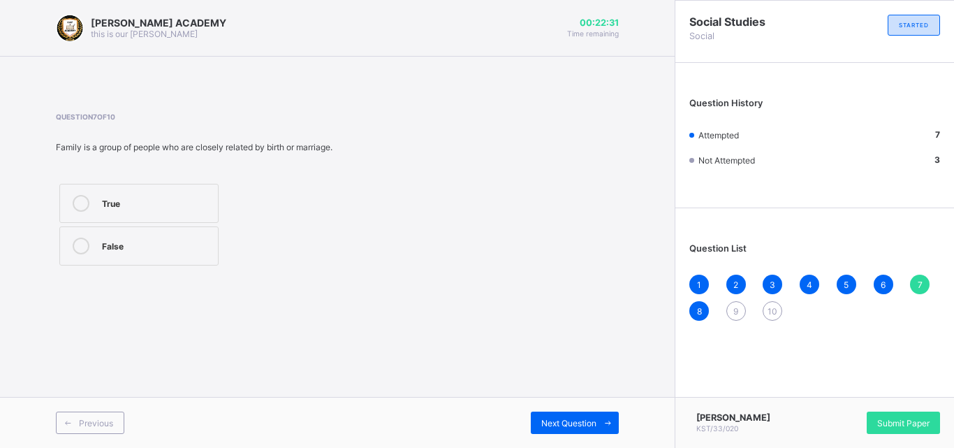
click at [190, 186] on label "True" at bounding box center [138, 203] width 159 height 39
click at [733, 306] on span "9" at bounding box center [735, 311] width 5 height 10
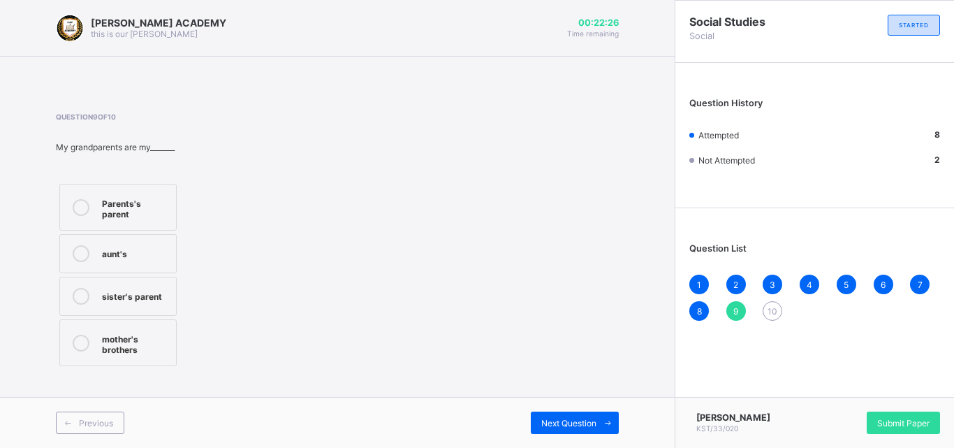
click at [696, 303] on div "8" at bounding box center [699, 311] width 20 height 20
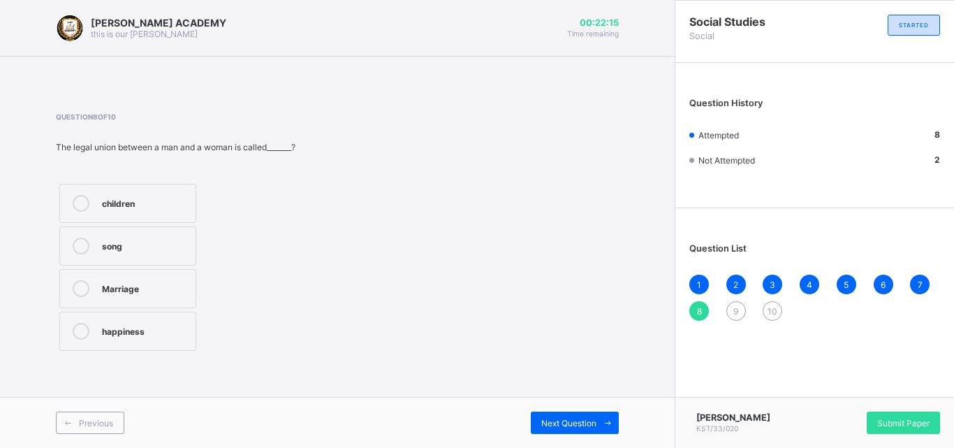
click at [733, 312] on span "9" at bounding box center [735, 311] width 5 height 10
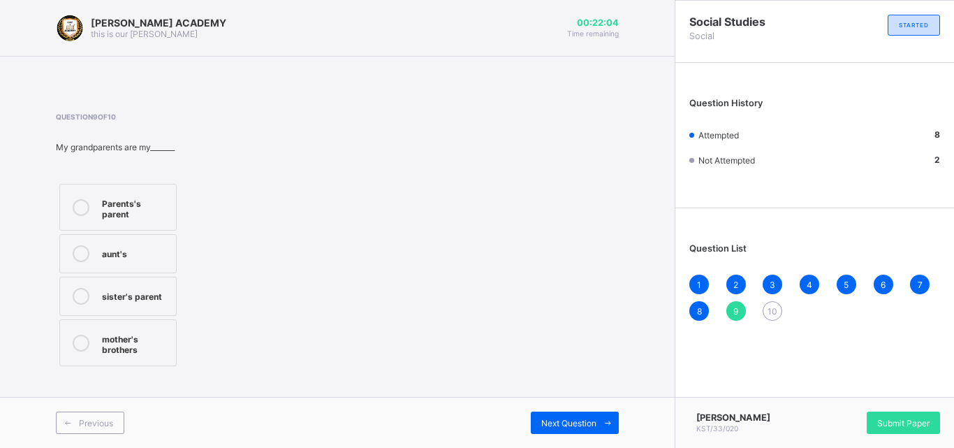
click at [82, 193] on label "Parents's parent" at bounding box center [117, 207] width 117 height 47
click at [769, 302] on div "10" at bounding box center [772, 311] width 20 height 20
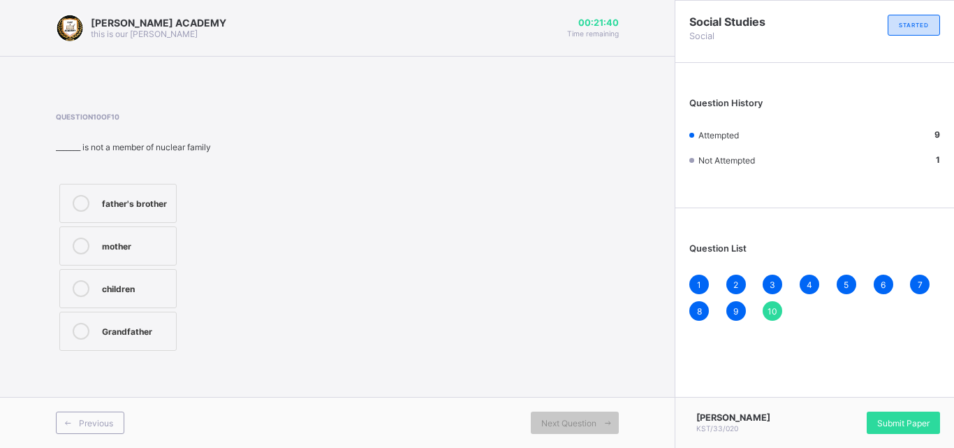
click at [138, 203] on div "father's brother" at bounding box center [135, 202] width 67 height 14
click at [774, 316] on span "10" at bounding box center [772, 311] width 10 height 10
click at [97, 321] on label "Grandfather" at bounding box center [117, 330] width 117 height 39
click at [887, 420] on span "Submit Paper" at bounding box center [903, 423] width 52 height 10
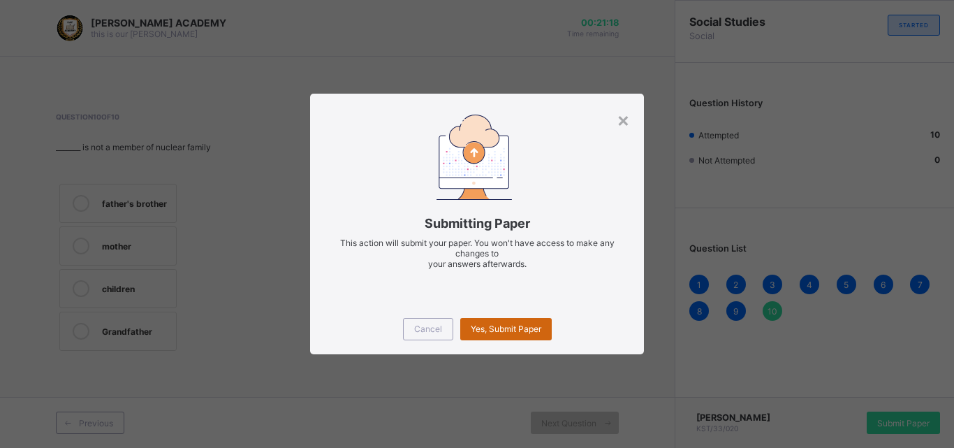
click at [511, 320] on div "Yes, Submit Paper" at bounding box center [505, 329] width 91 height 22
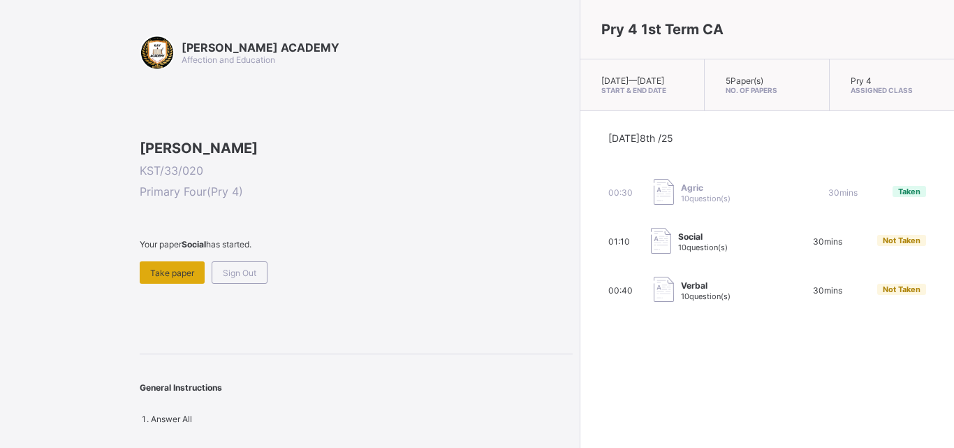
click at [182, 283] on div "Take paper" at bounding box center [172, 272] width 65 height 22
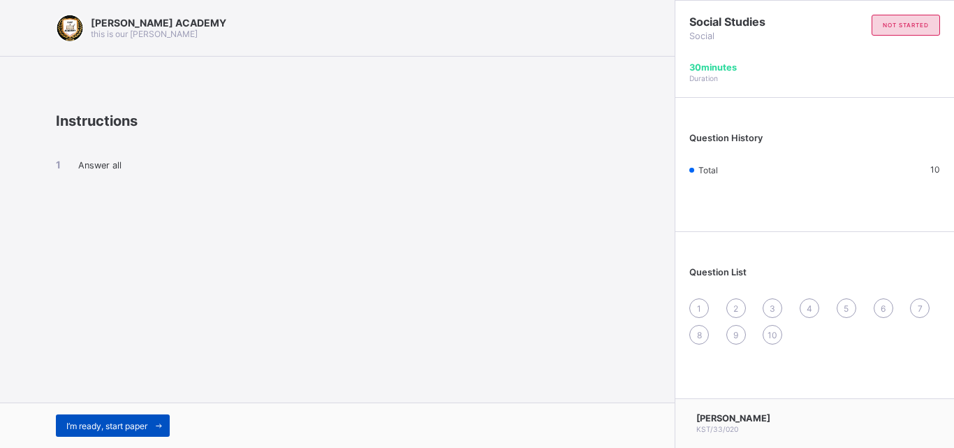
click at [98, 415] on div "I’m ready, start paper" at bounding box center [113, 425] width 114 height 22
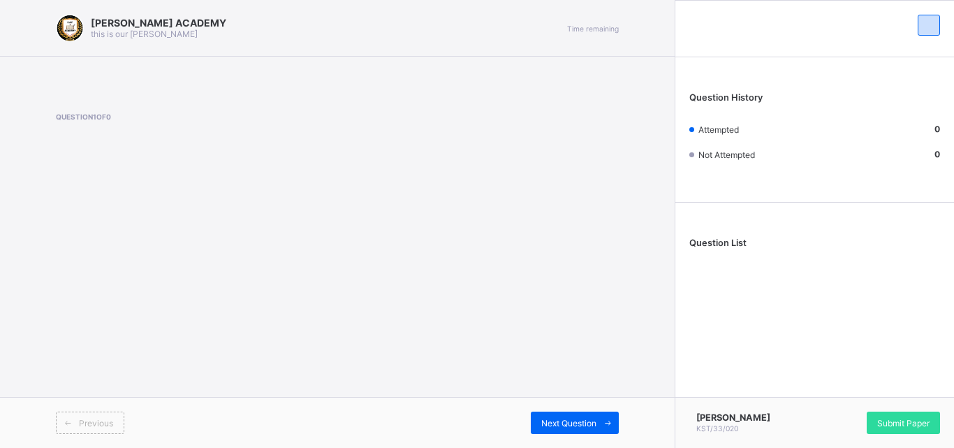
click at [272, 307] on div "[PERSON_NAME] ACADEMY this is our [PERSON_NAME] Time remaining Question 1 of 0 …" at bounding box center [337, 224] width 674 height 448
drag, startPoint x: 508, startPoint y: 293, endPoint x: 647, endPoint y: 271, distance: 140.7
click at [647, 271] on div "[PERSON_NAME] ACADEMY this is our [PERSON_NAME] Time remaining Question 1 of 0 …" at bounding box center [337, 224] width 674 height 448
click at [719, 248] on span "Question List" at bounding box center [717, 242] width 57 height 10
click at [577, 203] on div "[PERSON_NAME] ACADEMY this is our [PERSON_NAME] Time remaining Question 1 of 0 …" at bounding box center [337, 224] width 674 height 448
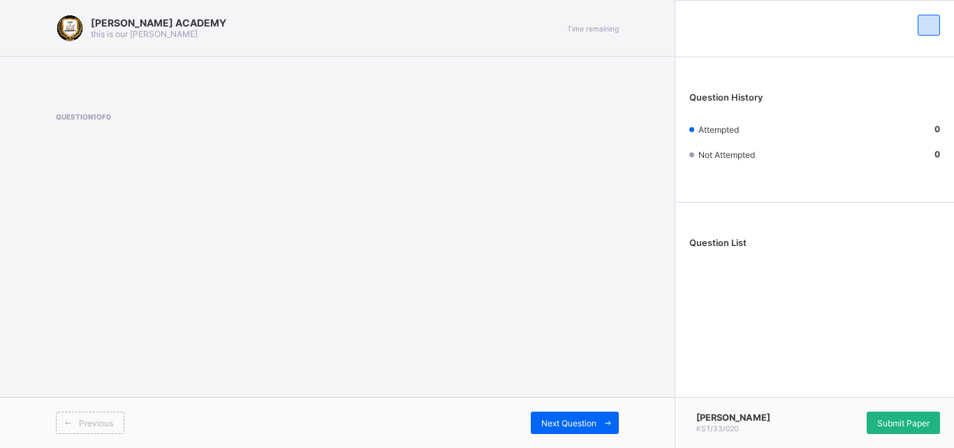
click at [877, 412] on div "Submit Paper" at bounding box center [902, 422] width 73 height 22
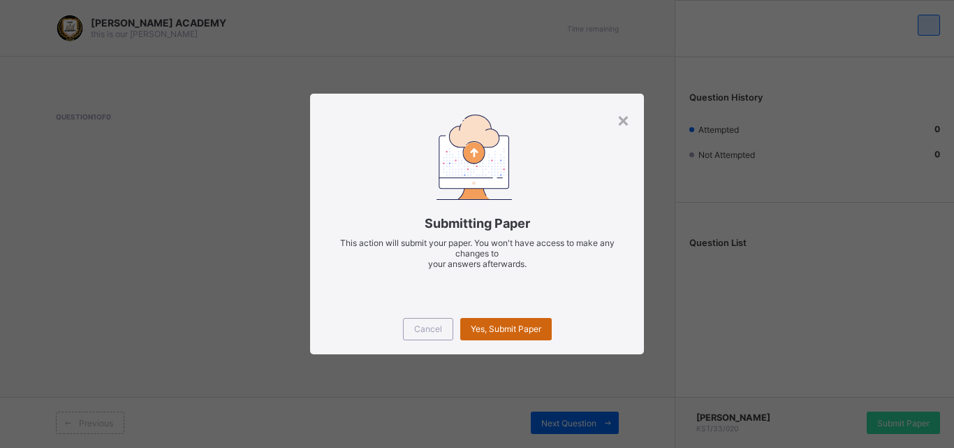
click at [506, 323] on span "Yes, Submit Paper" at bounding box center [506, 328] width 71 height 10
click at [624, 116] on div "×" at bounding box center [623, 120] width 13 height 24
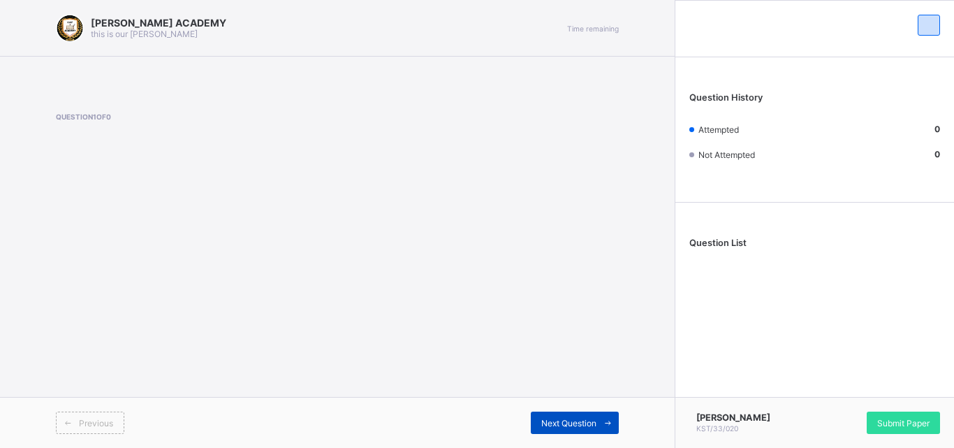
click at [579, 415] on div "Next Question" at bounding box center [575, 422] width 88 height 22
click at [902, 411] on div "Submit Paper" at bounding box center [902, 422] width 73 height 22
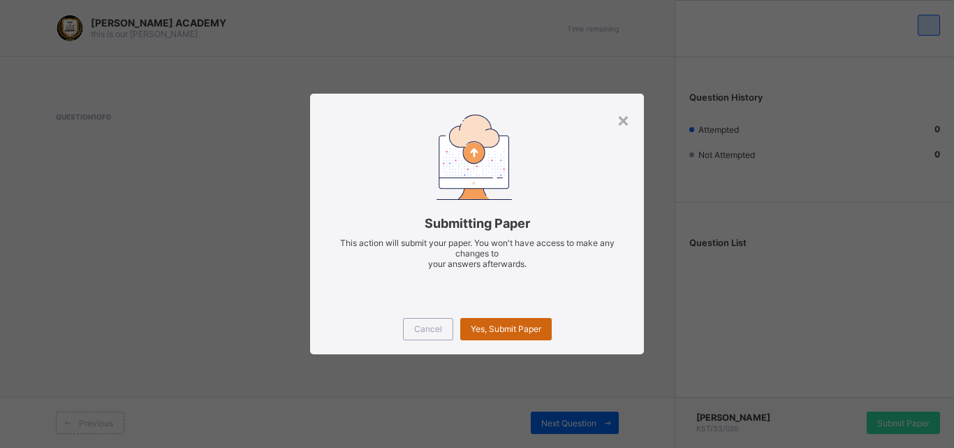
click at [515, 331] on span "Yes, Submit Paper" at bounding box center [506, 328] width 71 height 10
click at [624, 115] on div "×" at bounding box center [623, 120] width 13 height 24
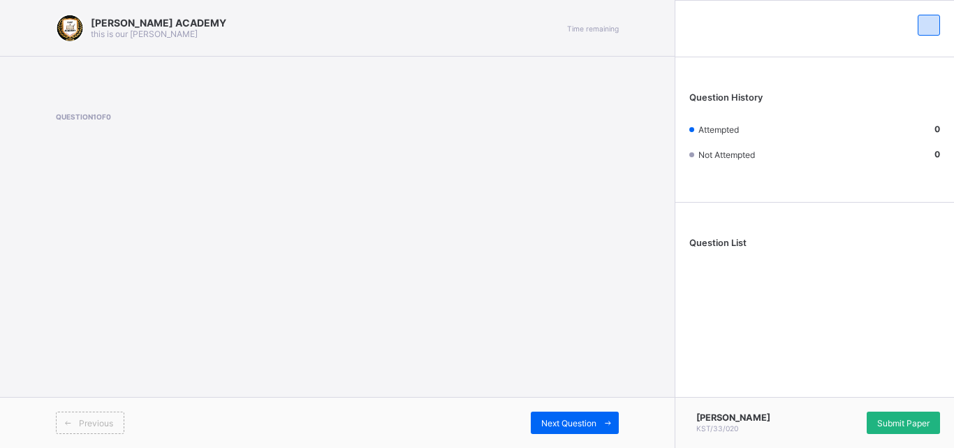
click at [888, 411] on div "Submit Paper" at bounding box center [902, 422] width 73 height 22
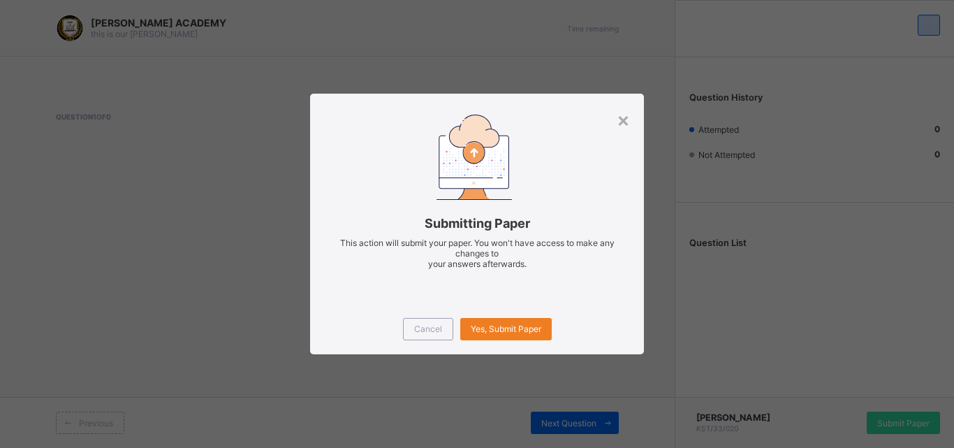
click at [501, 364] on div "× Submitting Paper This action will submit your paper. You won't have access to…" at bounding box center [477, 224] width 954 height 448
click at [486, 325] on span "Yes, Submit Paper" at bounding box center [506, 328] width 71 height 10
click at [509, 331] on span "Yes, Submit Paper" at bounding box center [506, 328] width 71 height 10
click at [621, 115] on div "×" at bounding box center [623, 120] width 13 height 24
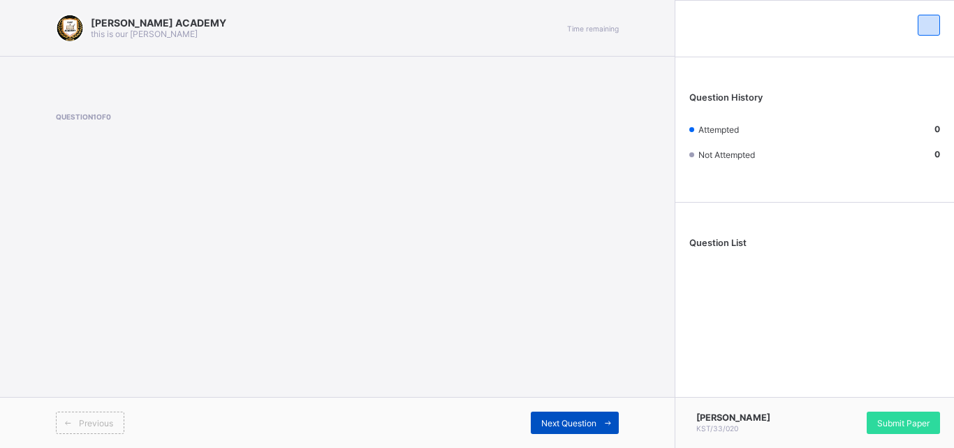
click at [554, 421] on span "Next Question" at bounding box center [568, 423] width 55 height 10
click at [918, 418] on span "Submit Paper" at bounding box center [903, 423] width 52 height 10
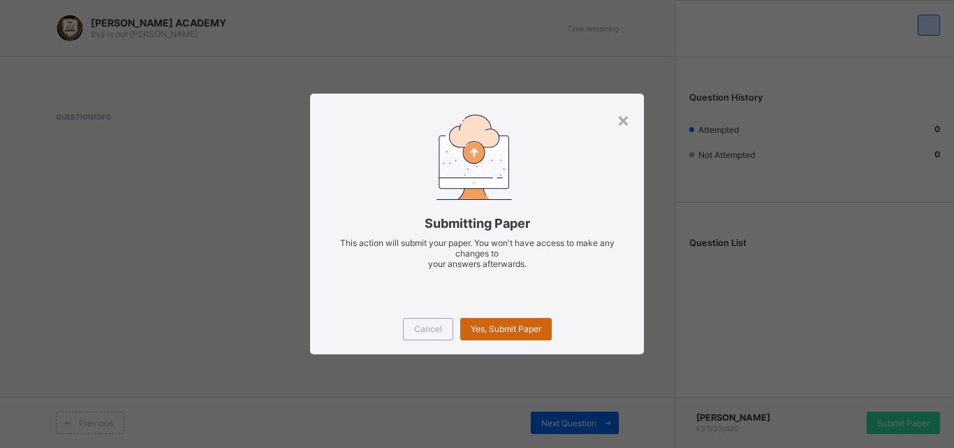
click at [522, 324] on span "Yes, Submit Paper" at bounding box center [506, 328] width 71 height 10
click at [619, 124] on div "×" at bounding box center [623, 120] width 13 height 24
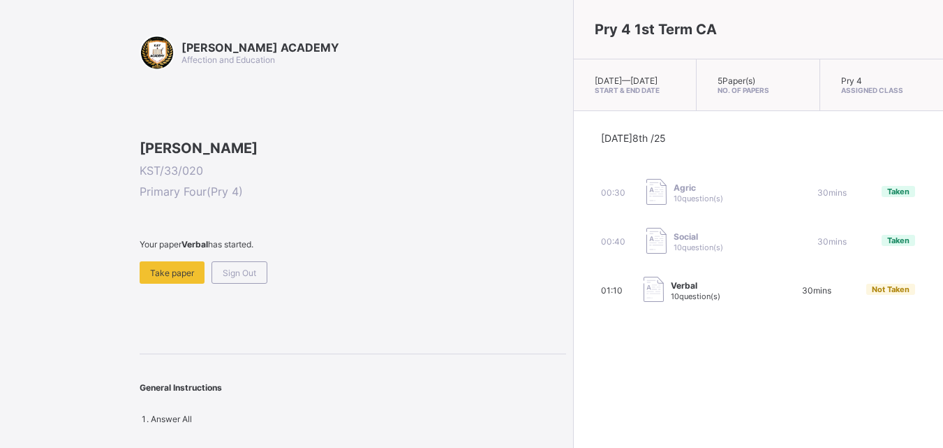
click at [149, 261] on span at bounding box center [353, 255] width 427 height 12
click at [152, 278] on span "Take paper" at bounding box center [172, 272] width 44 height 10
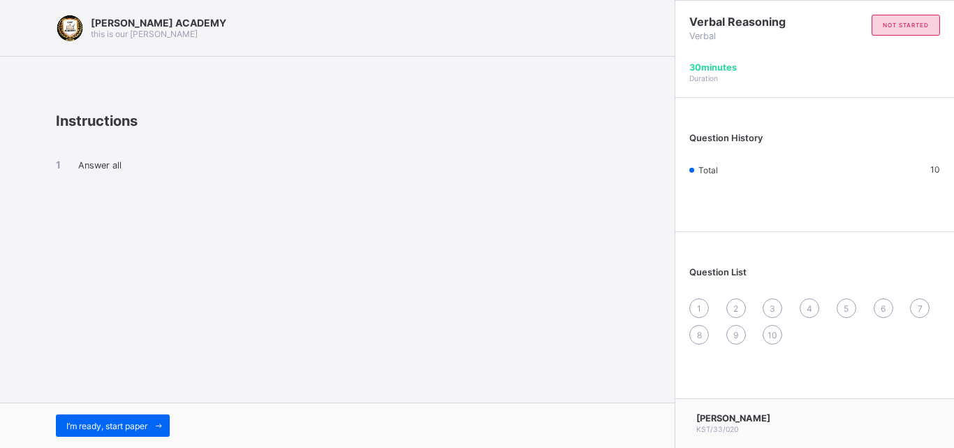
click at [149, 413] on div "I’m ready, start paper" at bounding box center [337, 424] width 674 height 45
click at [152, 422] on span at bounding box center [158, 425] width 22 height 22
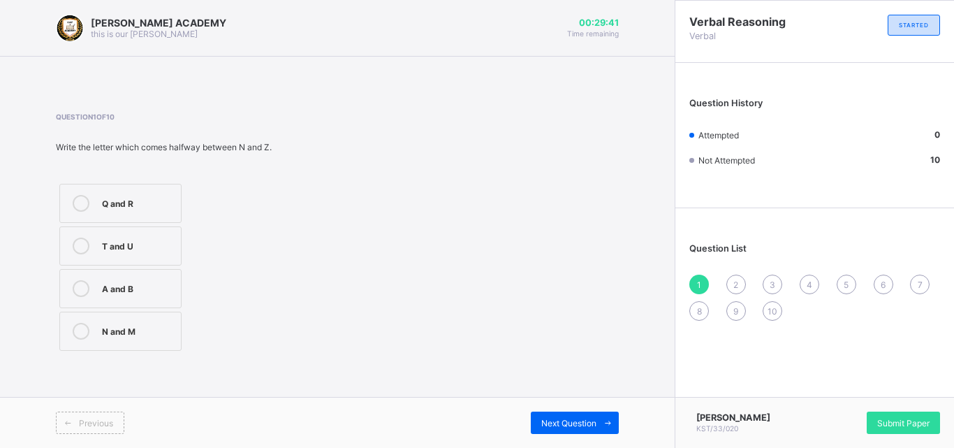
click at [104, 204] on div "Q and R" at bounding box center [138, 202] width 72 height 14
click at [730, 280] on div "2" at bounding box center [736, 284] width 20 height 20
click at [147, 320] on label "L" at bounding box center [117, 330] width 117 height 39
click at [769, 278] on div "3" at bounding box center [772, 284] width 20 height 20
click at [168, 247] on div "M" at bounding box center [160, 244] width 117 height 14
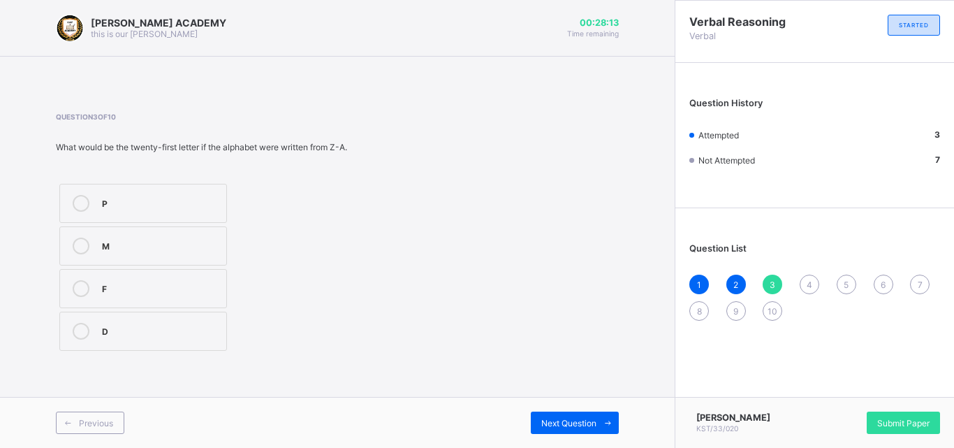
click at [807, 281] on span "4" at bounding box center [809, 284] width 6 height 10
click at [158, 295] on div "Z" at bounding box center [135, 288] width 67 height 17
click at [848, 281] on span "5" at bounding box center [845, 284] width 5 height 10
click at [94, 239] on div at bounding box center [81, 245] width 28 height 17
click at [879, 283] on div "6" at bounding box center [883, 284] width 20 height 20
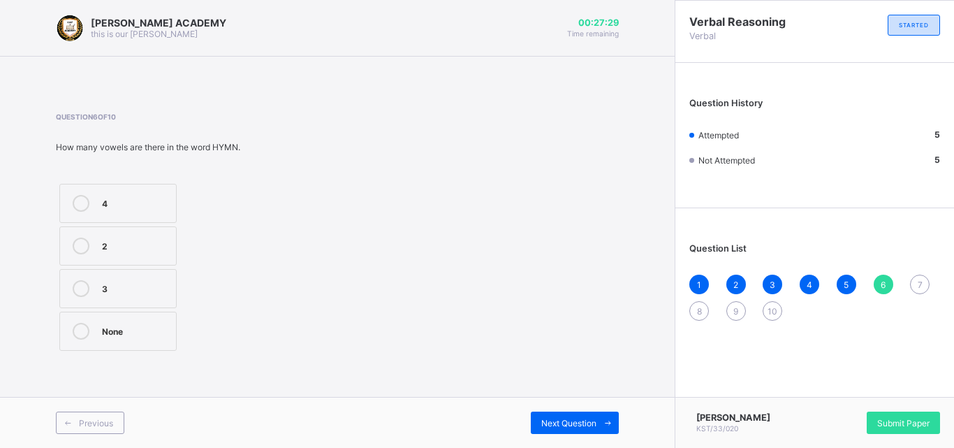
click at [101, 332] on label "None" at bounding box center [117, 330] width 117 height 39
click at [920, 285] on span "7" at bounding box center [919, 284] width 5 height 10
click at [137, 232] on label "B" at bounding box center [117, 245] width 117 height 39
click at [697, 307] on span "8" at bounding box center [699, 311] width 5 height 10
click at [111, 196] on div "31" at bounding box center [135, 202] width 67 height 14
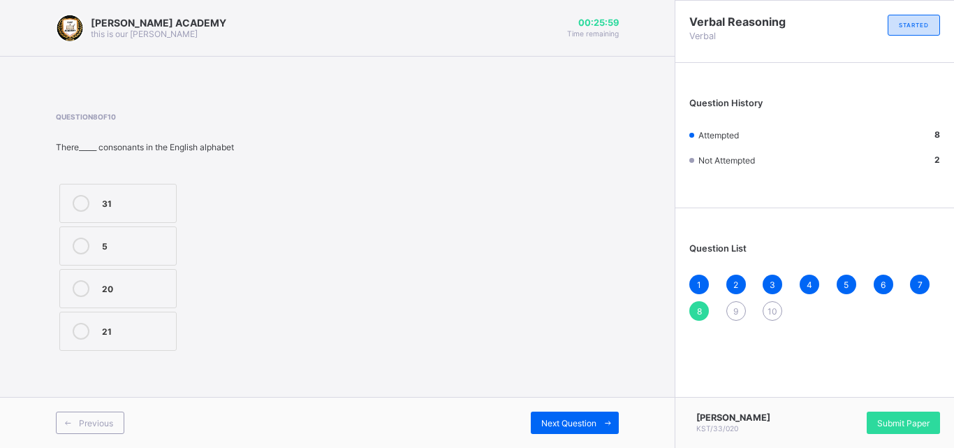
click at [738, 307] on span "9" at bounding box center [735, 311] width 5 height 10
click at [110, 279] on label "5" at bounding box center [117, 288] width 117 height 39
click at [772, 309] on span "10" at bounding box center [772, 311] width 10 height 10
click at [117, 337] on div "26" at bounding box center [135, 331] width 67 height 17
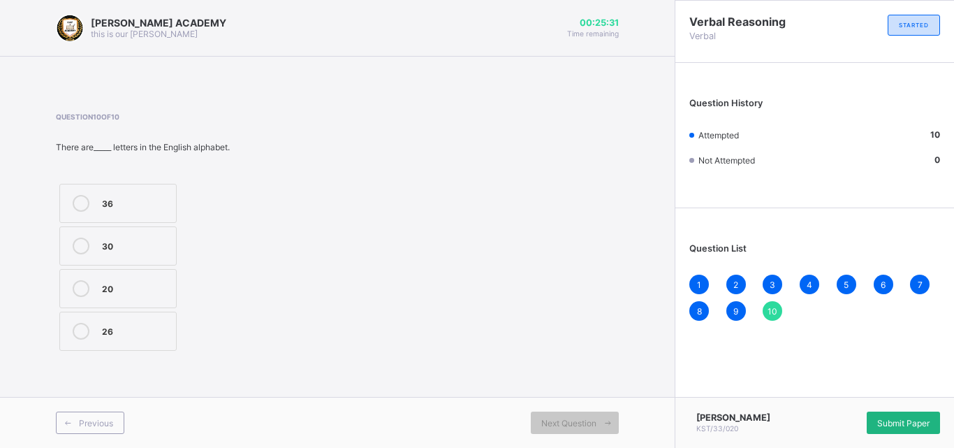
click at [915, 418] on span "Submit Paper" at bounding box center [903, 423] width 52 height 10
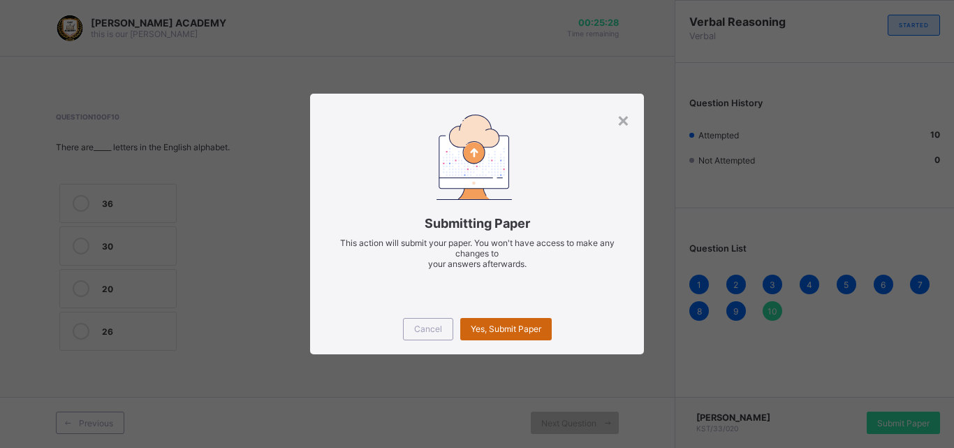
click at [495, 332] on span "Yes, Submit Paper" at bounding box center [506, 328] width 71 height 10
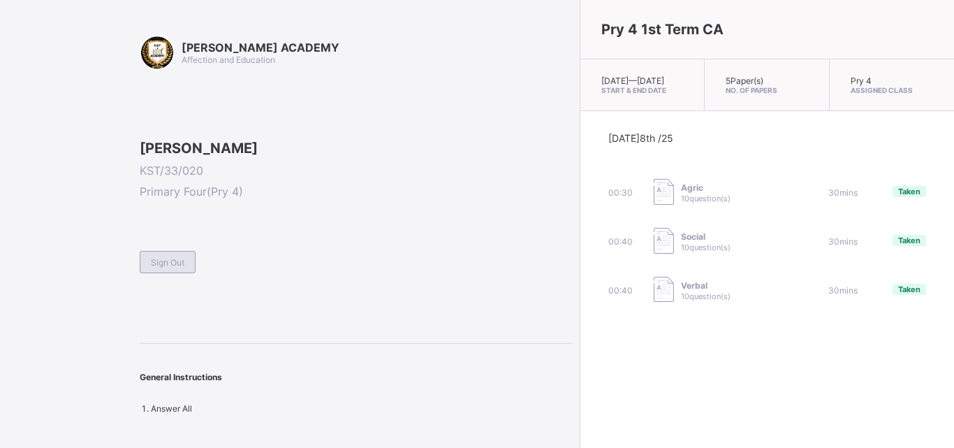
click at [177, 273] on div "Sign Out" at bounding box center [168, 262] width 56 height 22
